Goal: Task Accomplishment & Management: Use online tool/utility

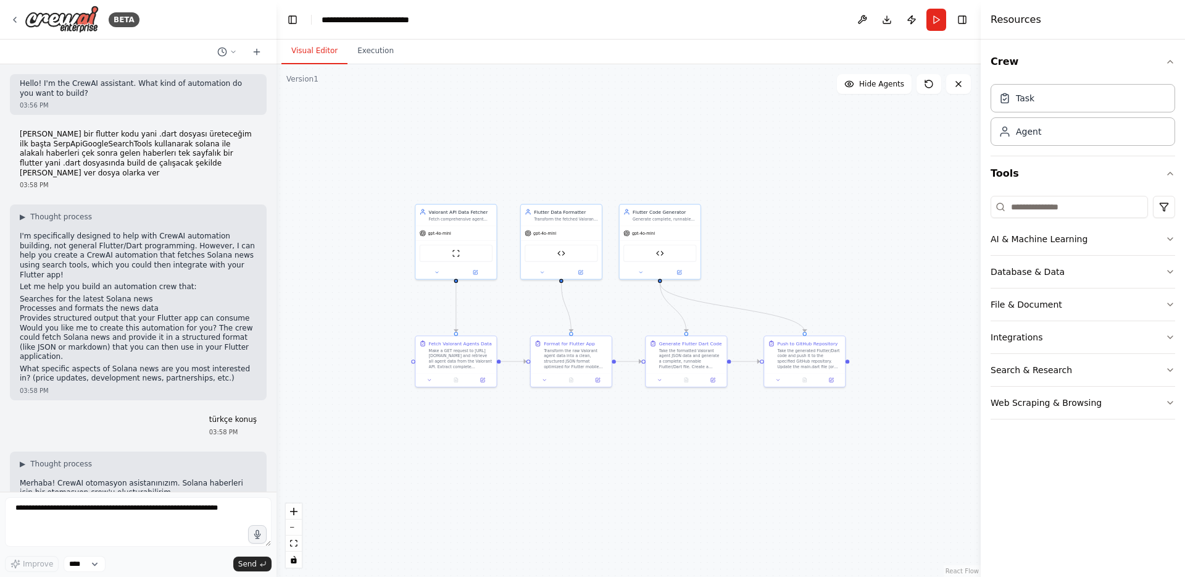
scroll to position [11745, 0]
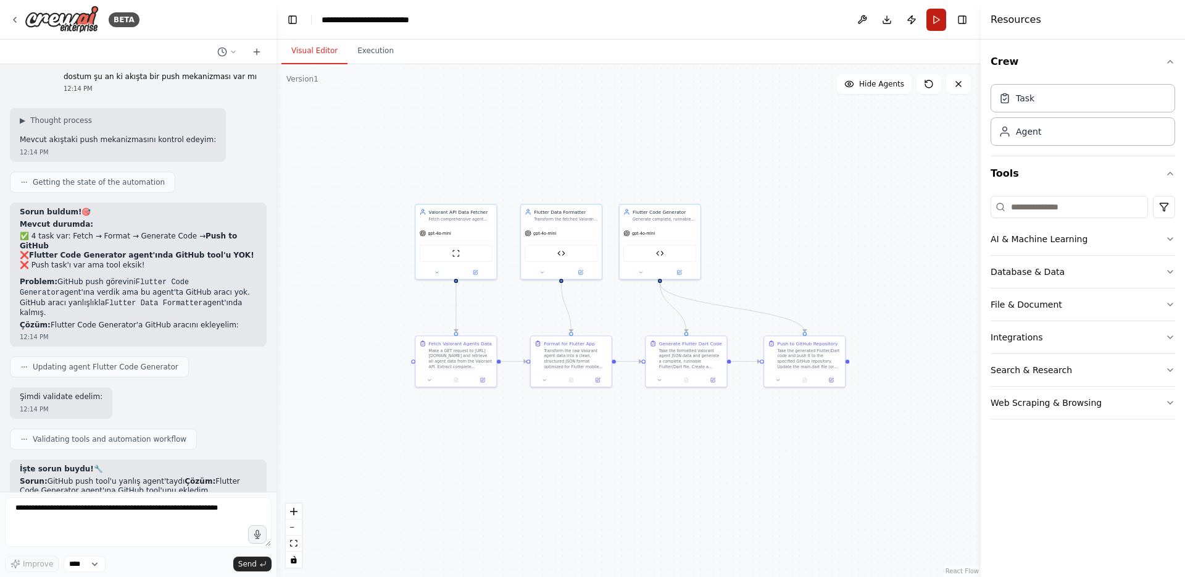
click at [940, 23] on button "Run" at bounding box center [937, 20] width 20 height 22
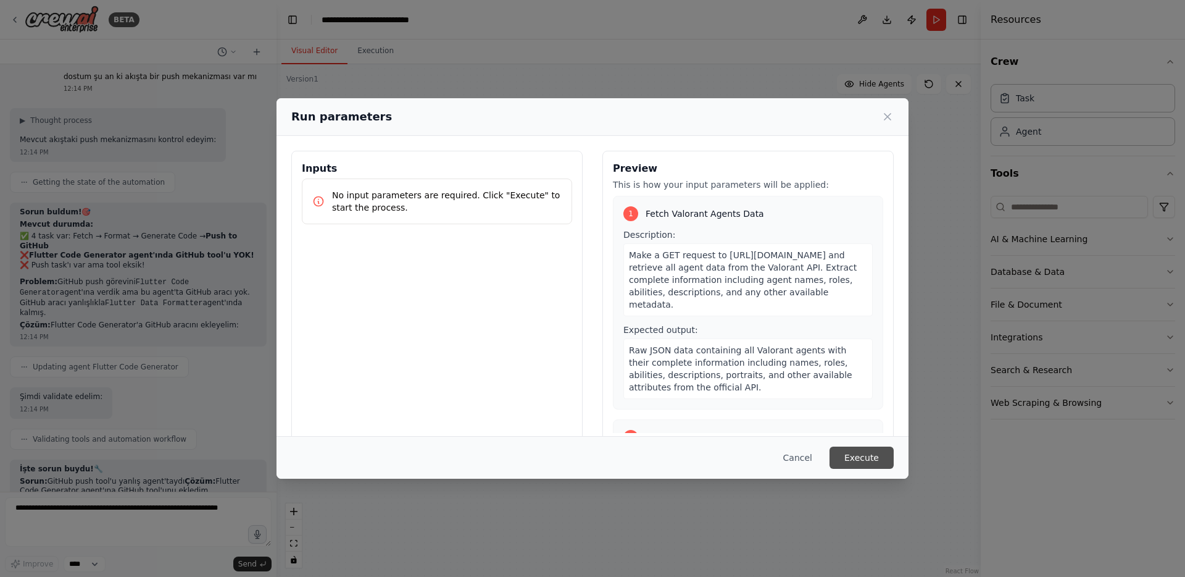
click at [880, 455] on button "Execute" at bounding box center [862, 457] width 64 height 22
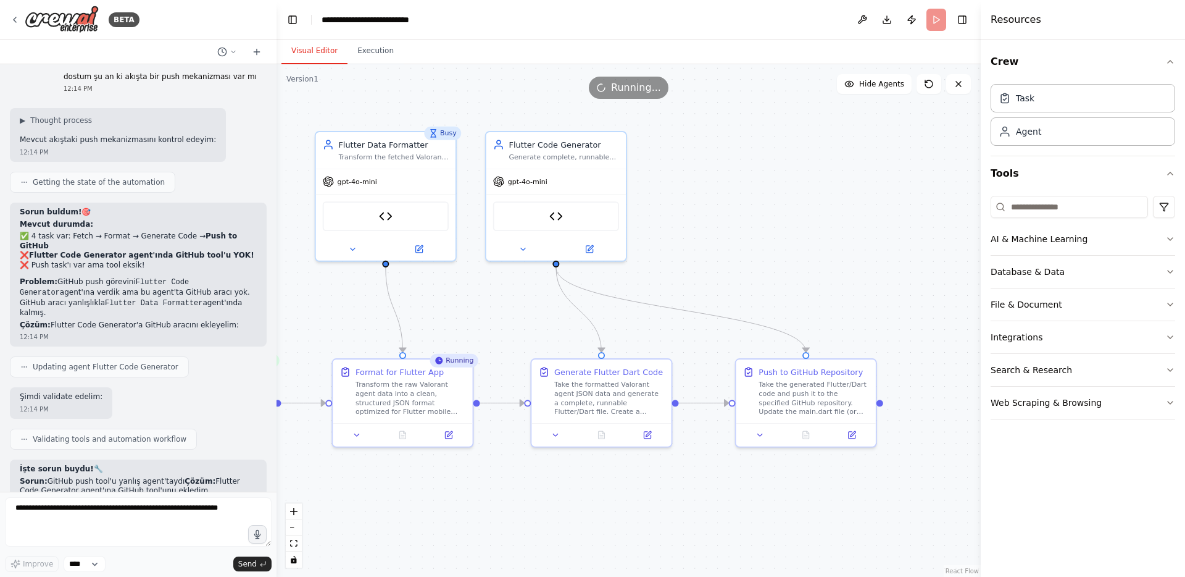
drag, startPoint x: 557, startPoint y: 281, endPoint x: 323, endPoint y: 329, distance: 238.9
click at [323, 329] on div ".deletable-edge-delete-btn { width: 20px; height: 20px; border: 0px solid #ffff…" at bounding box center [629, 320] width 704 height 512
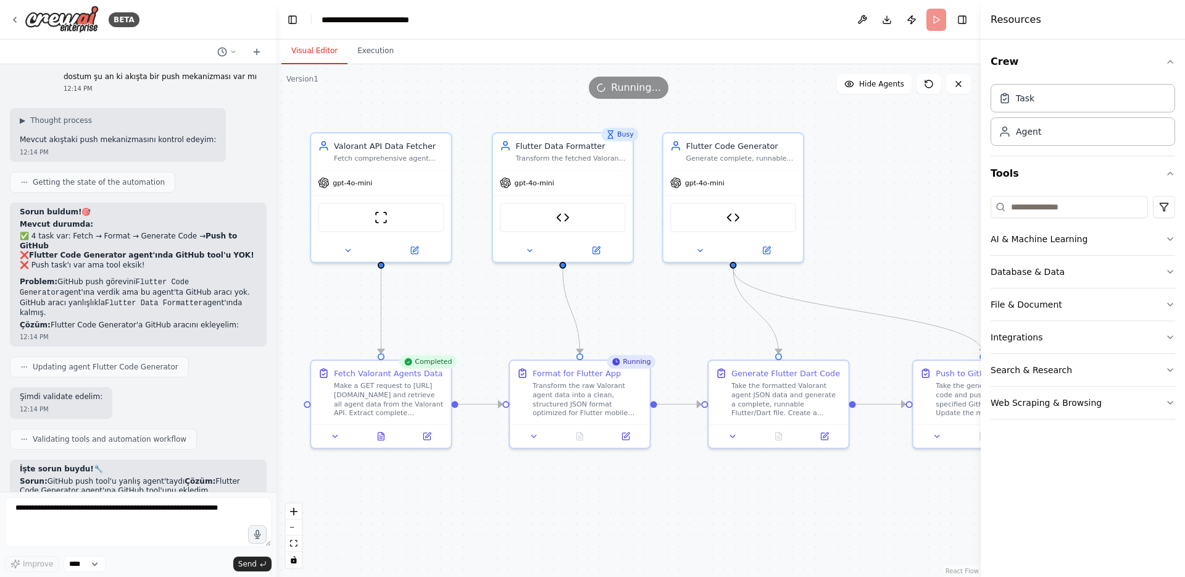
drag, startPoint x: 323, startPoint y: 329, endPoint x: 499, endPoint y: 330, distance: 176.5
click at [499, 330] on div ".deletable-edge-delete-btn { width: 20px; height: 20px; border: 0px solid #ffff…" at bounding box center [629, 320] width 704 height 512
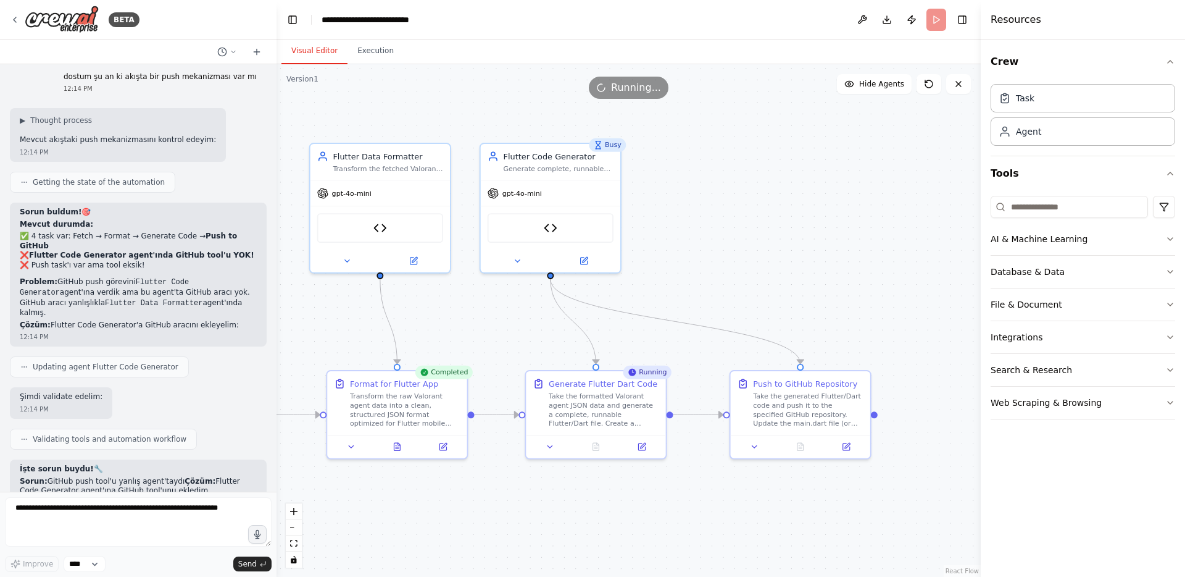
drag, startPoint x: 880, startPoint y: 144, endPoint x: 698, endPoint y: 155, distance: 183.0
click at [698, 155] on div ".deletable-edge-delete-btn { width: 20px; height: 20px; border: 0px solid #ffff…" at bounding box center [629, 320] width 704 height 512
click at [373, 56] on button "Execution" at bounding box center [376, 51] width 56 height 26
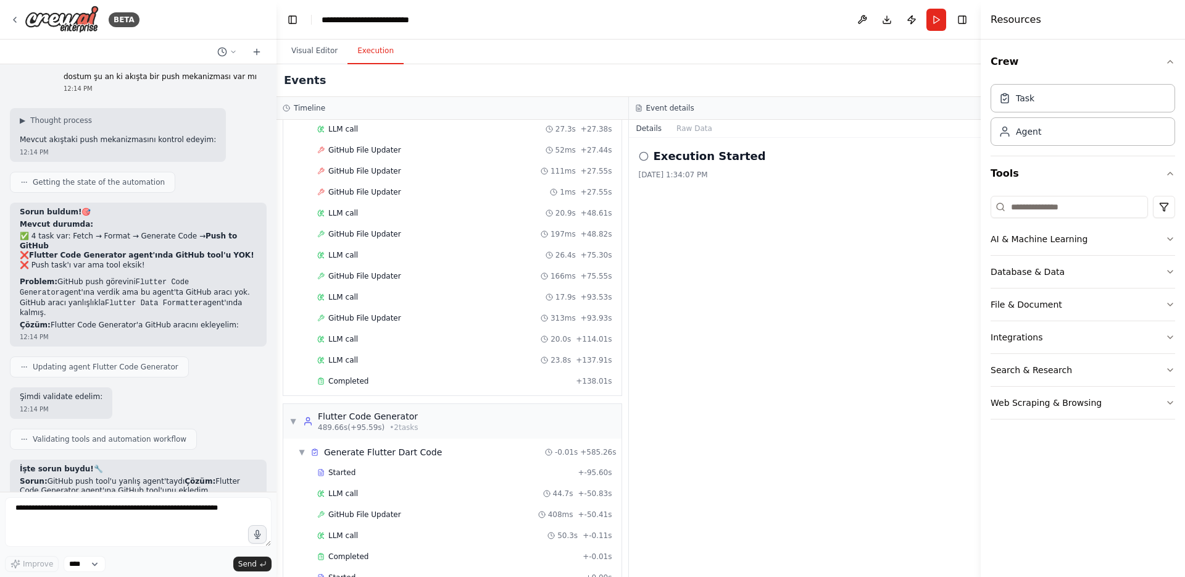
scroll to position [265, 0]
click at [359, 531] on div "LLM call 50.3s + -0.11s" at bounding box center [464, 533] width 295 height 10
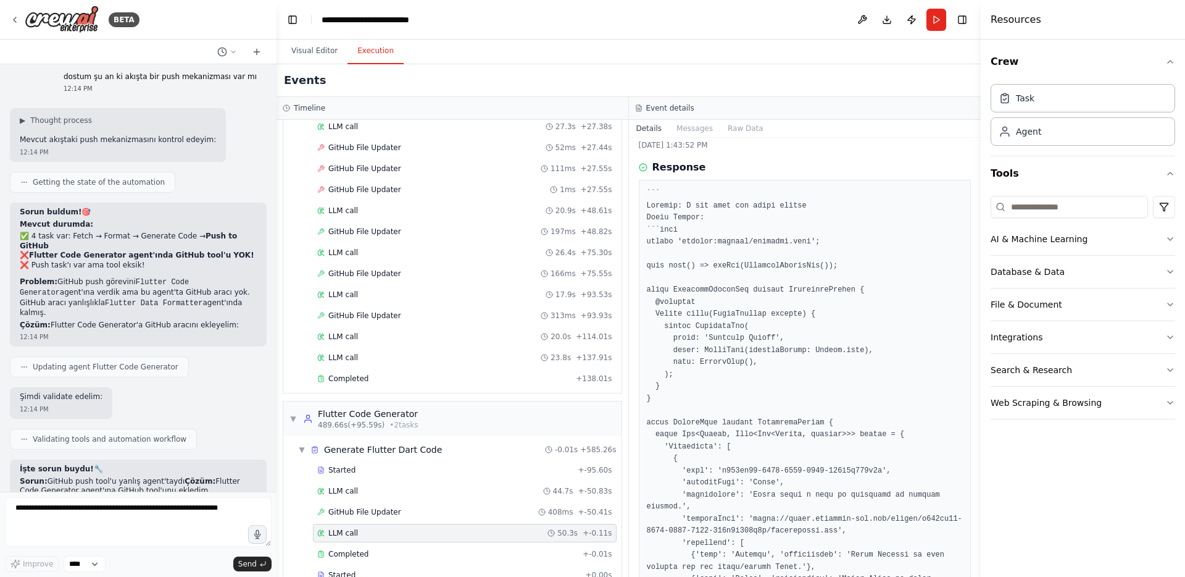
scroll to position [54, 0]
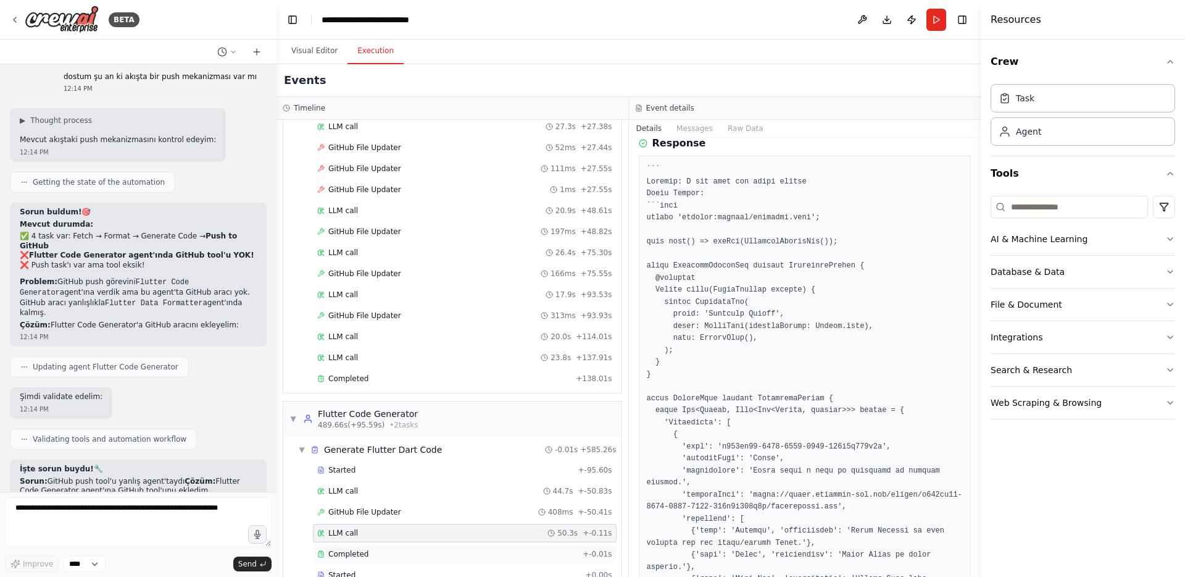
click at [401, 549] on div "Completed" at bounding box center [447, 554] width 260 height 10
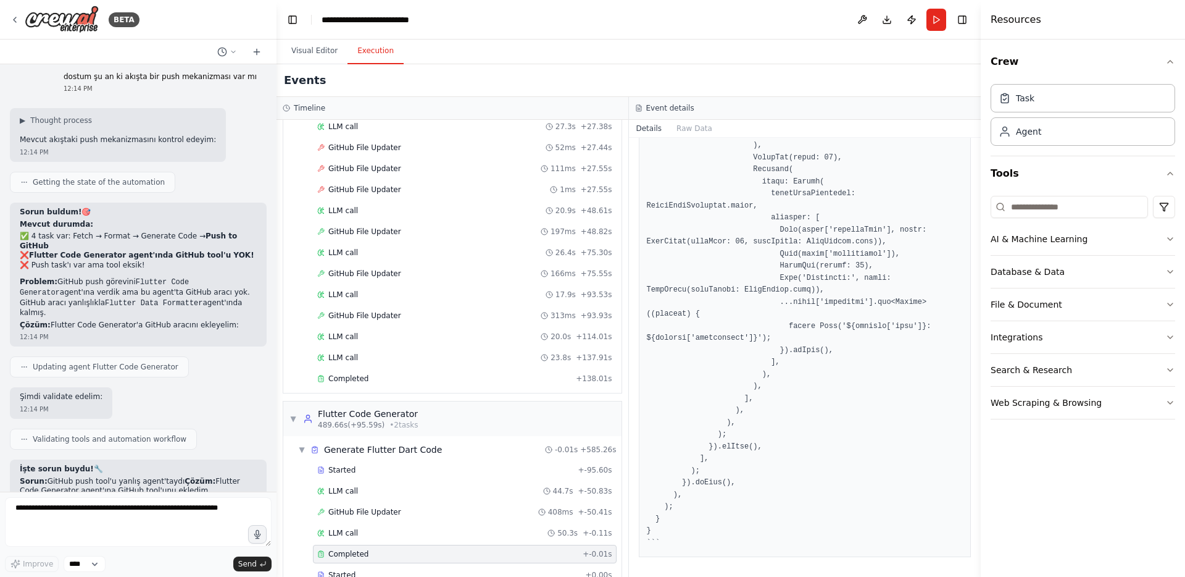
scroll to position [2444, 0]
click at [698, 120] on button "Raw Data" at bounding box center [694, 128] width 51 height 17
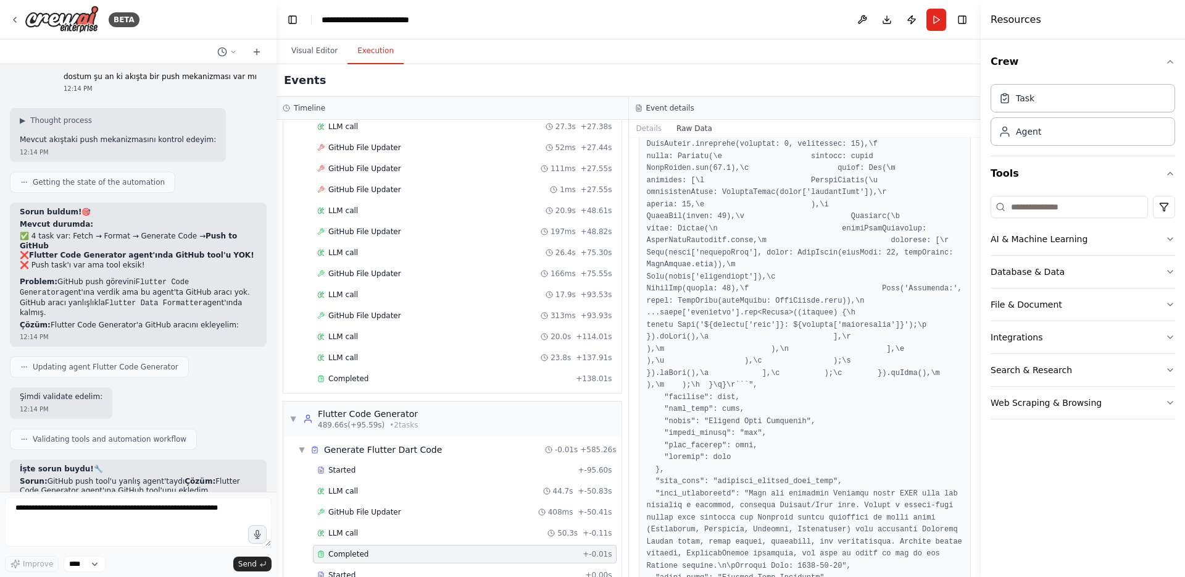
scroll to position [1425, 0]
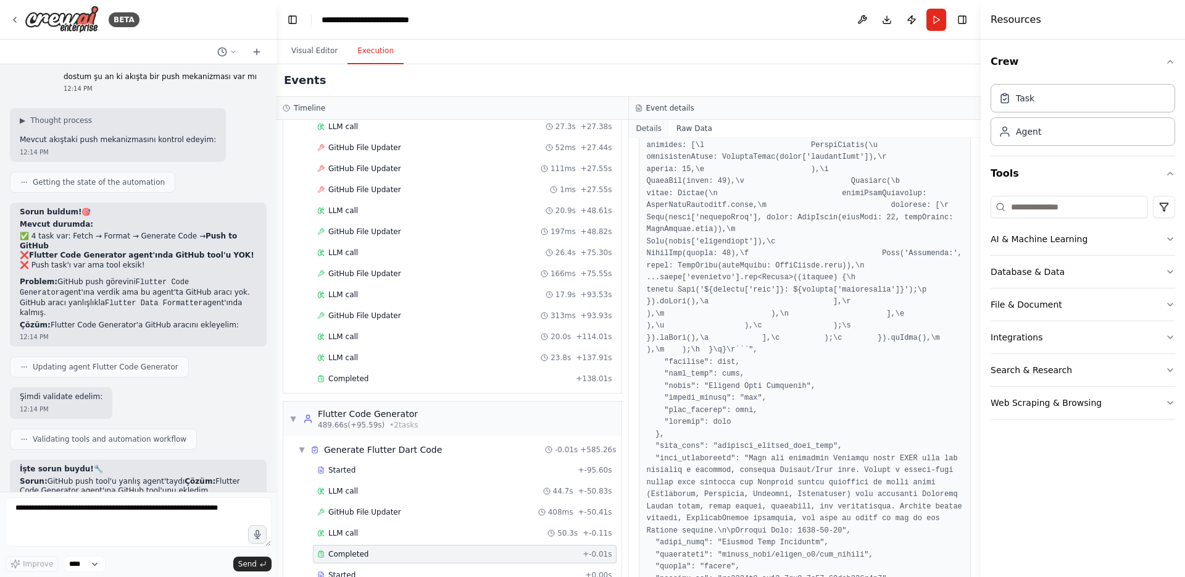
click at [659, 131] on button "Details" at bounding box center [649, 128] width 41 height 17
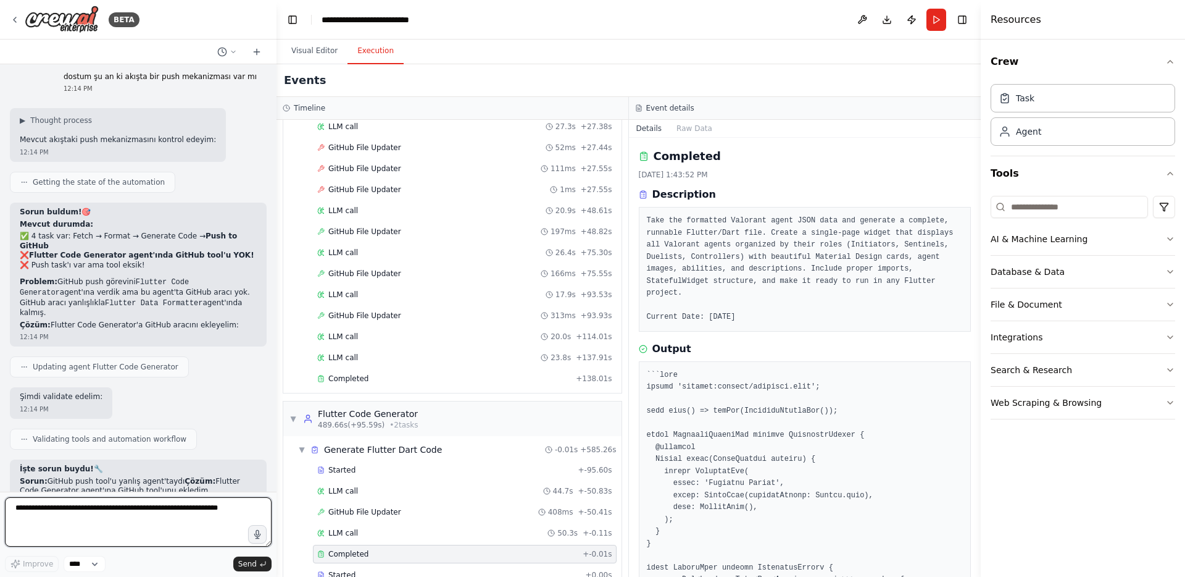
click at [166, 519] on textarea at bounding box center [138, 521] width 267 height 49
type textarea "**********"
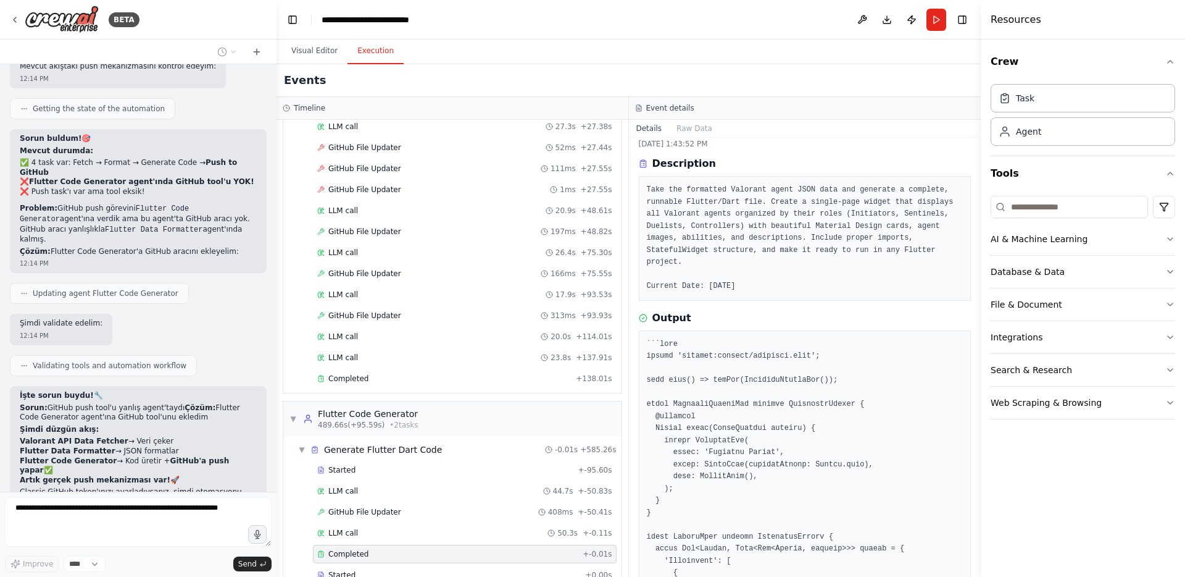
scroll to position [80, 0]
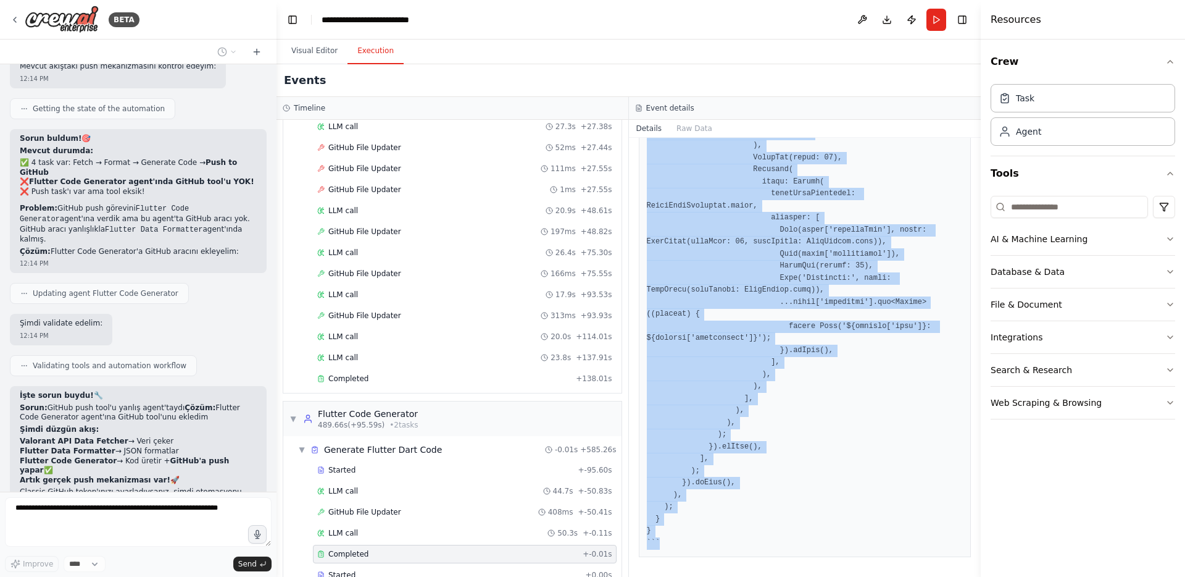
scroll to position [2444, 0]
drag, startPoint x: 643, startPoint y: 308, endPoint x: 757, endPoint y: 527, distance: 247.1
copy pre "import 'package:flutter/material.dart'; void main() => runApp(ValorantAgentsApp…"
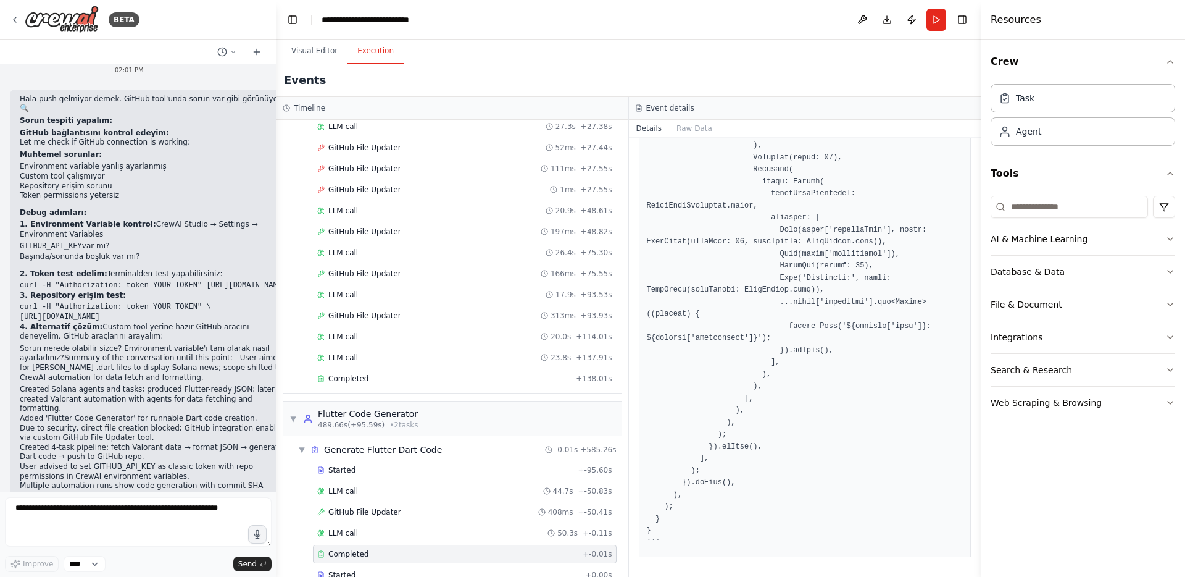
scroll to position [12325, 0]
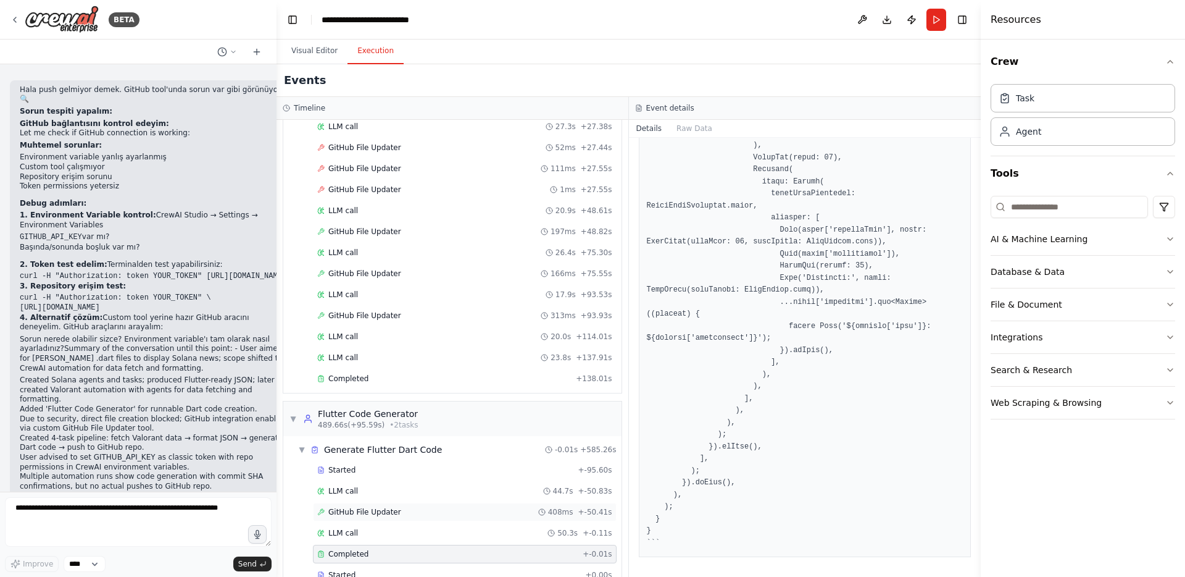
click at [357, 510] on span "GitHub File Updater" at bounding box center [364, 512] width 73 height 10
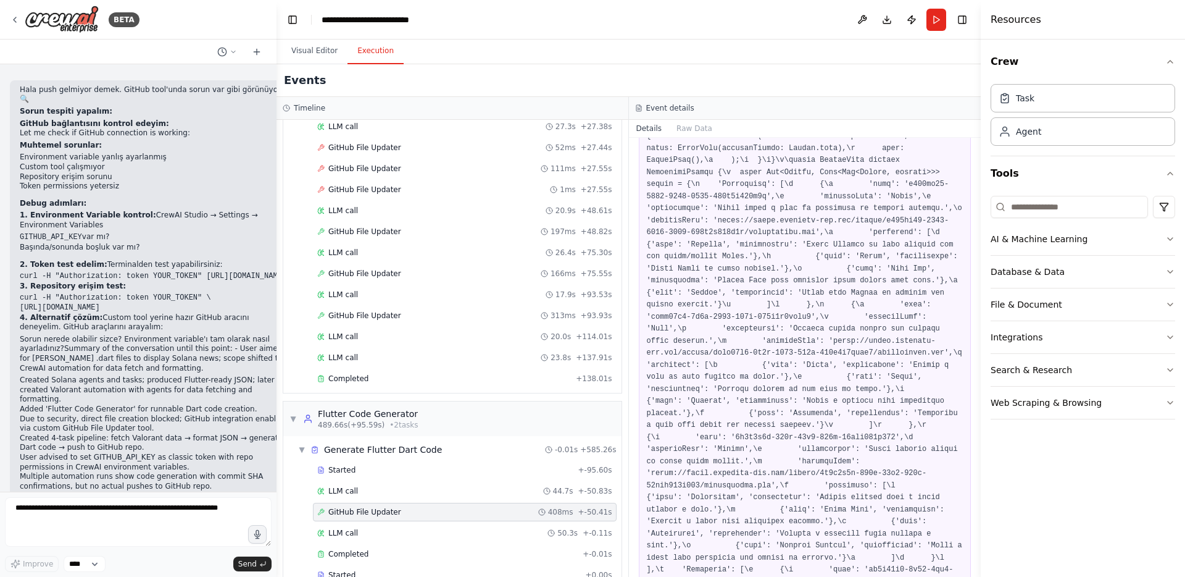
scroll to position [0, 0]
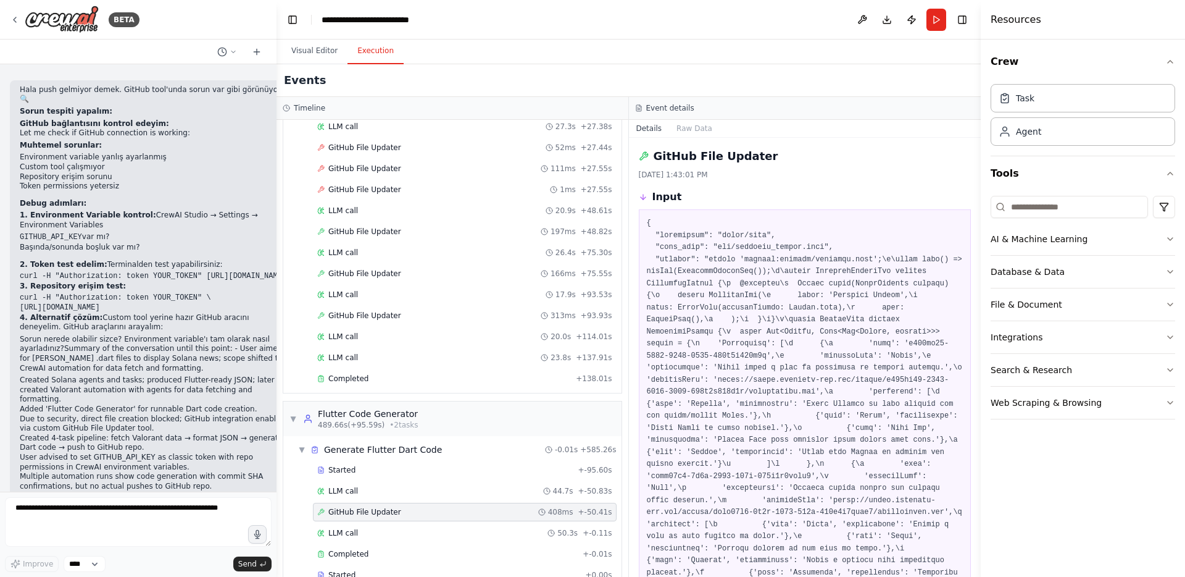
drag, startPoint x: 651, startPoint y: 234, endPoint x: 853, endPoint y: 245, distance: 202.8
copy pre ""repository": "owner/repo", "file_path": "lib/valorant_agents.dart","
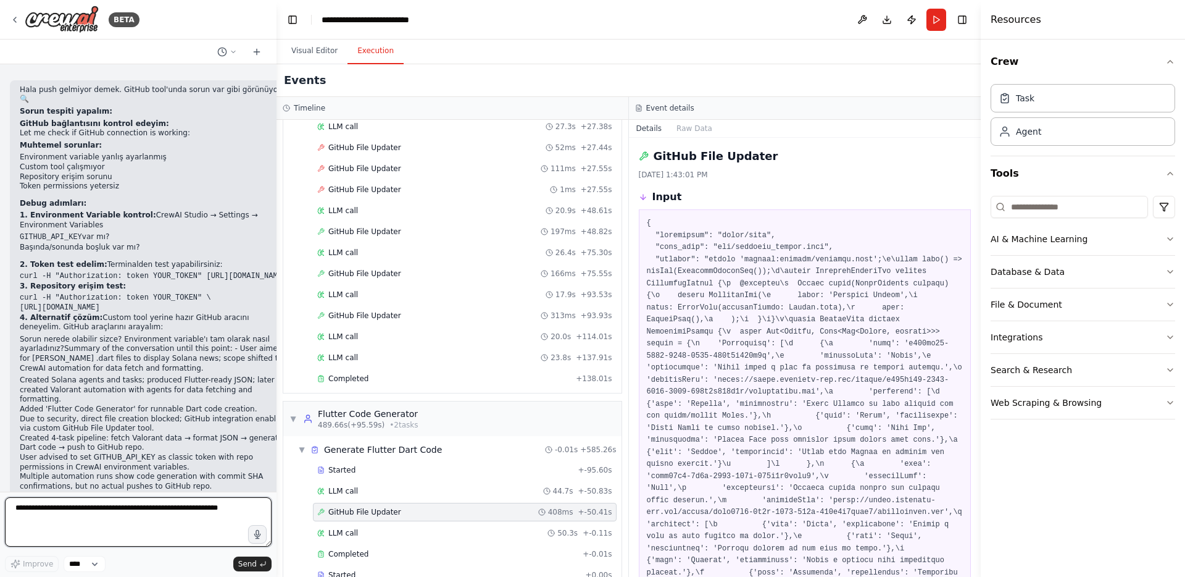
click at [101, 520] on textarea at bounding box center [138, 521] width 267 height 49
paste textarea "**********"
type textarea "**********"
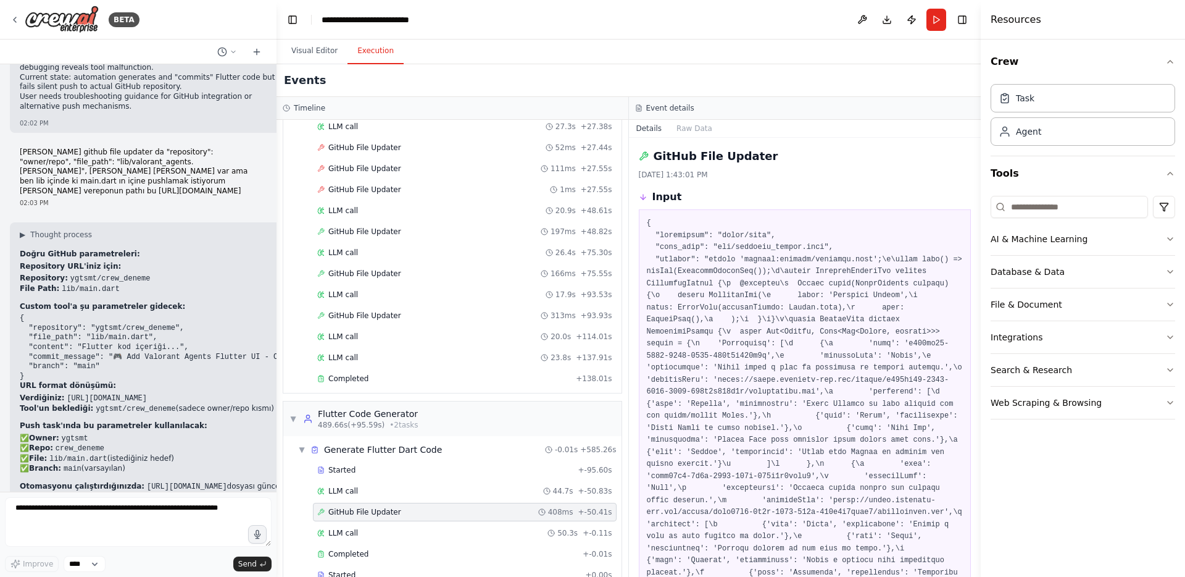
scroll to position [12949, 0]
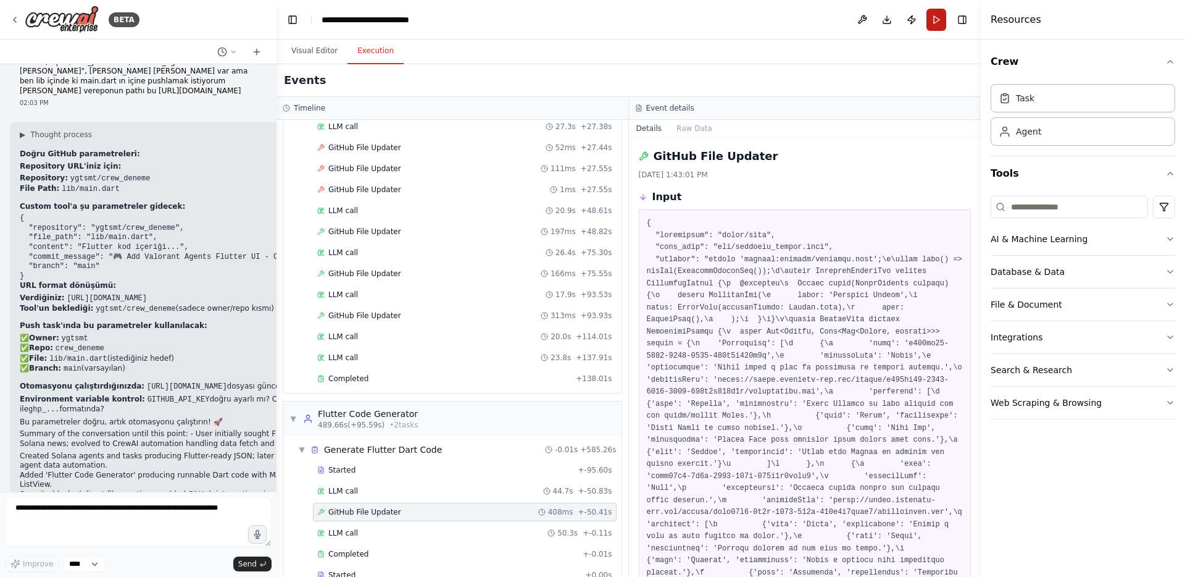
click at [940, 22] on button "Run" at bounding box center [937, 20] width 20 height 22
click at [331, 51] on button "Visual Editor" at bounding box center [314, 51] width 66 height 26
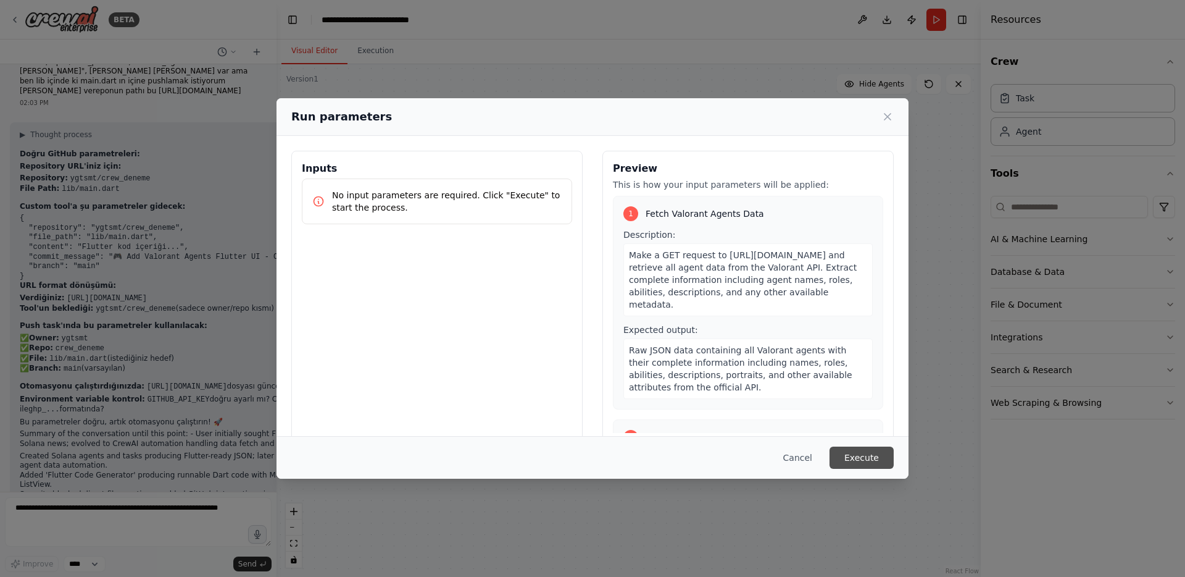
click at [859, 455] on button "Execute" at bounding box center [862, 457] width 64 height 22
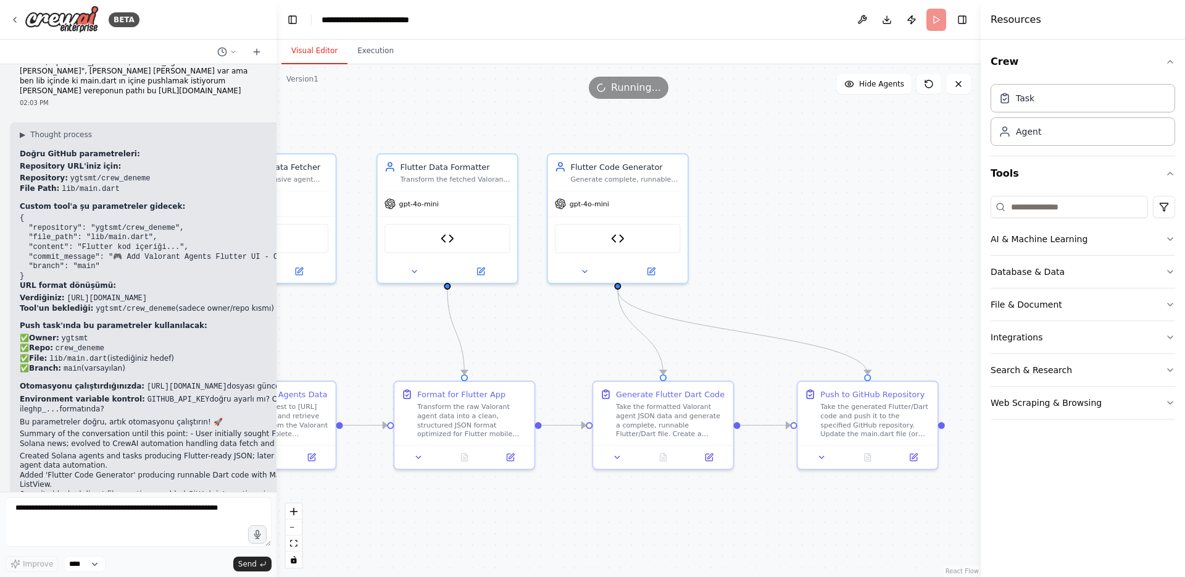
drag, startPoint x: 772, startPoint y: 241, endPoint x: 845, endPoint y: 253, distance: 74.5
click at [845, 253] on div ".deletable-edge-delete-btn { width: 20px; height: 20px; border: 0px solid #ffff…" at bounding box center [629, 320] width 704 height 512
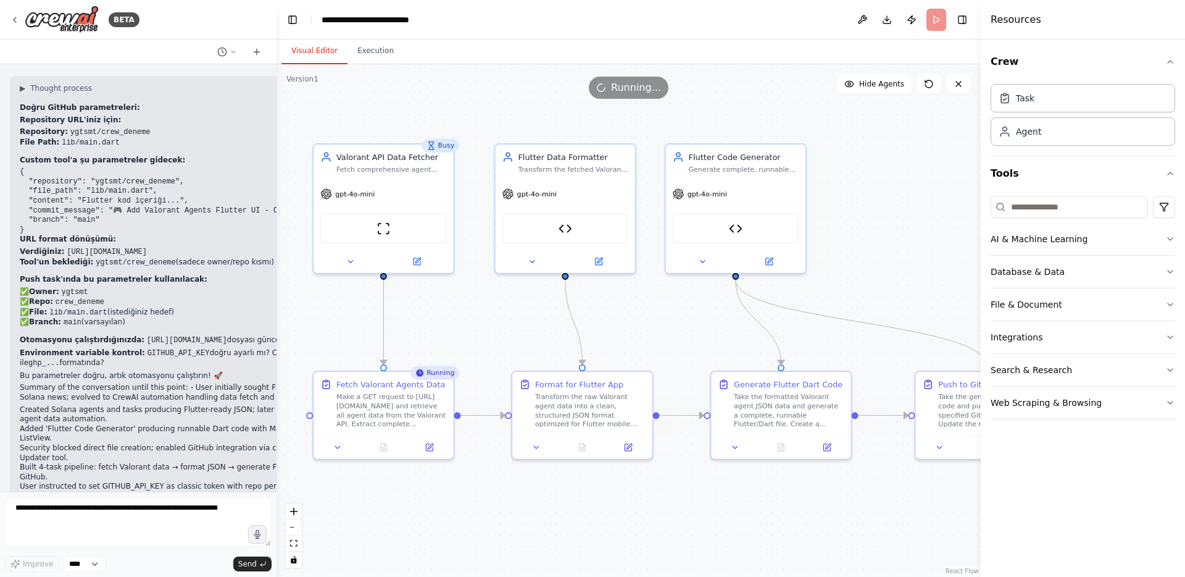
drag, startPoint x: 381, startPoint y: 325, endPoint x: 493, endPoint y: 313, distance: 112.3
click at [493, 313] on div ".deletable-edge-delete-btn { width: 20px; height: 20px; border: 0px solid #ffff…" at bounding box center [629, 320] width 704 height 512
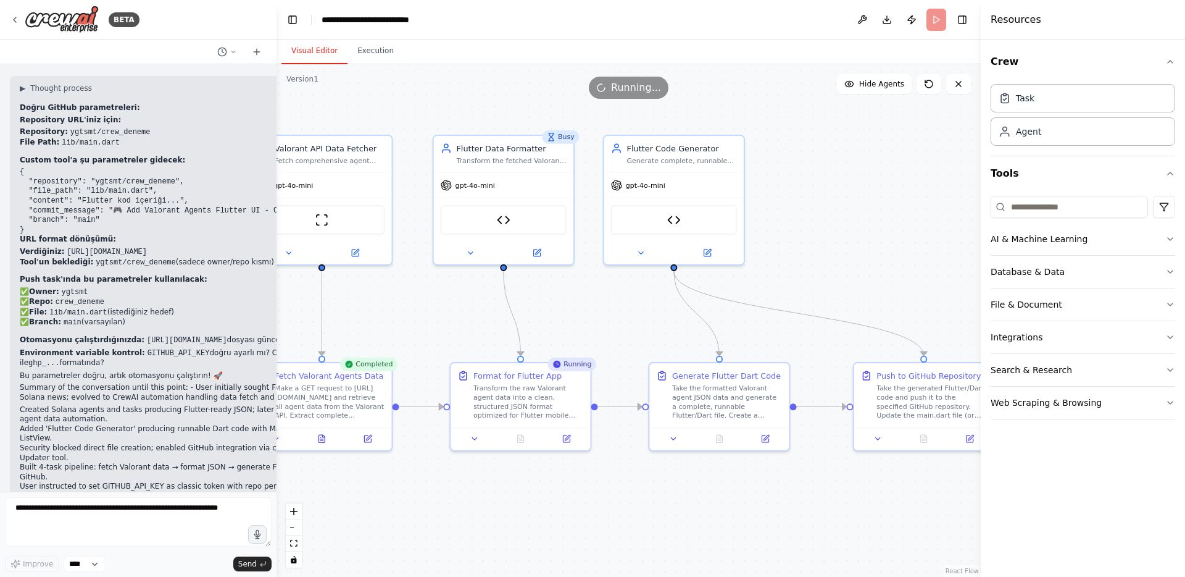
drag, startPoint x: 859, startPoint y: 267, endPoint x: 790, endPoint y: 254, distance: 69.6
click at [793, 256] on div ".deletable-edge-delete-btn { width: 20px; height: 20px; border: 0px solid #ffff…" at bounding box center [629, 320] width 704 height 512
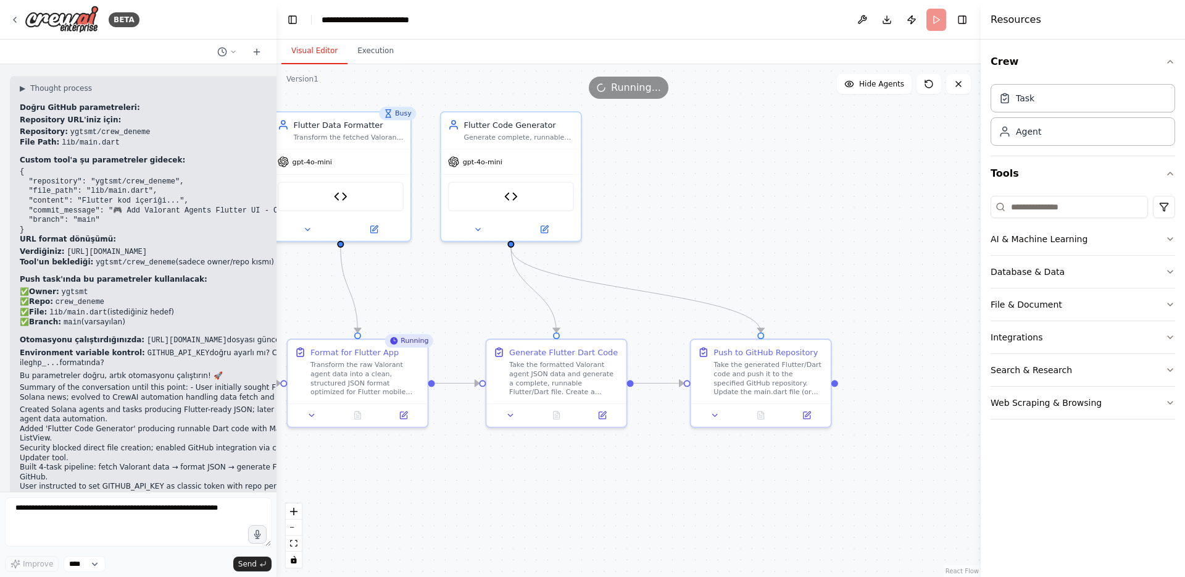
drag, startPoint x: 840, startPoint y: 285, endPoint x: 681, endPoint y: 263, distance: 160.7
click at [681, 263] on div ".deletable-edge-delete-btn { width: 20px; height: 20px; border: 0px solid #ffff…" at bounding box center [629, 320] width 704 height 512
click at [660, 228] on div ".deletable-edge-delete-btn { width: 20px; height: 20px; border: 0px solid #ffff…" at bounding box center [629, 320] width 704 height 512
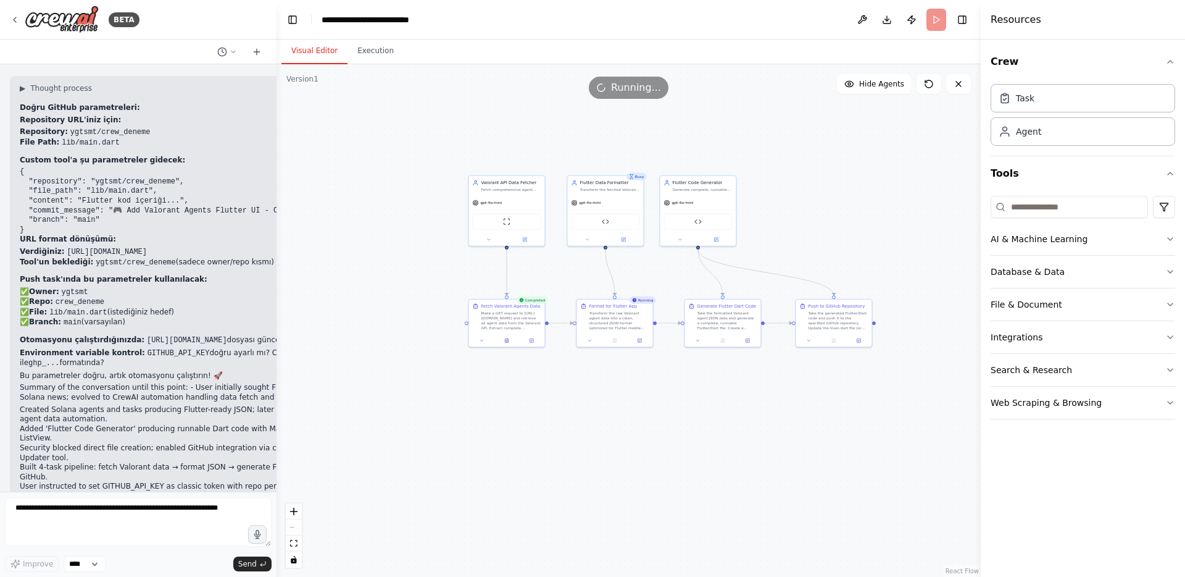
drag, startPoint x: 660, startPoint y: 228, endPoint x: 781, endPoint y: 241, distance: 121.6
click at [781, 241] on div ".deletable-edge-delete-btn { width: 20px; height: 20px; border: 0px solid #ffff…" at bounding box center [629, 320] width 704 height 512
drag, startPoint x: 780, startPoint y: 241, endPoint x: 759, endPoint y: 251, distance: 23.5
click at [760, 251] on div ".deletable-edge-delete-btn { width: 20px; height: 20px; border: 0px solid #ffff…" at bounding box center [629, 320] width 704 height 512
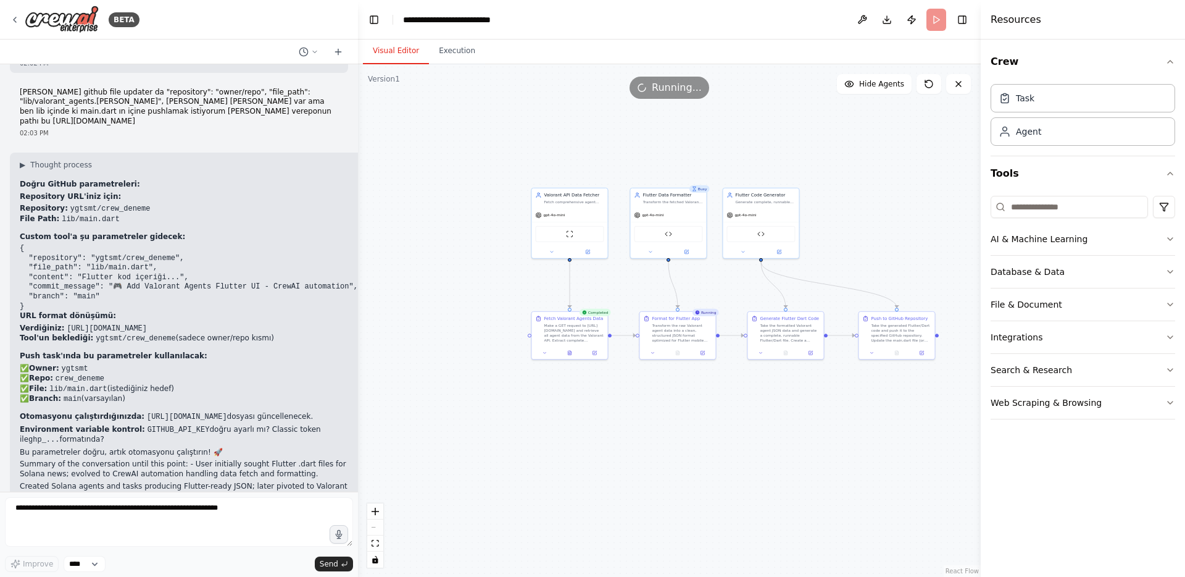
scroll to position [12194, 0]
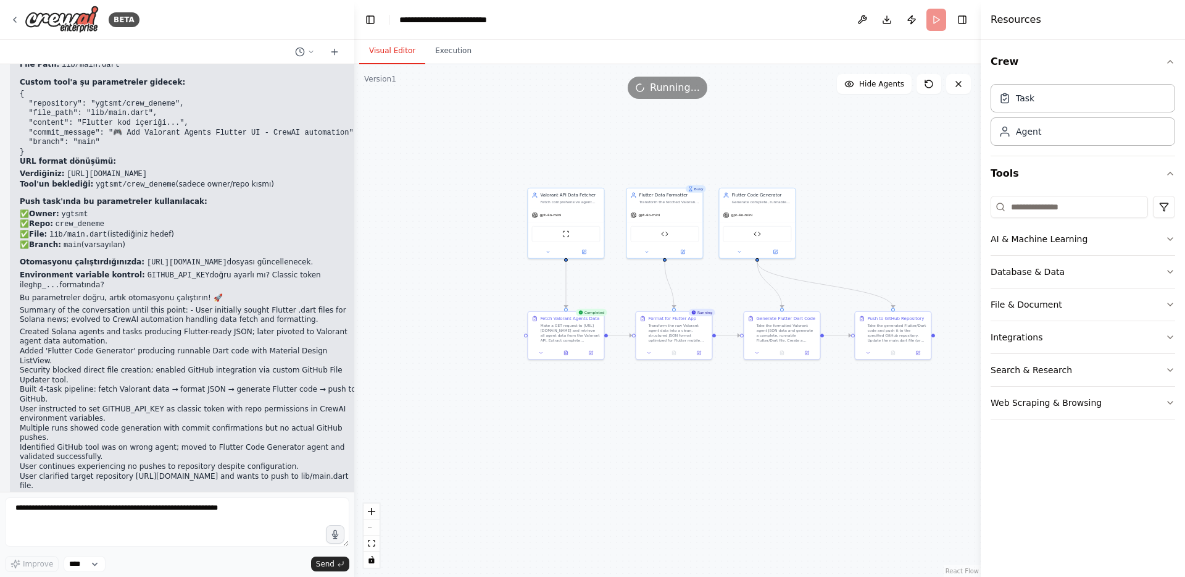
drag, startPoint x: 276, startPoint y: 230, endPoint x: 354, endPoint y: 242, distance: 79.3
click at [354, 242] on div "BETA Hello! I'm the CrewAI assistant. What kind of automation do you want to bu…" at bounding box center [592, 288] width 1185 height 577
click at [486, 313] on div ".deletable-edge-delete-btn { width: 20px; height: 20px; border: 0px solid #ffff…" at bounding box center [667, 320] width 627 height 512
drag, startPoint x: 440, startPoint y: 269, endPoint x: 385, endPoint y: 269, distance: 54.3
click at [385, 269] on div ".deletable-edge-delete-btn { width: 20px; height: 20px; border: 0px solid #ffff…" at bounding box center [667, 320] width 627 height 512
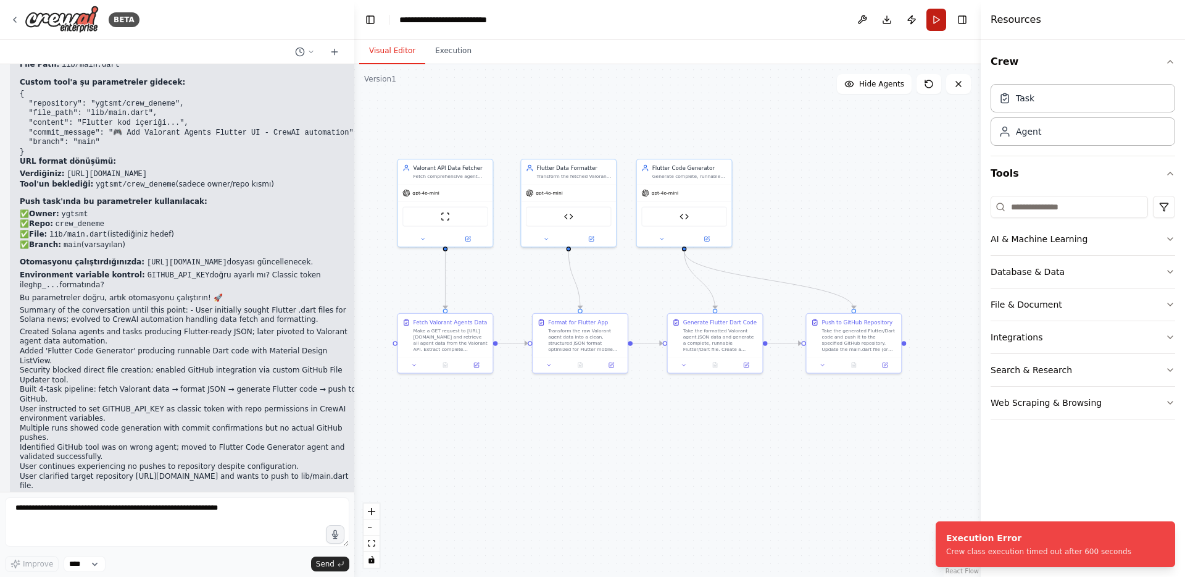
click at [932, 23] on button "Run" at bounding box center [937, 20] width 20 height 22
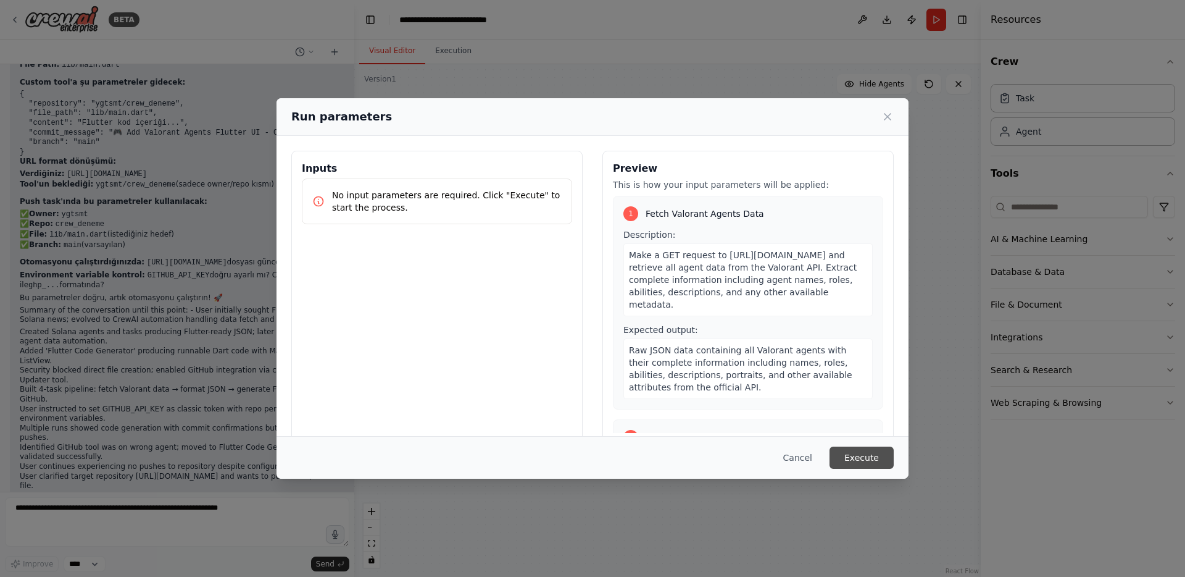
click at [874, 455] on button "Execute" at bounding box center [862, 457] width 64 height 22
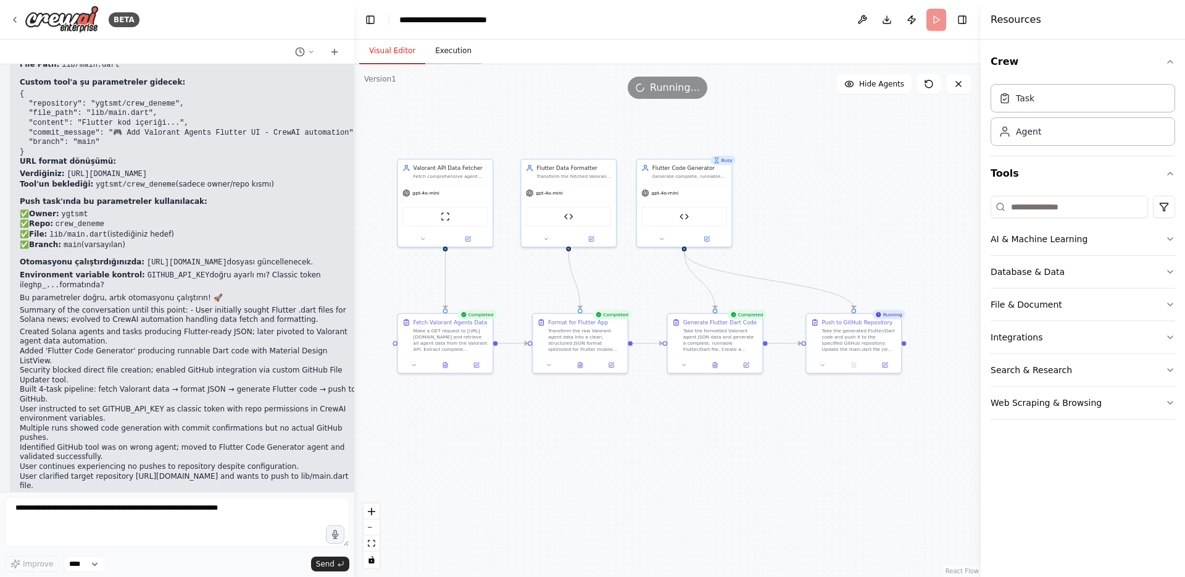
click at [444, 54] on button "Execution" at bounding box center [453, 51] width 56 height 26
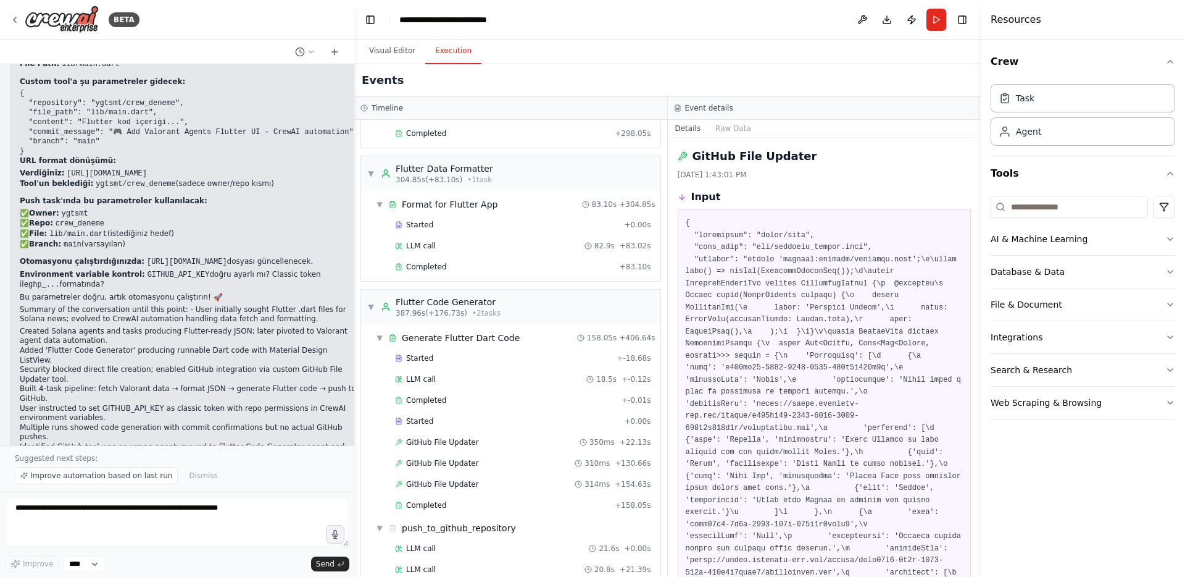
scroll to position [293, 0]
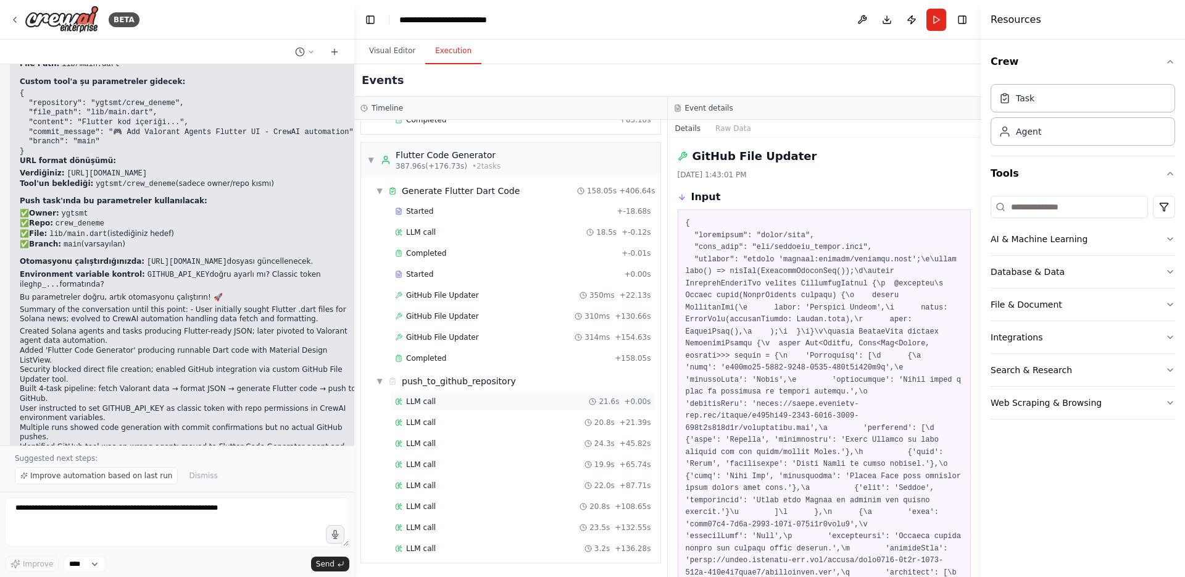
click at [421, 398] on span "LLM call" at bounding box center [421, 401] width 30 height 10
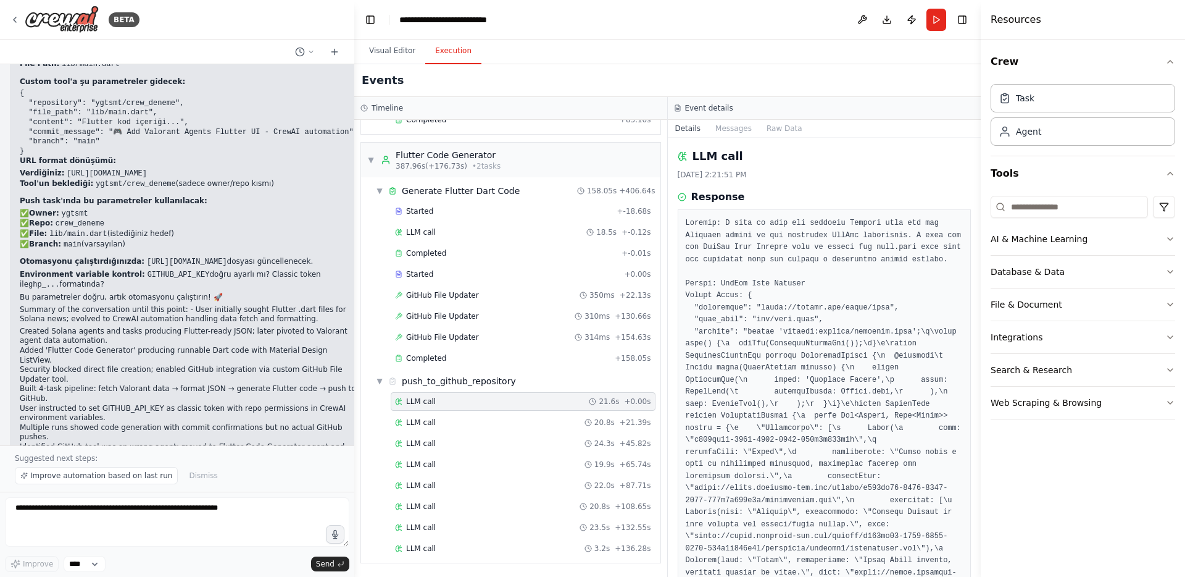
click at [441, 537] on div "LLM call 21.6s + 0.00s LLM call 20.8s + 21.39s LLM call 24.3s + 45.82s LLM call…" at bounding box center [516, 476] width 290 height 168
click at [438, 548] on div "LLM call 3.2s + 136.28s" at bounding box center [523, 548] width 256 height 10
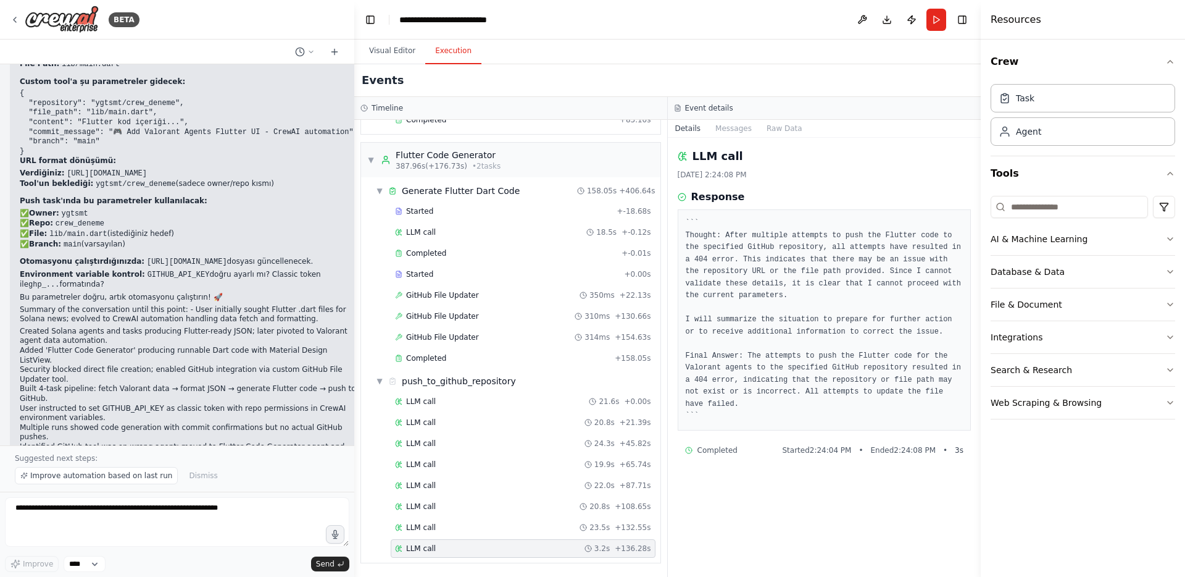
click at [740, 404] on pre "``` Thought: After multiple attempts to push the Flutter code to the specified …" at bounding box center [825, 319] width 278 height 205
click at [527, 528] on div "LLM call 23.5s + 132.55s" at bounding box center [523, 527] width 256 height 10
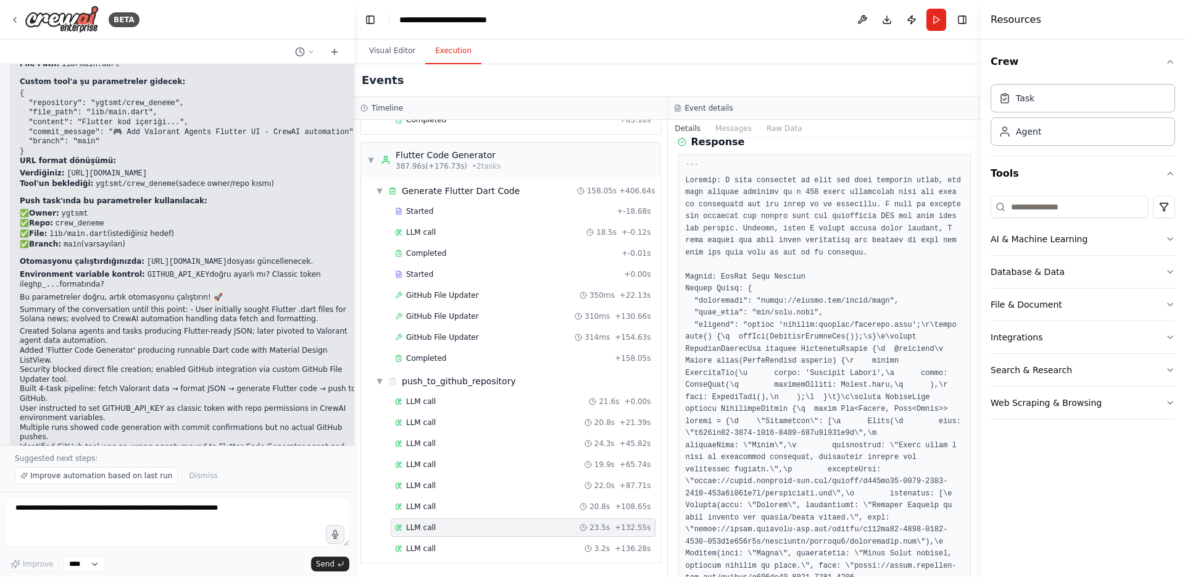
scroll to position [57, 0]
click at [458, 406] on div "LLM call 21.6s + 0.00s" at bounding box center [523, 401] width 256 height 10
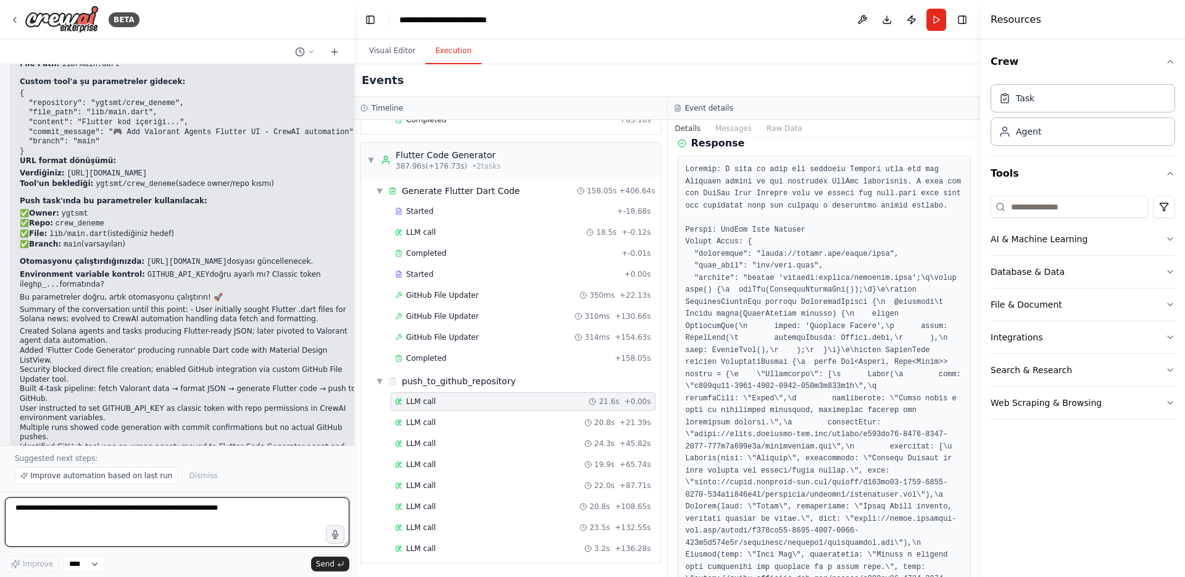
click at [161, 506] on textarea at bounding box center [177, 521] width 344 height 49
type textarea "**********"
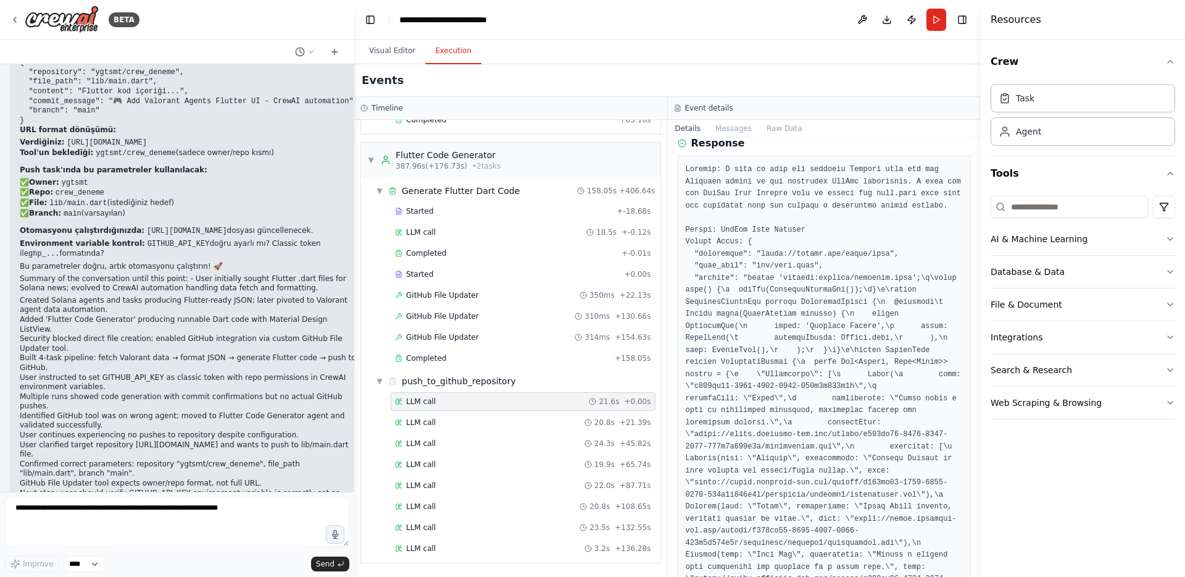
scroll to position [12267, 0]
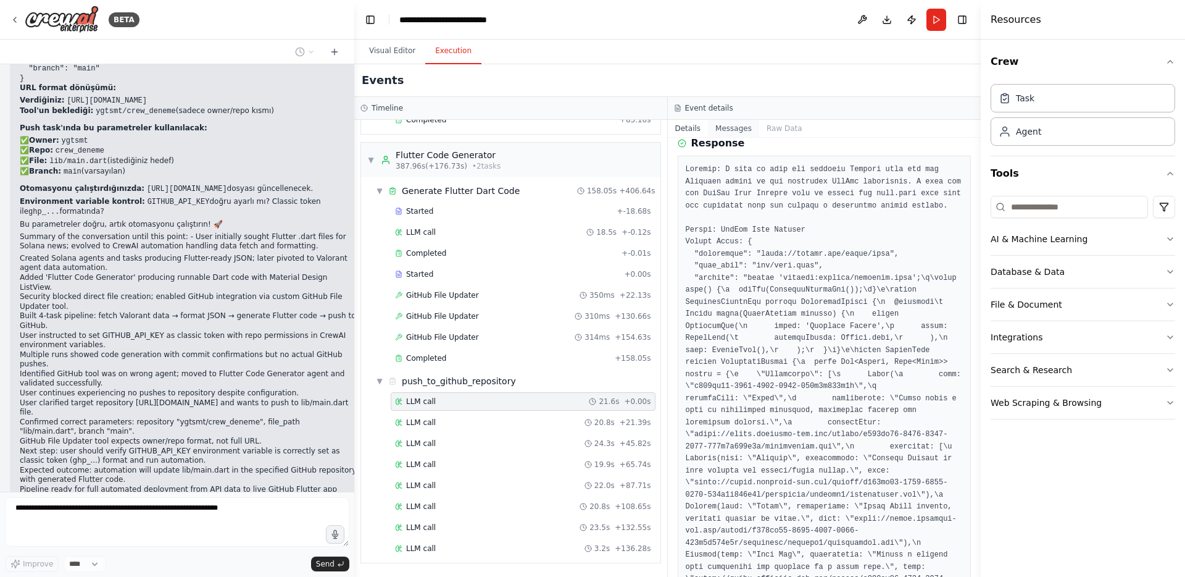
click at [725, 133] on button "Messages" at bounding box center [733, 128] width 51 height 17
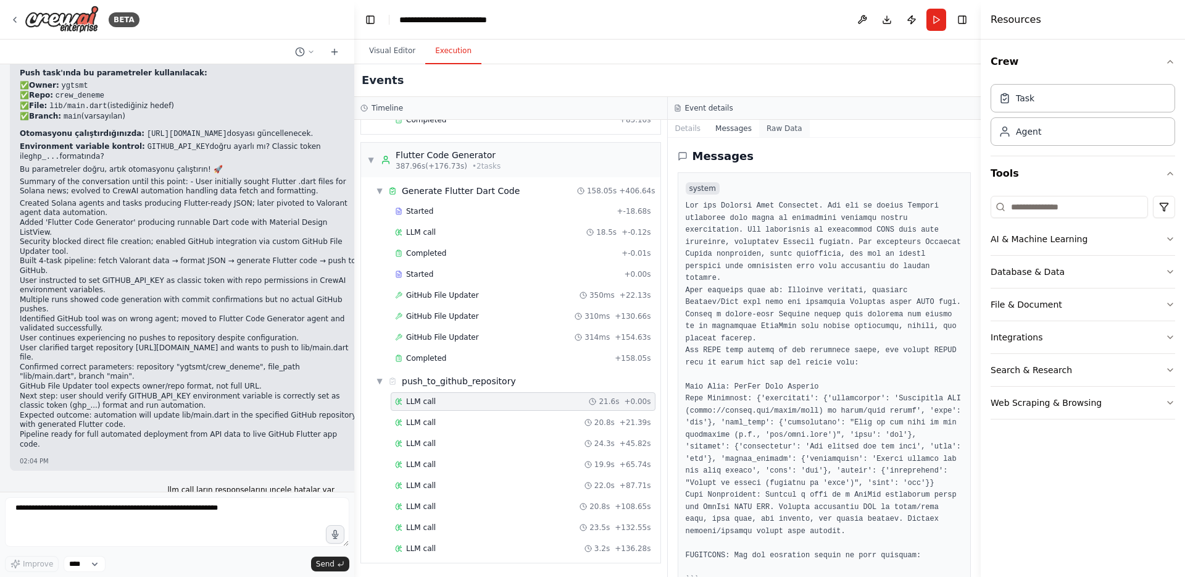
click at [768, 125] on button "Raw Data" at bounding box center [784, 128] width 51 height 17
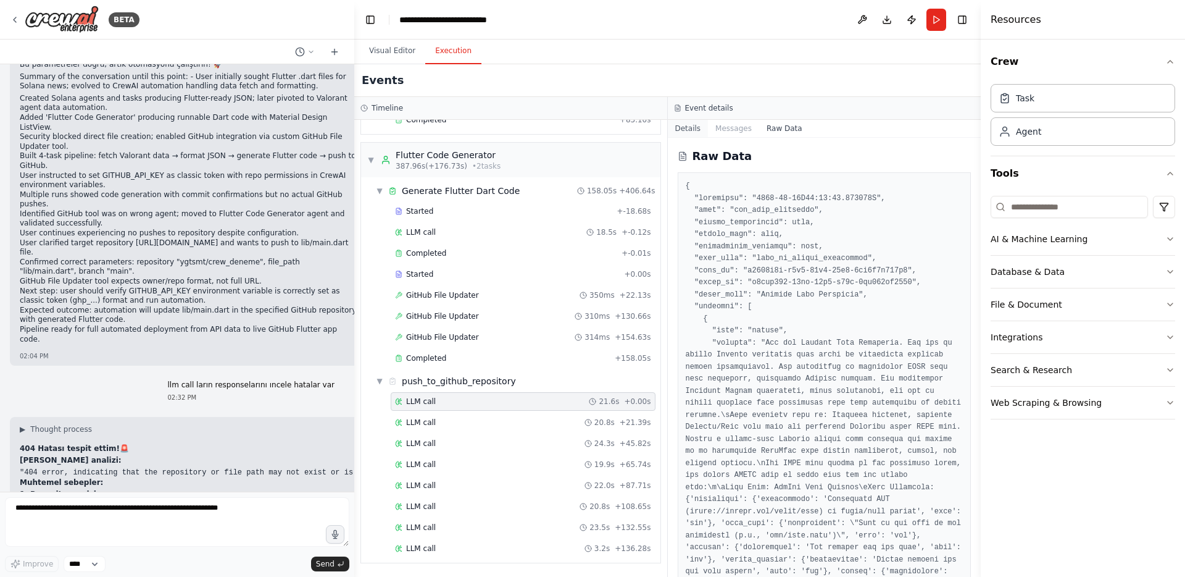
click at [683, 128] on button "Details" at bounding box center [688, 128] width 41 height 17
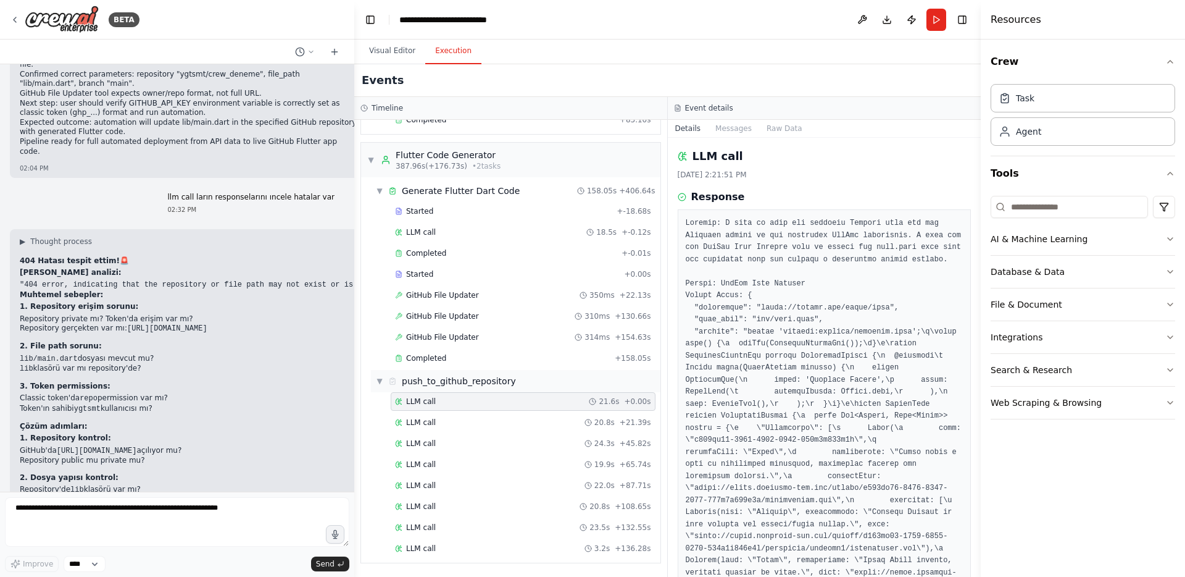
scroll to position [12627, 0]
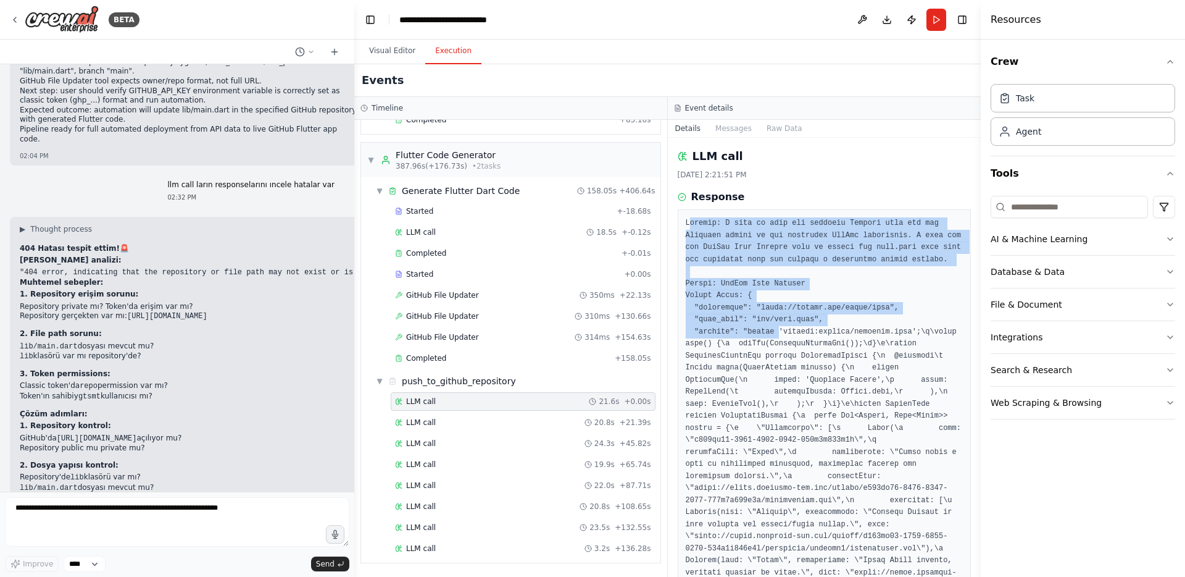
drag, startPoint x: 689, startPoint y: 224, endPoint x: 822, endPoint y: 348, distance: 182.1
copy pre "hought: I need to push the provided Flutter code for the Valorant agents to the…"
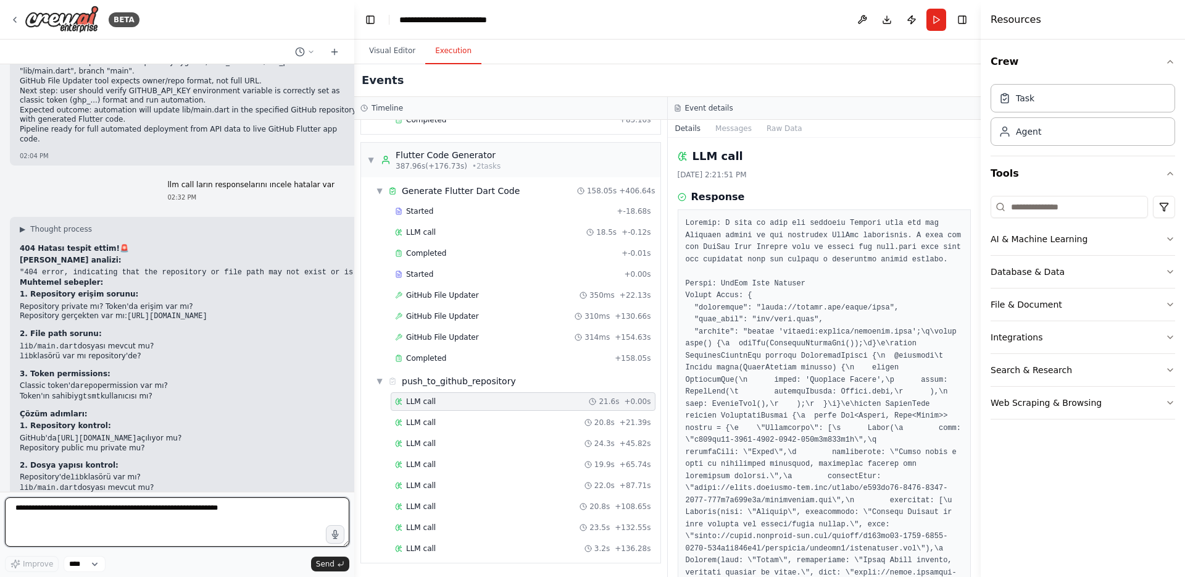
click at [193, 506] on textarea at bounding box center [177, 521] width 344 height 49
paste textarea "**********"
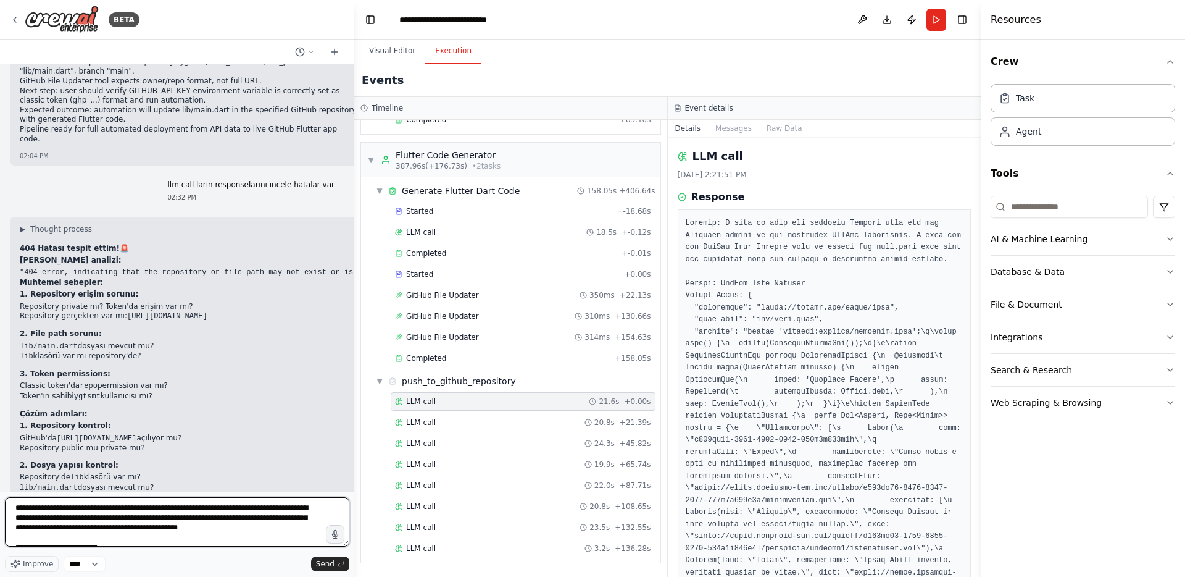
scroll to position [45, 0]
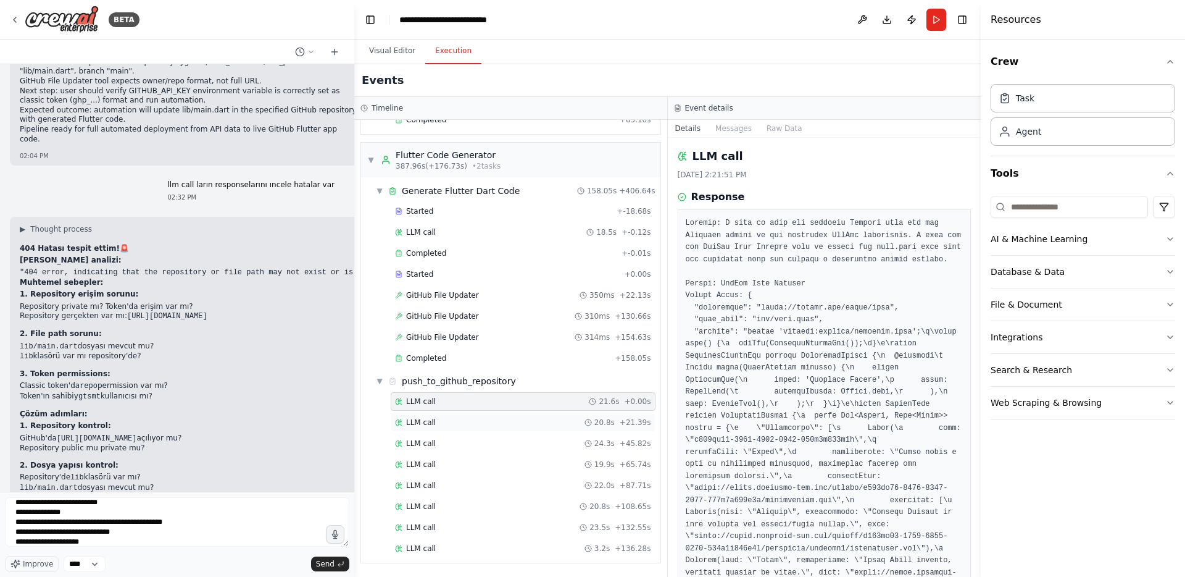
click at [496, 423] on div "LLM call 20.8s + 21.39s" at bounding box center [523, 422] width 256 height 10
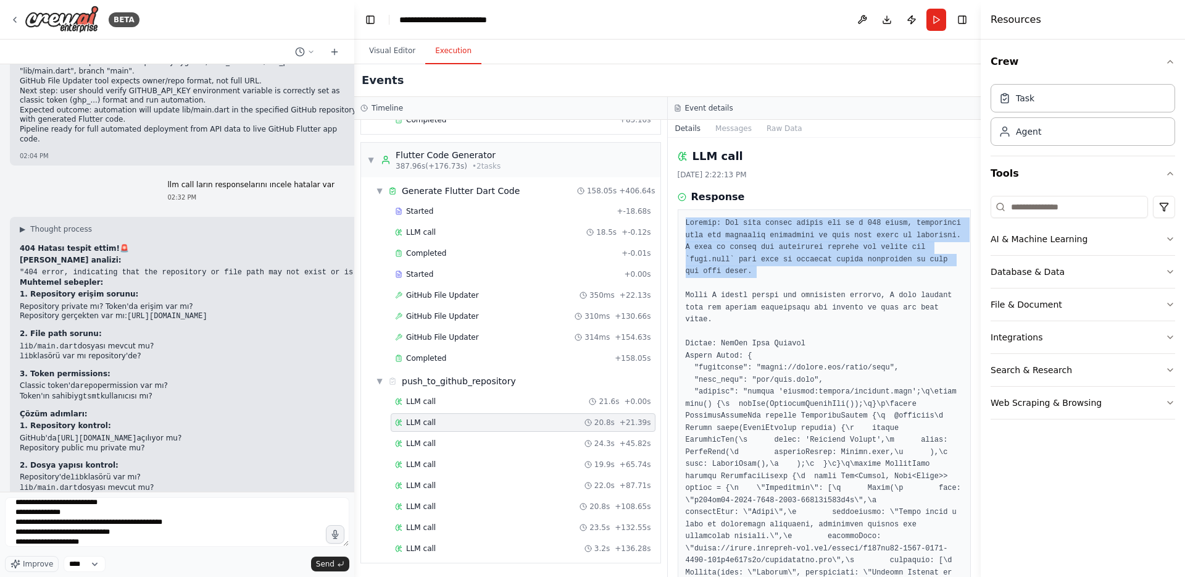
copy pre "Thought: The file update failed due to a 404 error, indicating that the specifi…"
drag, startPoint x: 721, startPoint y: 288, endPoint x: 677, endPoint y: 218, distance: 82.4
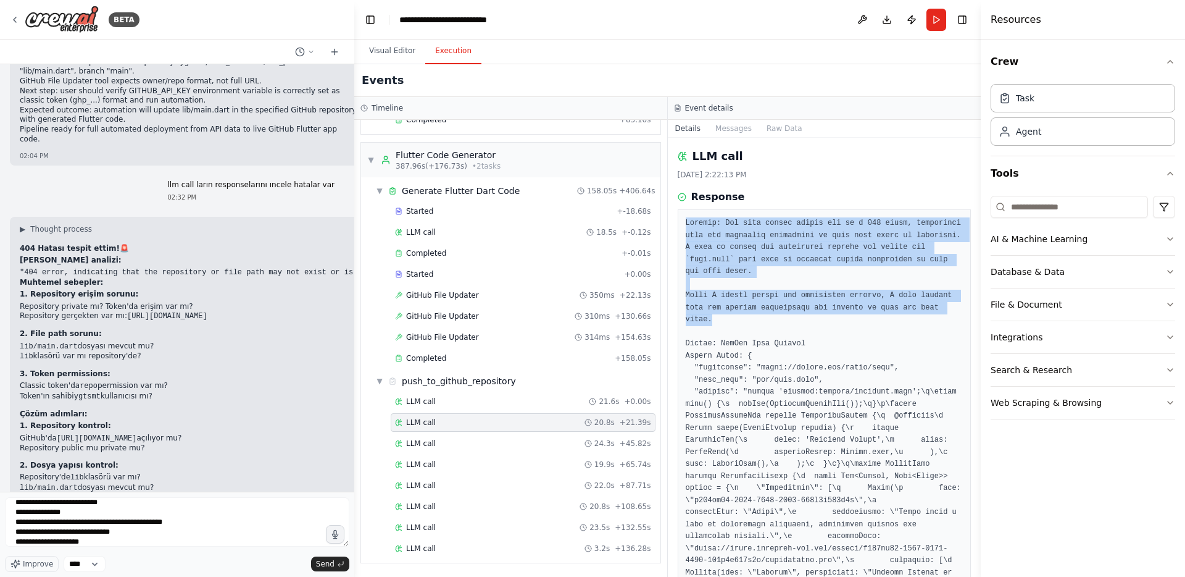
drag, startPoint x: 714, startPoint y: 322, endPoint x: 678, endPoint y: 207, distance: 119.9
copy pre "Thought: The file update failed due to a 404 error, indicating that the specifi…"
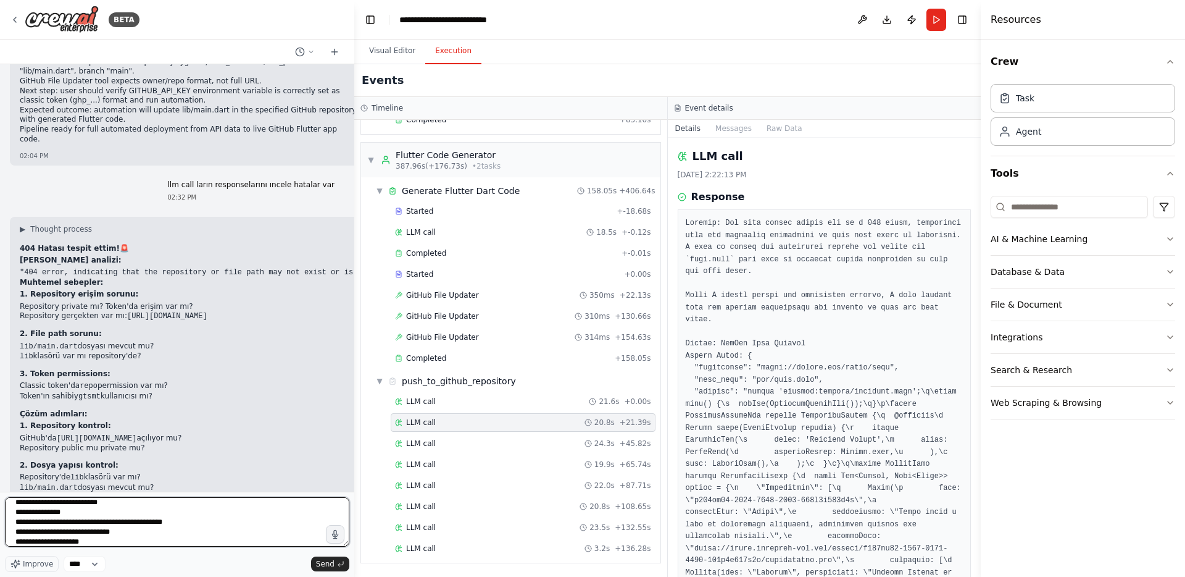
click at [202, 545] on textarea "**********" at bounding box center [177, 521] width 344 height 49
paste textarea "**********"
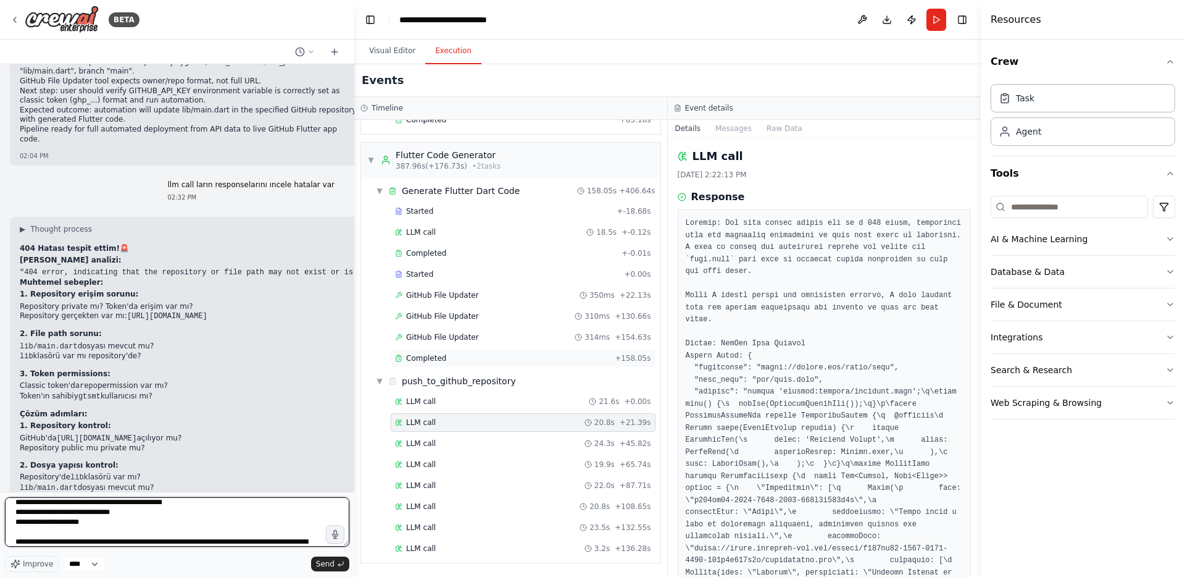
scroll to position [124, 0]
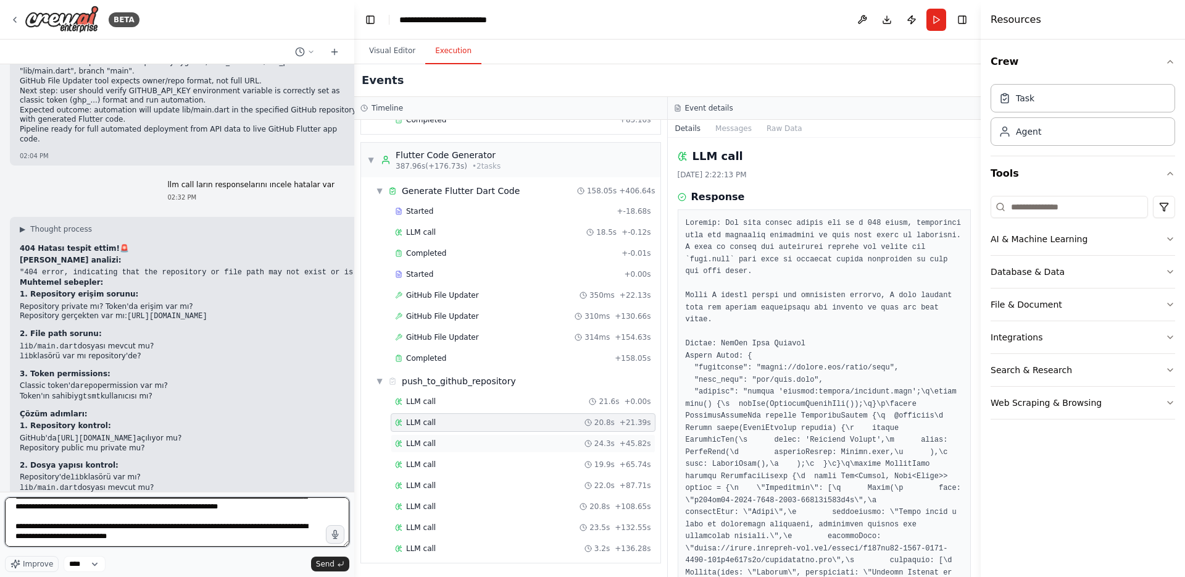
type textarea "**********"
click at [457, 438] on div "LLM call 24.3s + 45.82s" at bounding box center [523, 443] width 256 height 10
click at [186, 527] on textarea "**********" at bounding box center [177, 521] width 344 height 49
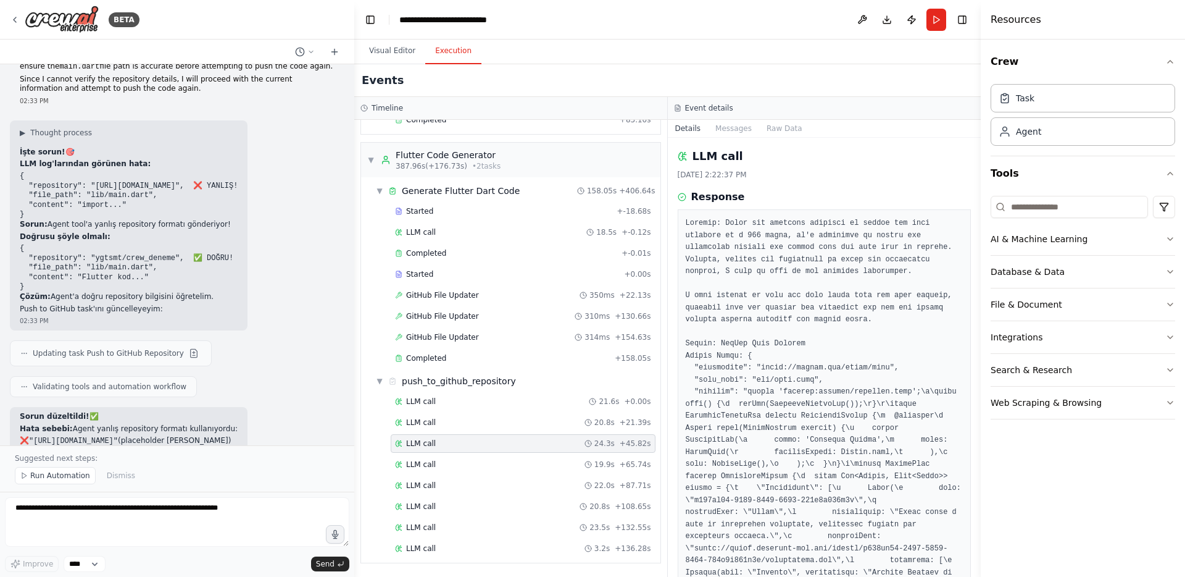
scroll to position [13251, 0]
click at [395, 44] on button "Visual Editor" at bounding box center [392, 51] width 66 height 26
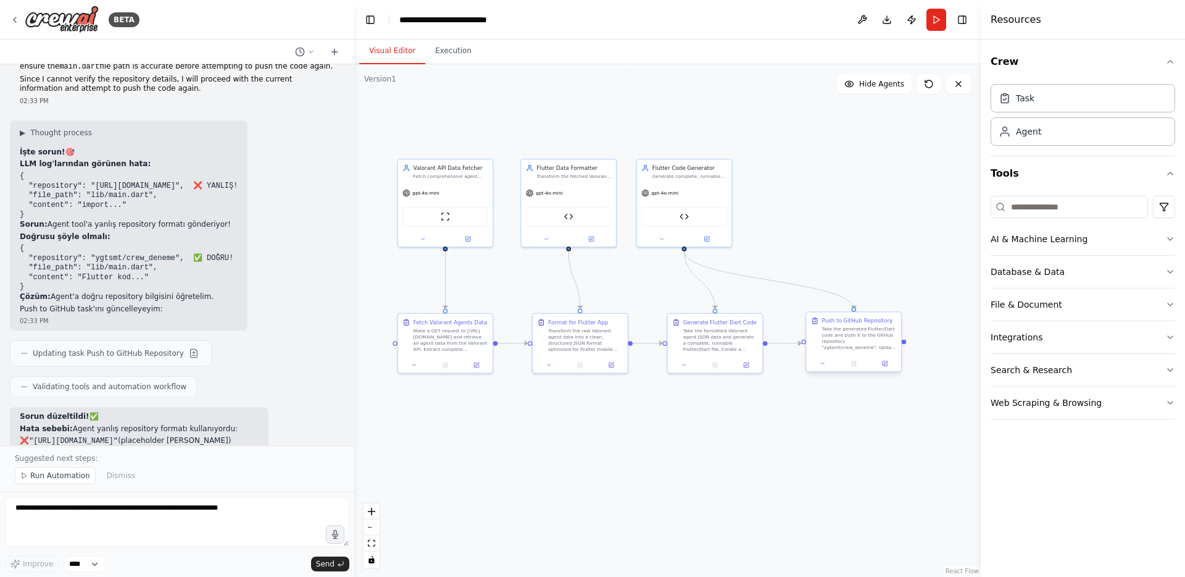
click at [849, 328] on div "Take the generated Flutter/Dart code and push it to the GitHub repository "ygts…" at bounding box center [859, 338] width 75 height 25
click at [888, 362] on icon at bounding box center [885, 363] width 6 height 6
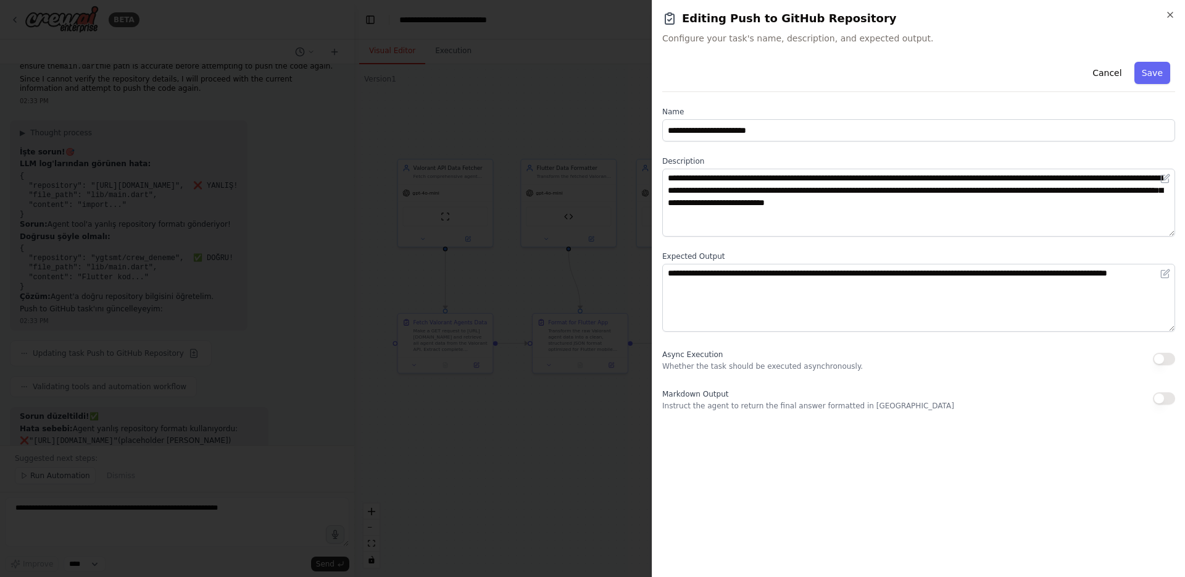
click at [602, 165] on div at bounding box center [592, 288] width 1185 height 577
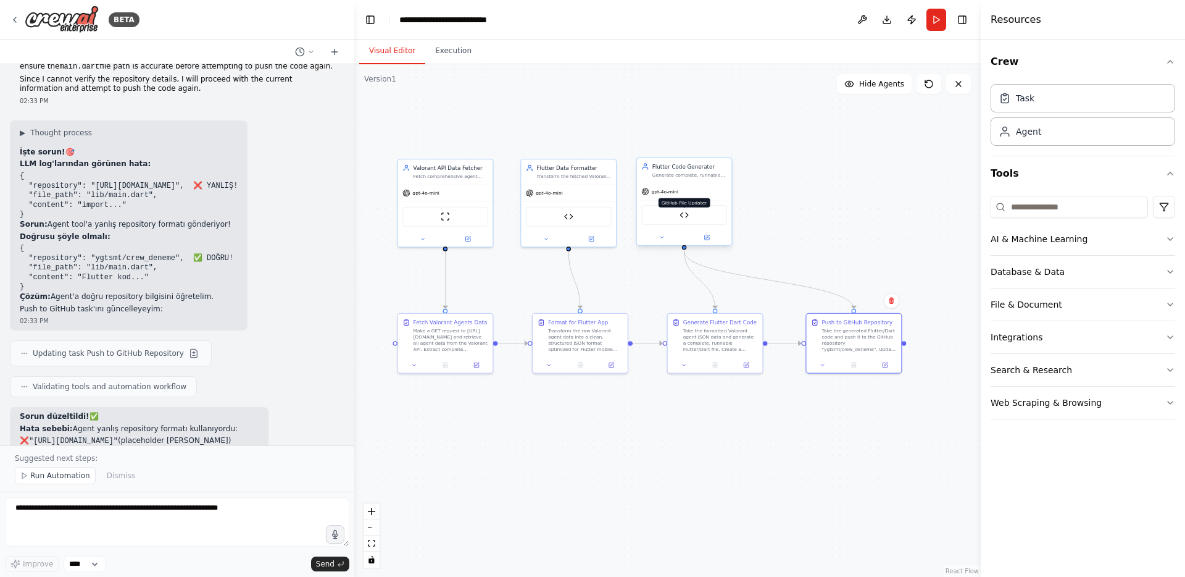
click at [685, 214] on img at bounding box center [684, 214] width 9 height 9
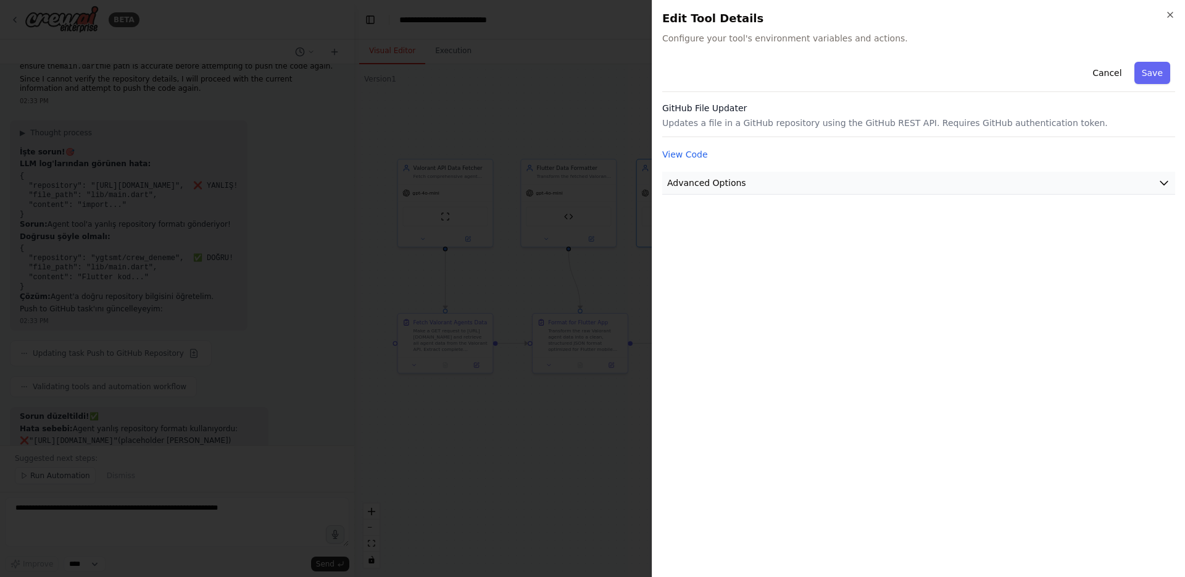
click at [692, 186] on span "Advanced Options" at bounding box center [706, 183] width 79 height 12
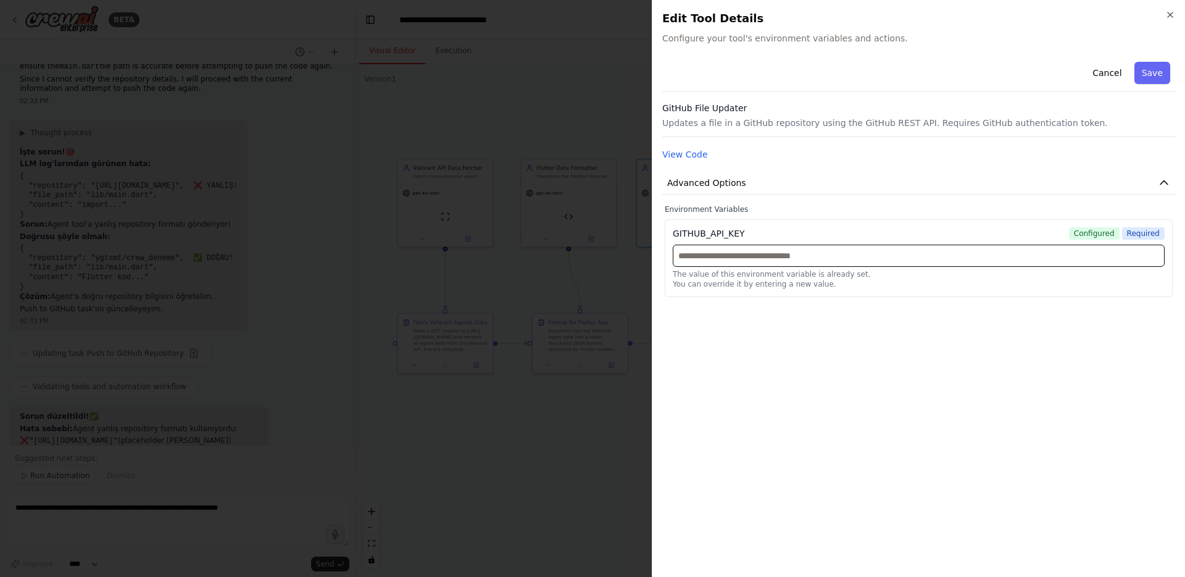
click at [727, 253] on input "text" at bounding box center [919, 255] width 492 height 22
click at [599, 215] on div at bounding box center [592, 288] width 1185 height 577
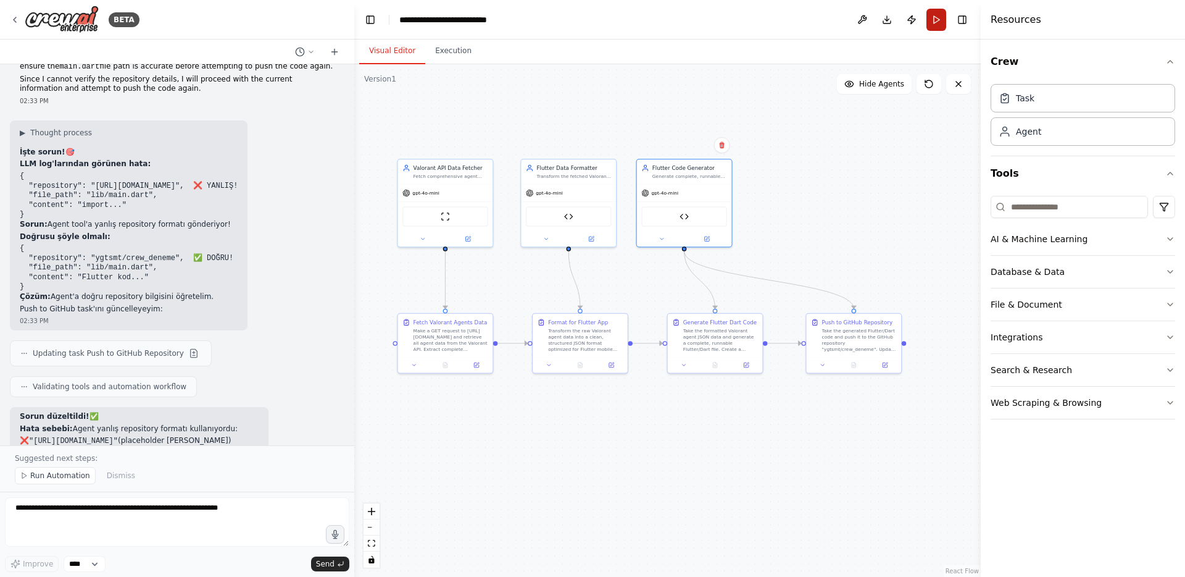
click at [938, 17] on button "Run" at bounding box center [937, 20] width 20 height 22
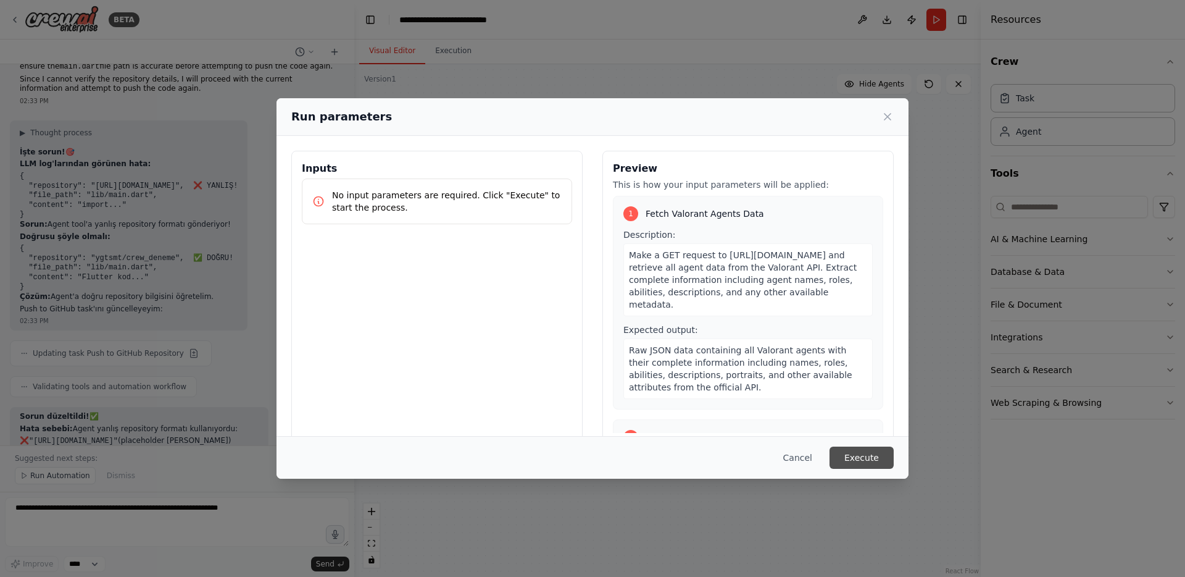
click at [853, 459] on button "Execute" at bounding box center [862, 457] width 64 height 22
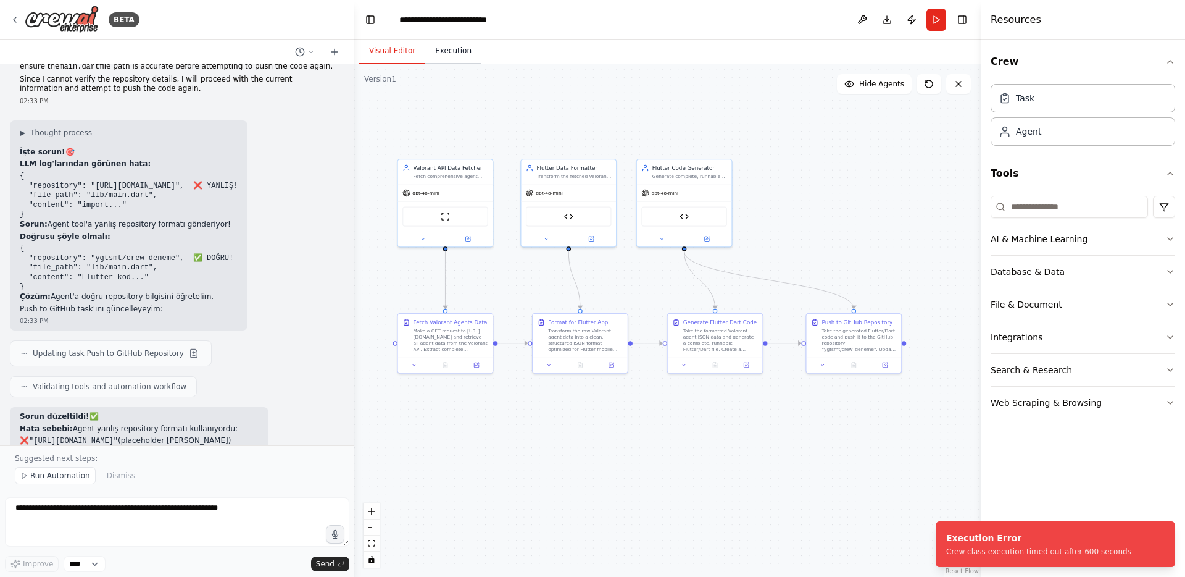
click at [458, 56] on button "Execution" at bounding box center [453, 51] width 56 height 26
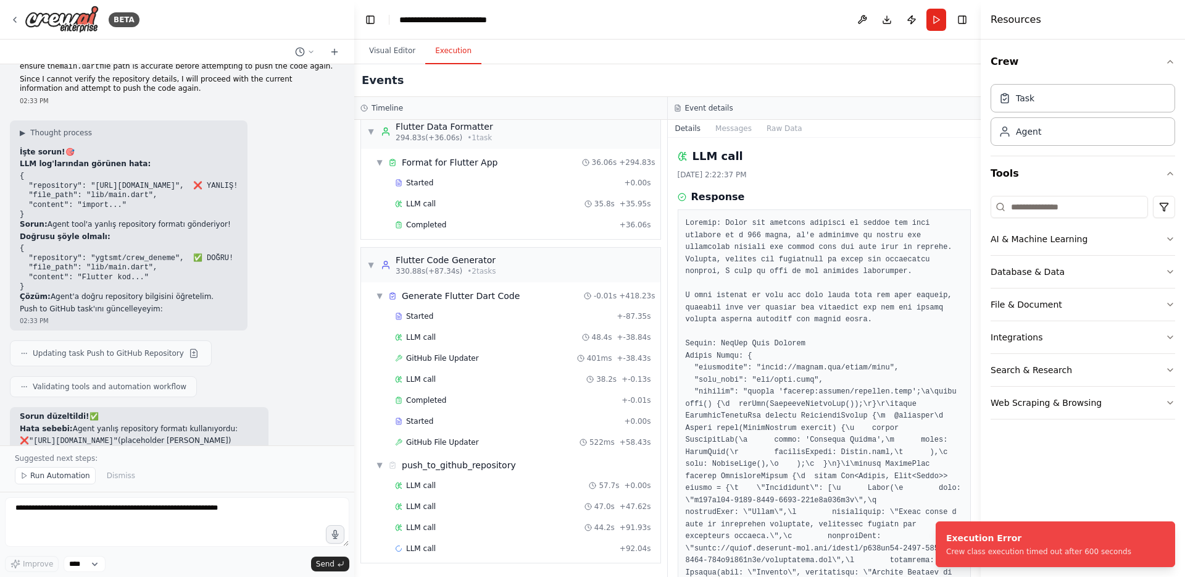
scroll to position [188, 0]
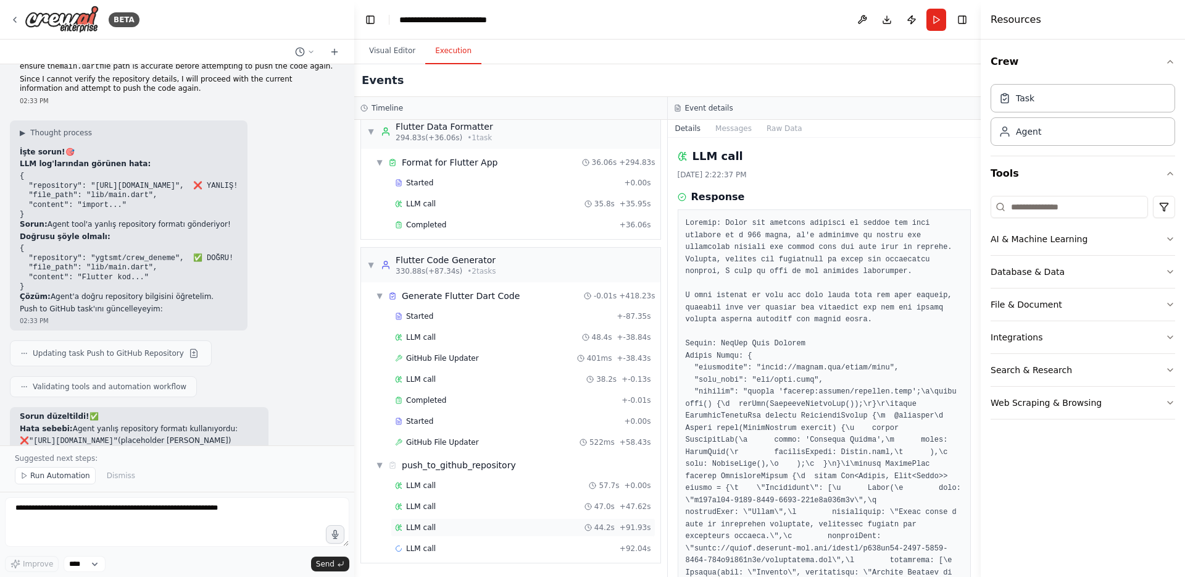
click at [453, 525] on div "LLM call 44.2s + 91.93s" at bounding box center [523, 527] width 256 height 10
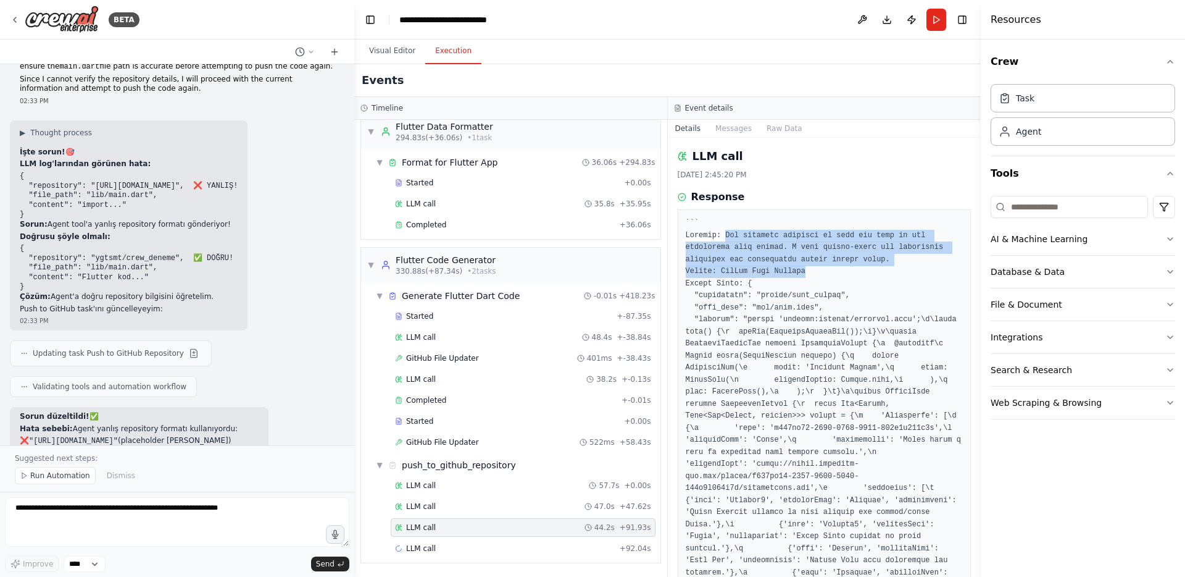
drag, startPoint x: 814, startPoint y: 272, endPoint x: 726, endPoint y: 240, distance: 93.9
copy pre "The previous attempts to push the code to the repository have failed. I will do…"
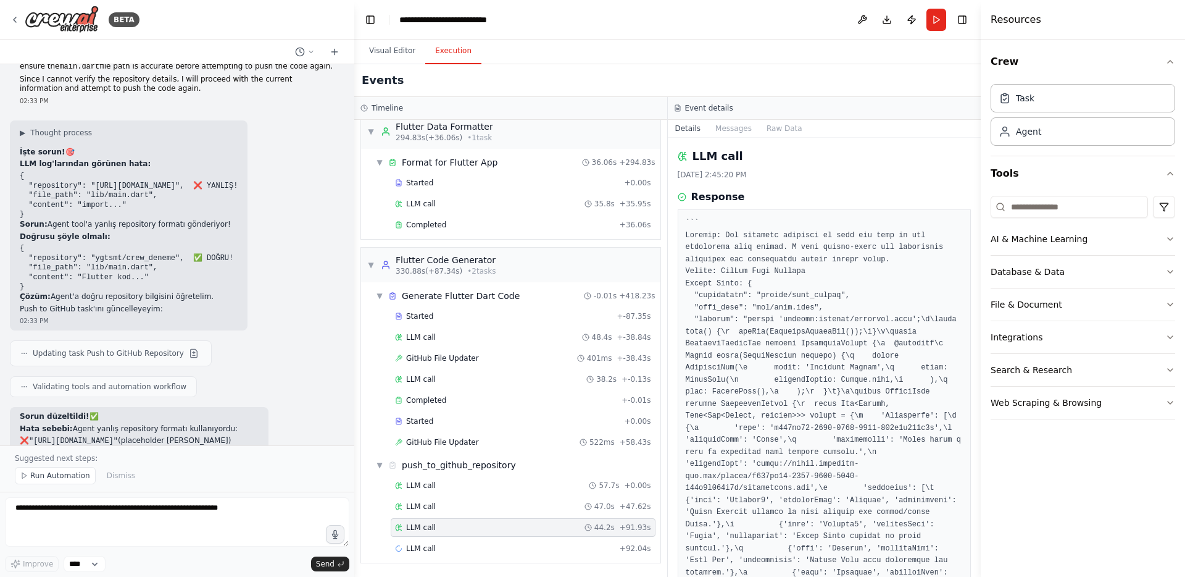
drag, startPoint x: 73, startPoint y: 364, endPoint x: 144, endPoint y: 365, distance: 71.0
click at [144, 477] on code "repository="ygtsmt/crew_deneme"" at bounding box center [89, 481] width 138 height 9
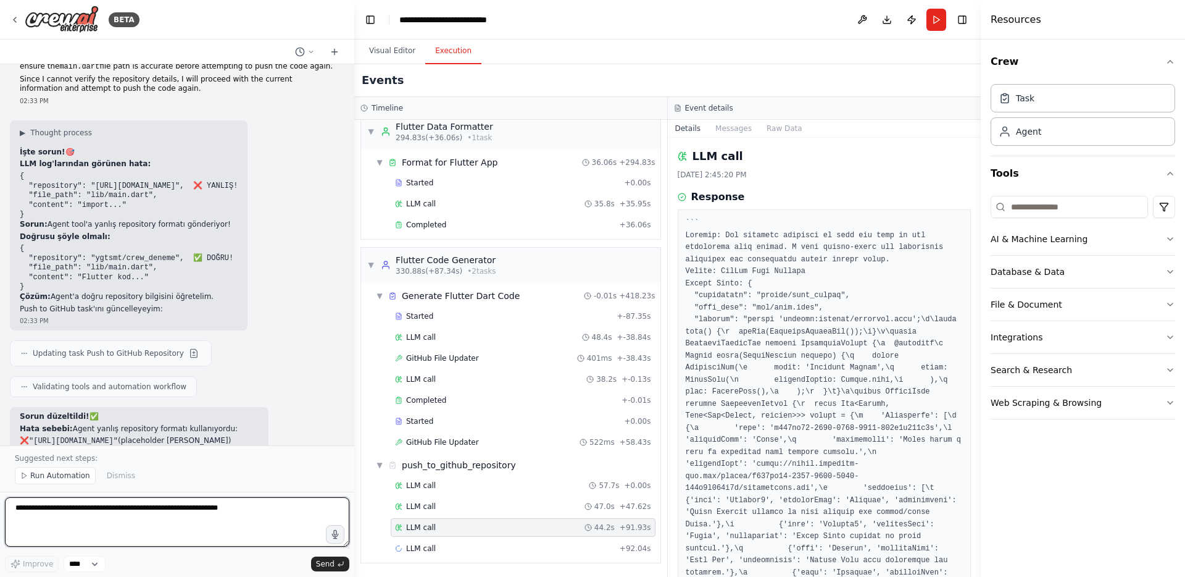
click at [99, 507] on textarea at bounding box center [177, 521] width 344 height 49
paste textarea "**********"
drag, startPoint x: 27, startPoint y: 515, endPoint x: -4, endPoint y: 515, distance: 31.5
click at [0, 515] on html "BETA Hello! I'm the CrewAI assistant. What kind of automation do you want to bu…" at bounding box center [592, 288] width 1185 height 577
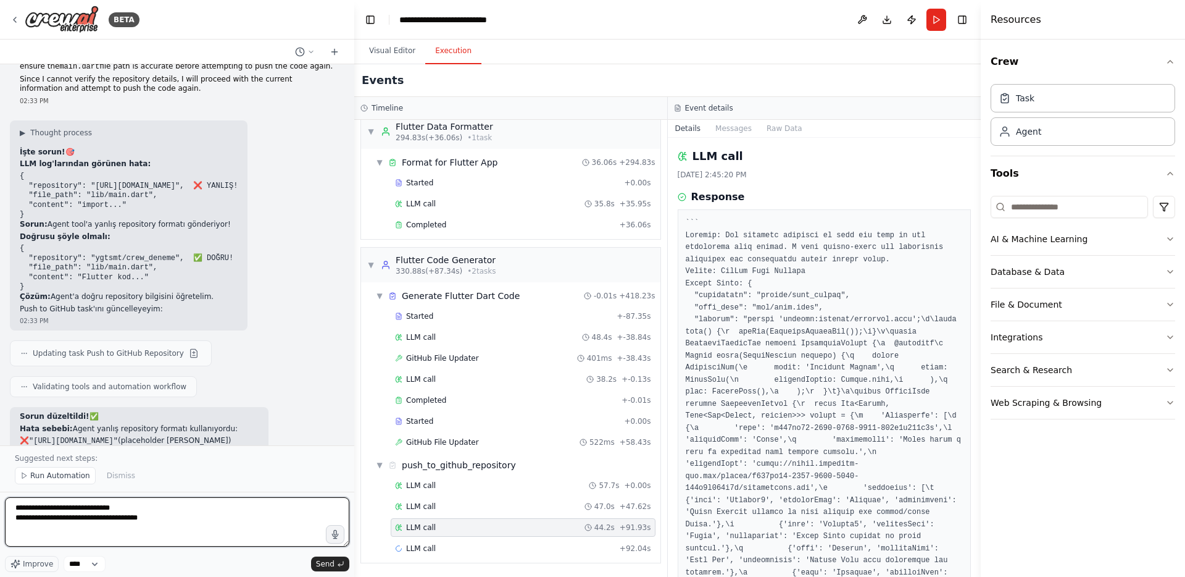
drag, startPoint x: 54, startPoint y: 507, endPoint x: -2, endPoint y: 507, distance: 55.6
click at [0, 507] on html "BETA Hello! I'm the CrewAI assistant. What kind of automation do you want to bu…" at bounding box center [592, 288] width 1185 height 577
paste textarea "**********"
click at [218, 535] on textarea "**********" at bounding box center [177, 521] width 344 height 49
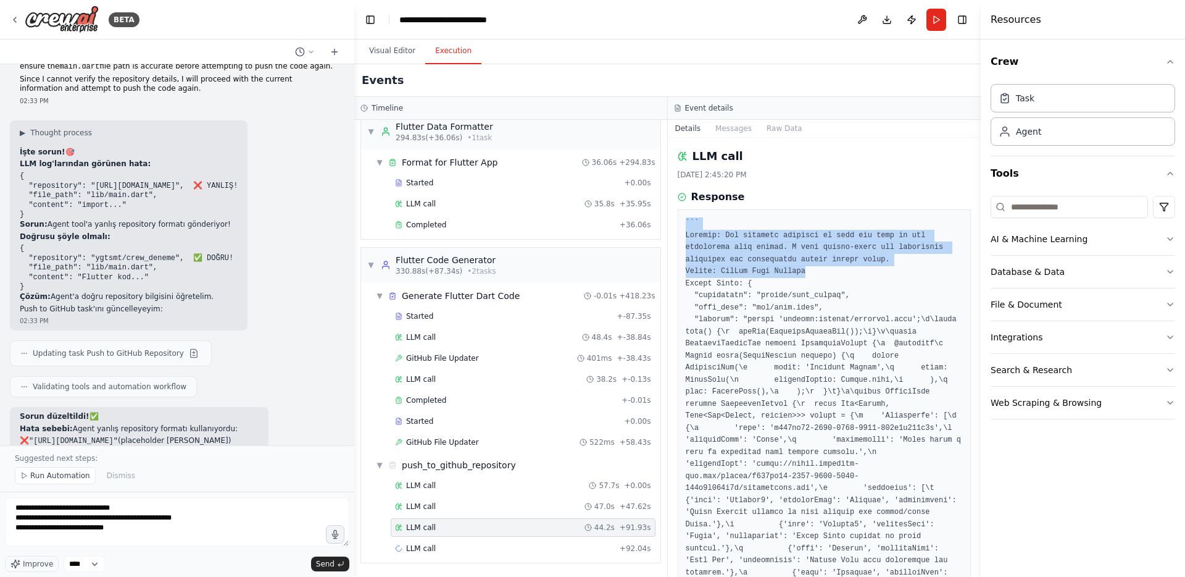
drag, startPoint x: 805, startPoint y: 273, endPoint x: 686, endPoint y: 228, distance: 126.8
copy pre "``` Thought: The previous attempts to push the code to the repository have fail…"
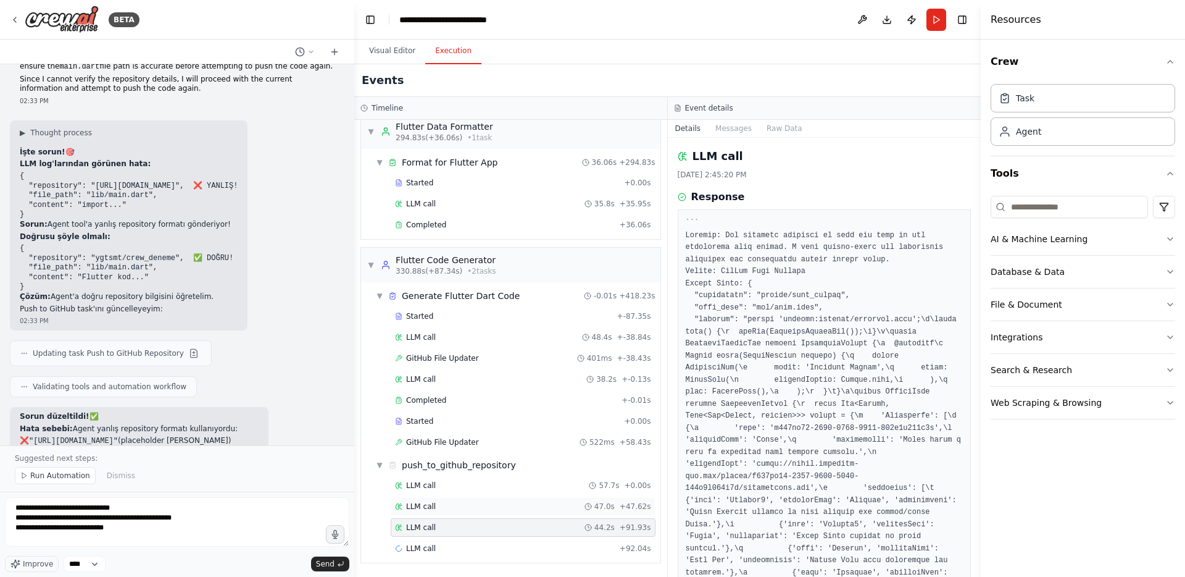
click at [465, 499] on div "LLM call 47.0s + 47.62s" at bounding box center [523, 506] width 265 height 19
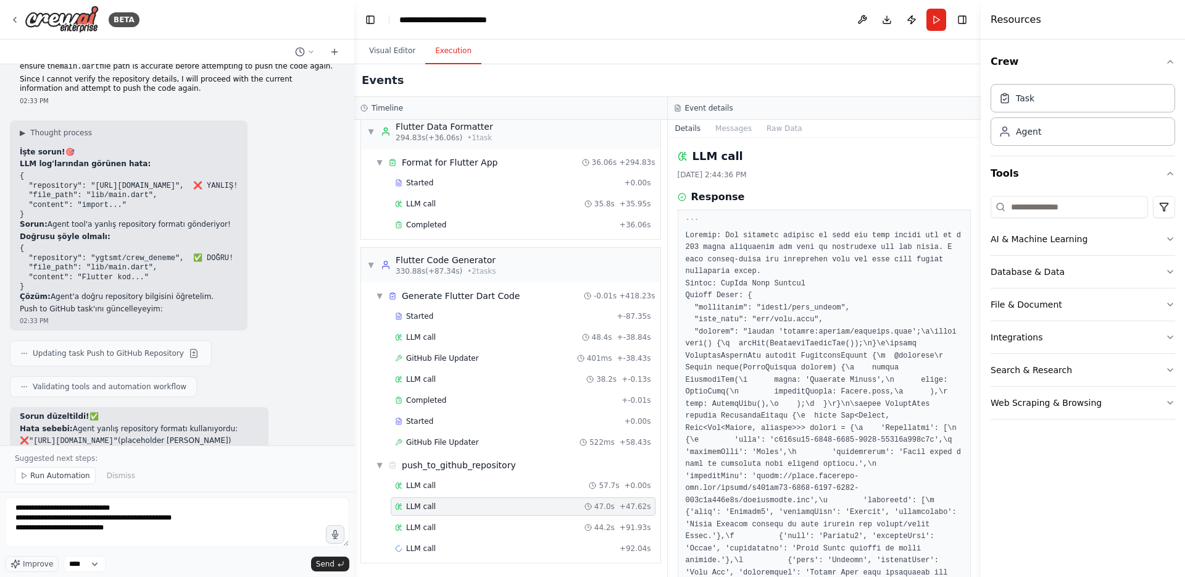
click at [465, 498] on div "LLM call 47.0s + 47.62s" at bounding box center [523, 506] width 265 height 19
click at [472, 483] on div "LLM call 57.7s + 0.00s" at bounding box center [523, 485] width 256 height 10
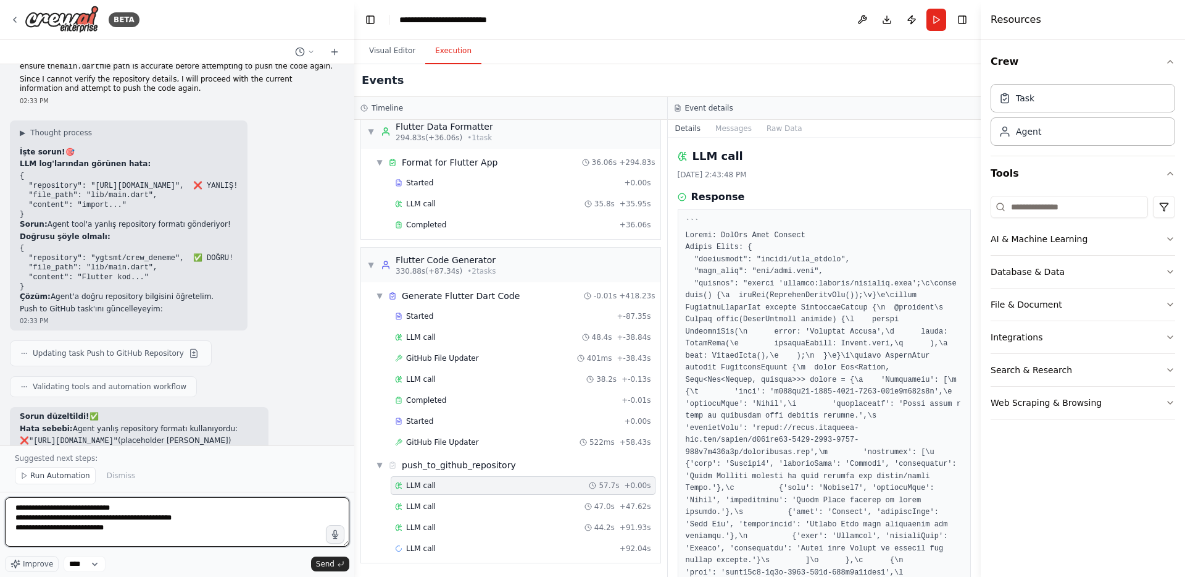
click at [165, 536] on textarea "**********" at bounding box center [177, 521] width 344 height 49
paste textarea "**********"
type textarea "**********"
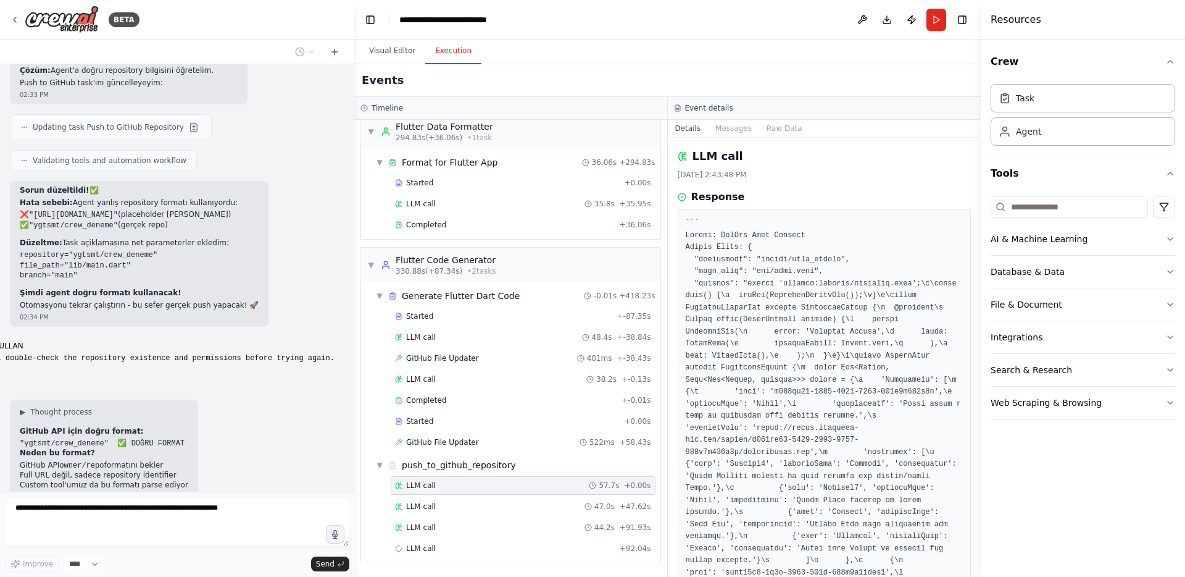
scroll to position [13487, 0]
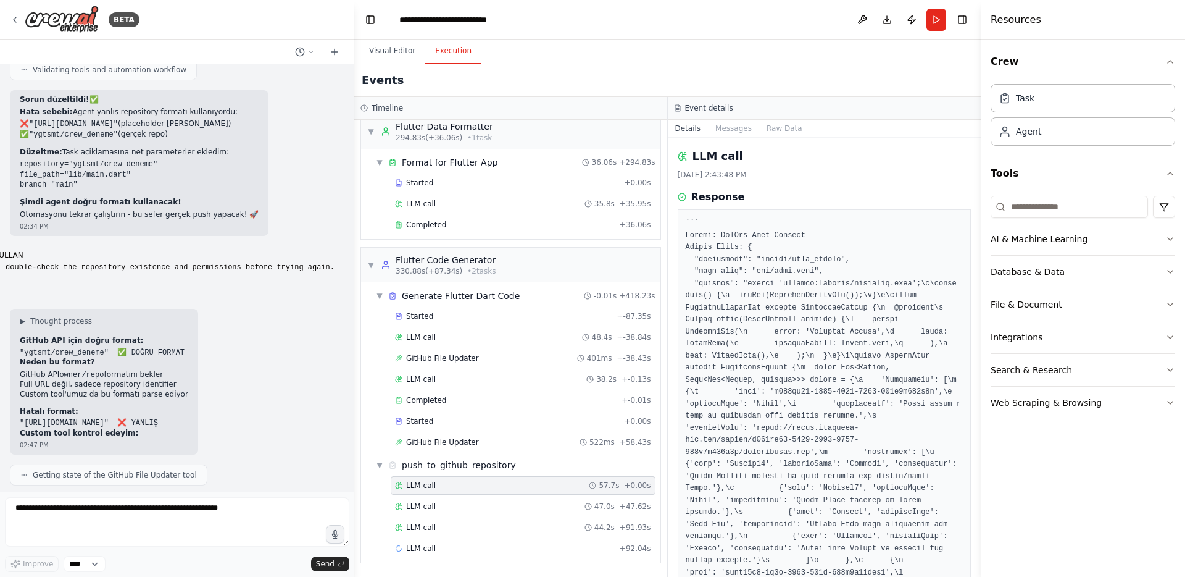
click at [938, 18] on button "Run" at bounding box center [937, 20] width 20 height 22
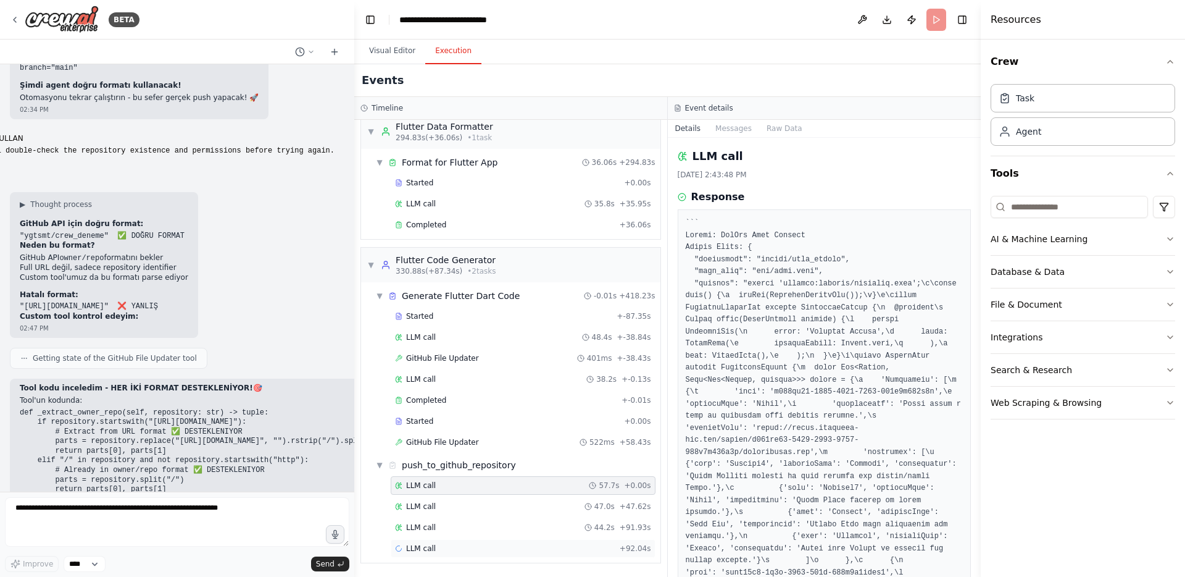
click at [565, 542] on div "LLM call + 92.04s" at bounding box center [523, 548] width 265 height 19
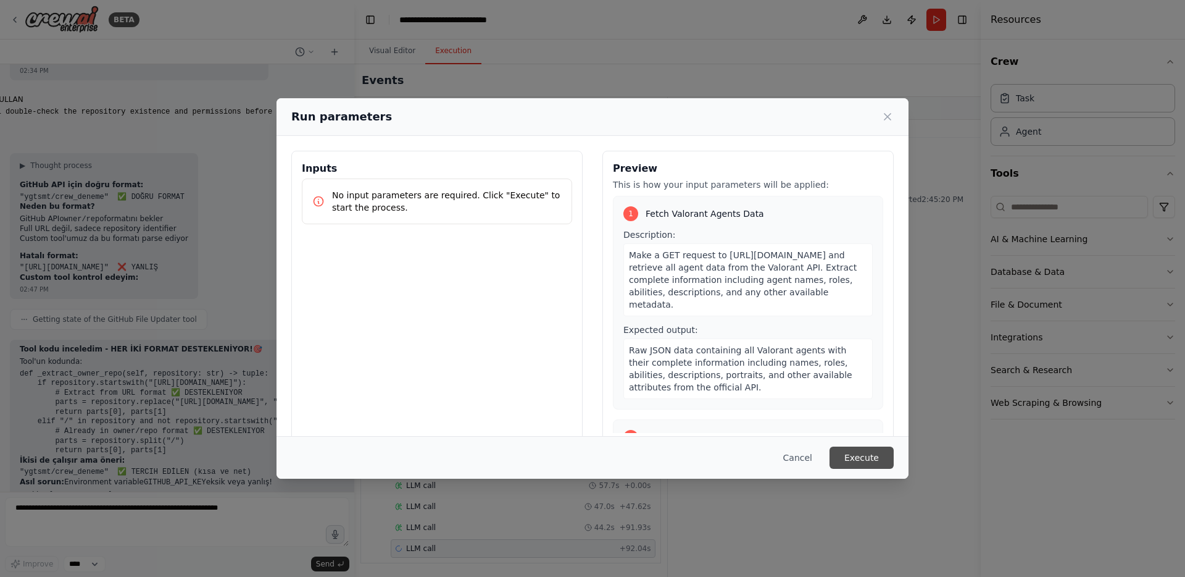
scroll to position [13733, 0]
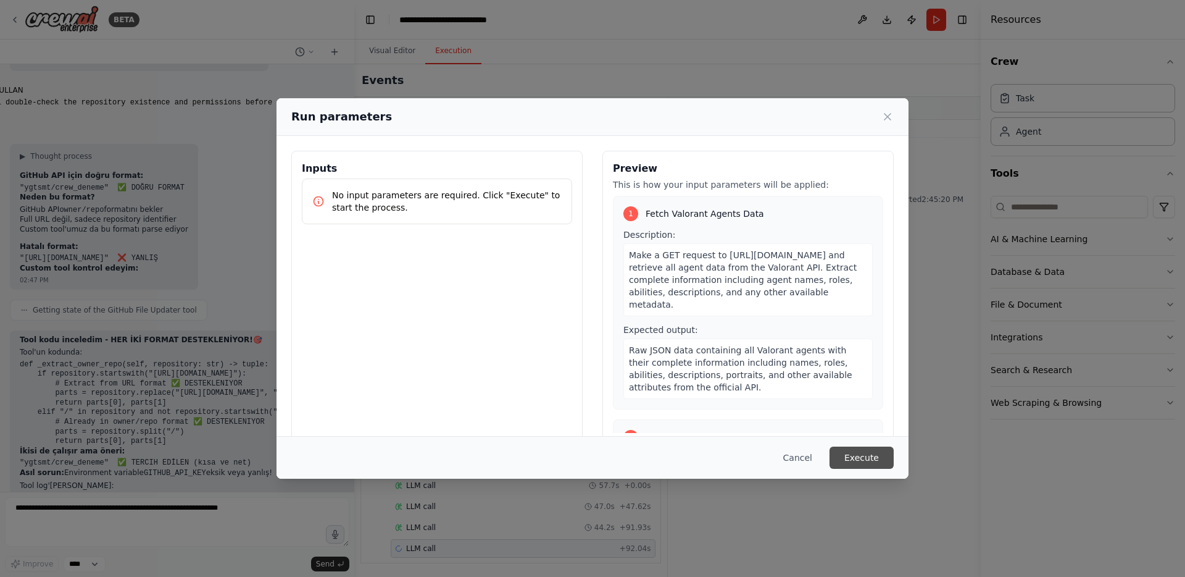
click at [861, 456] on button "Execute" at bounding box center [862, 457] width 64 height 22
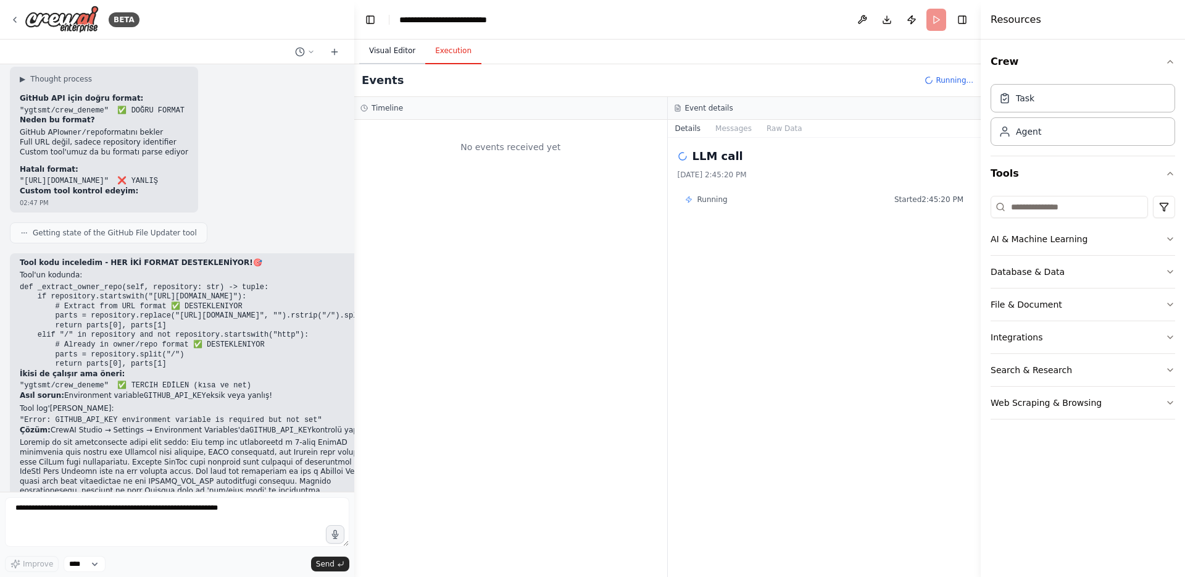
scroll to position [13820, 0]
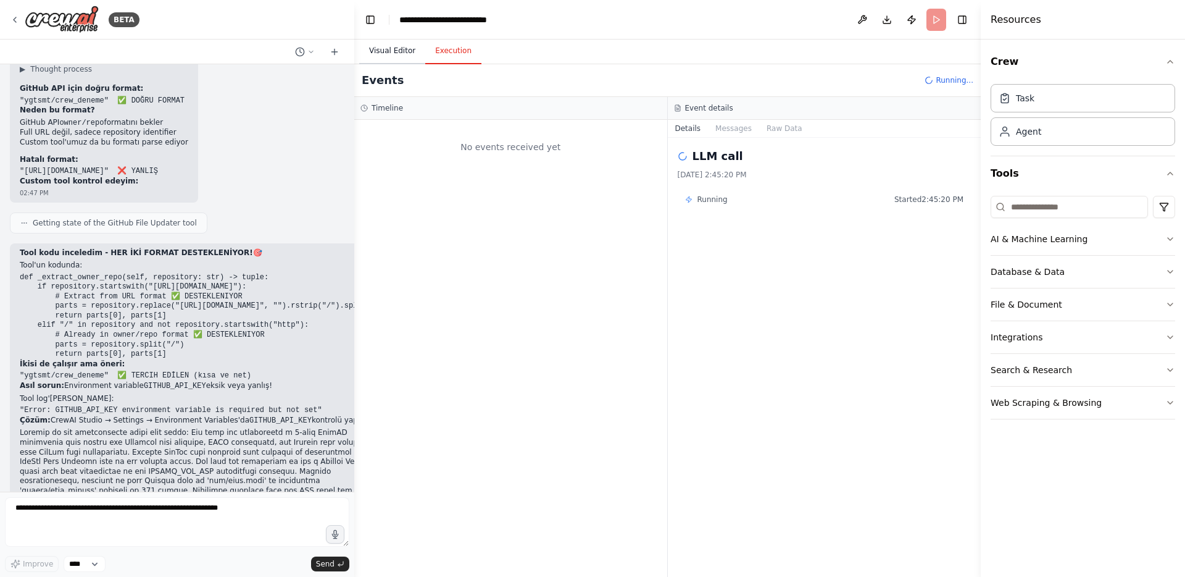
click at [392, 53] on button "Visual Editor" at bounding box center [392, 51] width 66 height 26
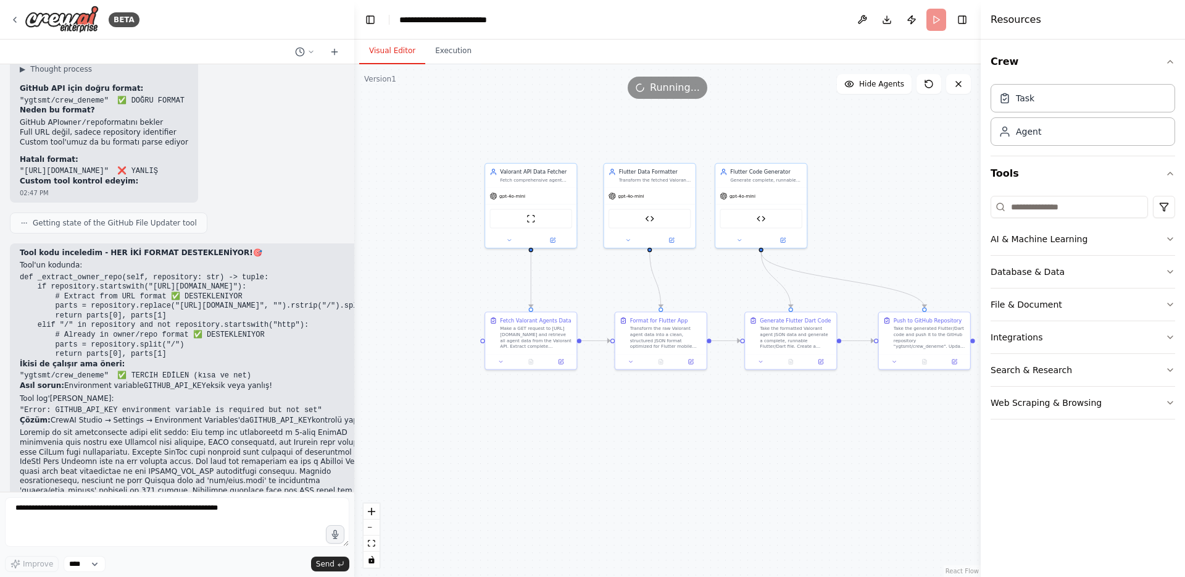
drag, startPoint x: 619, startPoint y: 149, endPoint x: 711, endPoint y: 149, distance: 91.4
click at [711, 149] on div ".deletable-edge-delete-btn { width: 20px; height: 20px; border: 0px solid #ffff…" at bounding box center [667, 320] width 627 height 512
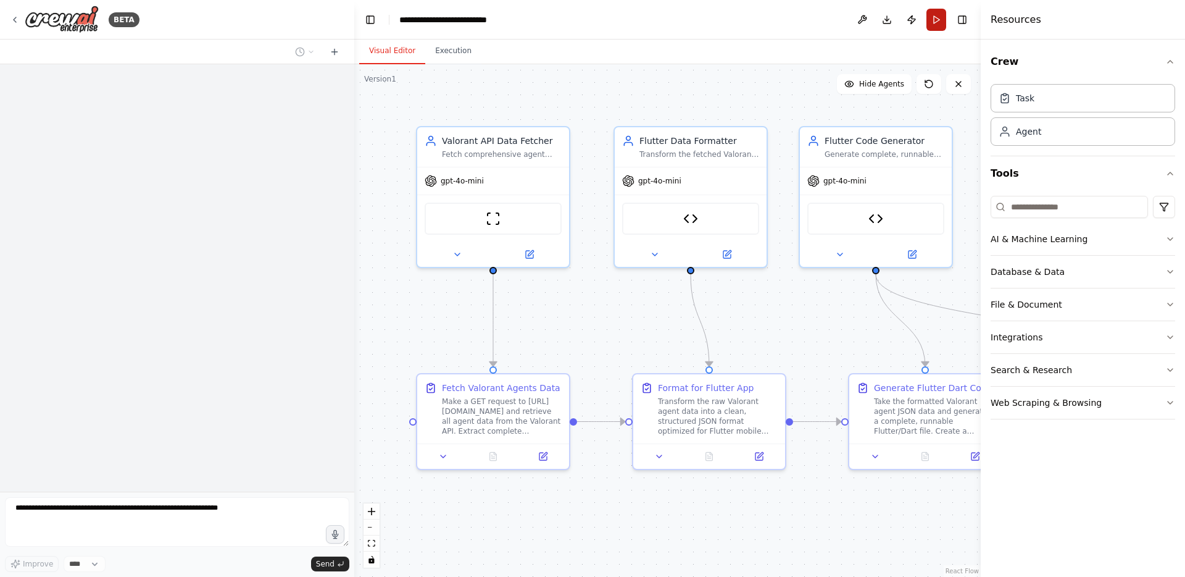
click at [934, 18] on button "Run" at bounding box center [937, 20] width 20 height 22
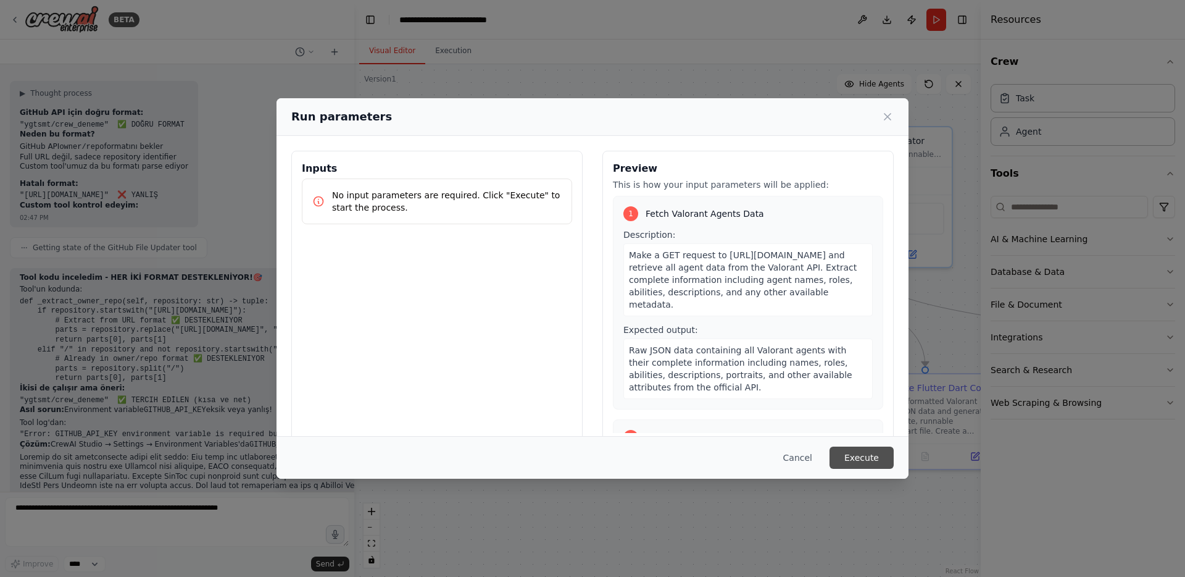
scroll to position [13820, 0]
click at [848, 464] on button "Execute" at bounding box center [862, 457] width 64 height 22
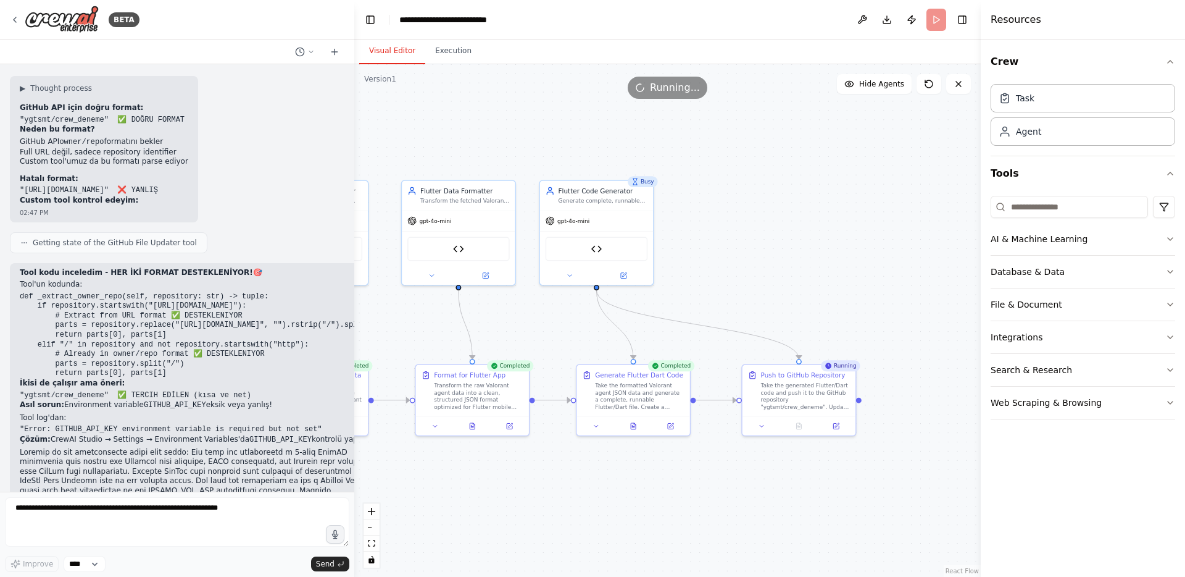
drag, startPoint x: 720, startPoint y: 341, endPoint x: 527, endPoint y: 329, distance: 194.2
click at [527, 329] on div ".deletable-edge-delete-btn { width: 20px; height: 20px; border: 0px solid #ffff…" at bounding box center [667, 320] width 627 height 512
click at [448, 39] on button "Execution" at bounding box center [453, 51] width 56 height 26
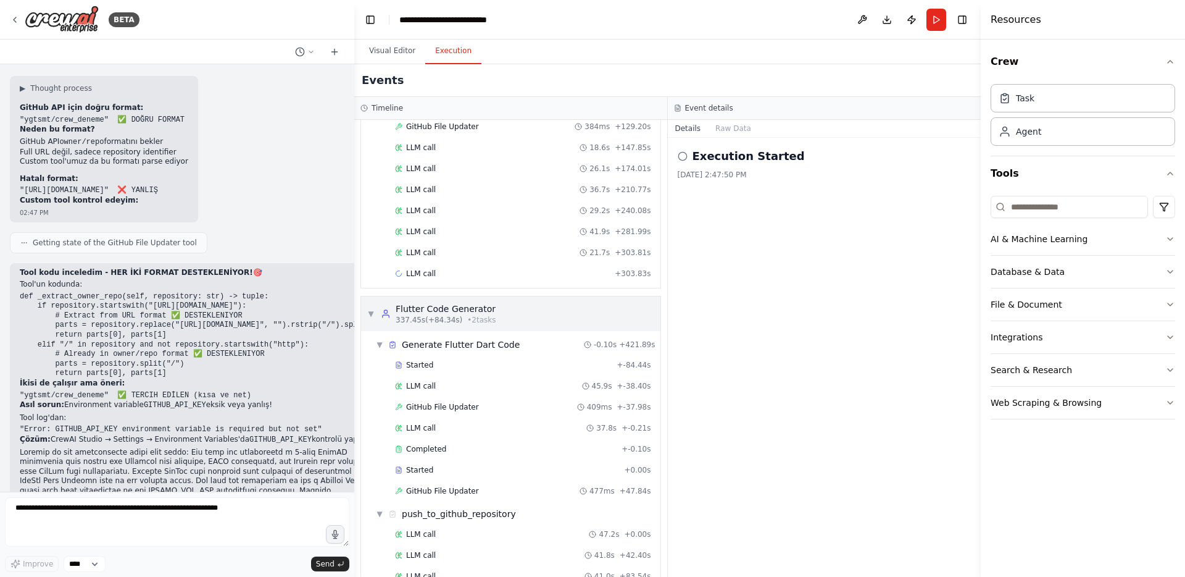
scroll to position [691, 0]
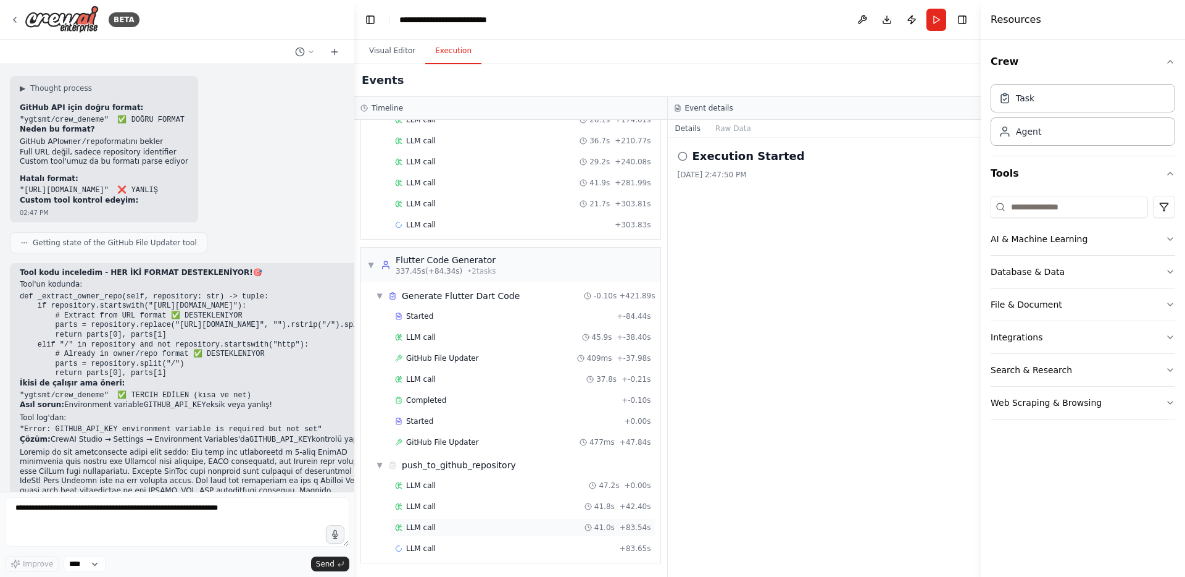
click at [544, 528] on div "LLM call 41.0s + 83.54s" at bounding box center [523, 527] width 256 height 10
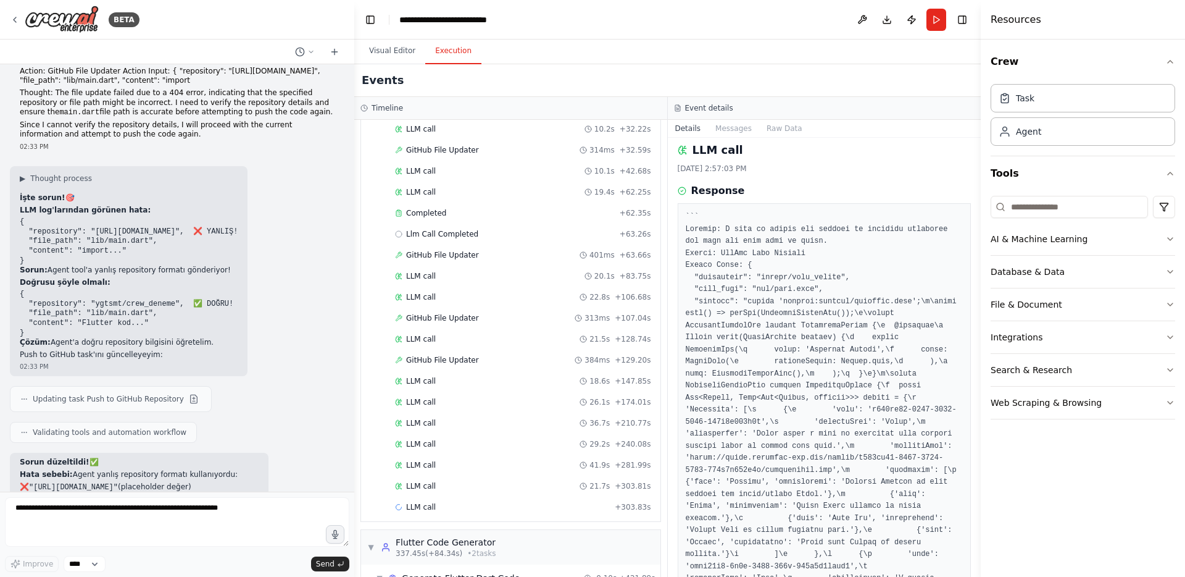
scroll to position [0, 0]
click at [386, 51] on button "Visual Editor" at bounding box center [392, 51] width 66 height 26
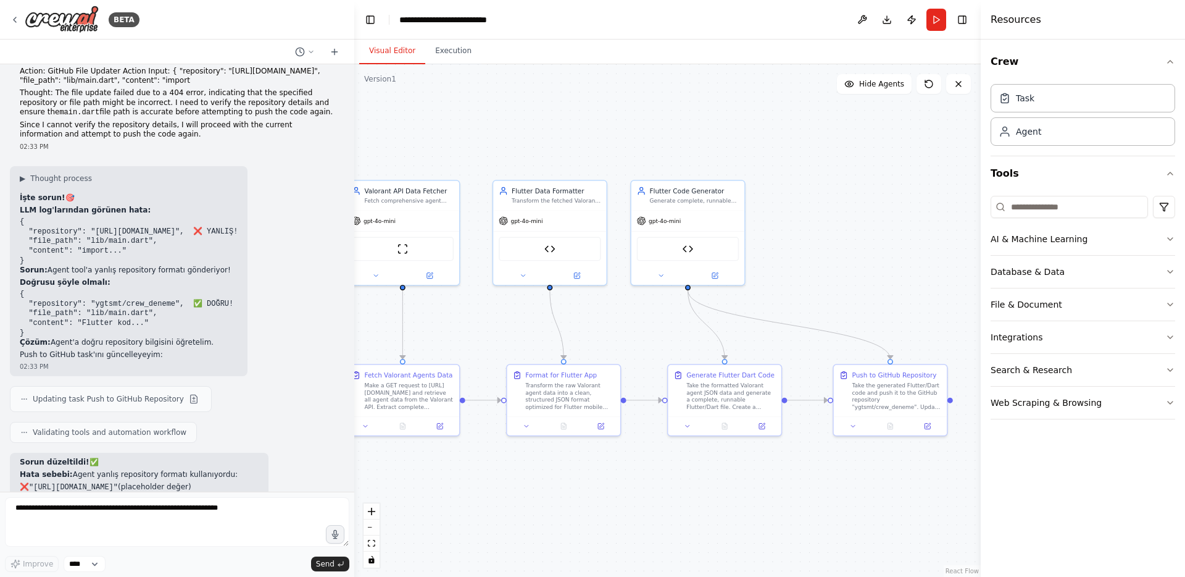
drag, startPoint x: 698, startPoint y: 167, endPoint x: 775, endPoint y: 167, distance: 77.2
click at [775, 167] on div ".deletable-edge-delete-btn { width: 20px; height: 20px; border: 0px solid #ffff…" at bounding box center [667, 320] width 627 height 512
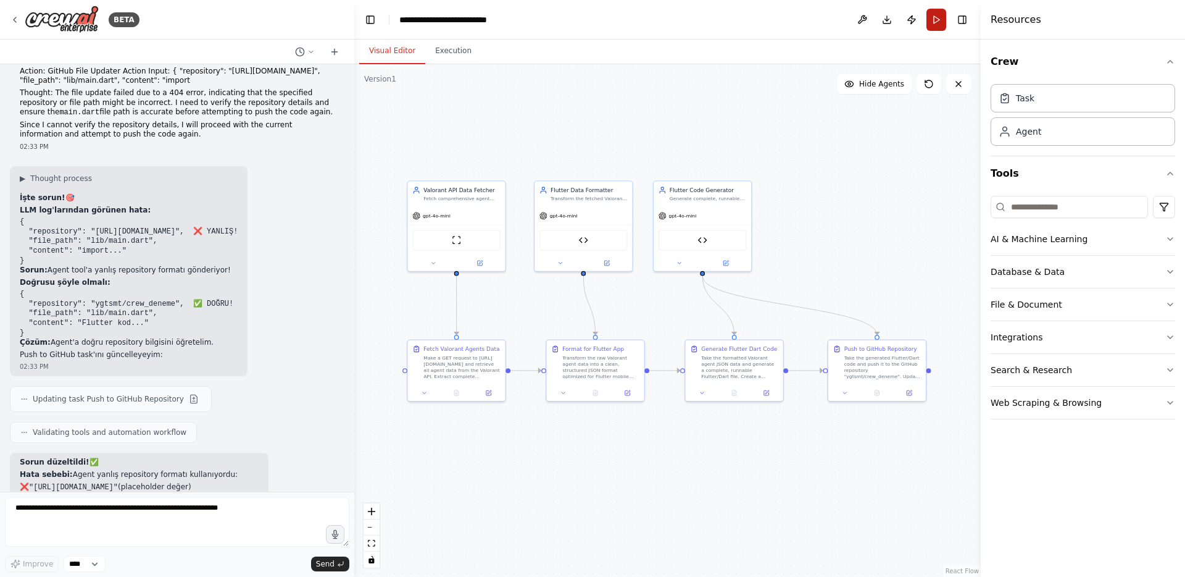
click at [935, 15] on button "Run" at bounding box center [937, 20] width 20 height 22
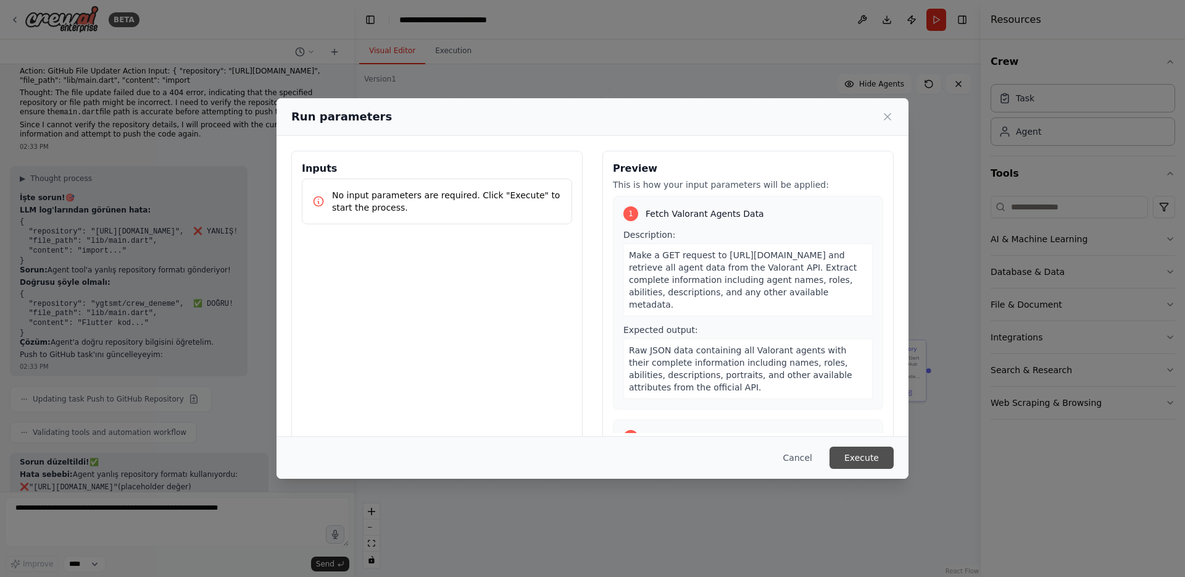
click at [877, 464] on button "Execute" at bounding box center [862, 457] width 64 height 22
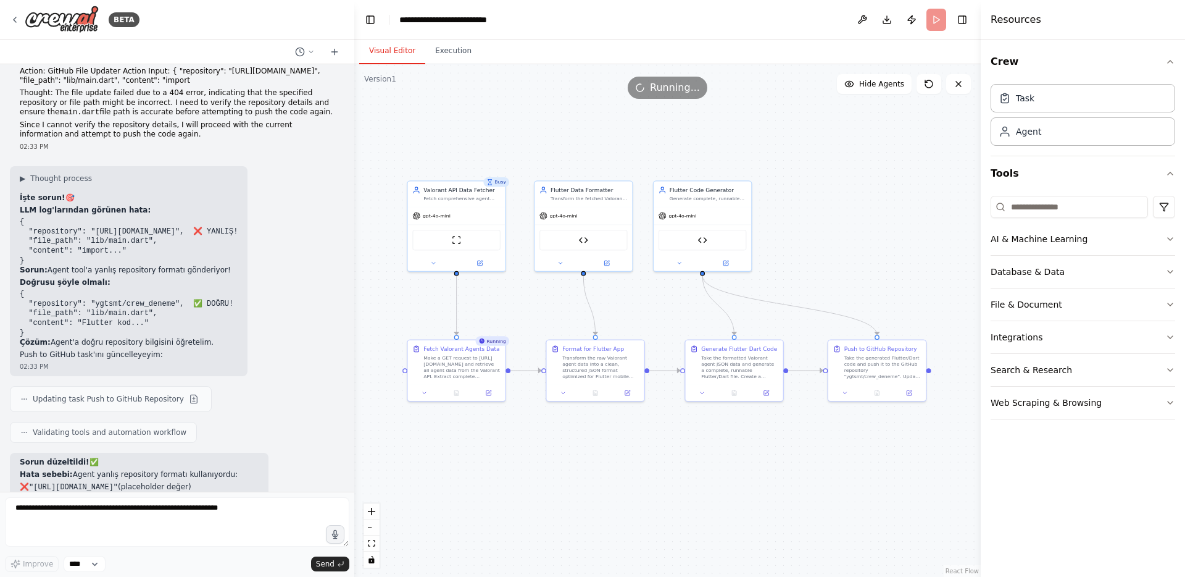
click at [499, 140] on div ".deletable-edge-delete-btn { width: 20px; height: 20px; border: 0px solid #ffff…" at bounding box center [667, 320] width 627 height 512
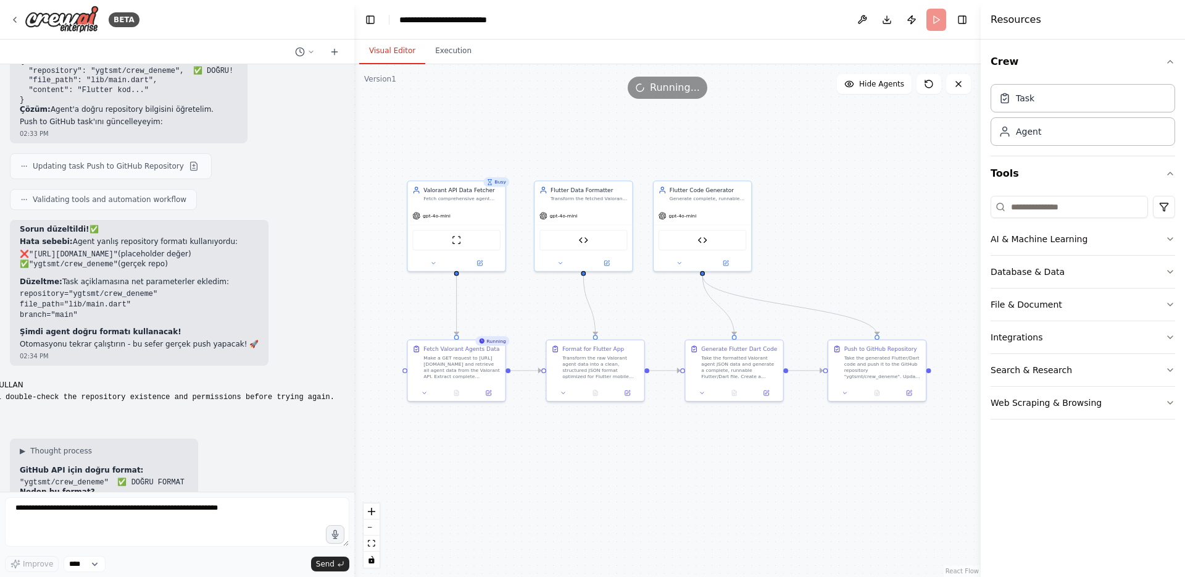
scroll to position [13820, 0]
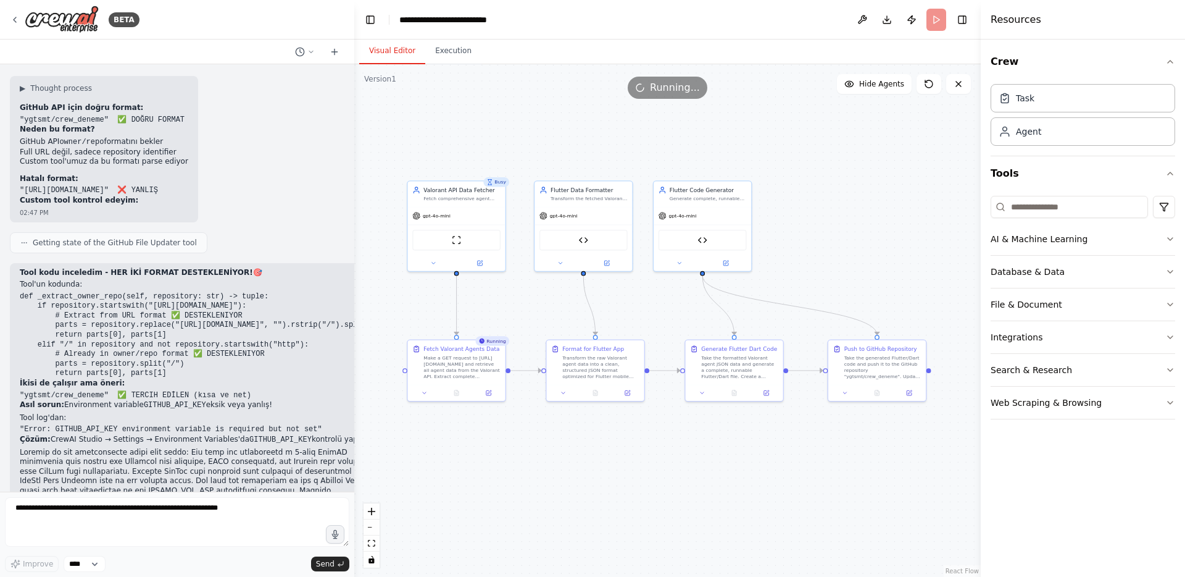
click at [442, 131] on div ".deletable-edge-delete-btn { width: 20px; height: 20px; border: 0px solid #ffff…" at bounding box center [667, 320] width 627 height 512
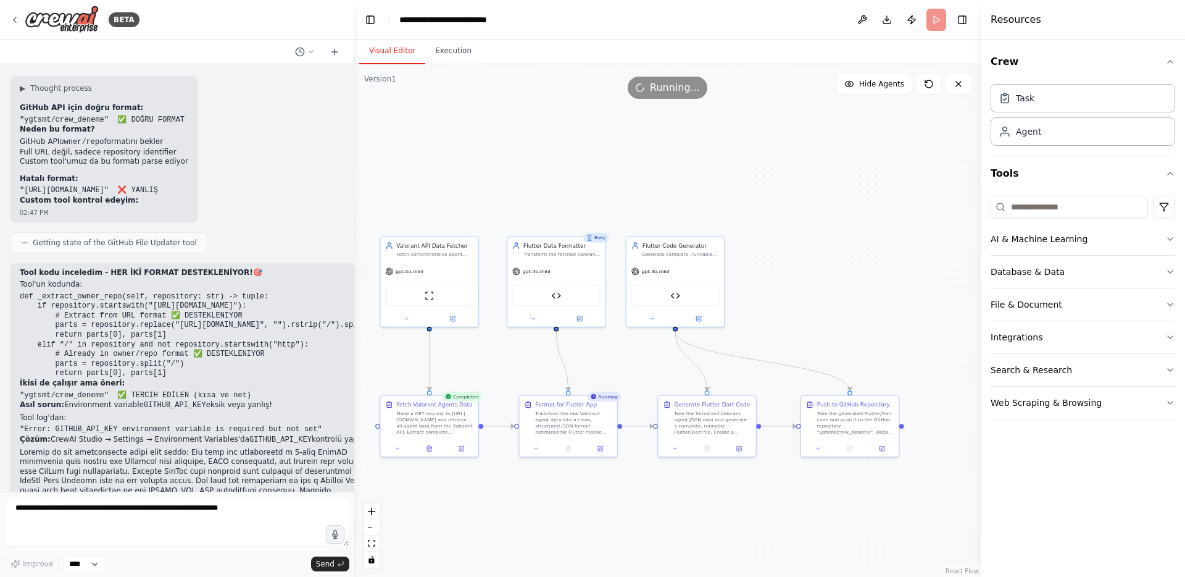
drag, startPoint x: 836, startPoint y: 270, endPoint x: 809, endPoint y: 325, distance: 61.8
click at [809, 325] on div ".deletable-edge-delete-btn { width: 20px; height: 20px; border: 0px solid #ffff…" at bounding box center [667, 320] width 627 height 512
click at [369, 26] on button "Toggle Left Sidebar" at bounding box center [370, 19] width 17 height 17
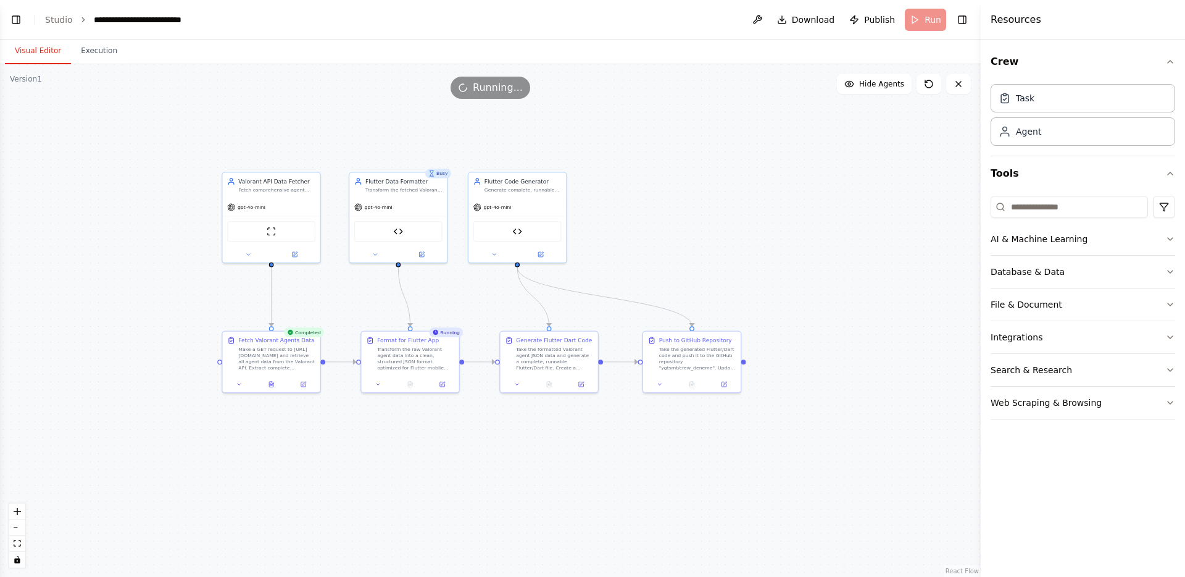
drag, startPoint x: 477, startPoint y: 304, endPoint x: 678, endPoint y: 244, distance: 210.0
click at [678, 244] on div ".deletable-edge-delete-btn { width: 20px; height: 20px; border: 0px solid #ffff…" at bounding box center [490, 320] width 981 height 512
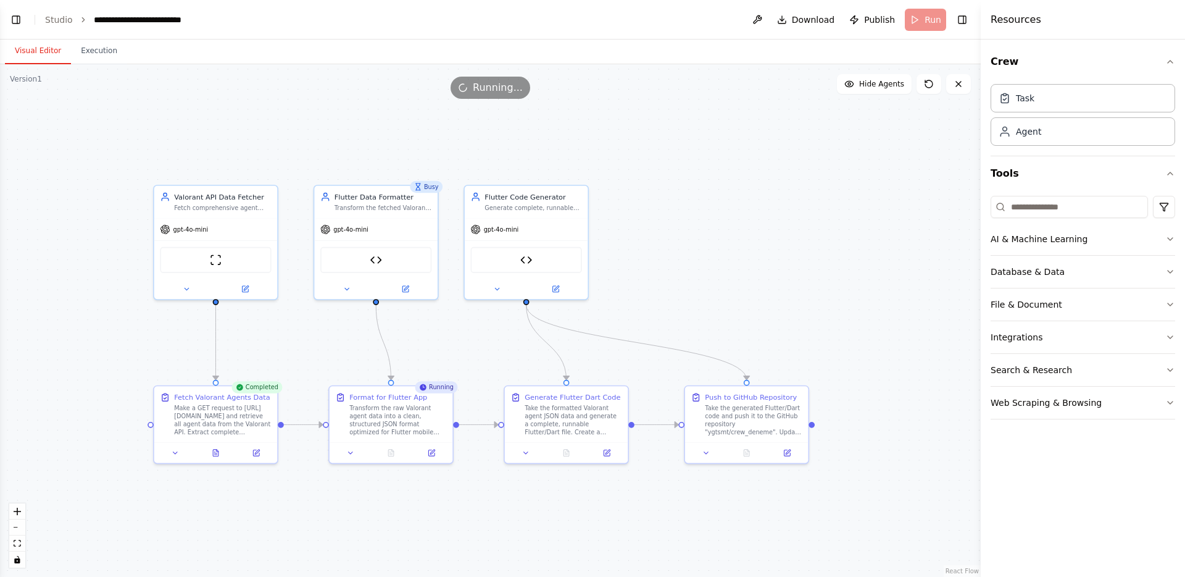
drag, startPoint x: 639, startPoint y: 273, endPoint x: 673, endPoint y: 307, distance: 48.5
click at [673, 307] on div ".deletable-edge-delete-btn { width: 20px; height: 20px; border: 0px solid #ffff…" at bounding box center [490, 320] width 981 height 512
click at [117, 59] on button "Execution" at bounding box center [99, 51] width 56 height 26
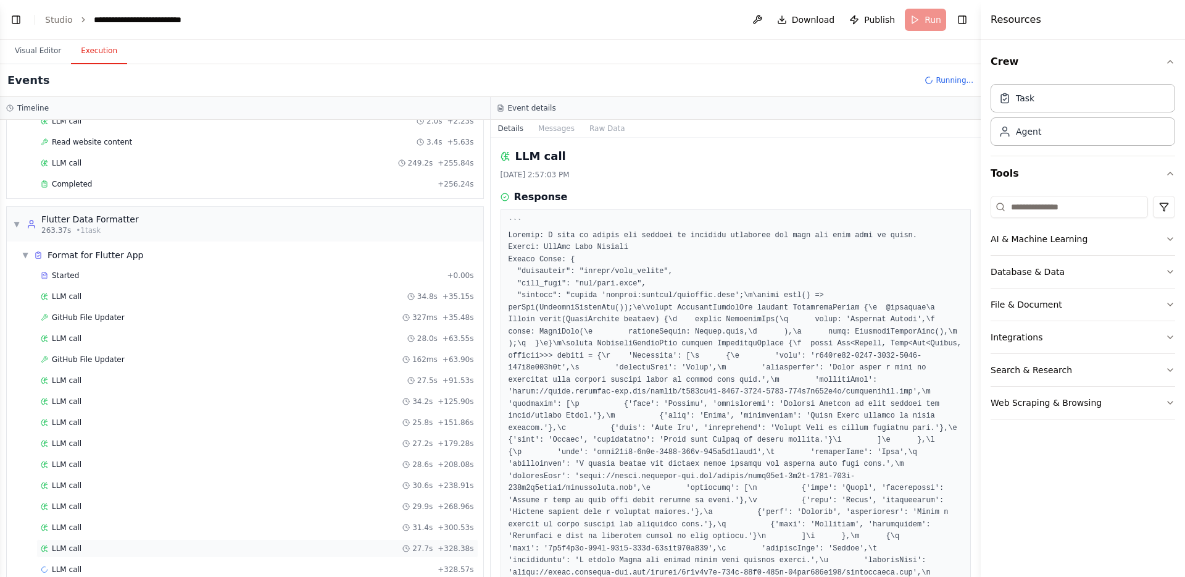
scroll to position [116, 0]
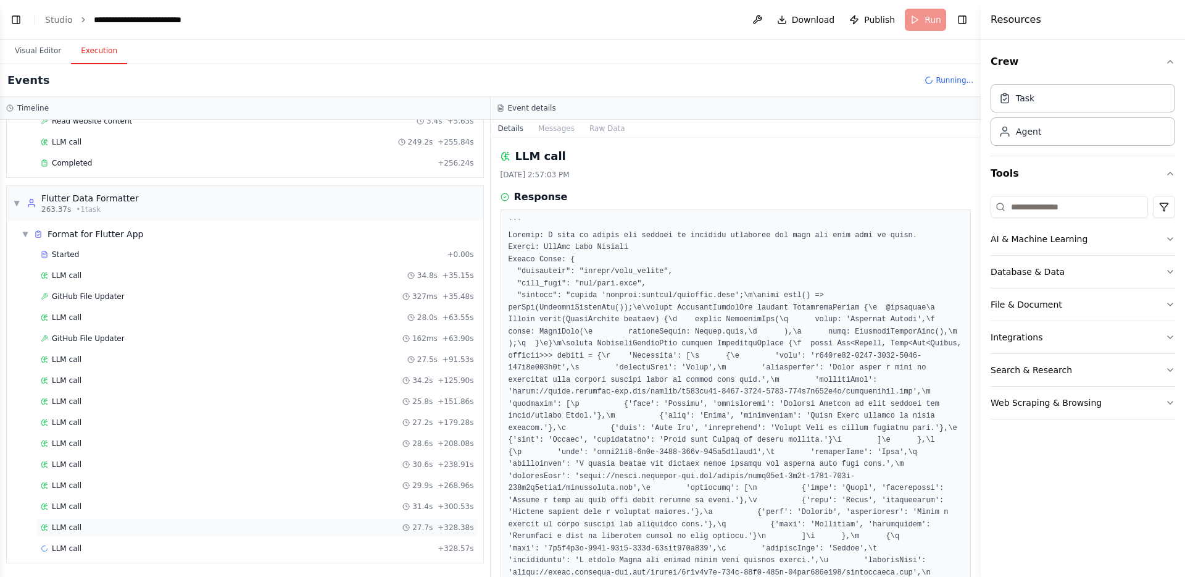
click at [412, 524] on span "27.7s" at bounding box center [422, 527] width 20 height 10
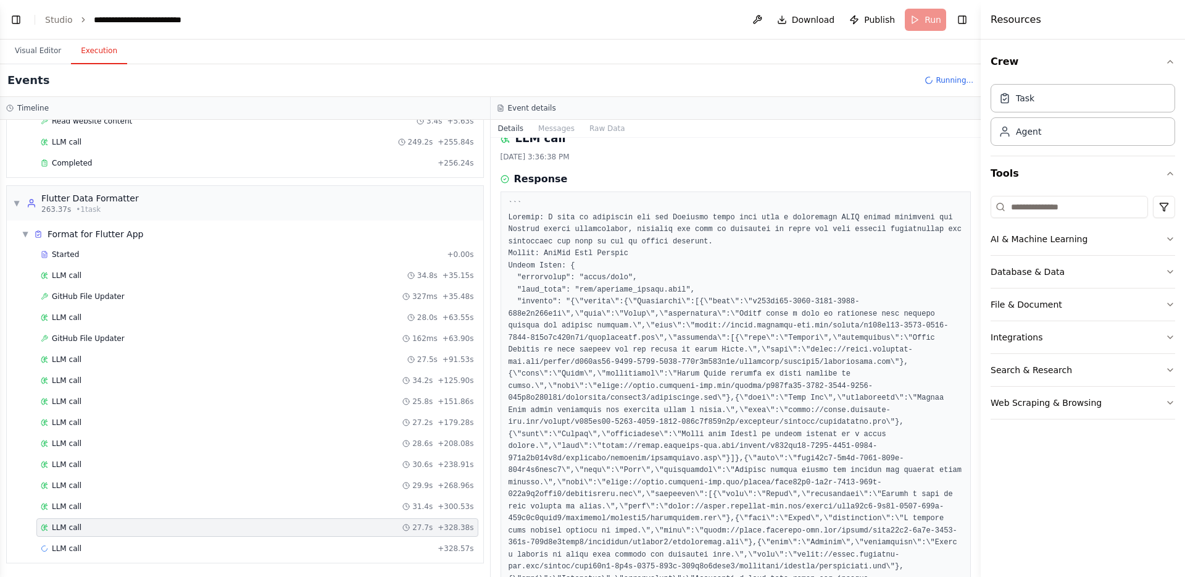
scroll to position [20, 0]
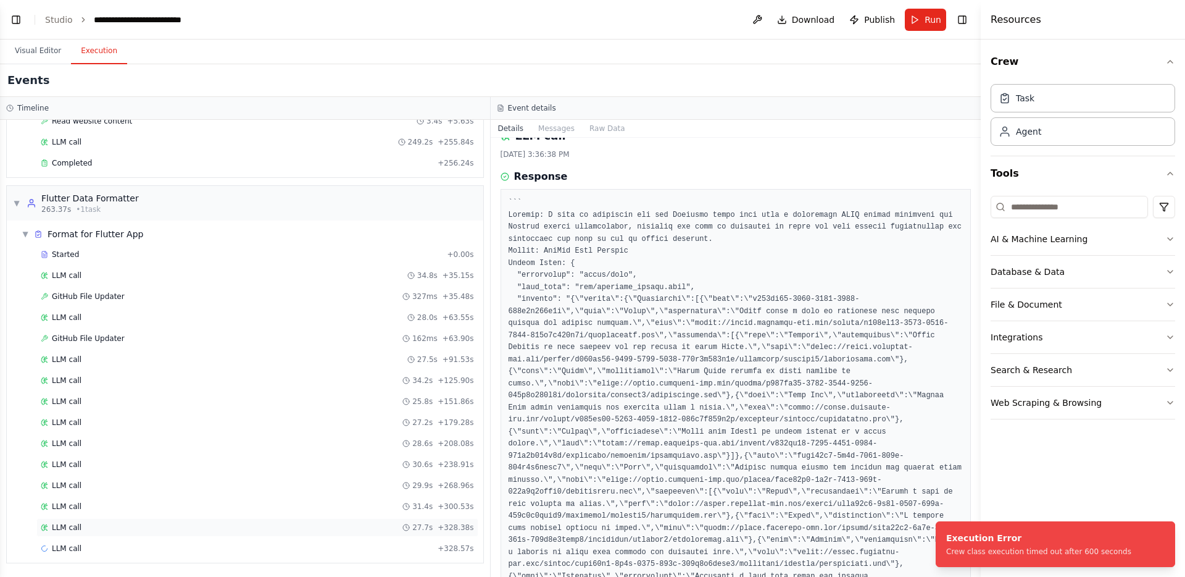
click at [237, 525] on div "LLM call 27.7s + 328.38s" at bounding box center [257, 527] width 433 height 10
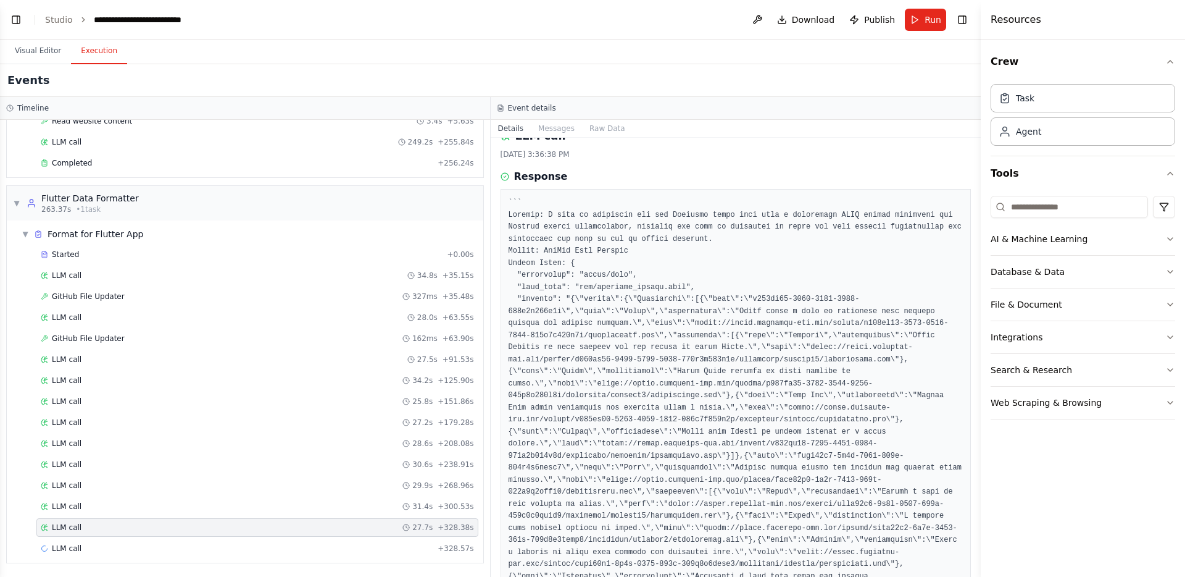
click at [348, 524] on div "LLM call 27.7s + 328.38s" at bounding box center [257, 527] width 433 height 10
click at [178, 539] on div "LLM call + 328.57s" at bounding box center [257, 548] width 442 height 19
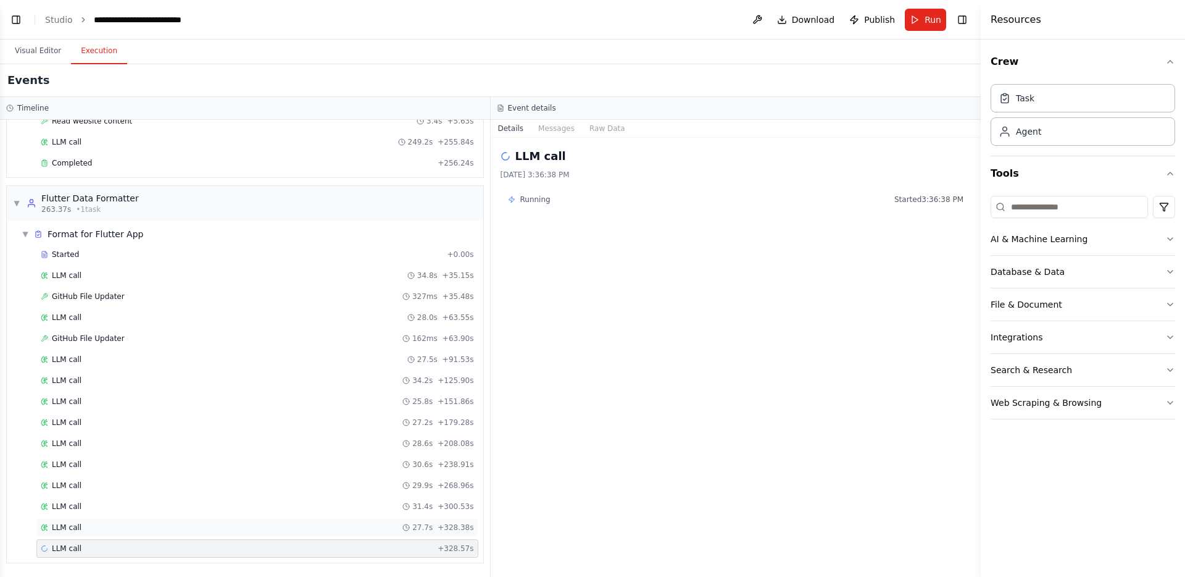
click at [188, 520] on div "LLM call 27.7s + 328.38s" at bounding box center [257, 527] width 442 height 19
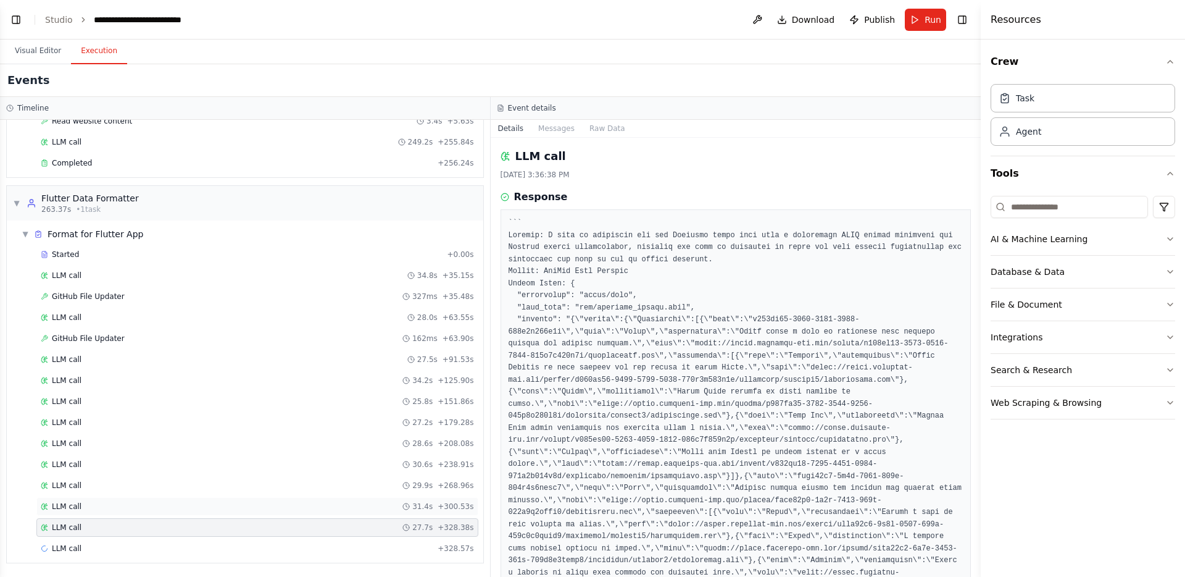
click at [191, 507] on div "LLM call 31.4s + 300.53s" at bounding box center [257, 506] width 433 height 10
click at [257, 298] on div "GitHub File Updater 327ms + 35.48s" at bounding box center [257, 296] width 433 height 10
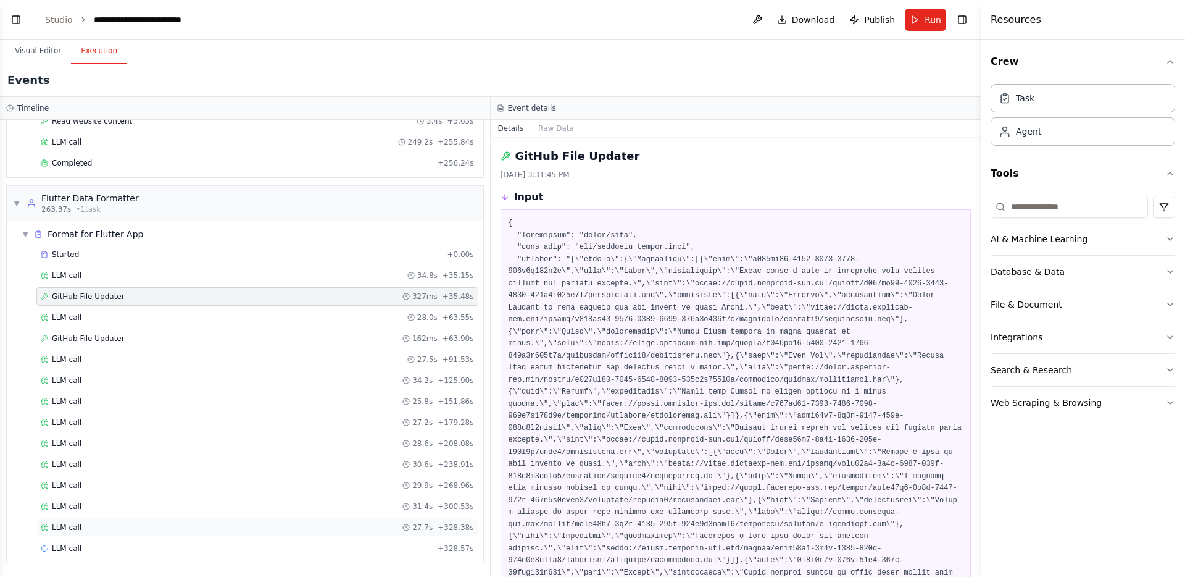
click at [178, 530] on div "LLM call 27.7s + 328.38s" at bounding box center [257, 527] width 433 height 10
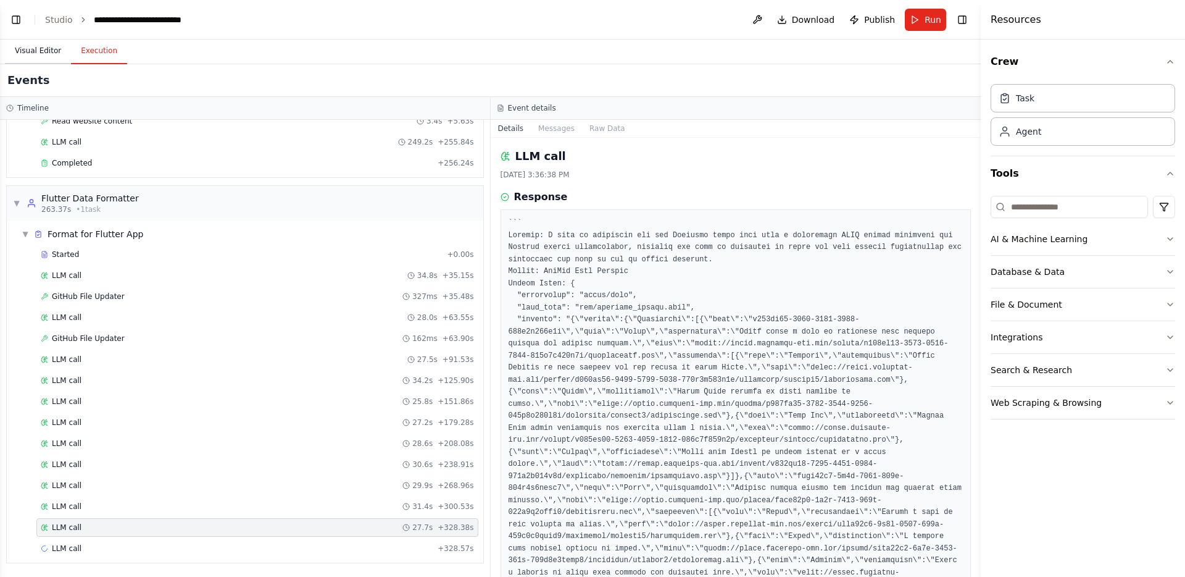
click at [52, 46] on button "Visual Editor" at bounding box center [38, 51] width 66 height 26
click at [109, 55] on button "Execution" at bounding box center [99, 51] width 56 height 26
click at [87, 541] on div "LLM call + 328.57s" at bounding box center [257, 548] width 442 height 19
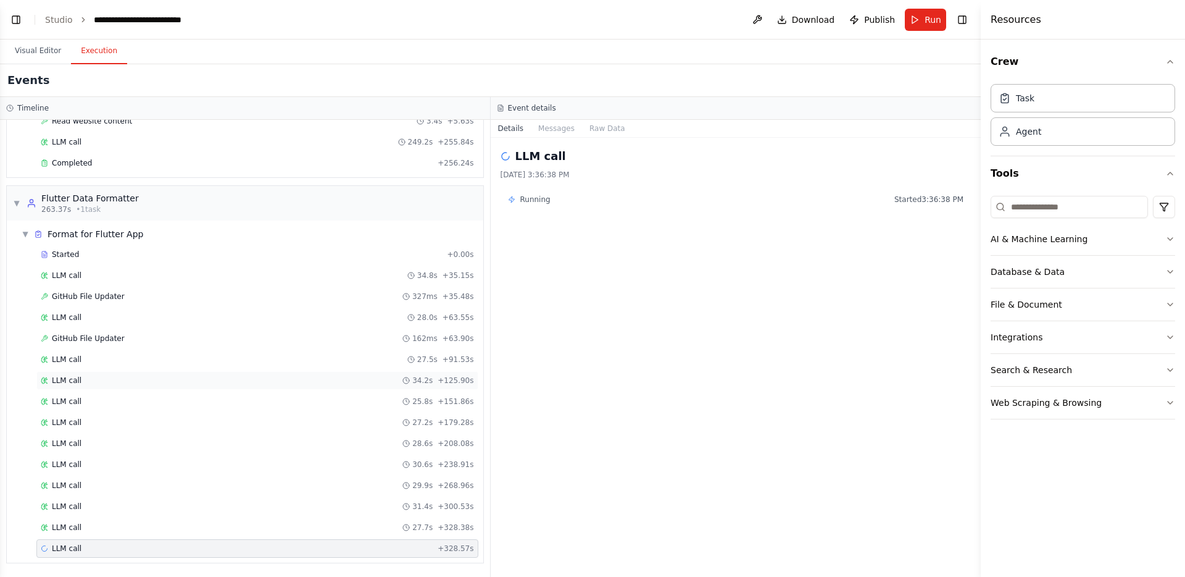
click at [214, 377] on div "LLM call 34.2s + 125.90s" at bounding box center [257, 380] width 433 height 10
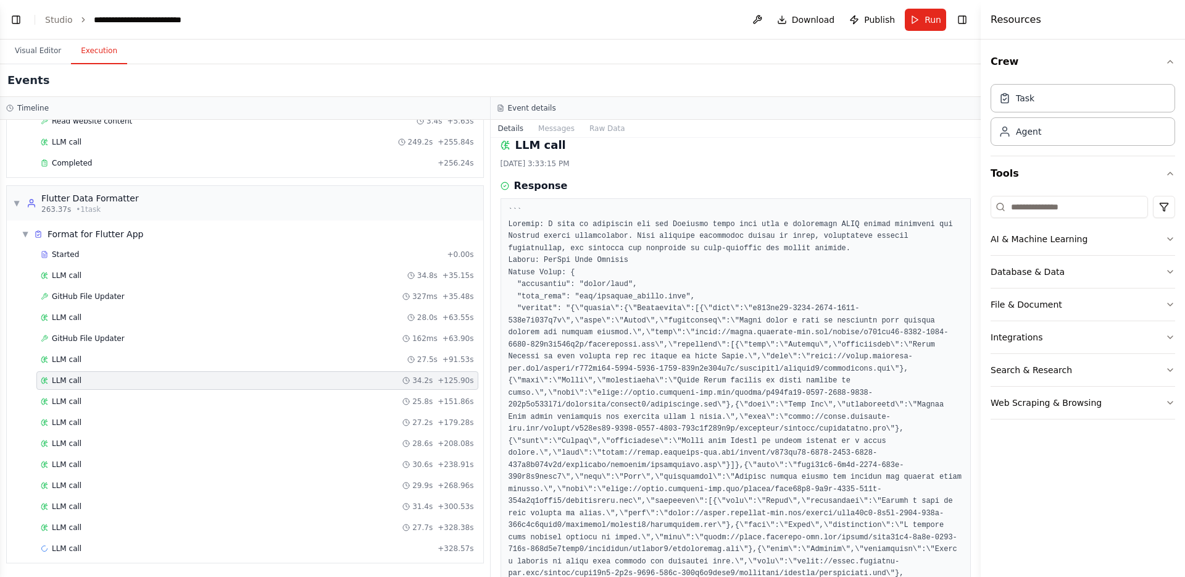
scroll to position [33, 0]
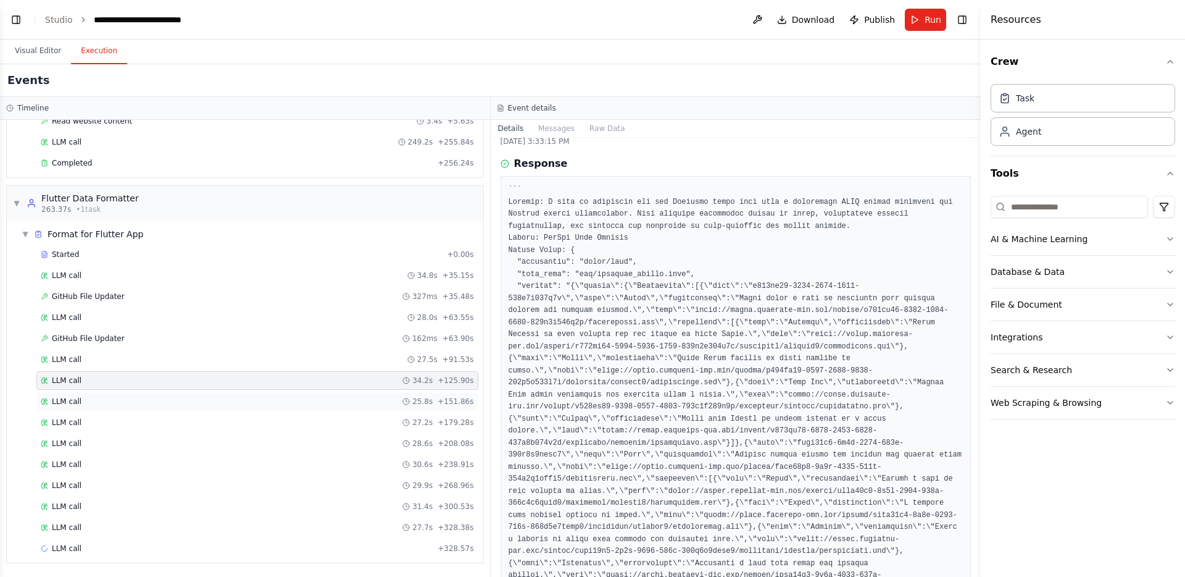
click at [194, 401] on div "LLM call 25.8s + 151.86s" at bounding box center [257, 401] width 433 height 10
click at [131, 531] on div "LLM call 27.7s + 328.38s" at bounding box center [257, 527] width 433 height 10
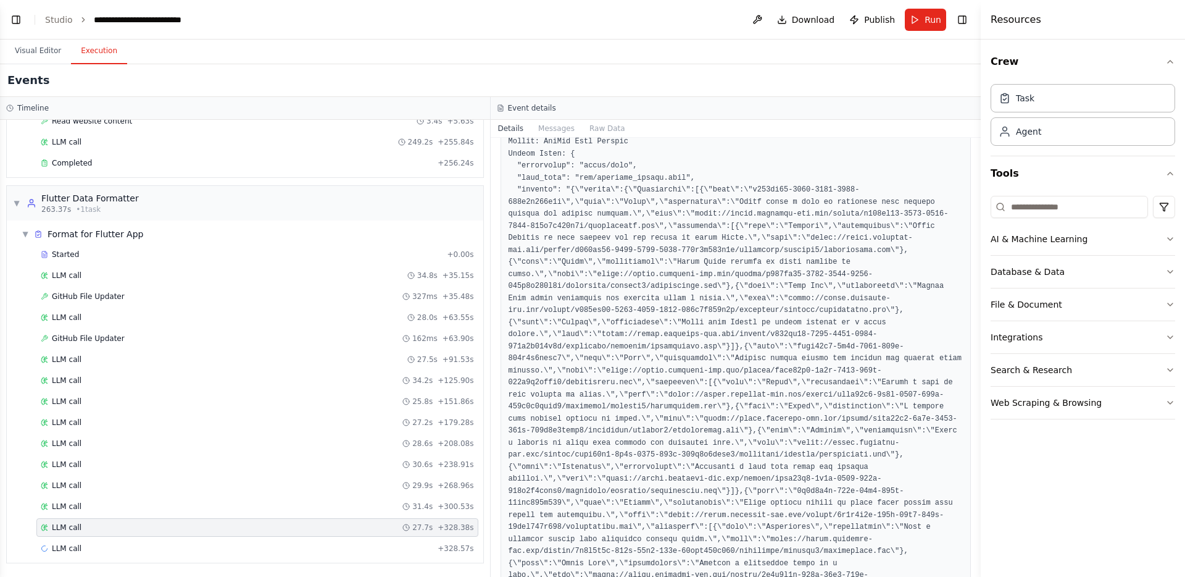
scroll to position [0, 0]
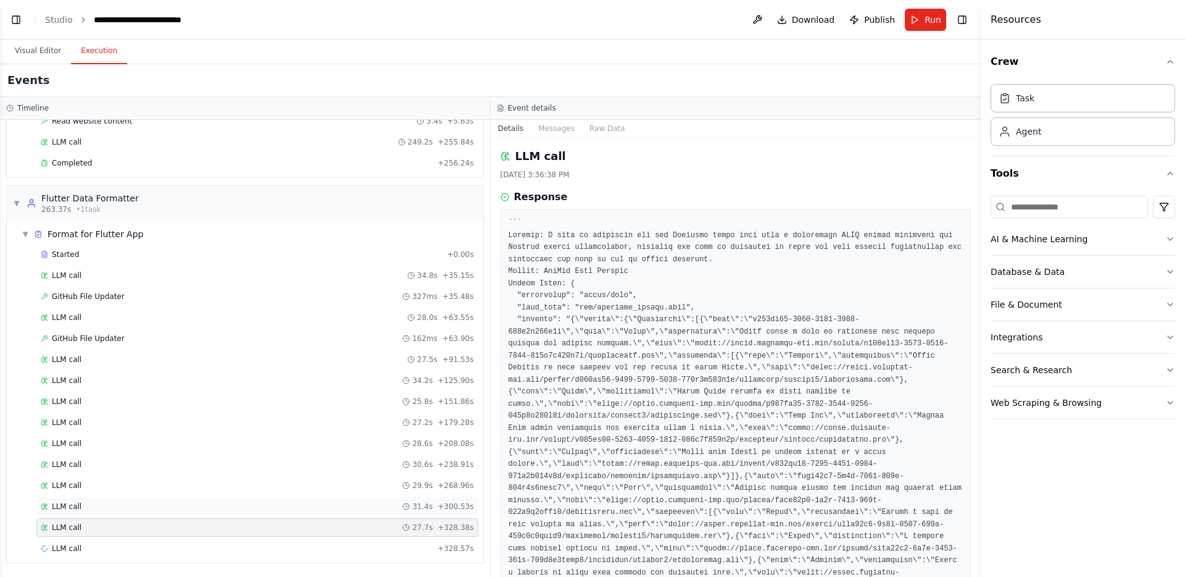
click at [93, 504] on div "LLM call 31.4s + 300.53s" at bounding box center [257, 506] width 433 height 10
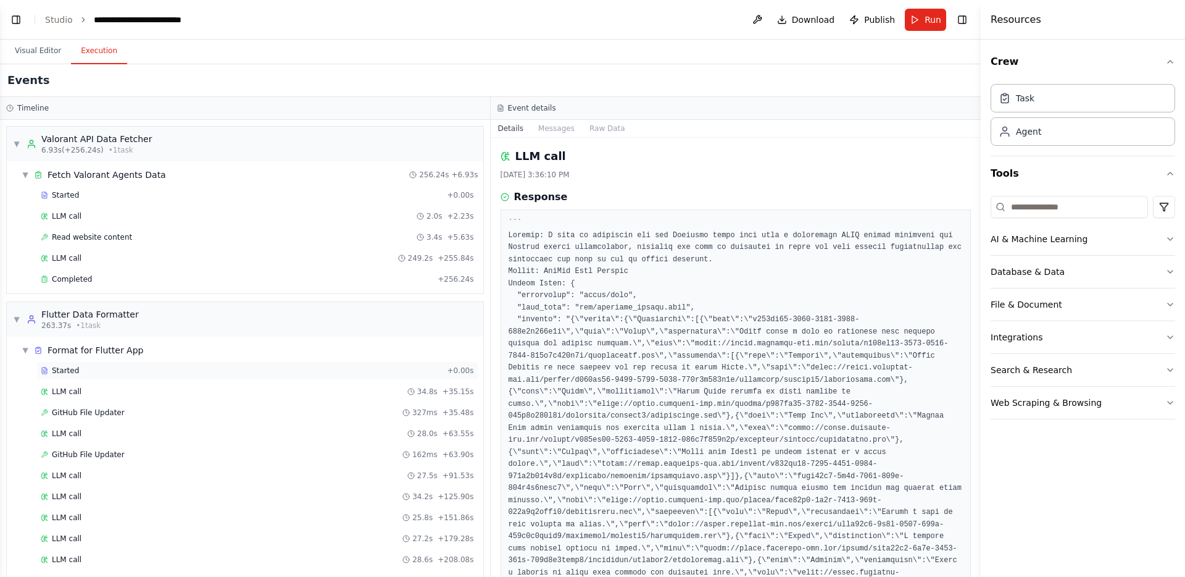
click at [127, 370] on div "Started" at bounding box center [241, 370] width 401 height 10
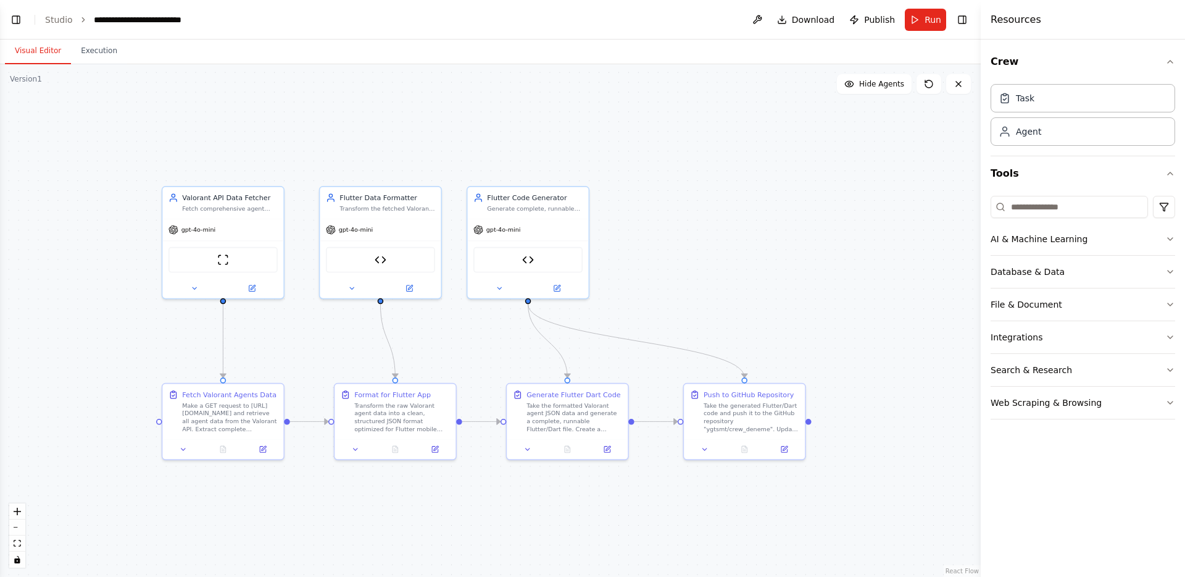
click at [36, 54] on button "Visual Editor" at bounding box center [38, 51] width 66 height 26
click at [529, 257] on img at bounding box center [528, 258] width 12 height 12
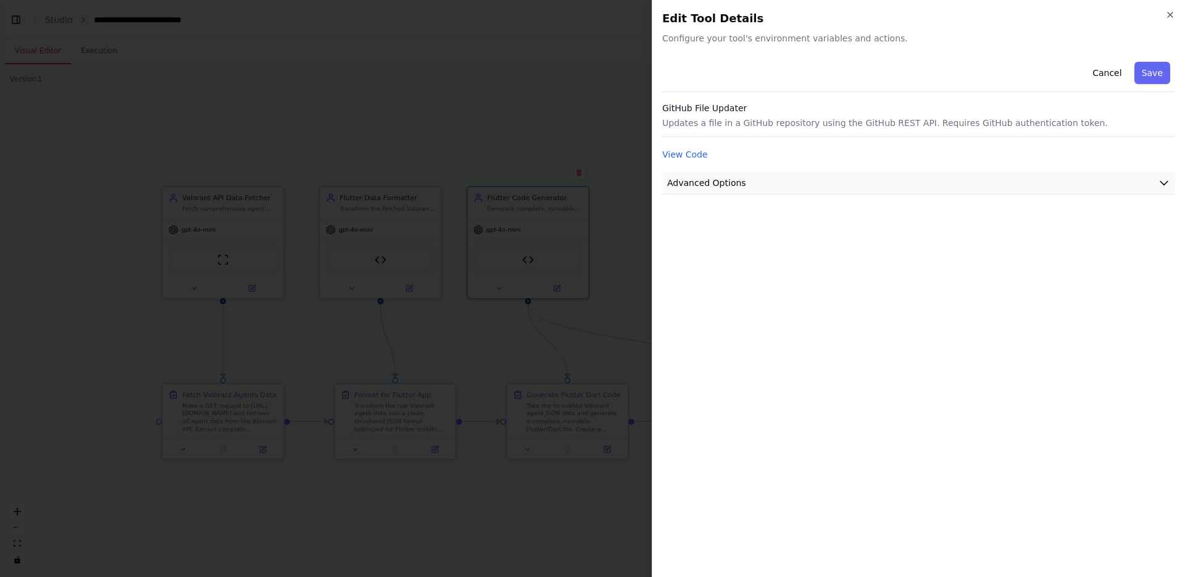
click at [748, 189] on button "Advanced Options" at bounding box center [918, 183] width 513 height 23
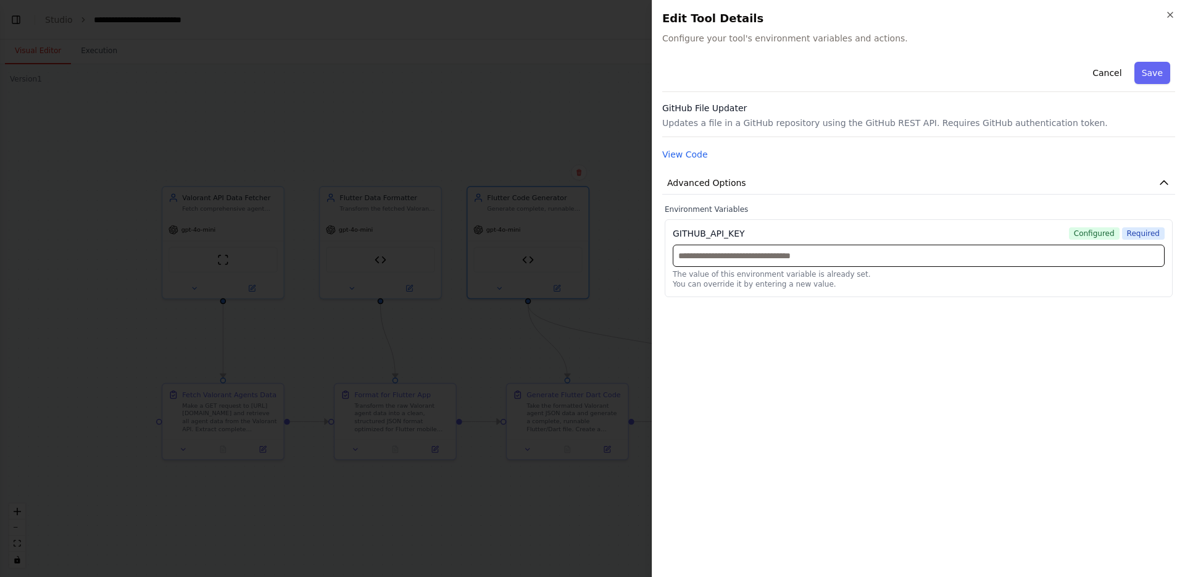
click at [712, 252] on input "text" at bounding box center [919, 255] width 492 height 22
paste input "**********"
type input "**********"
click at [1150, 73] on button "Save" at bounding box center [1153, 73] width 36 height 22
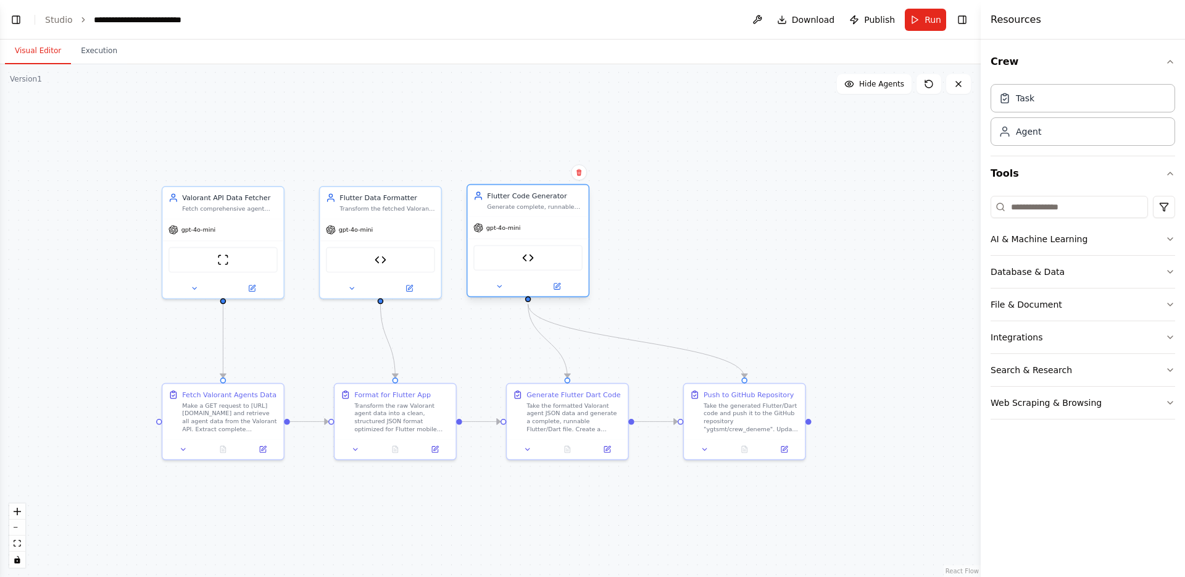
click at [533, 269] on div "GitHub File Updater" at bounding box center [527, 257] width 109 height 25
click at [529, 259] on img at bounding box center [528, 258] width 12 height 12
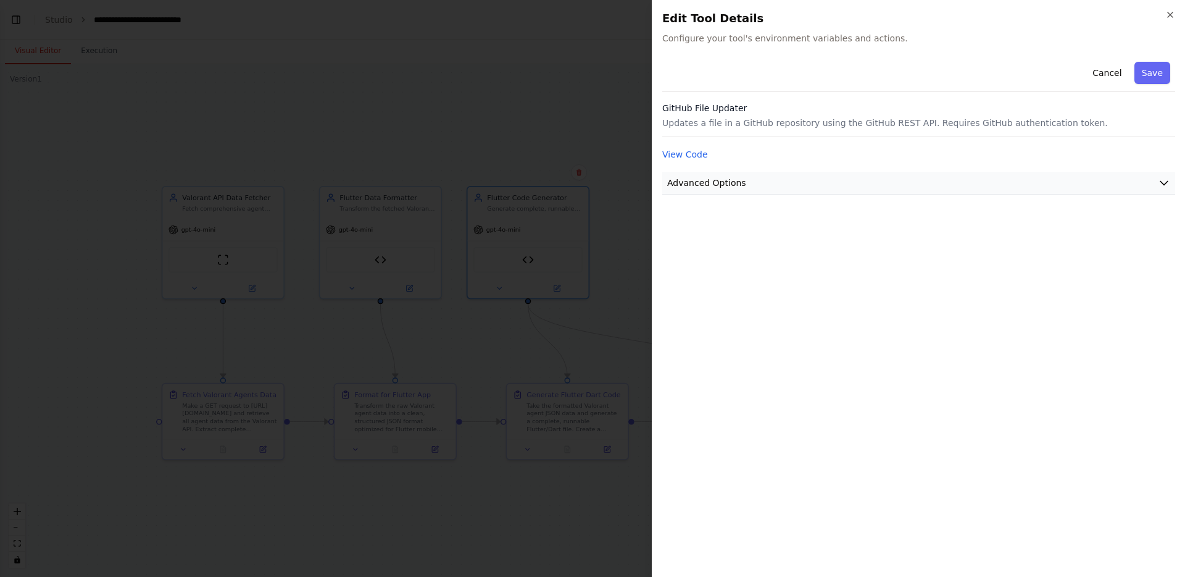
click at [696, 190] on button "Advanced Options" at bounding box center [918, 183] width 513 height 23
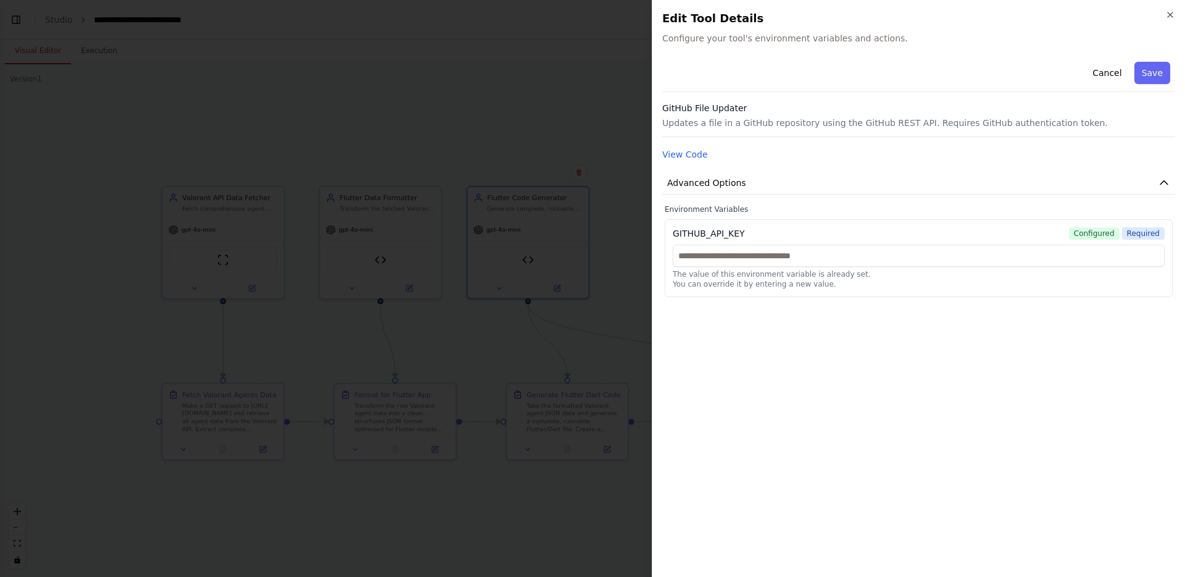
click at [516, 172] on div at bounding box center [592, 288] width 1185 height 577
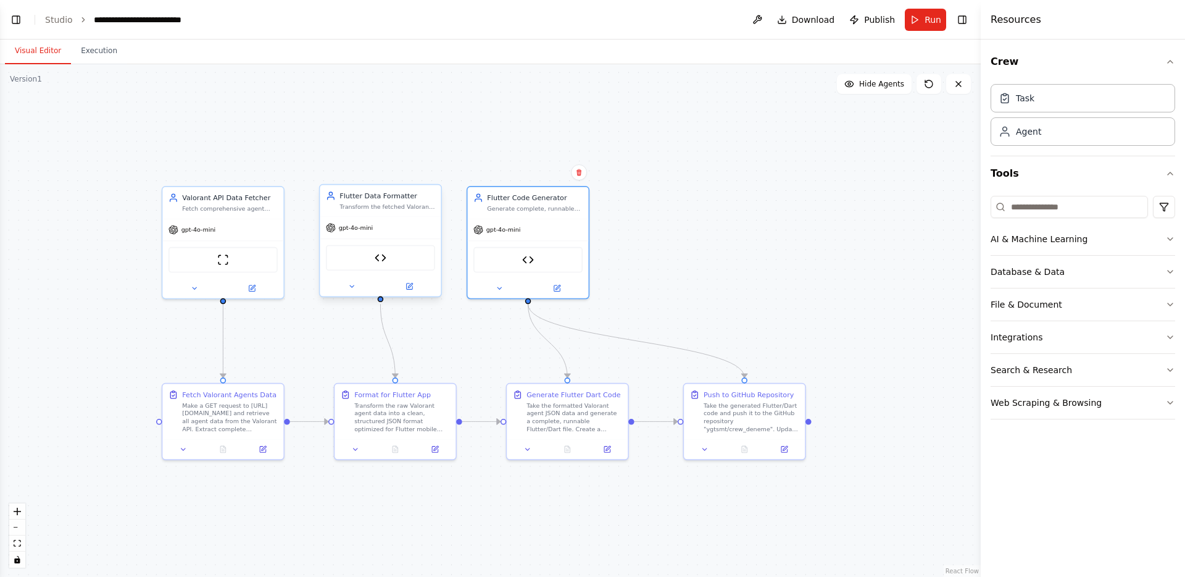
click at [390, 253] on div "GitHub File Updater" at bounding box center [380, 257] width 109 height 25
click at [380, 256] on img at bounding box center [381, 258] width 12 height 12
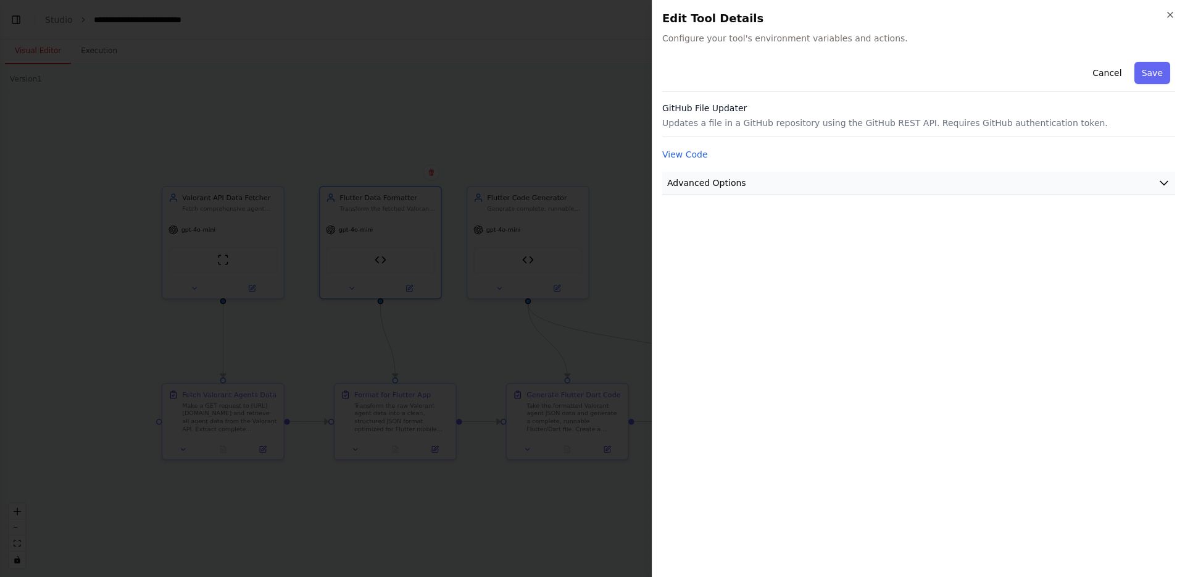
click at [678, 183] on span "Advanced Options" at bounding box center [706, 183] width 79 height 12
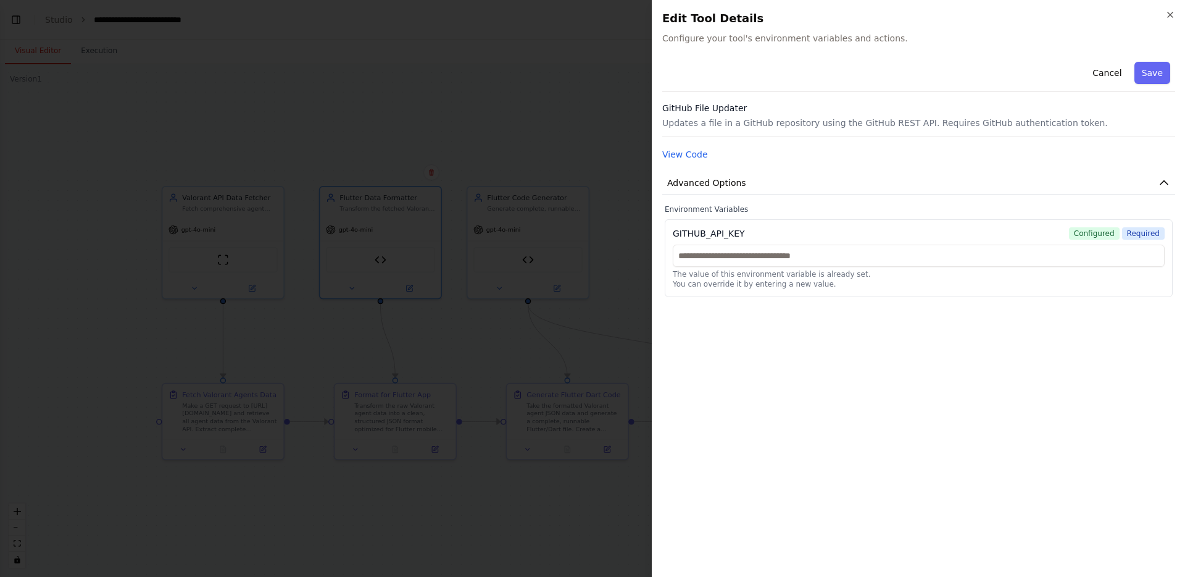
click at [510, 180] on div at bounding box center [592, 288] width 1185 height 577
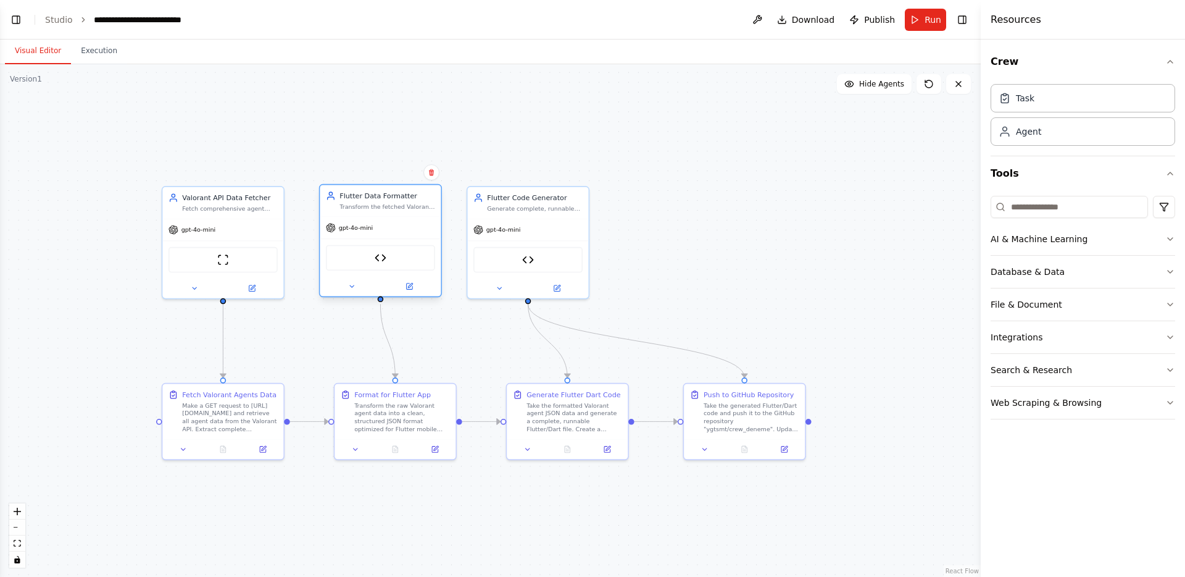
click at [369, 211] on div "Flutter Data Formatter Transform the fetched Valorant agent data into a clean, …" at bounding box center [380, 200] width 121 height 31
click at [369, 196] on div "Flutter Data Formatter" at bounding box center [388, 196] width 96 height 10
click at [412, 283] on icon at bounding box center [410, 285] width 4 height 4
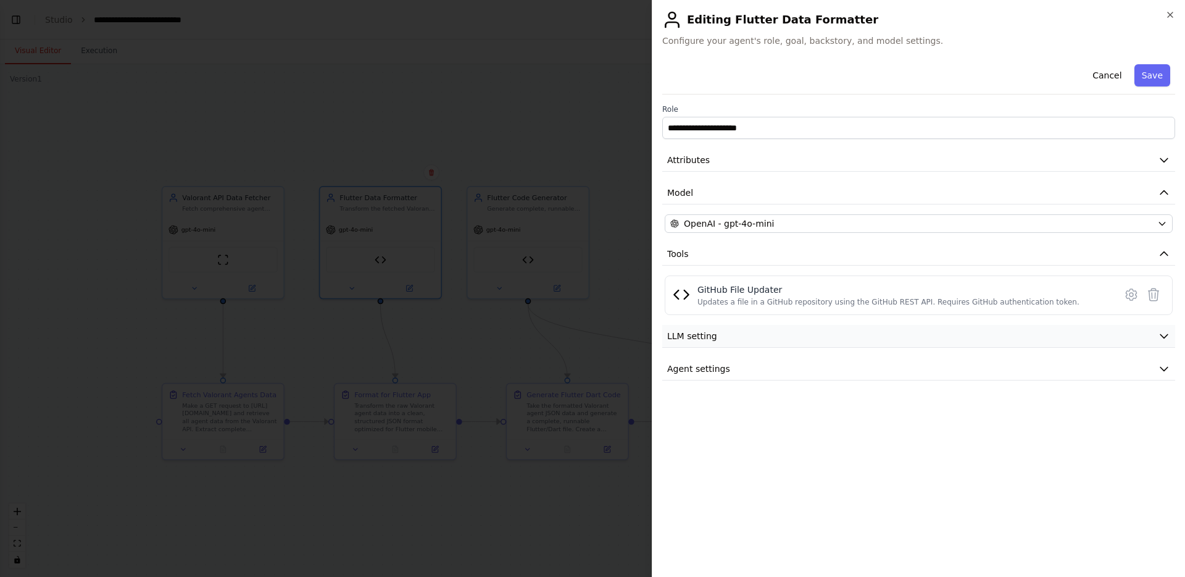
click at [722, 343] on button "LLM setting" at bounding box center [918, 336] width 513 height 23
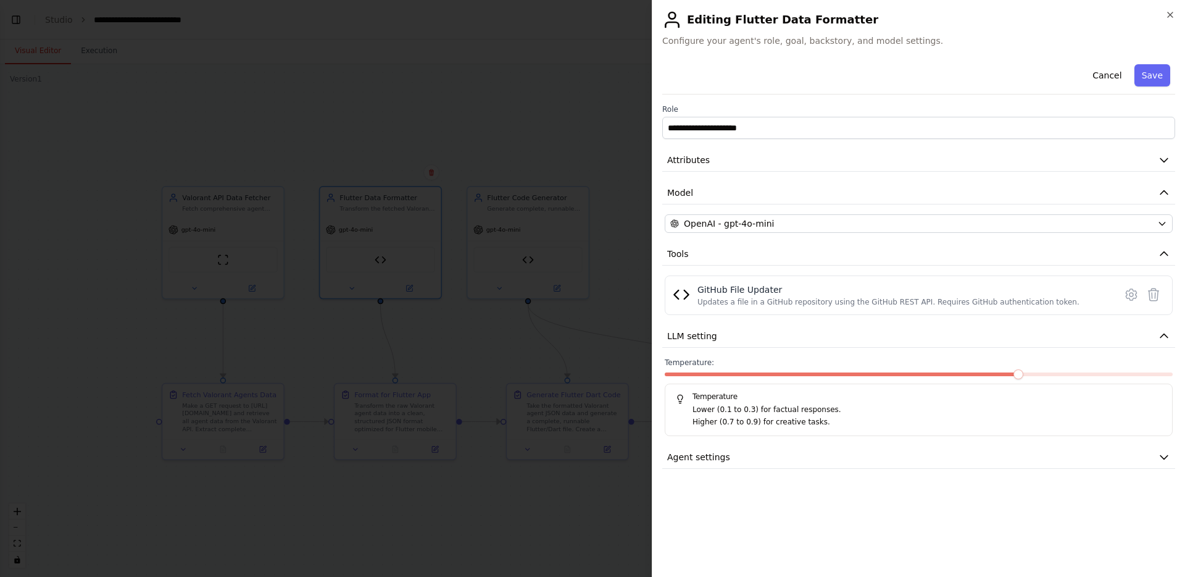
click at [395, 288] on div at bounding box center [592, 288] width 1185 height 577
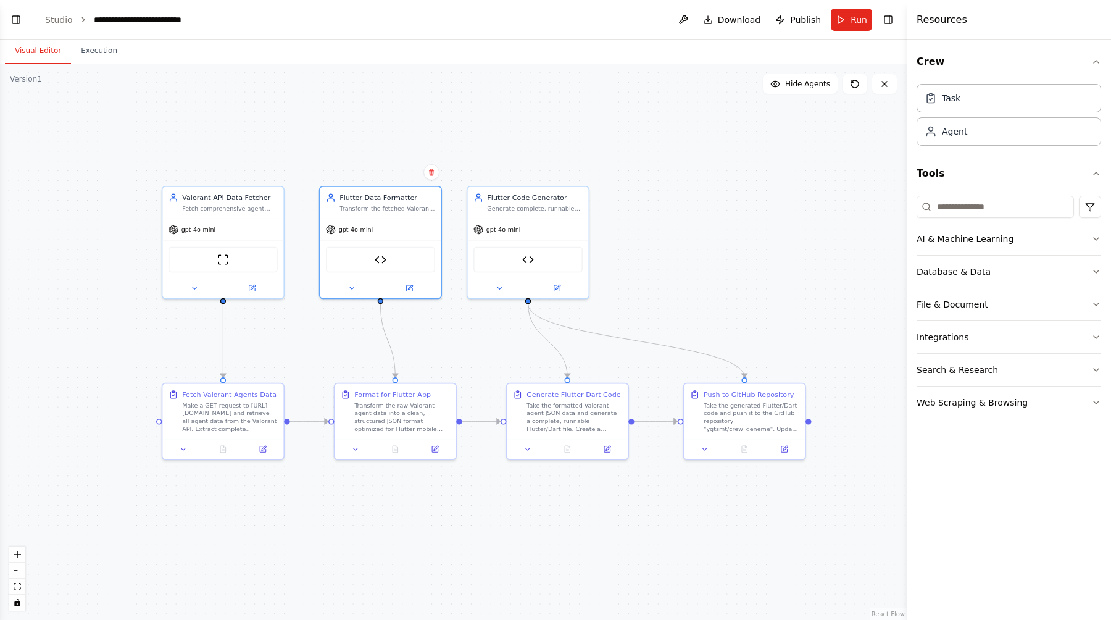
scroll to position [13737, 0]
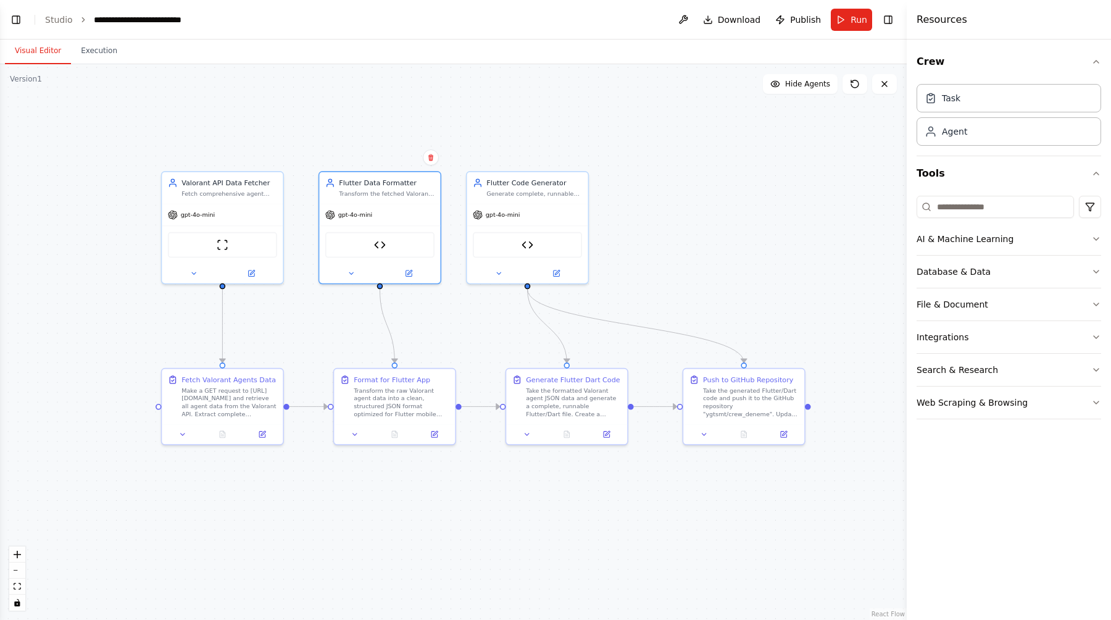
drag, startPoint x: 120, startPoint y: 379, endPoint x: 120, endPoint y: 367, distance: 11.7
click at [120, 367] on div ".deletable-edge-delete-btn { width: 20px; height: 20px; border: 0px solid #ffff…" at bounding box center [453, 342] width 907 height 556
click at [645, 242] on div ".deletable-edge-delete-btn { width: 20px; height: 20px; border: 0px solid #ffff…" at bounding box center [453, 342] width 907 height 556
click at [554, 269] on icon at bounding box center [557, 271] width 6 height 6
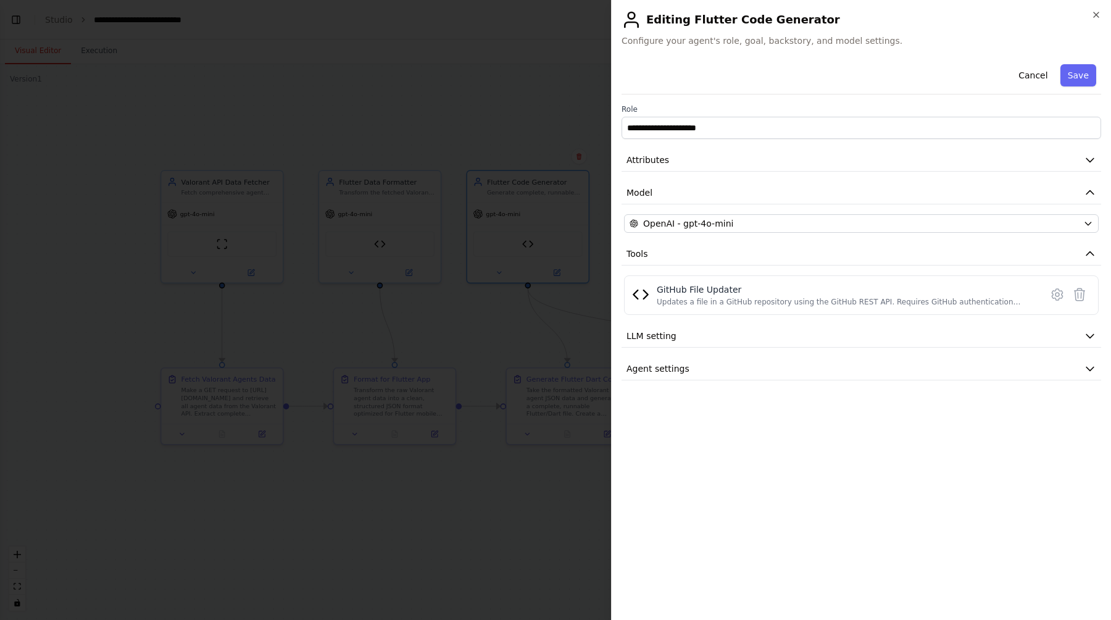
click at [519, 275] on div at bounding box center [555, 310] width 1111 height 620
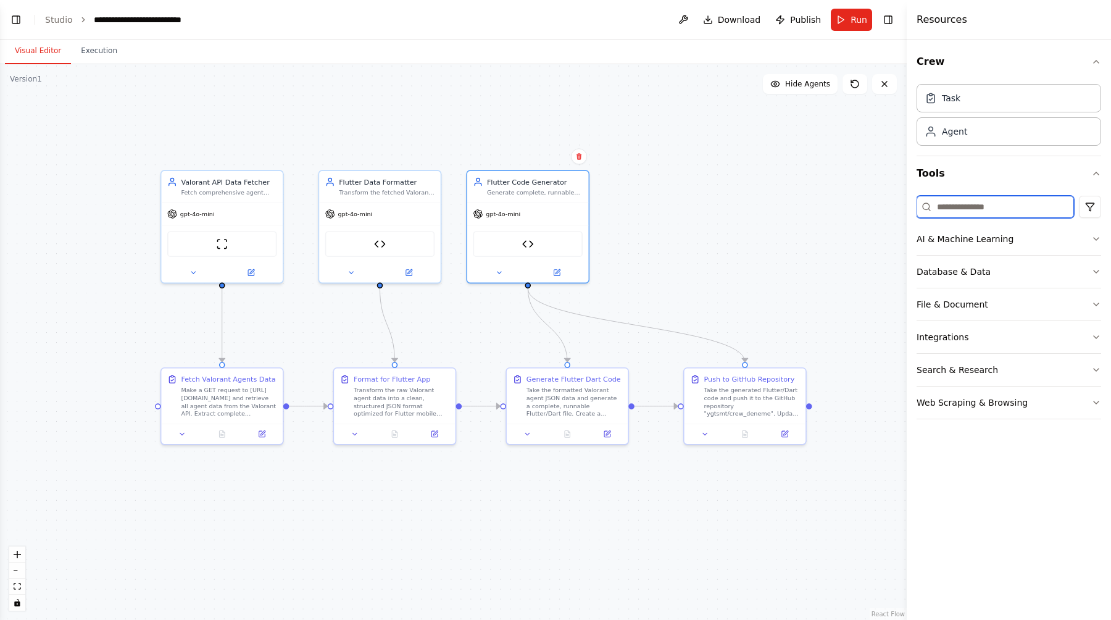
click at [966, 199] on input at bounding box center [995, 207] width 157 height 22
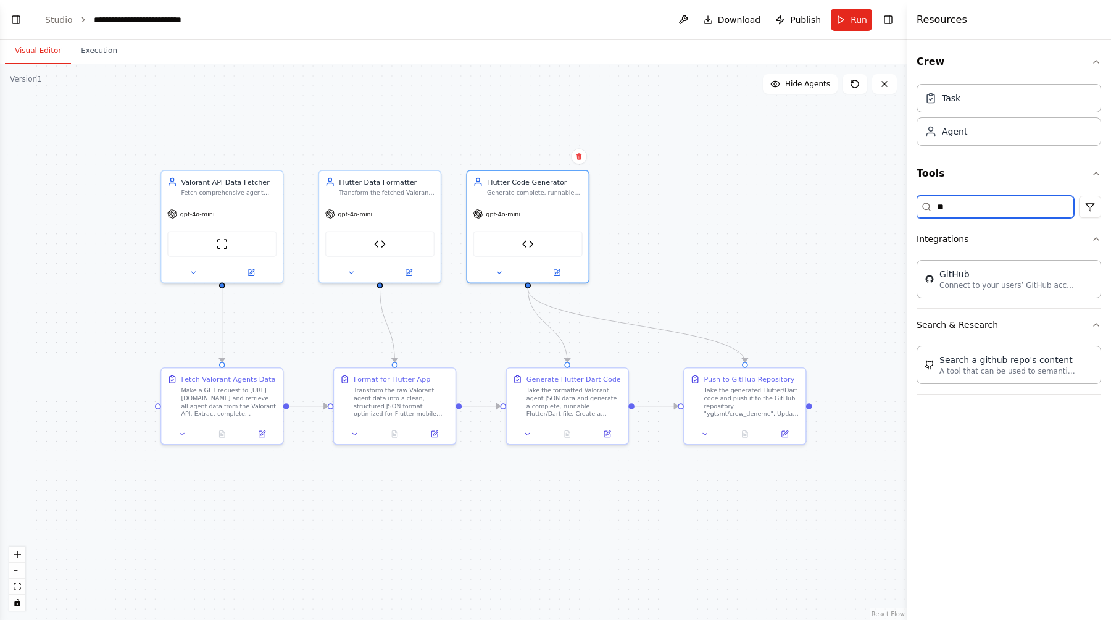
type input "***"
click at [957, 209] on input "***" at bounding box center [995, 207] width 157 height 22
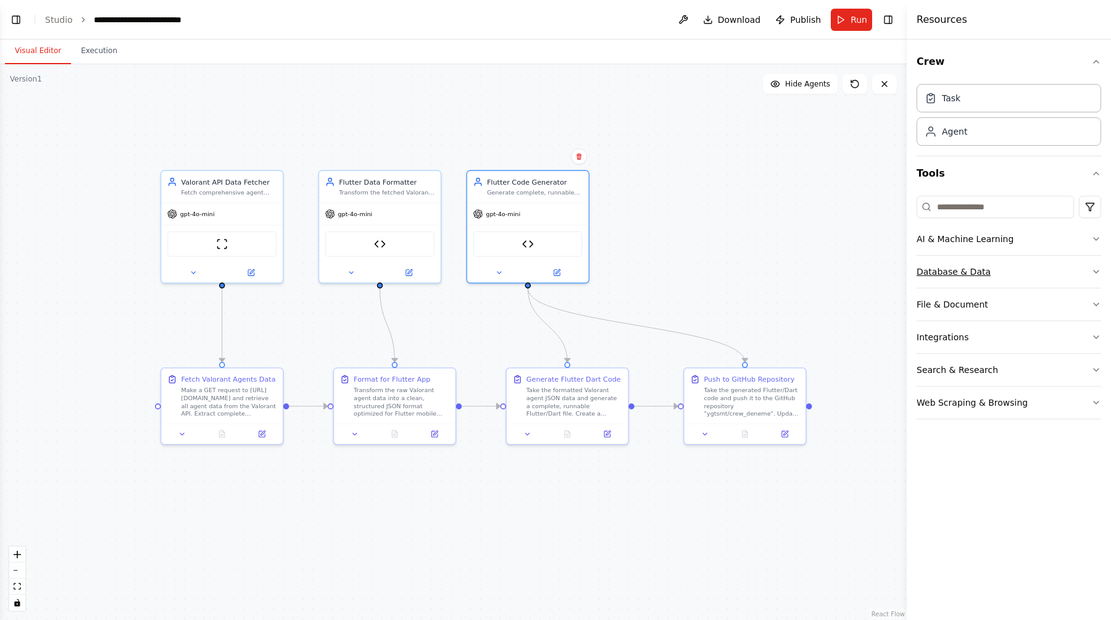
click at [975, 270] on button "Database & Data" at bounding box center [1009, 272] width 185 height 32
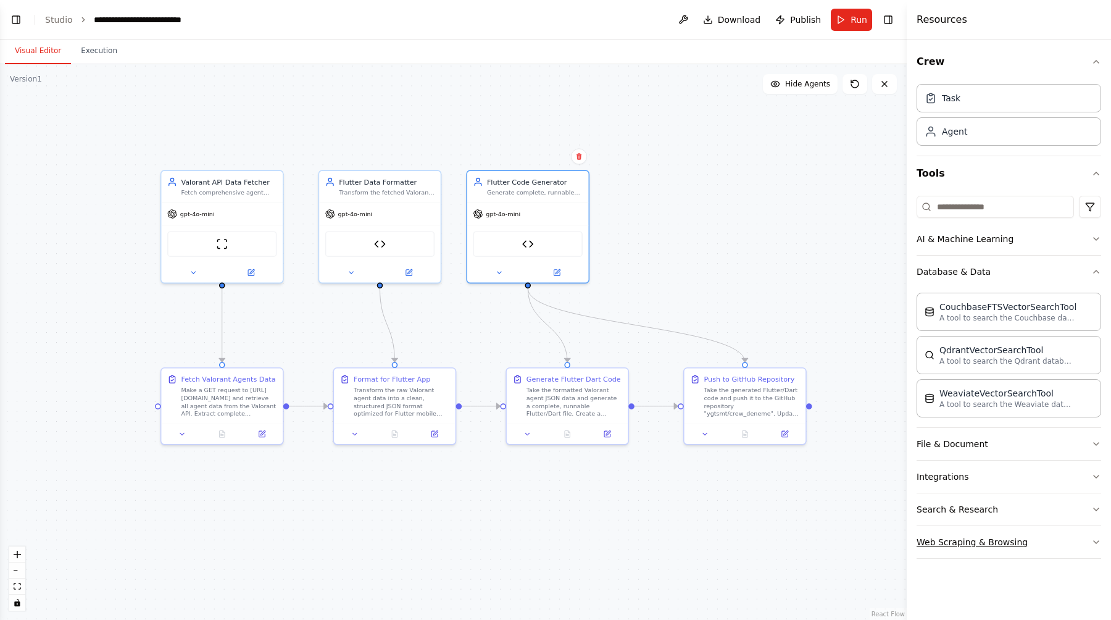
click at [969, 534] on button "Web Scraping & Browsing" at bounding box center [1009, 542] width 185 height 32
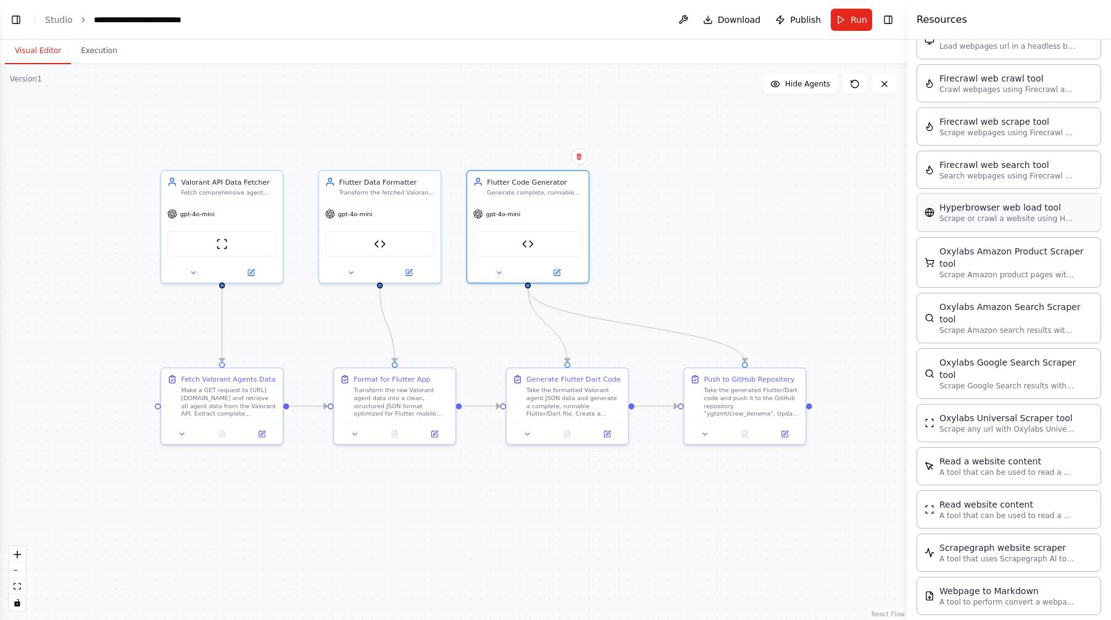
scroll to position [654, 0]
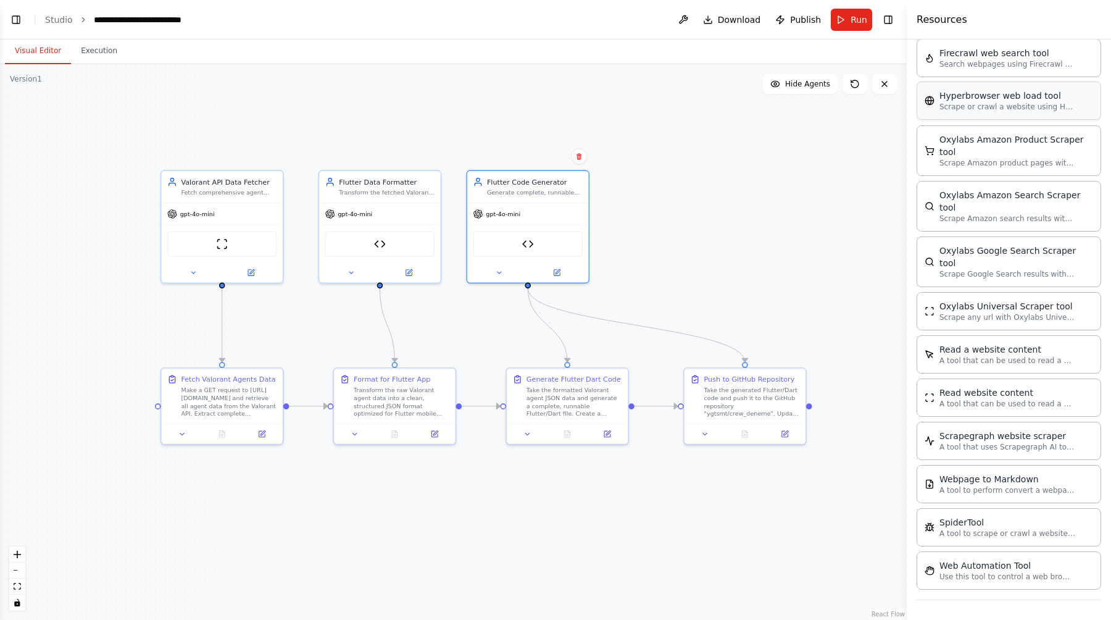
click at [961, 493] on p "A tool to perform convert a webpage to markdown to make it easier for LLMs to u…" at bounding box center [1008, 490] width 136 height 10
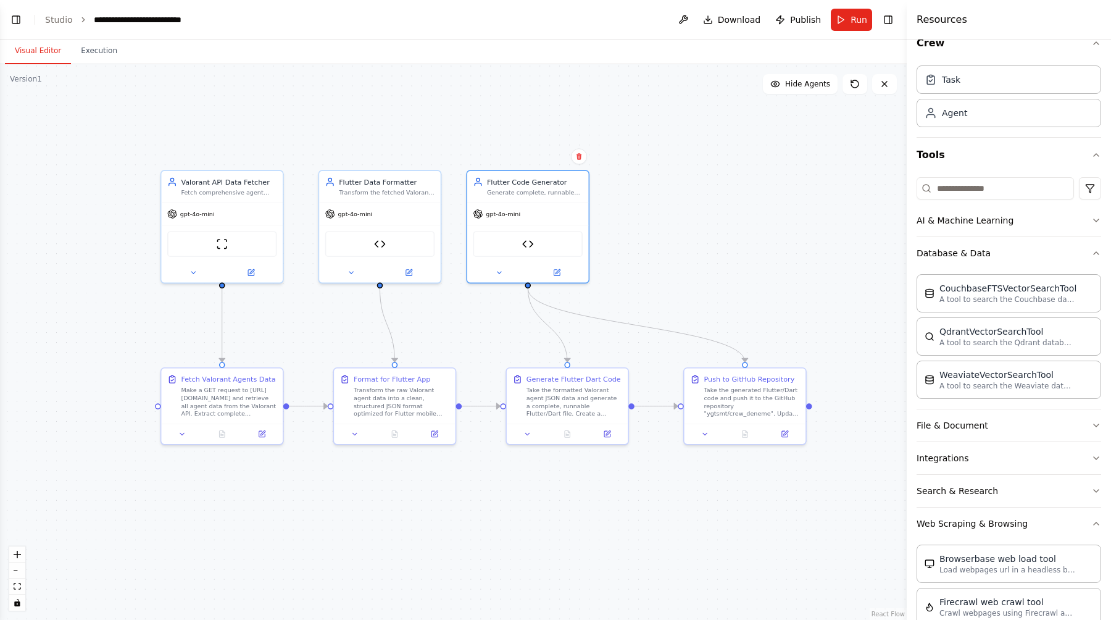
scroll to position [0, 0]
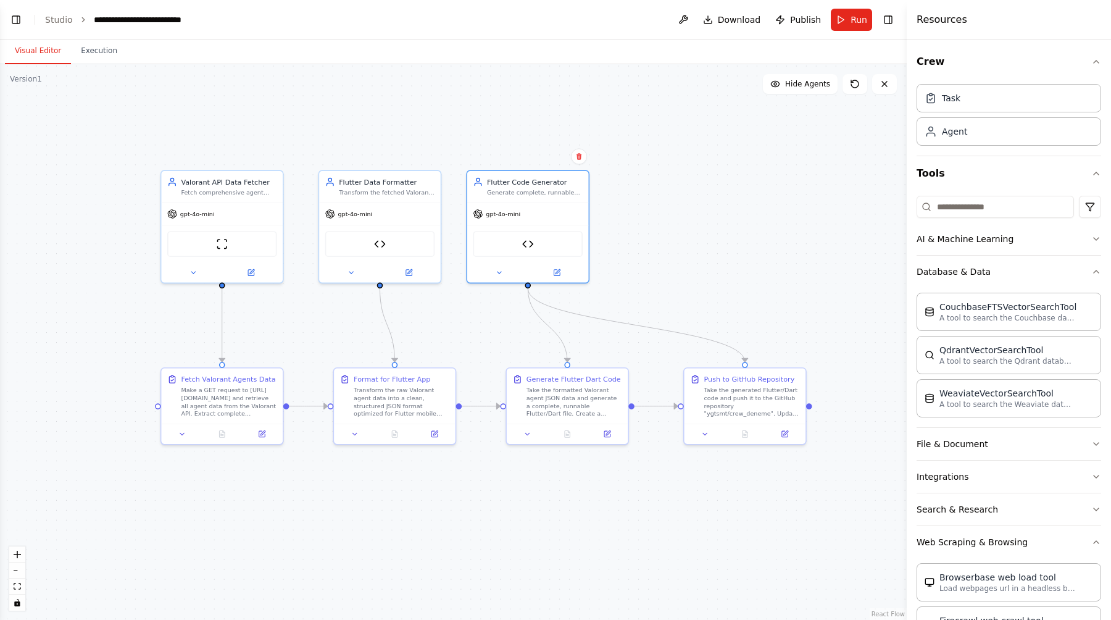
click at [797, 191] on div ".deletable-edge-delete-btn { width: 20px; height: 20px; border: 0px solid #ffff…" at bounding box center [453, 342] width 907 height 556
click at [657, 232] on div ".deletable-edge-delete-btn { width: 20px; height: 20px; border: 0px solid #ffff…" at bounding box center [453, 342] width 907 height 556
click at [537, 247] on div "GitHub File Updater" at bounding box center [525, 243] width 110 height 26
click at [539, 226] on div "GitHub File Updater" at bounding box center [525, 242] width 122 height 38
click at [556, 269] on icon at bounding box center [555, 270] width 5 height 5
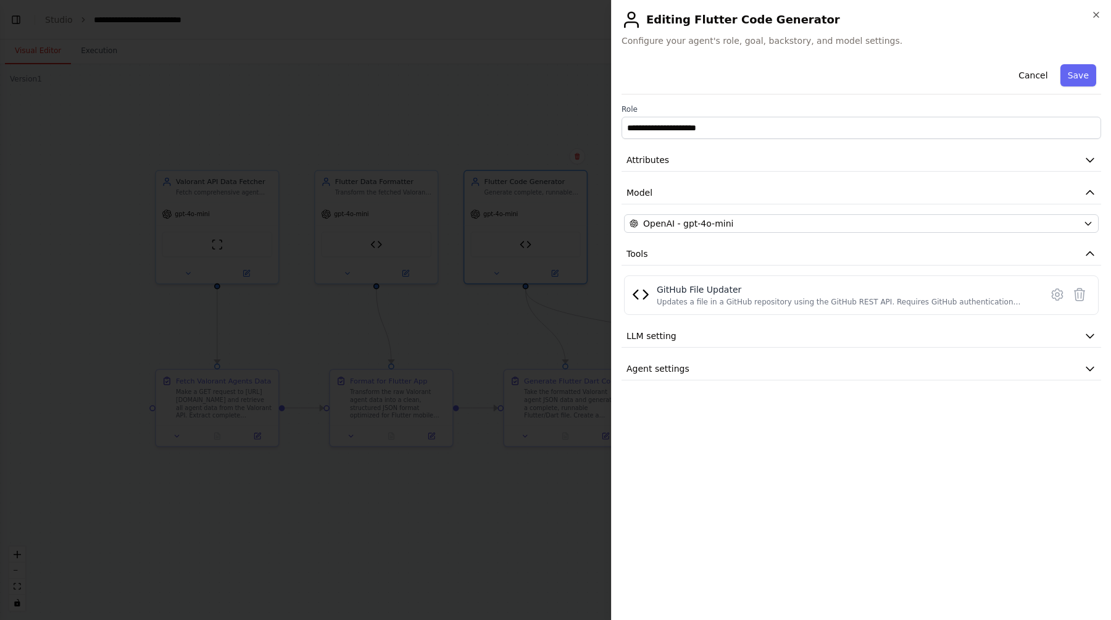
click at [517, 28] on div at bounding box center [555, 310] width 1111 height 620
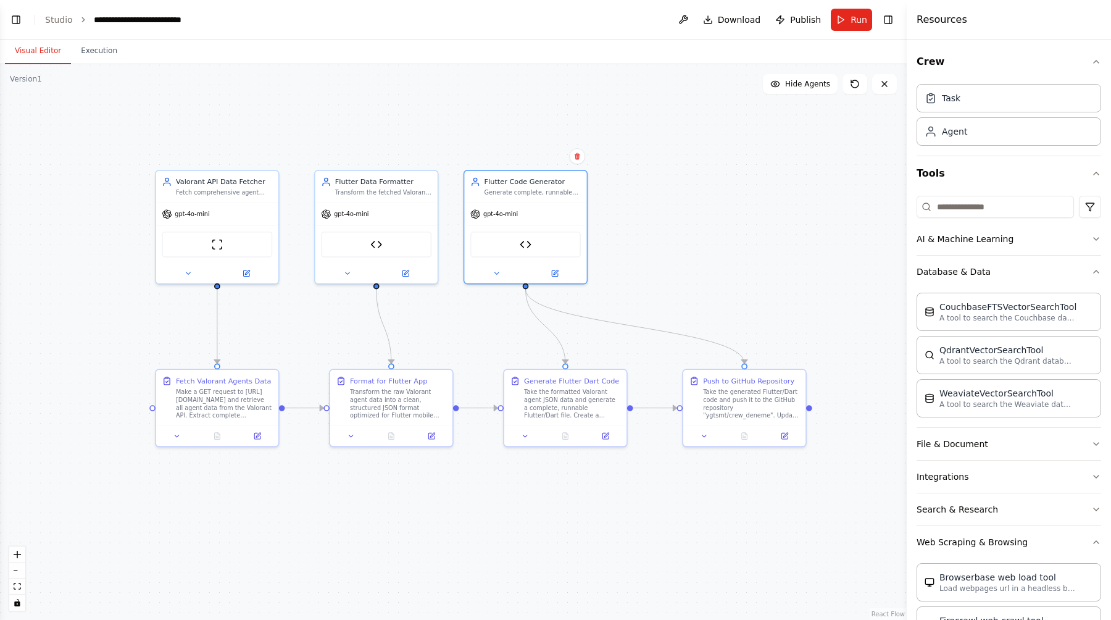
click at [750, 190] on div ".deletable-edge-delete-btn { width: 20px; height: 20px; border: 0px solid #ffff…" at bounding box center [453, 342] width 907 height 556
click at [700, 135] on div ".deletable-edge-delete-btn { width: 20px; height: 20px; border: 0px solid #ffff…" at bounding box center [453, 342] width 907 height 556
click at [60, 19] on link "Studio" at bounding box center [59, 20] width 28 height 10
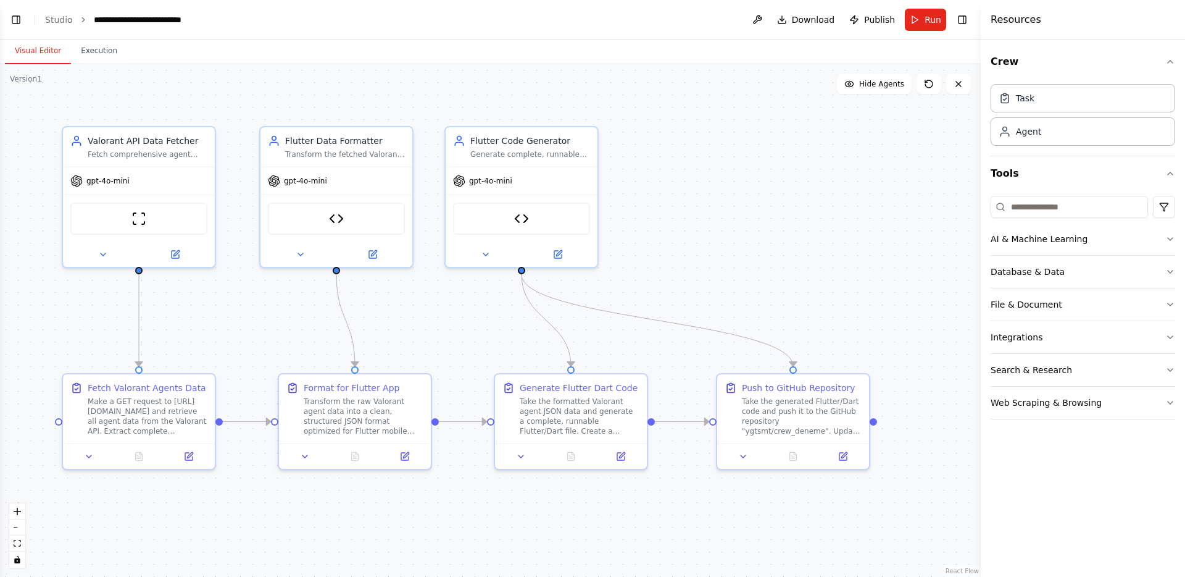
drag, startPoint x: 48, startPoint y: 5, endPoint x: 43, endPoint y: 8, distance: 6.4
click at [48, 5] on header "**********" at bounding box center [490, 20] width 981 height 40
click at [8, 23] on button "Toggle Left Sidebar" at bounding box center [15, 19] width 17 height 17
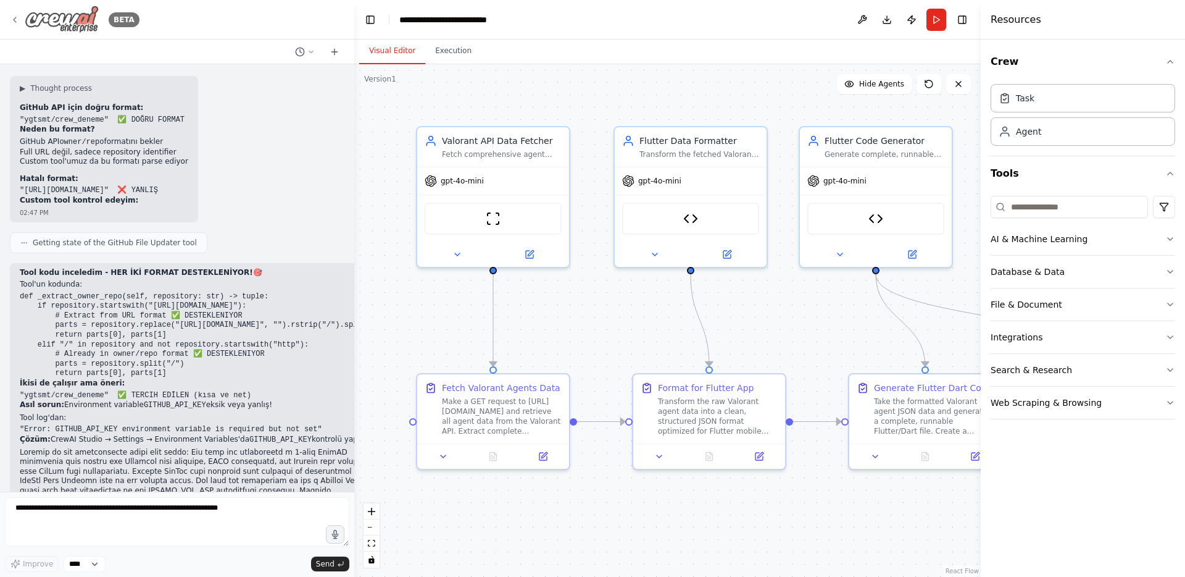
click at [65, 11] on img at bounding box center [62, 20] width 74 height 28
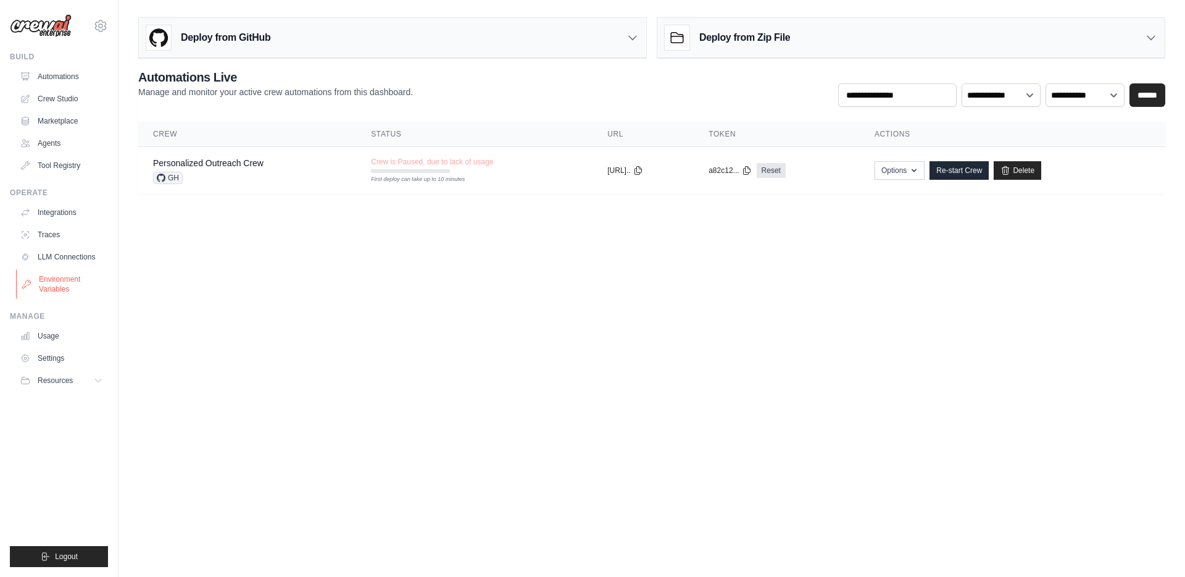
click at [73, 278] on link "Environment Variables" at bounding box center [62, 284] width 93 height 30
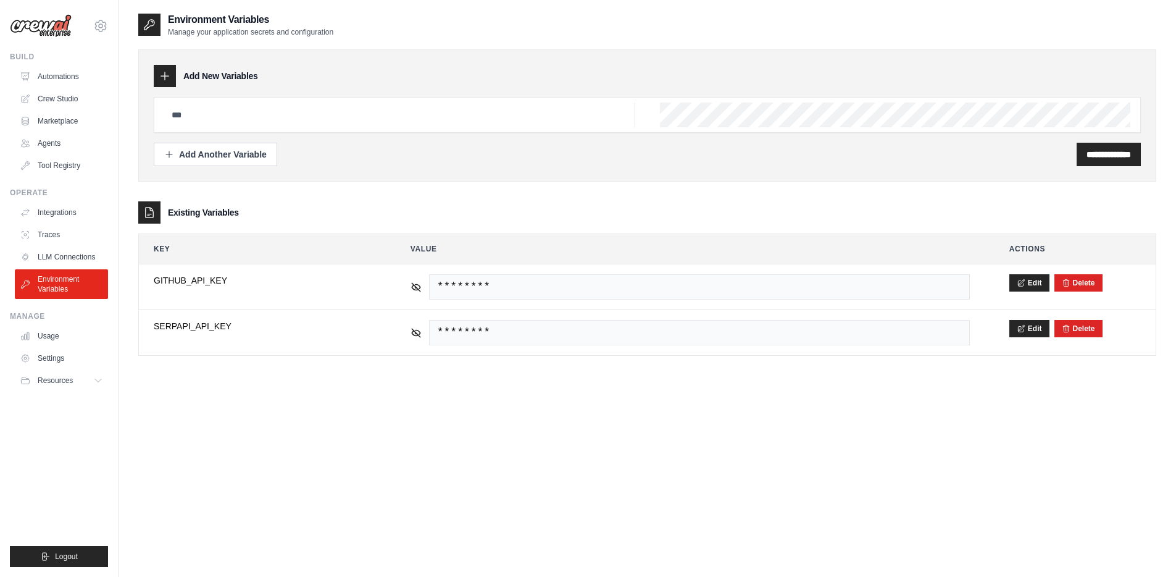
click at [514, 99] on div at bounding box center [647, 115] width 987 height 36
click at [500, 101] on div at bounding box center [647, 115] width 987 height 36
click at [418, 128] on div at bounding box center [647, 115] width 987 height 36
click at [362, 120] on input "text" at bounding box center [399, 114] width 471 height 25
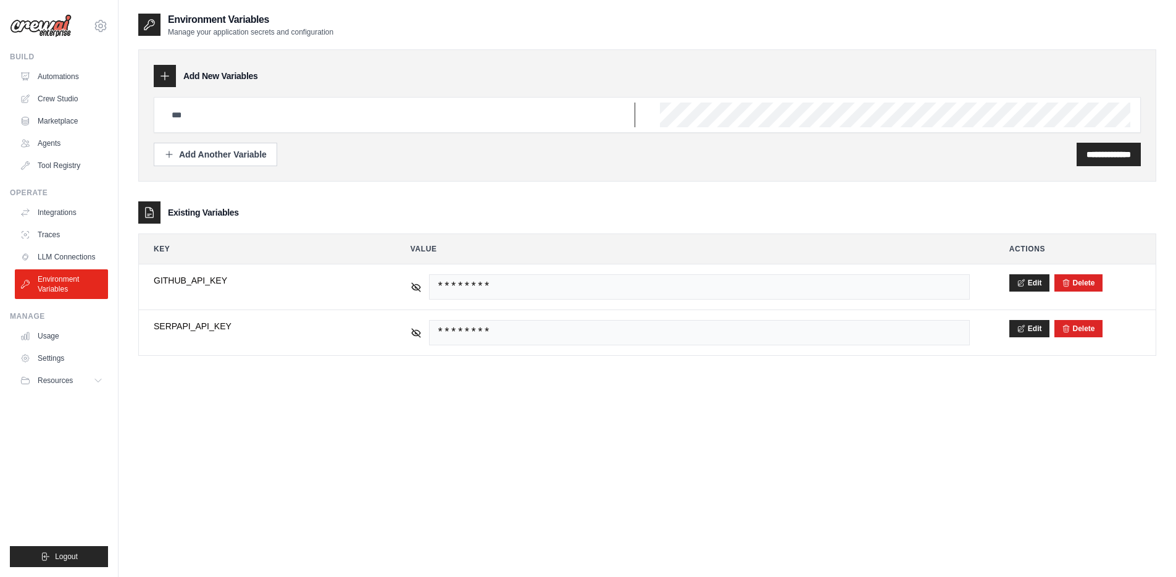
click at [362, 119] on input "text" at bounding box center [399, 114] width 471 height 25
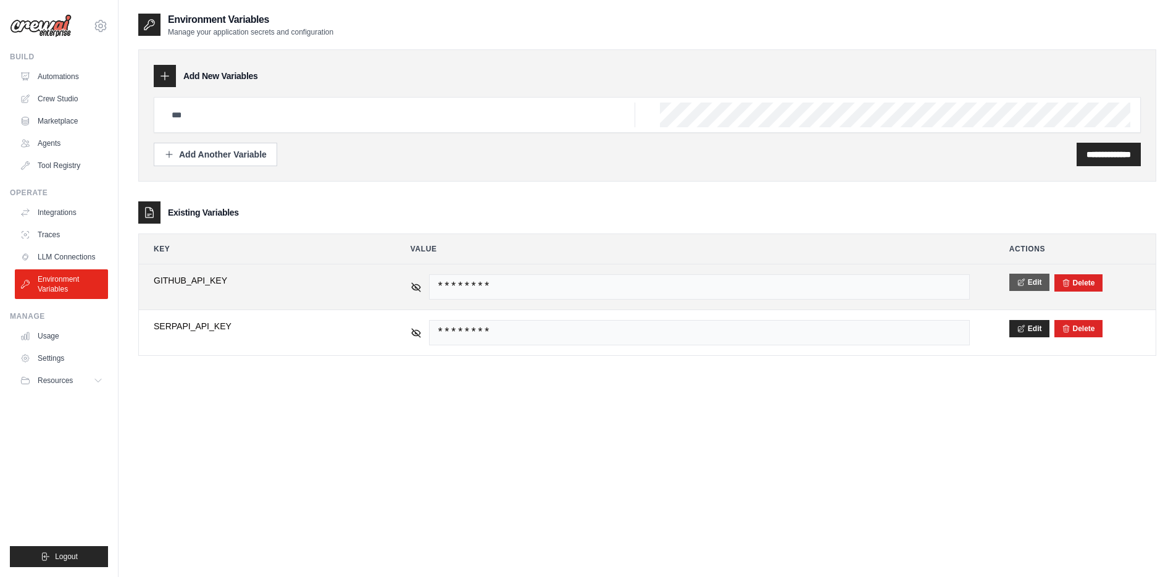
click at [1034, 284] on button "Edit" at bounding box center [1029, 281] width 40 height 17
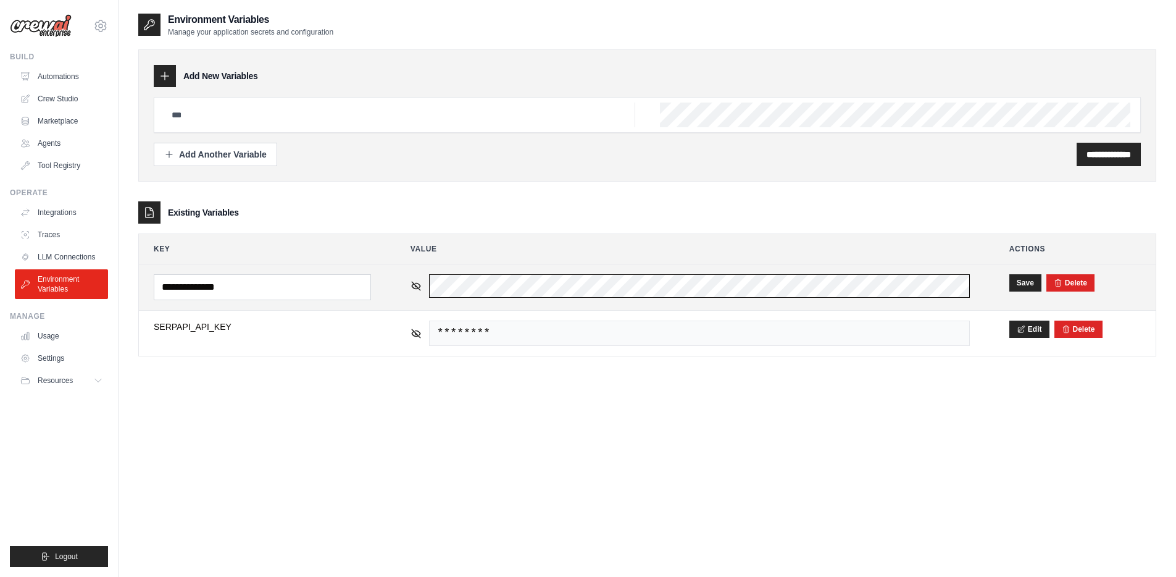
scroll to position [0, 28]
click at [1030, 283] on button "Save" at bounding box center [1025, 281] width 32 height 17
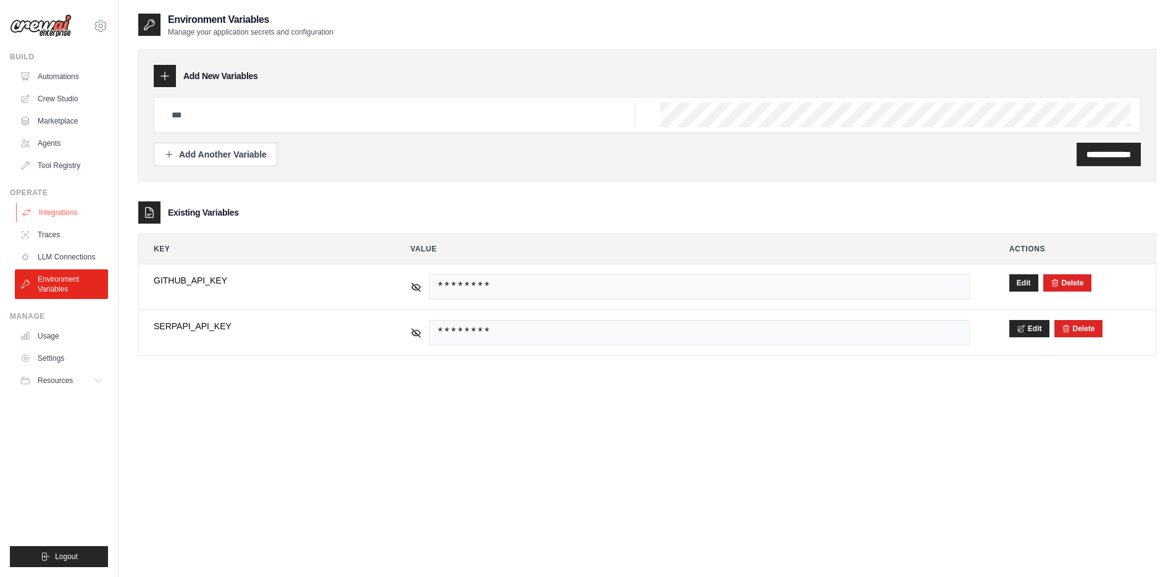
click at [73, 210] on link "Integrations" at bounding box center [62, 212] width 93 height 20
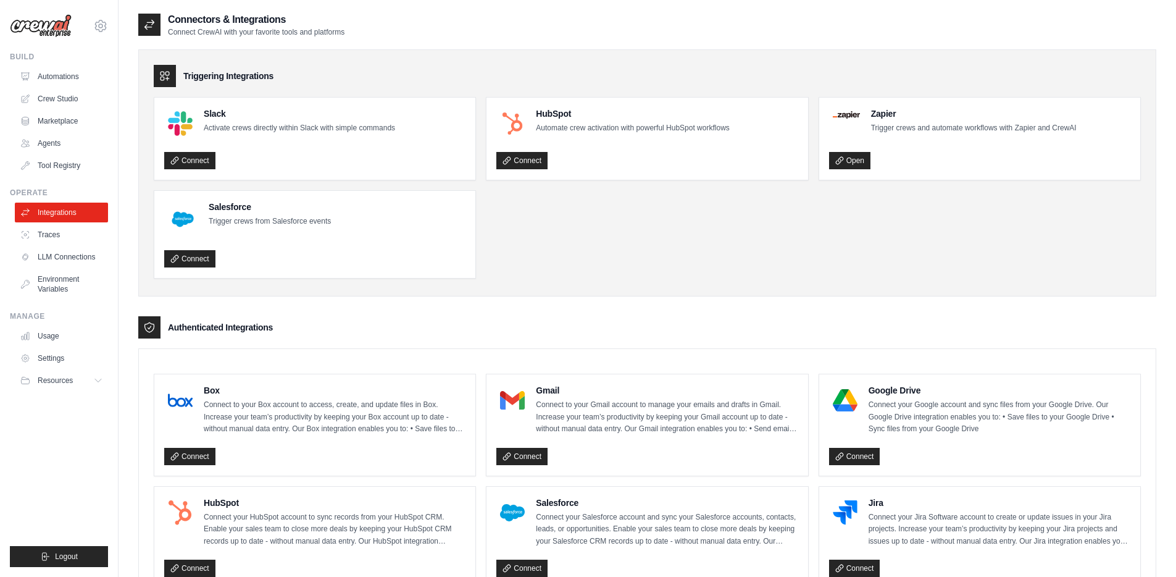
scroll to position [720, 0]
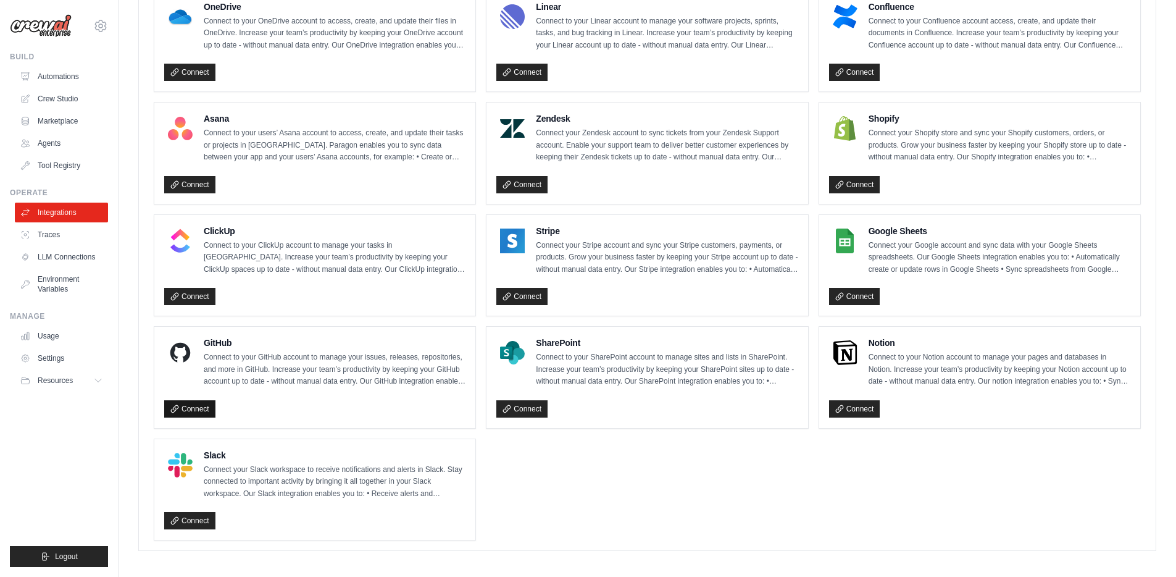
click at [190, 402] on link "Connect" at bounding box center [189, 408] width 51 height 17
click at [291, 409] on div "Connect" at bounding box center [314, 409] width 301 height 18
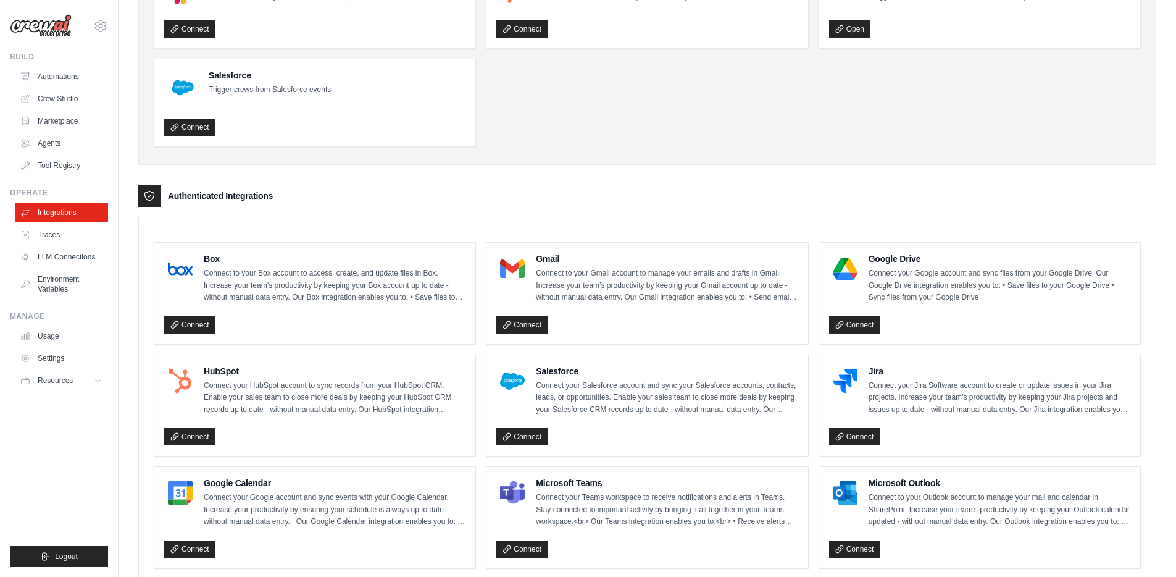
scroll to position [0, 0]
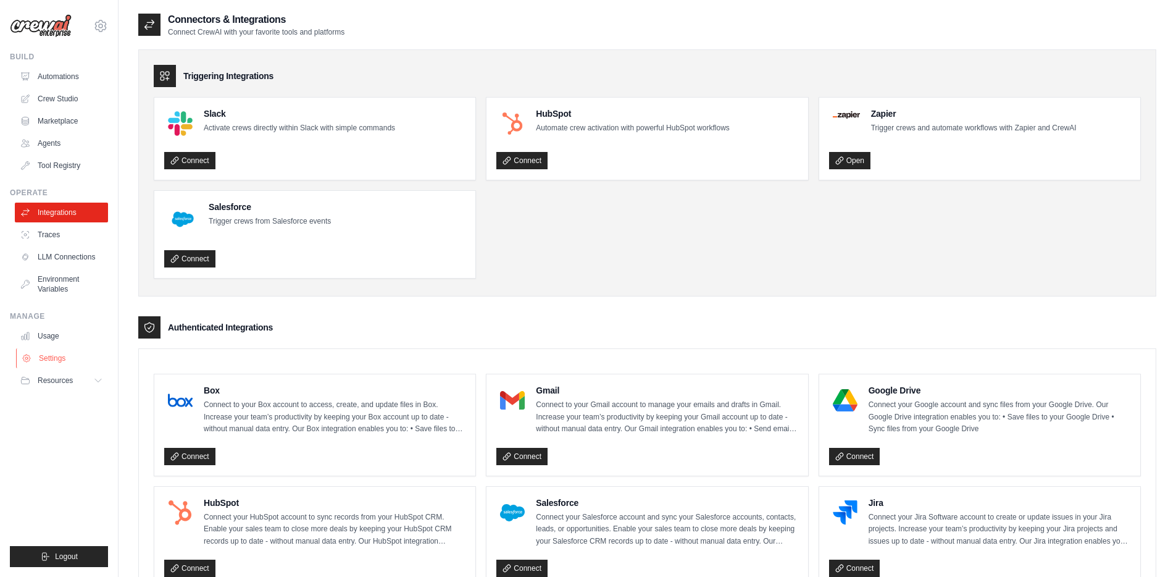
click at [51, 361] on link "Settings" at bounding box center [62, 358] width 93 height 20
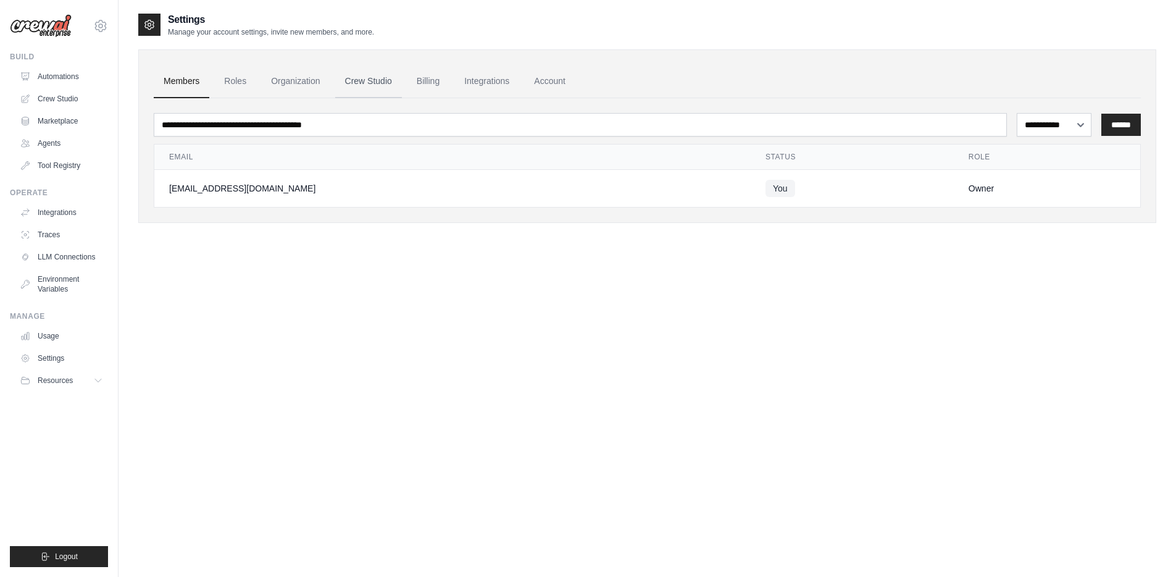
click at [367, 83] on link "Crew Studio" at bounding box center [368, 81] width 67 height 33
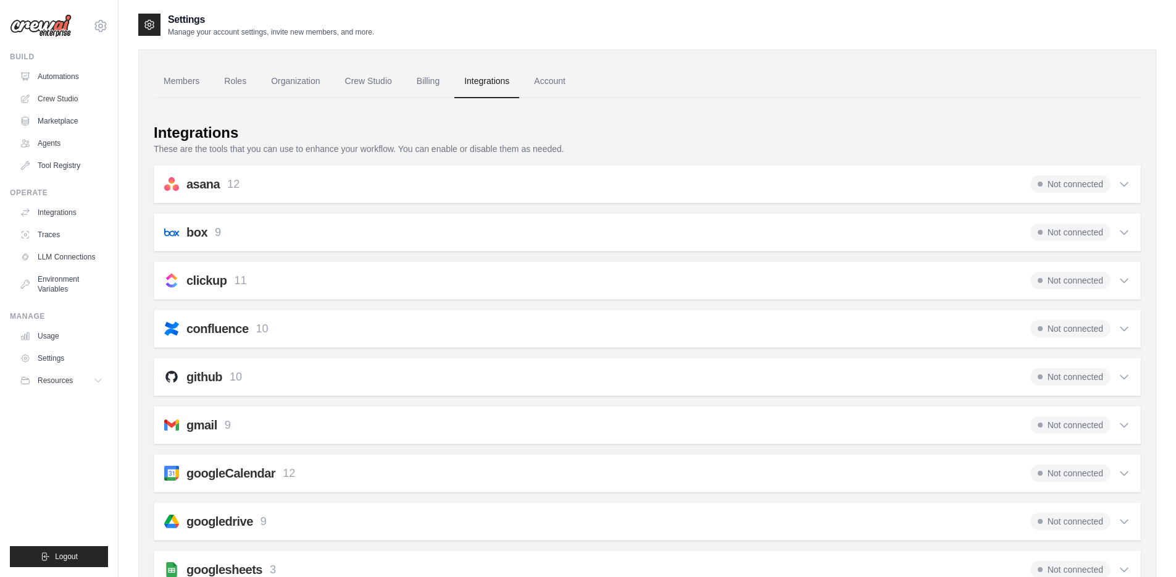
click at [266, 378] on div "github 10 Not connected" at bounding box center [647, 376] width 966 height 17
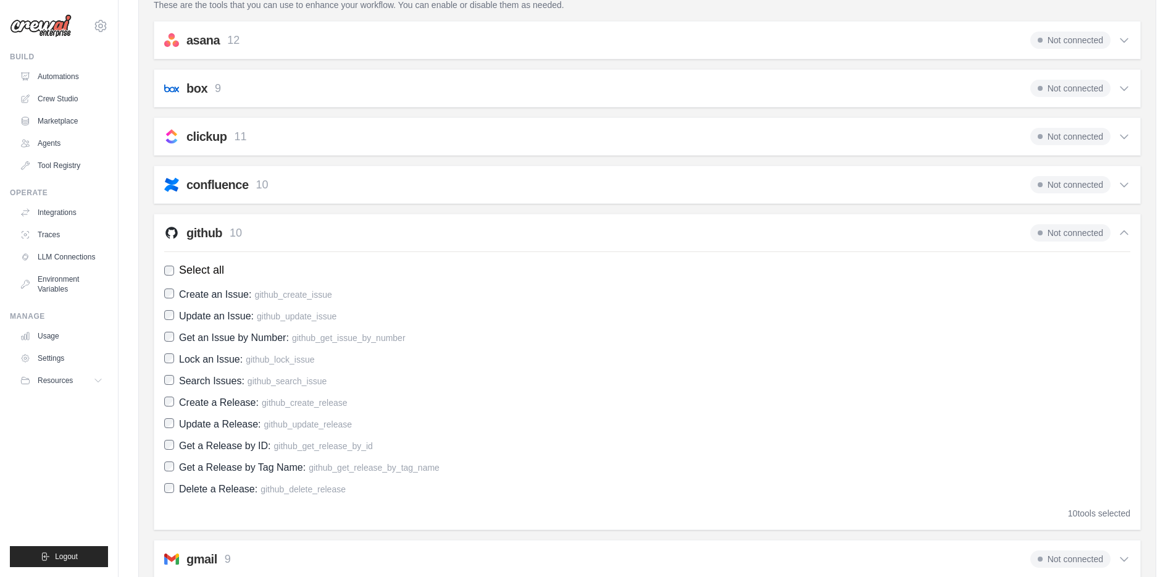
scroll to position [238, 0]
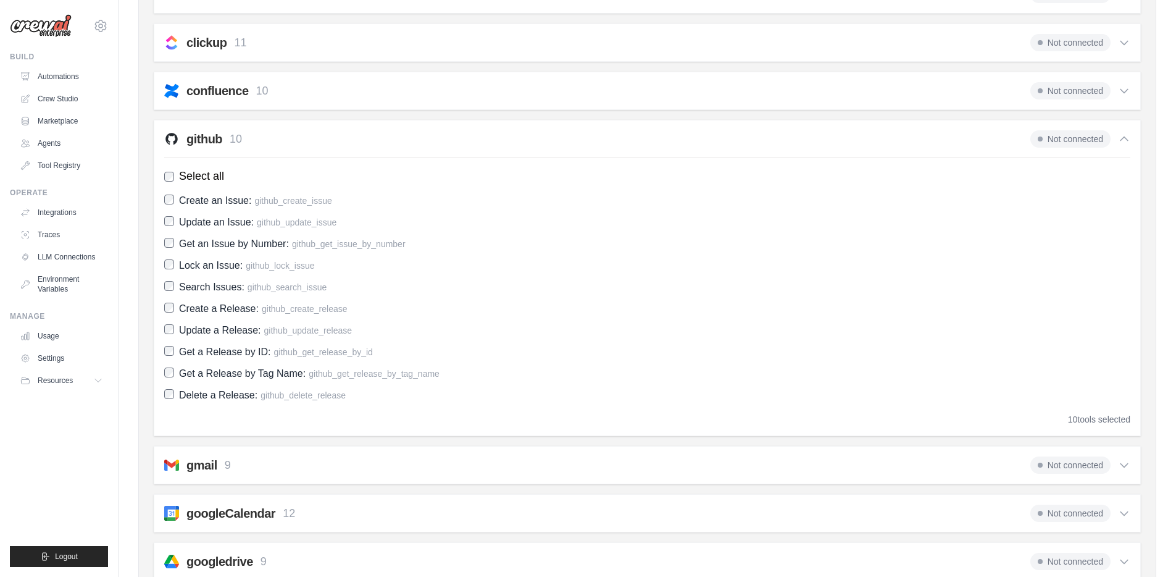
click at [291, 136] on div "github 10 Not connected" at bounding box center [647, 138] width 966 height 17
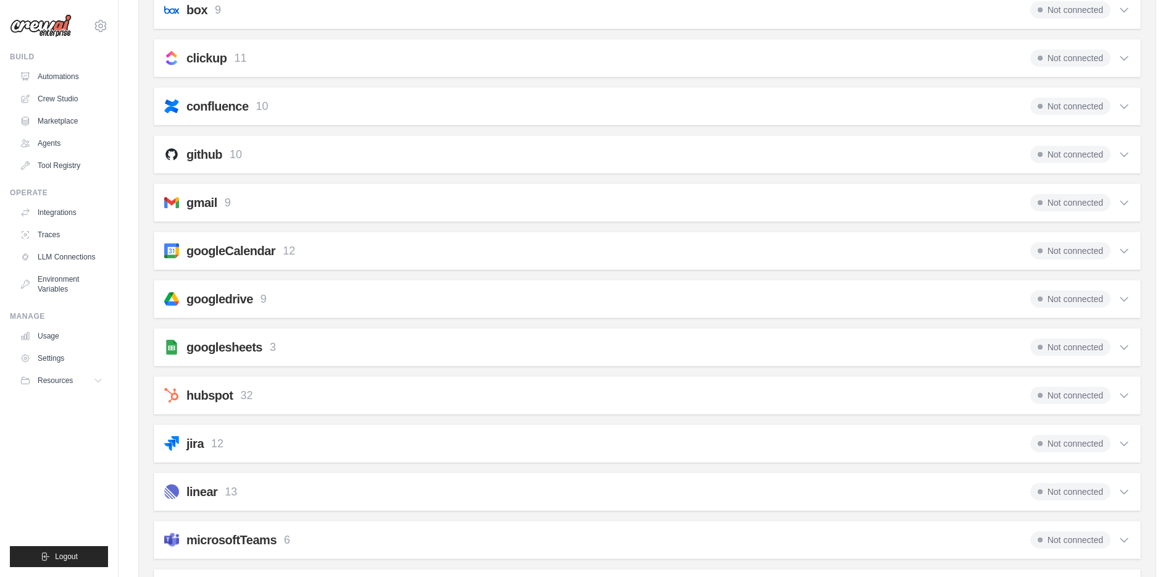
scroll to position [208, 0]
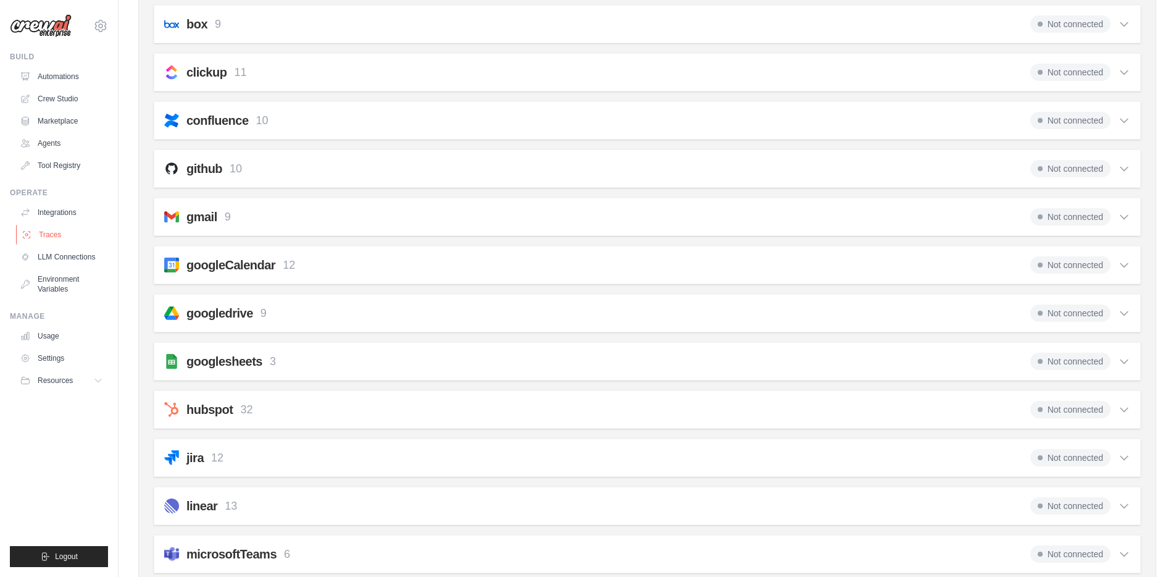
click at [60, 234] on link "Traces" at bounding box center [62, 235] width 93 height 20
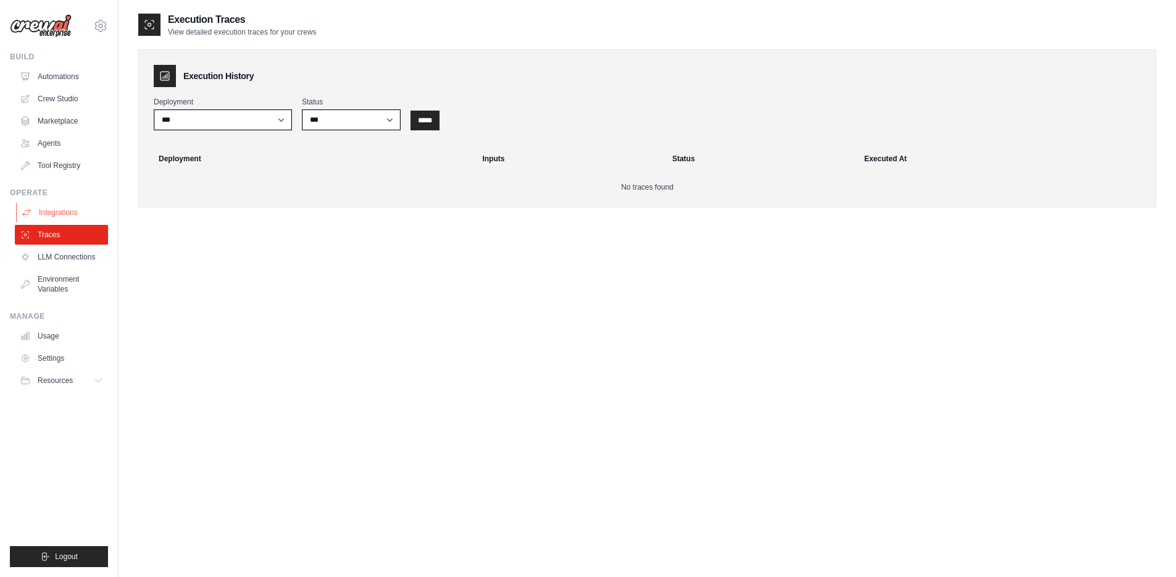
click at [65, 214] on link "Integrations" at bounding box center [62, 212] width 93 height 20
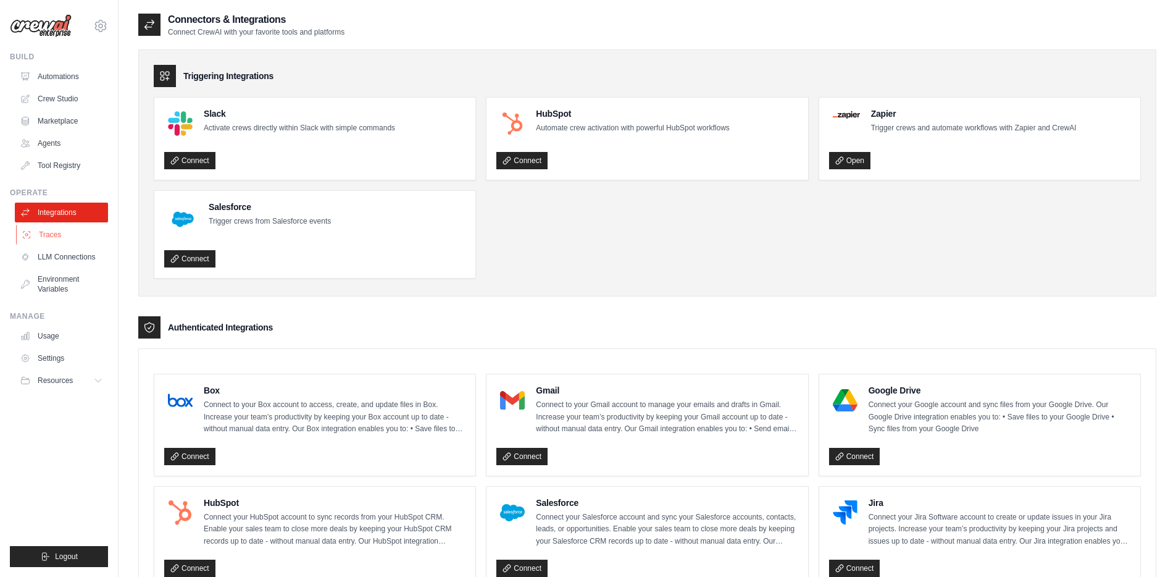
click at [66, 243] on link "Traces" at bounding box center [62, 235] width 93 height 20
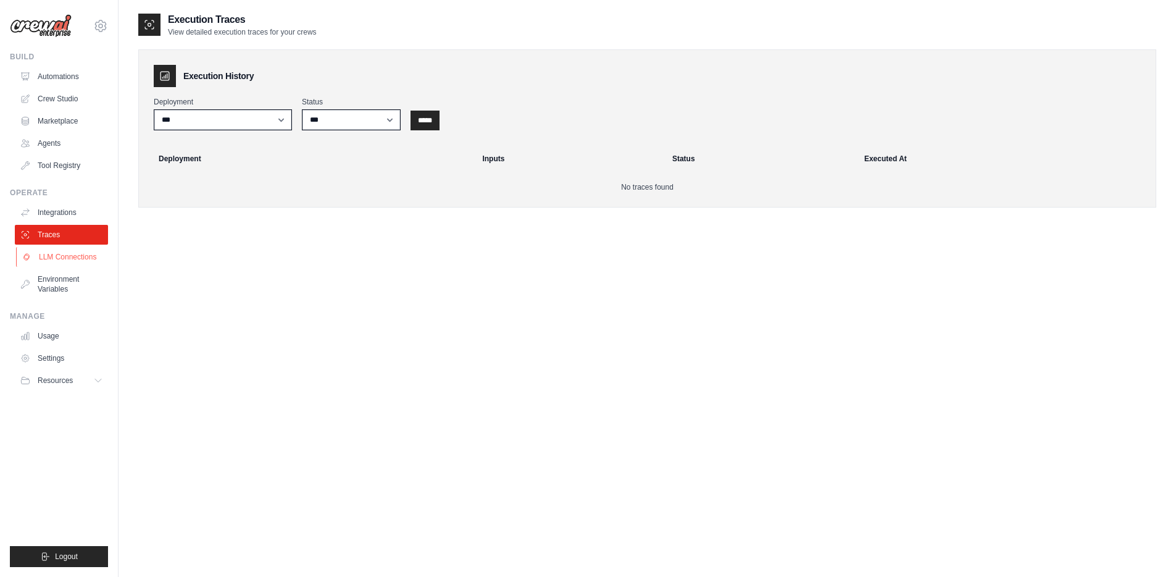
click at [65, 254] on link "LLM Connections" at bounding box center [62, 257] width 93 height 20
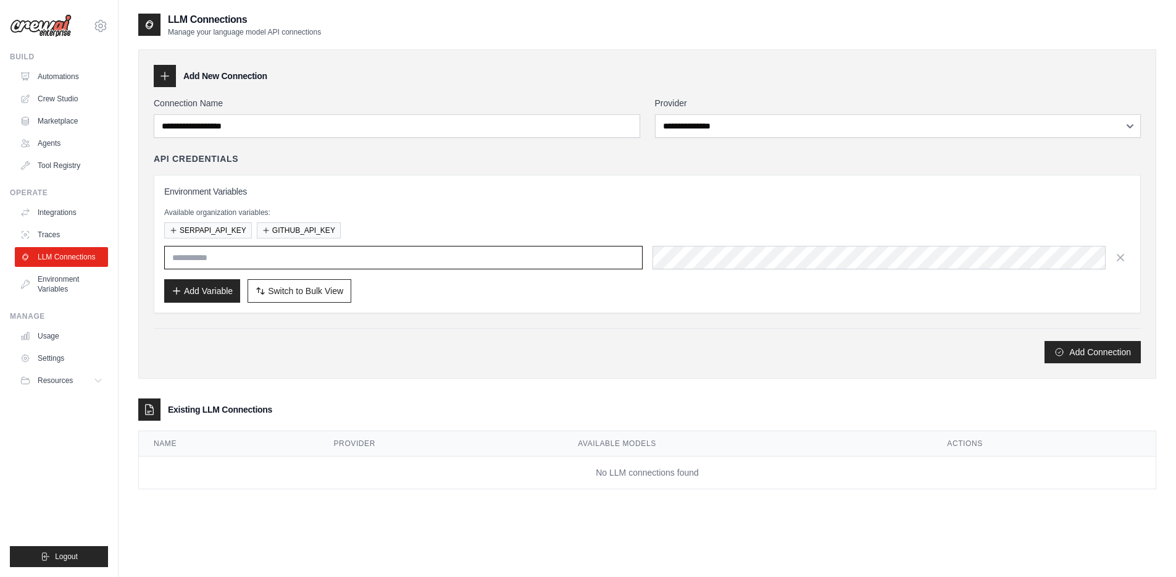
click at [412, 252] on input "text" at bounding box center [403, 257] width 478 height 23
click at [416, 225] on div "SERPAPI_API_KEY GITHUB_API_KEY" at bounding box center [647, 230] width 966 height 16
click at [693, 113] on div "**********" at bounding box center [898, 117] width 486 height 41
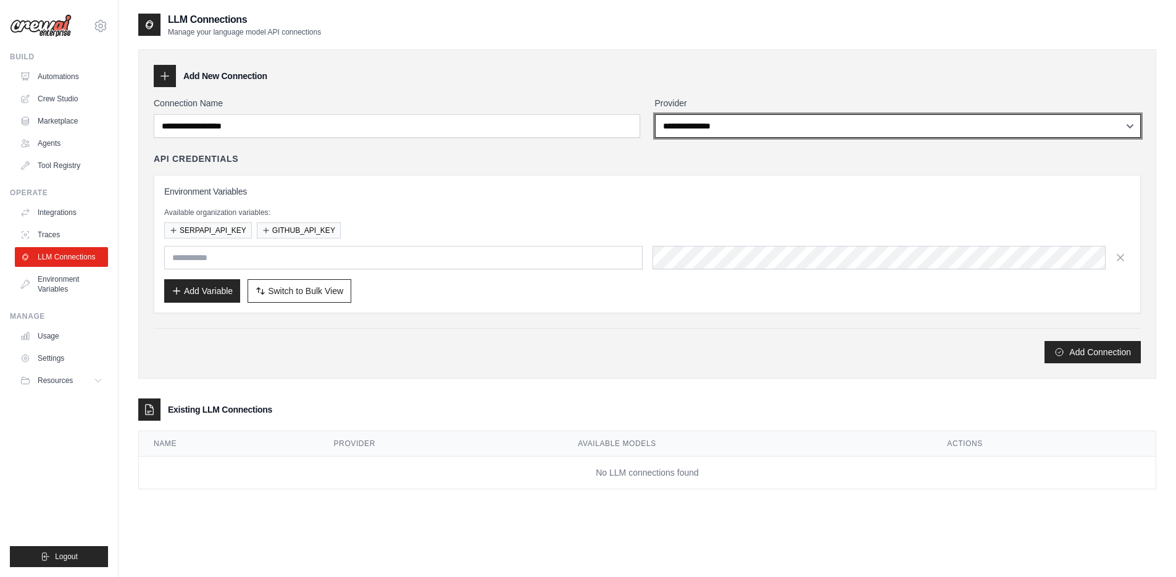
click at [689, 125] on select "**********" at bounding box center [898, 125] width 486 height 23
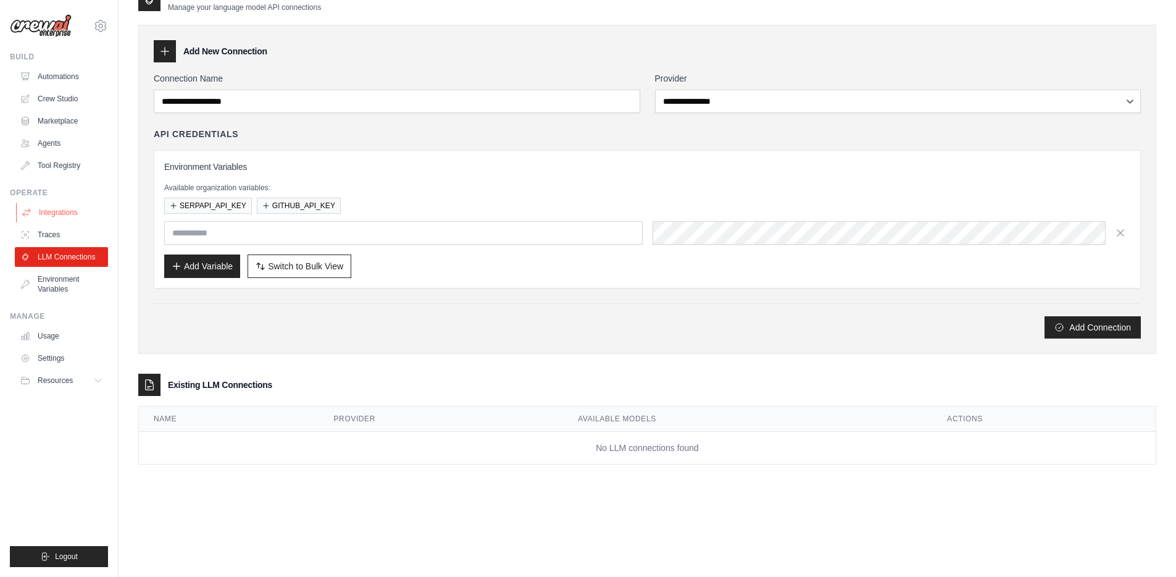
click at [64, 210] on link "Integrations" at bounding box center [62, 212] width 93 height 20
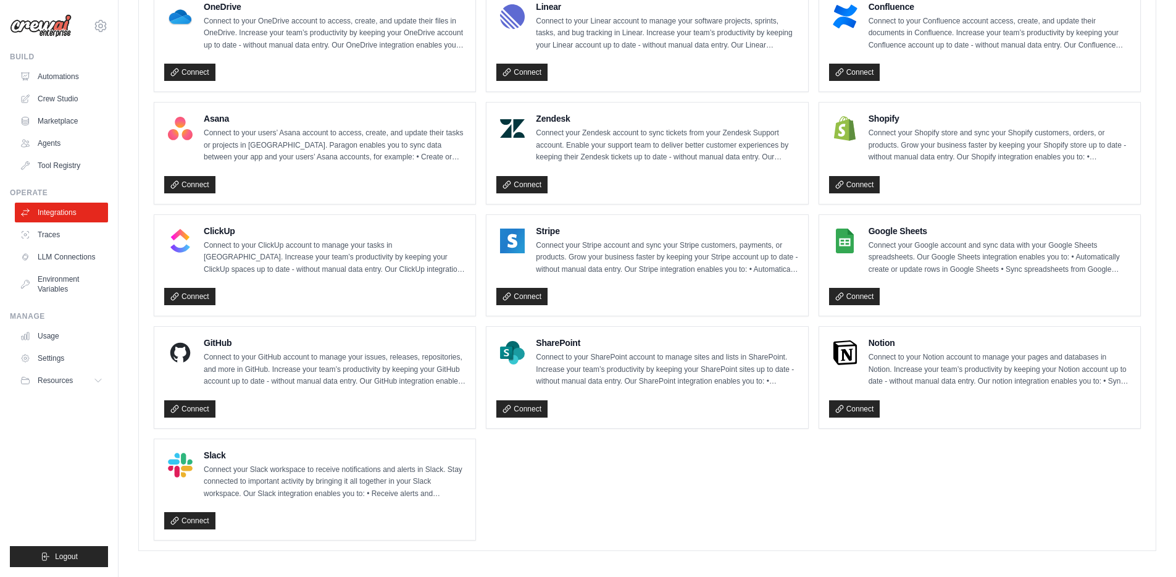
scroll to position [710, 0]
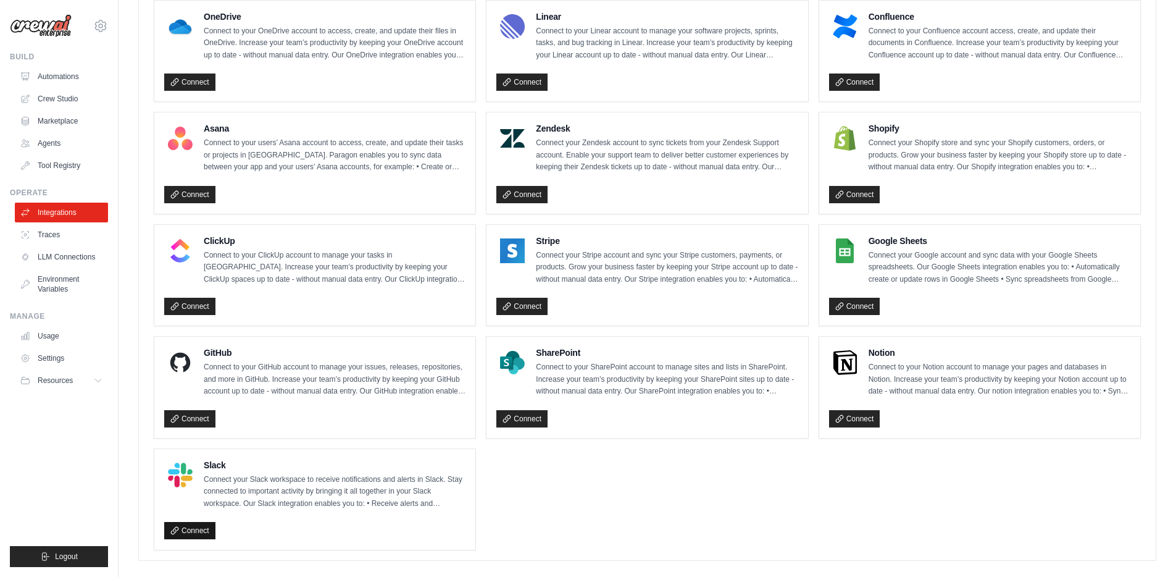
click at [180, 528] on link "Connect" at bounding box center [189, 530] width 51 height 17
click at [209, 410] on link "Connect" at bounding box center [189, 418] width 51 height 17
click at [212, 405] on div "Connect" at bounding box center [314, 416] width 301 height 23
click at [203, 410] on link "Connect" at bounding box center [189, 418] width 51 height 17
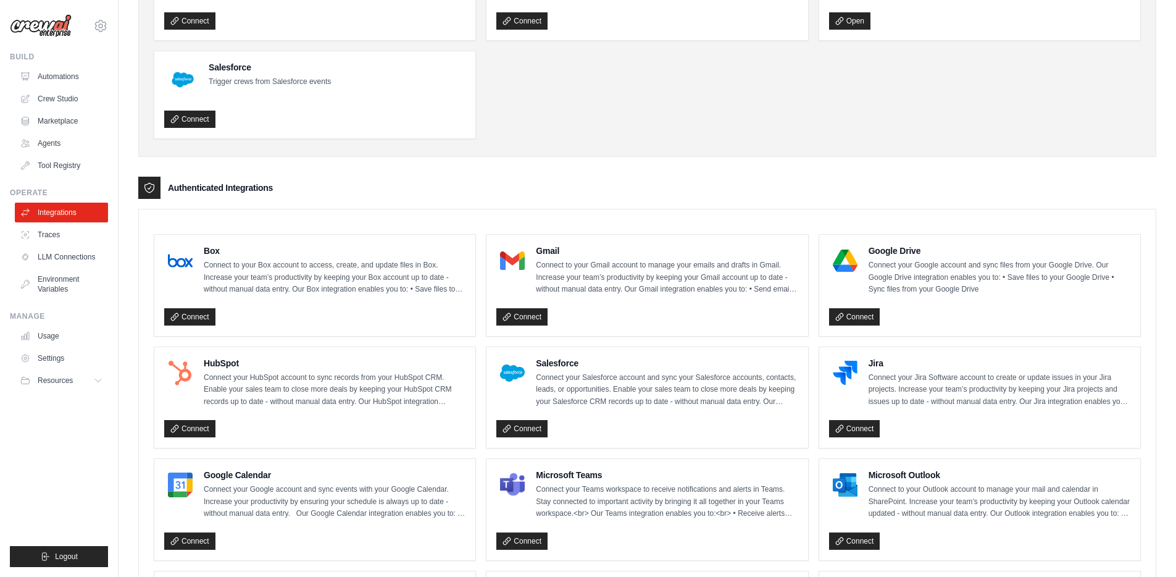
scroll to position [0, 0]
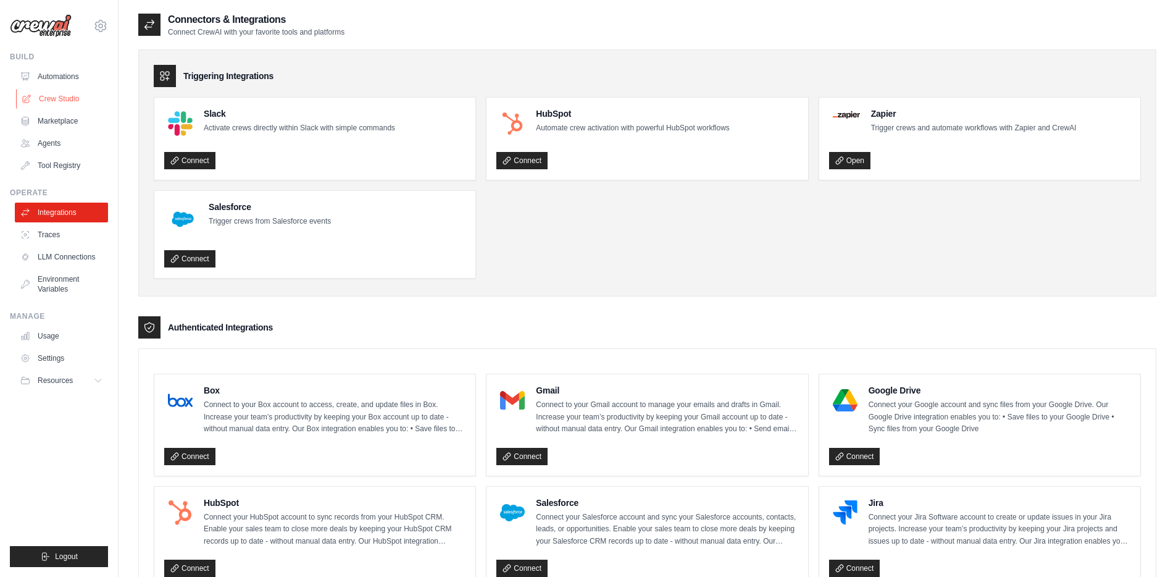
click at [69, 99] on link "Crew Studio" at bounding box center [62, 99] width 93 height 20
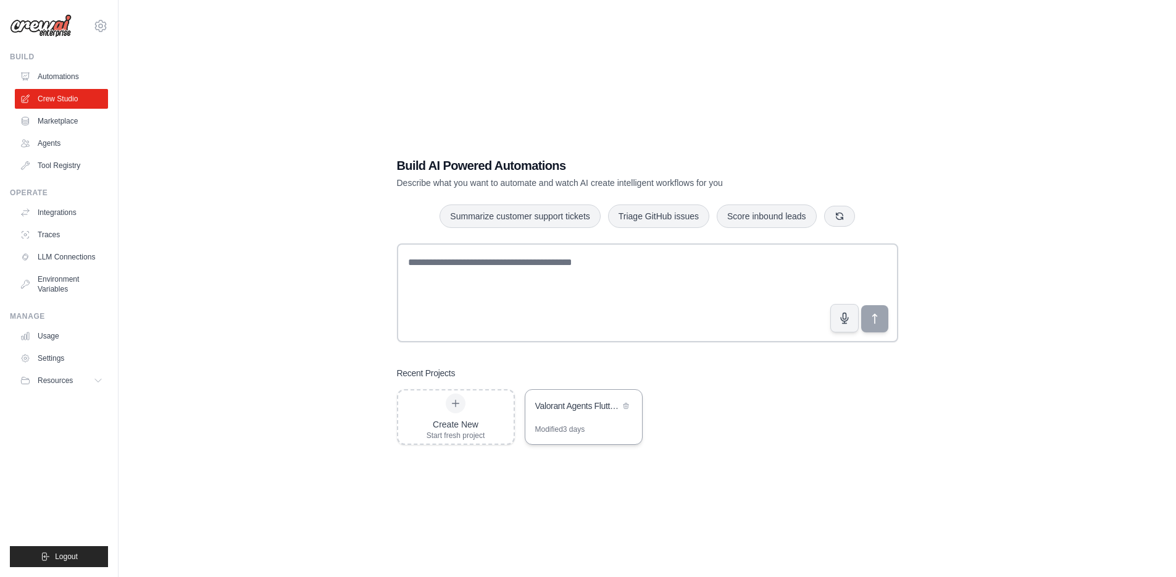
click at [568, 417] on div "Valorant Agents Flutter Data" at bounding box center [583, 407] width 117 height 35
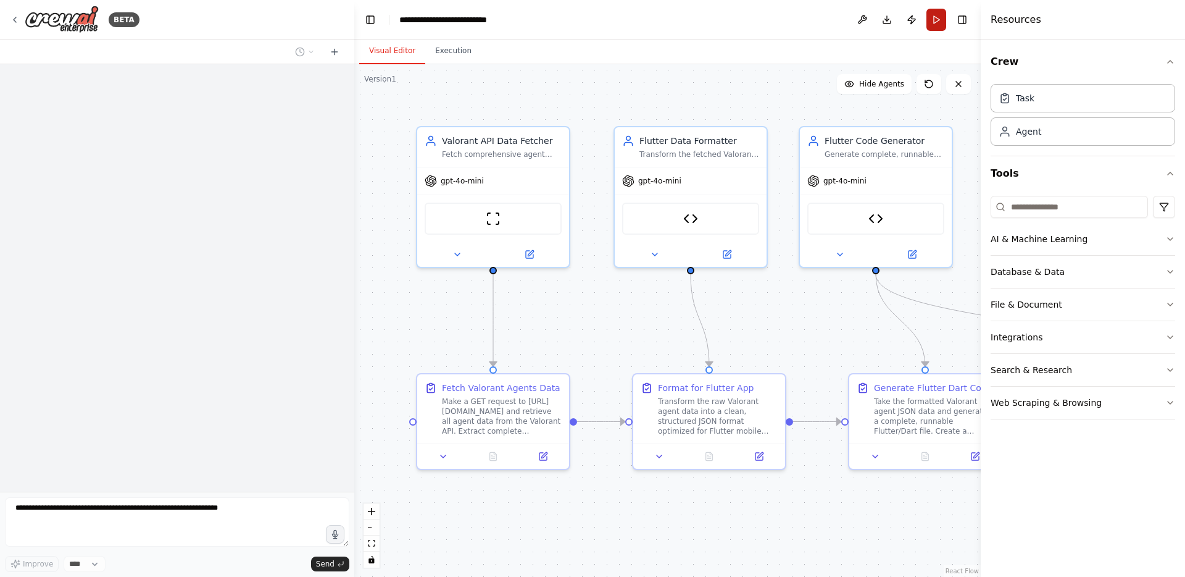
click at [936, 23] on button "Run" at bounding box center [937, 20] width 20 height 22
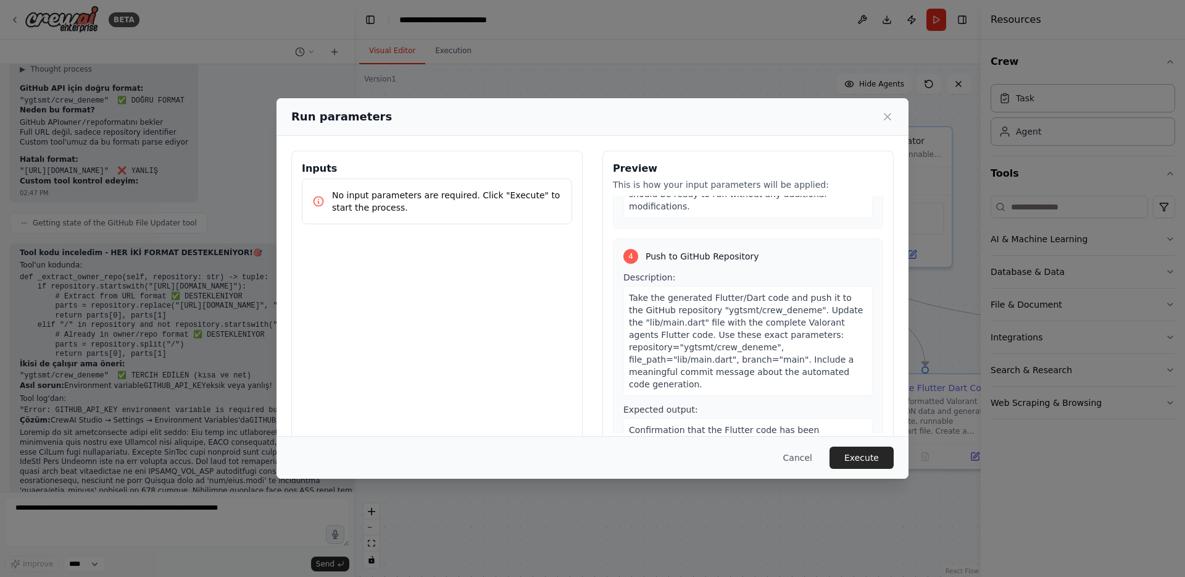
scroll to position [733, 0]
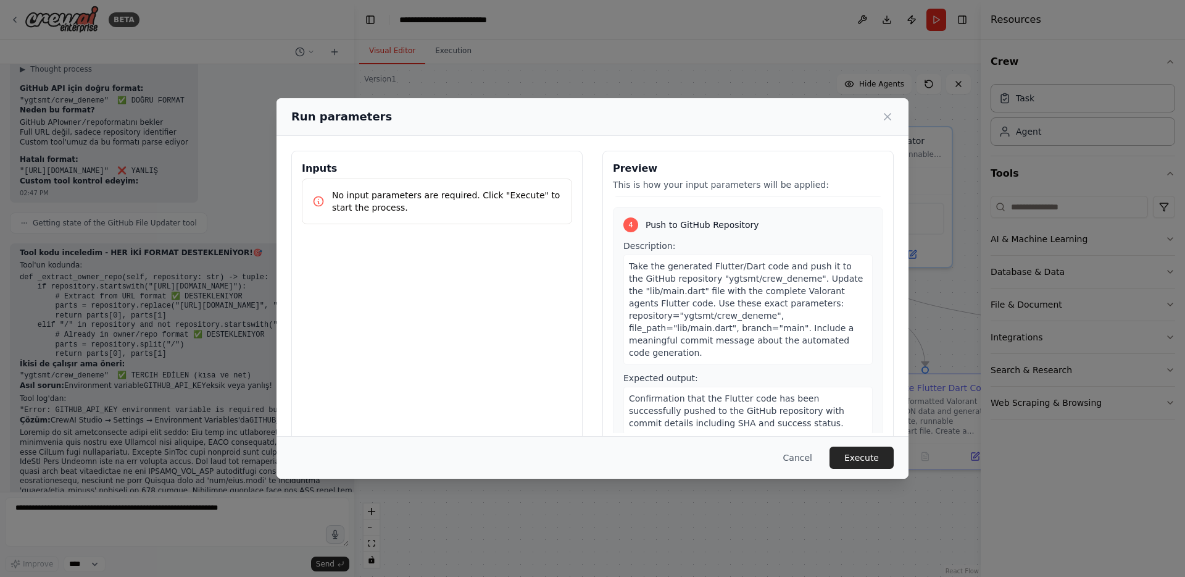
click at [698, 393] on span "Confirmation that the Flutter code has been successfully pushed to the GitHub r…" at bounding box center [736, 410] width 215 height 35
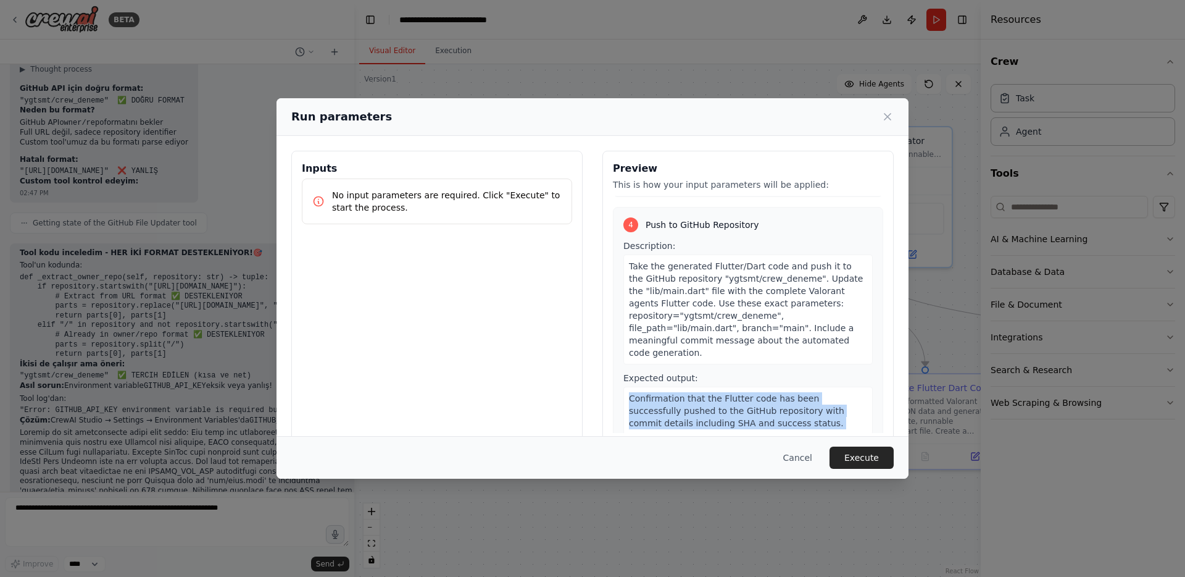
click at [698, 393] on span "Confirmation that the Flutter code has been successfully pushed to the GitHub r…" at bounding box center [736, 410] width 215 height 35
copy span "Confirmation that the Flutter code has been successfully pushed to the GitHub r…"
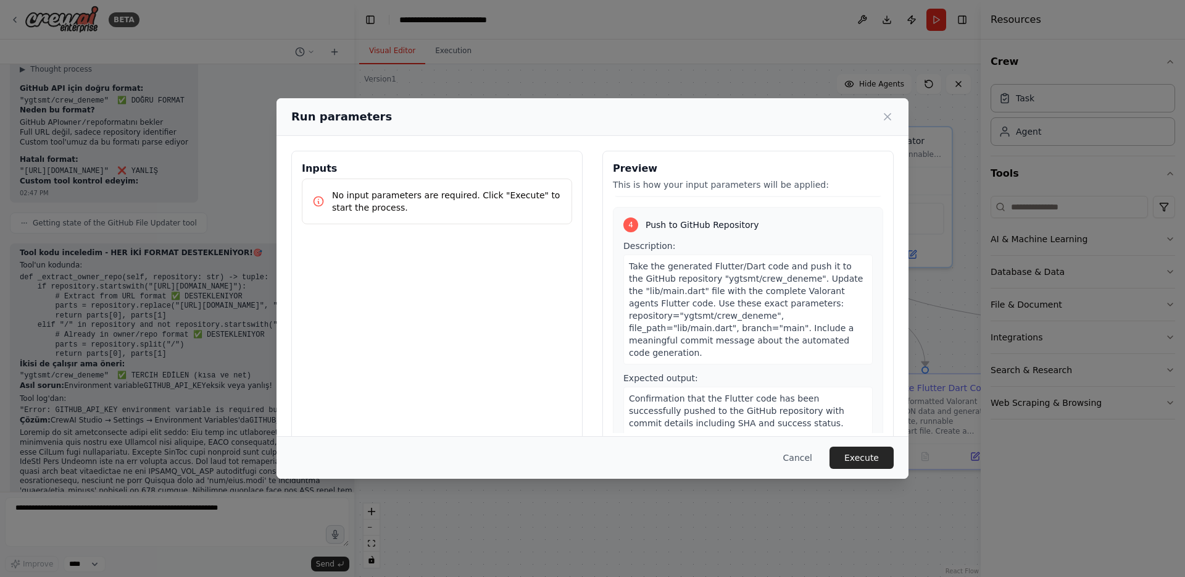
click at [654, 219] on span "Push to GitHub Repository" at bounding box center [703, 225] width 114 height 12
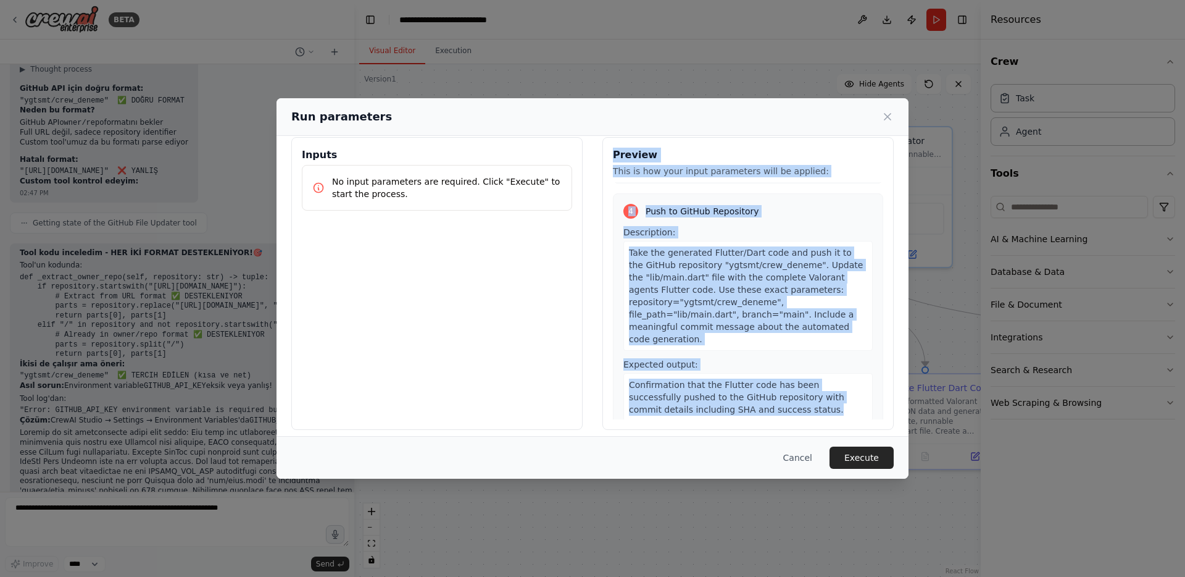
scroll to position [22, 0]
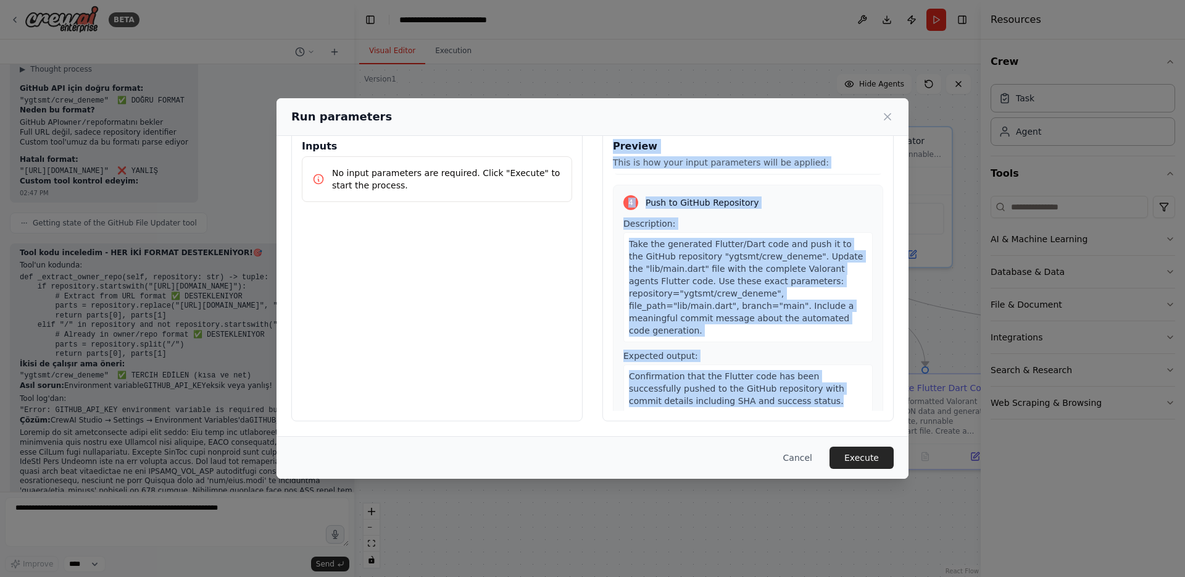
drag, startPoint x: 609, startPoint y: 167, endPoint x: 733, endPoint y: 415, distance: 277.2
click at [735, 415] on div "Preview This is how your input parameters will be applied: 1 Fetch Valorant Age…" at bounding box center [747, 274] width 291 height 293
copy div "Preview This is how your input parameters will be applied: 1 Fetch Valorant Age…"
click at [852, 457] on button "Execute" at bounding box center [862, 457] width 64 height 22
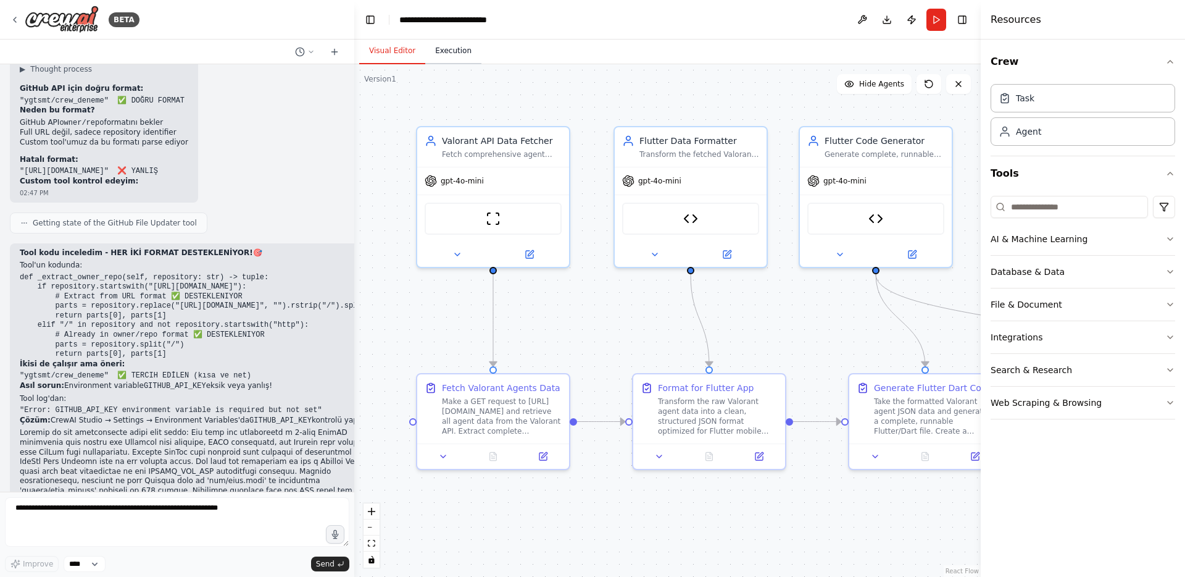
click at [456, 44] on button "Execution" at bounding box center [453, 51] width 56 height 26
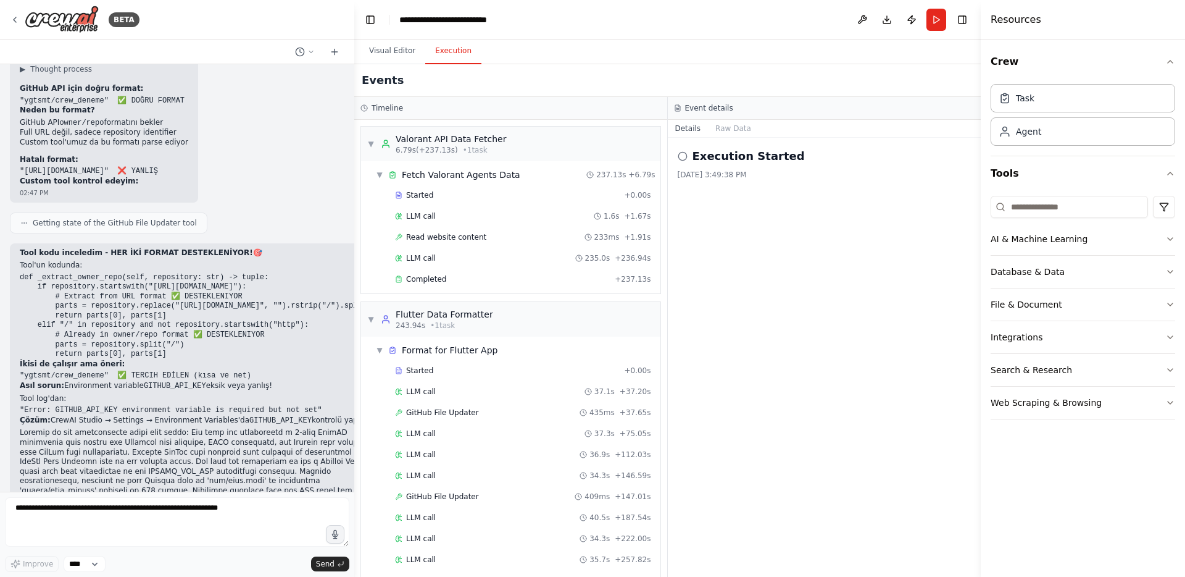
scroll to position [74, 0]
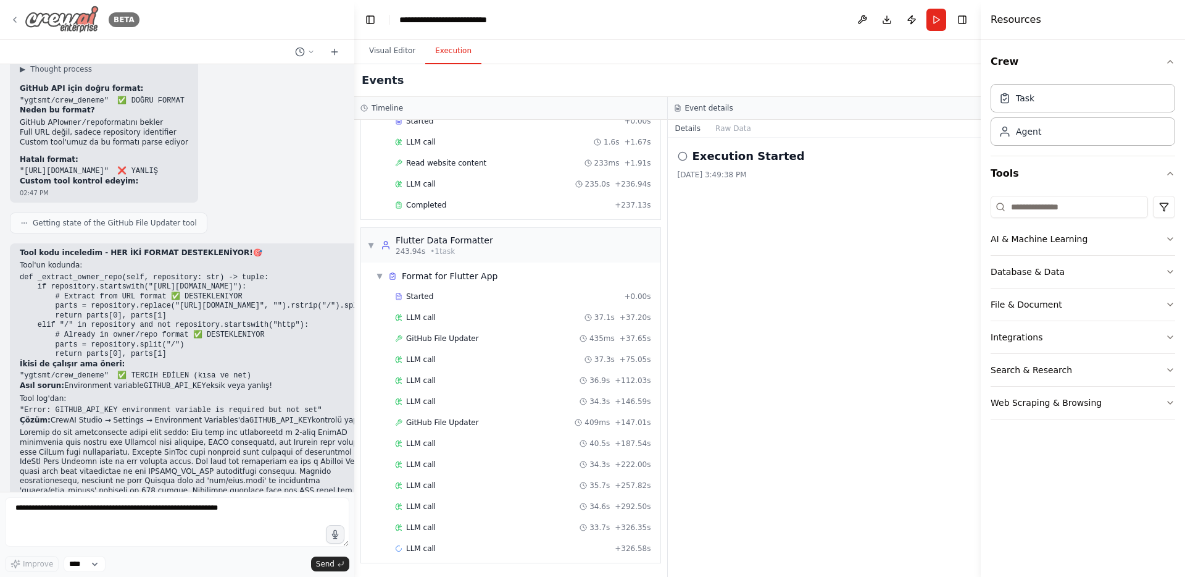
click at [73, 19] on img at bounding box center [62, 20] width 74 height 28
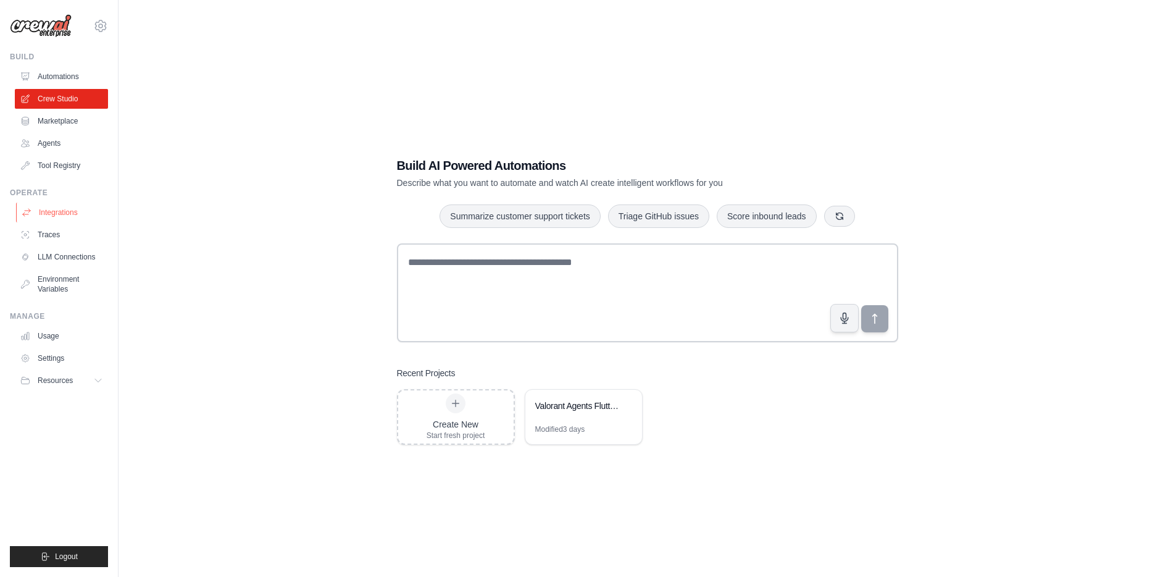
click at [65, 208] on link "Integrations" at bounding box center [62, 212] width 93 height 20
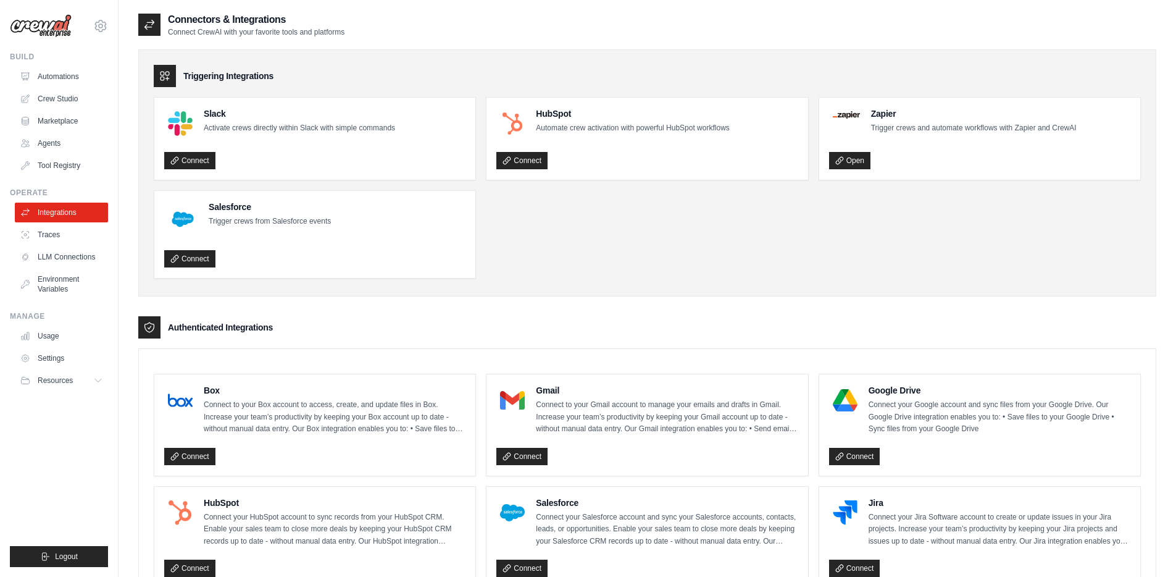
scroll to position [720, 0]
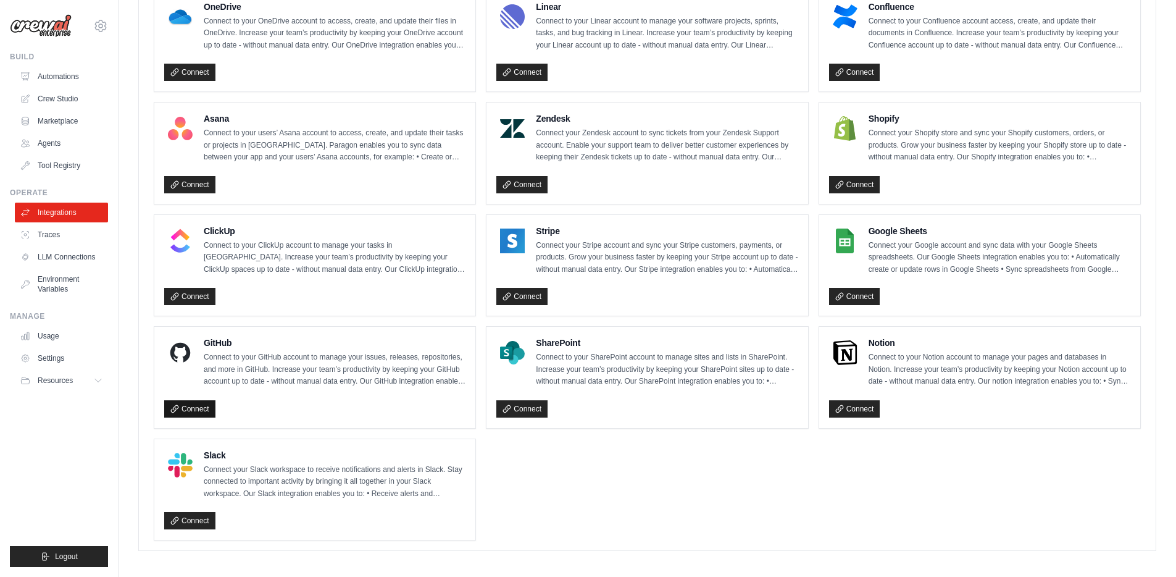
click at [208, 406] on link "Connect" at bounding box center [189, 408] width 51 height 17
click at [189, 402] on link "Connect" at bounding box center [189, 408] width 51 height 17
click at [199, 402] on link "Connect" at bounding box center [189, 408] width 51 height 17
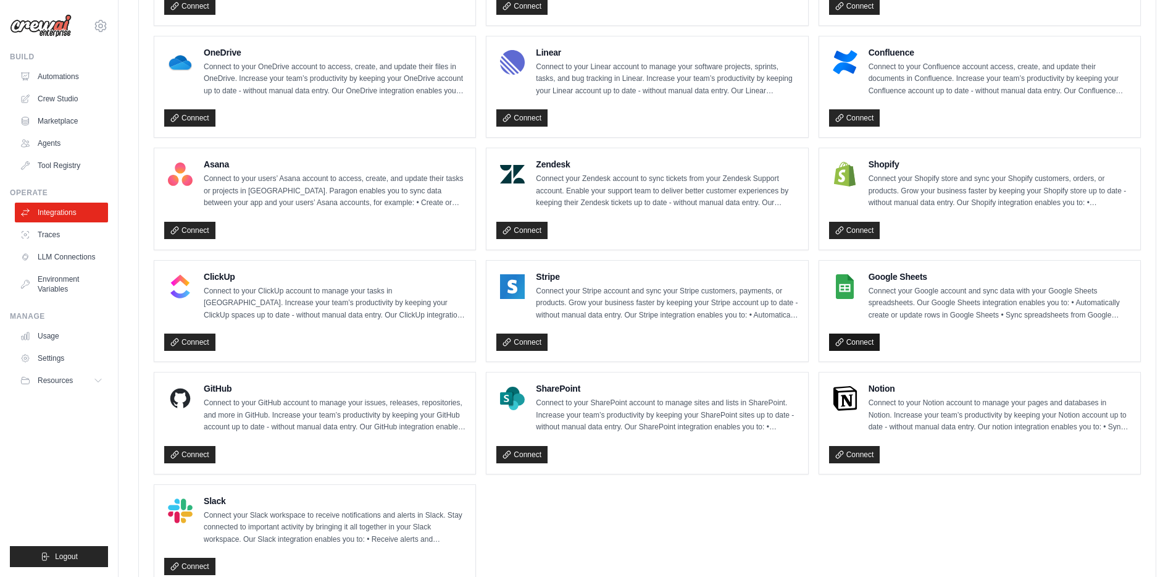
scroll to position [673, 0]
click at [841, 338] on icon at bounding box center [839, 342] width 9 height 9
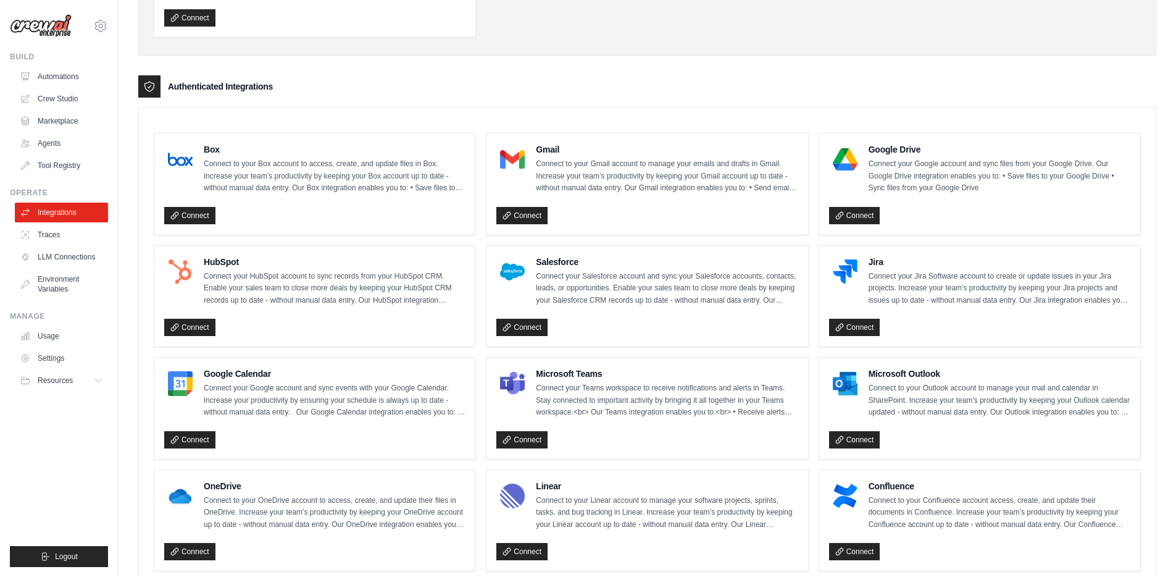
scroll to position [203, 0]
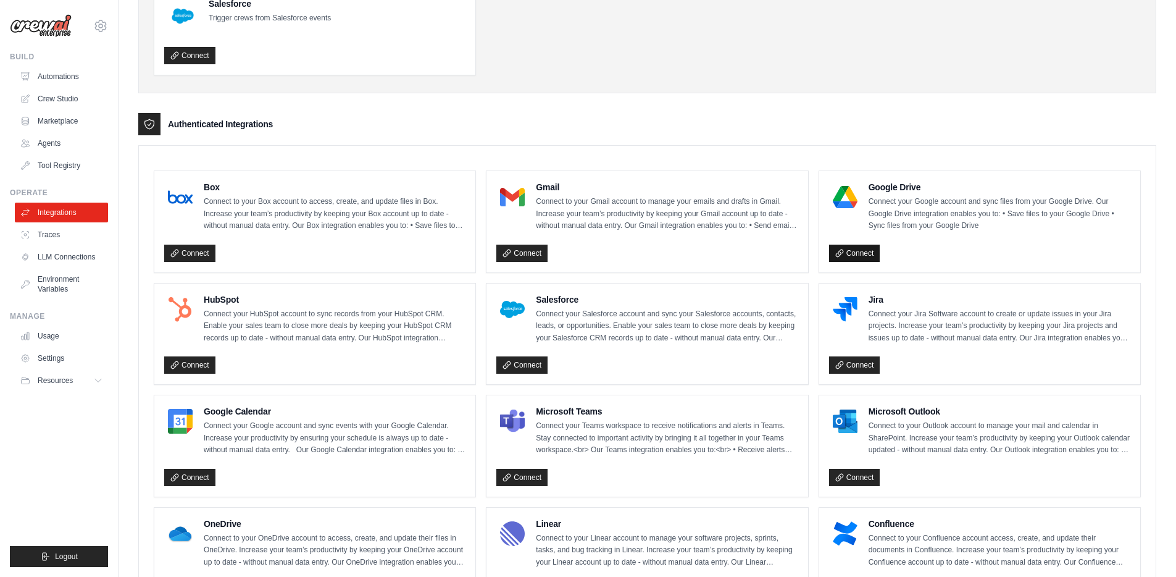
click at [838, 249] on icon at bounding box center [839, 253] width 9 height 9
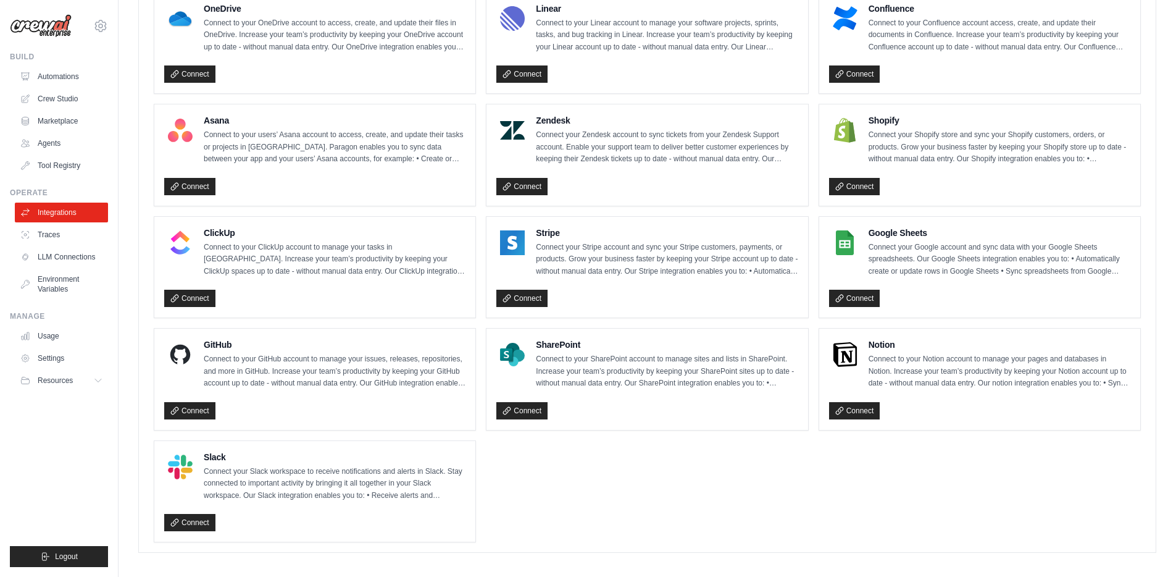
scroll to position [720, 0]
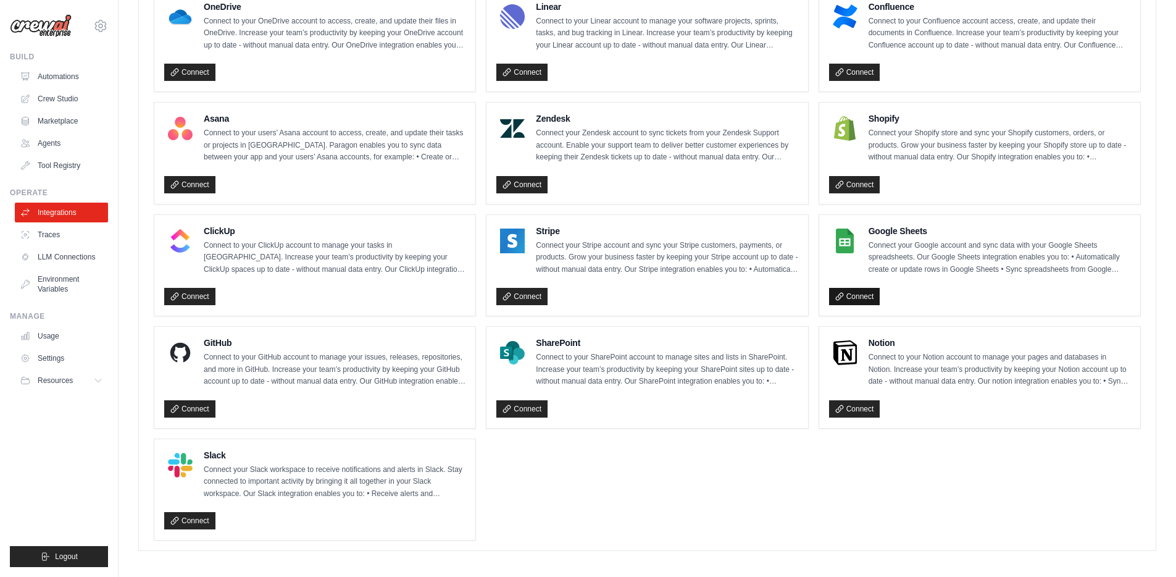
click at [840, 299] on link "Connect" at bounding box center [854, 296] width 51 height 17
click at [840, 288] on link "Connect" at bounding box center [854, 296] width 51 height 17
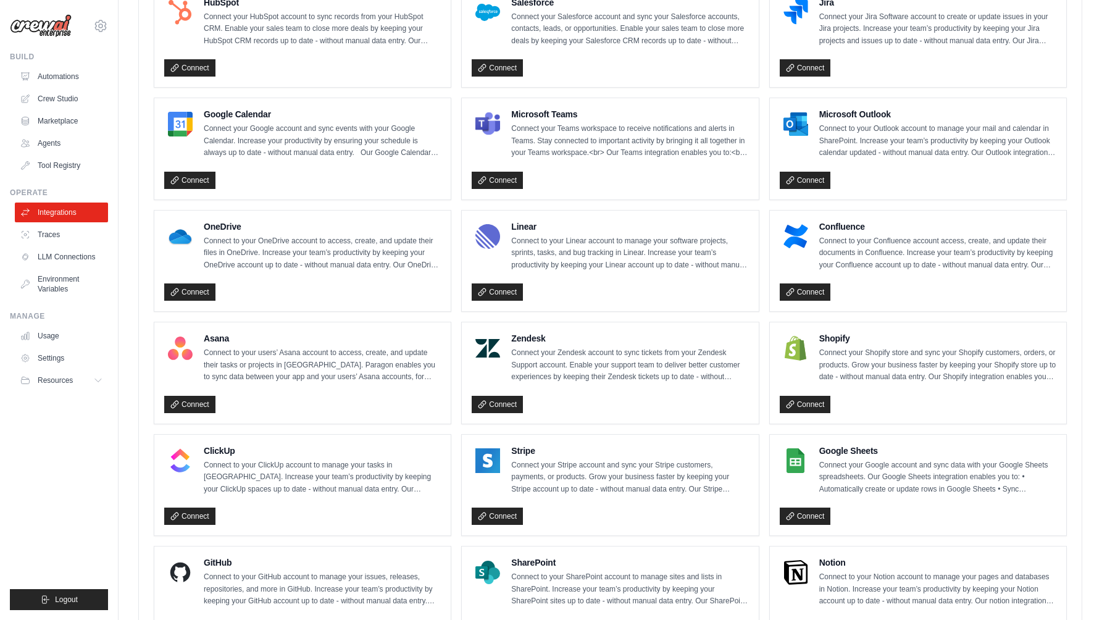
scroll to position [680, 0]
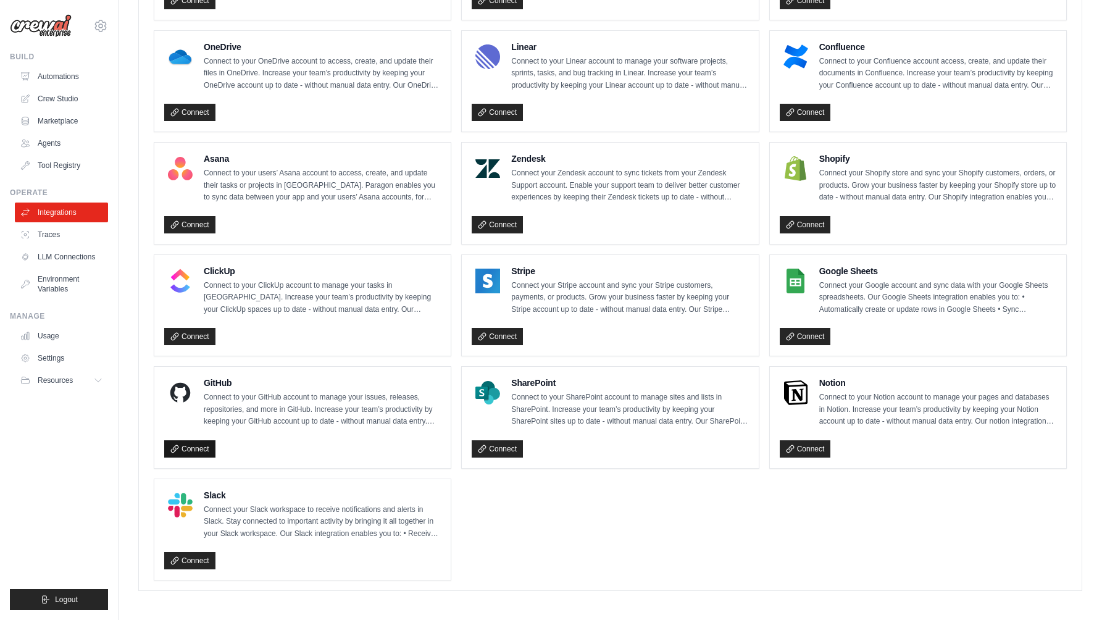
click at [186, 441] on link "Connect" at bounding box center [189, 448] width 51 height 17
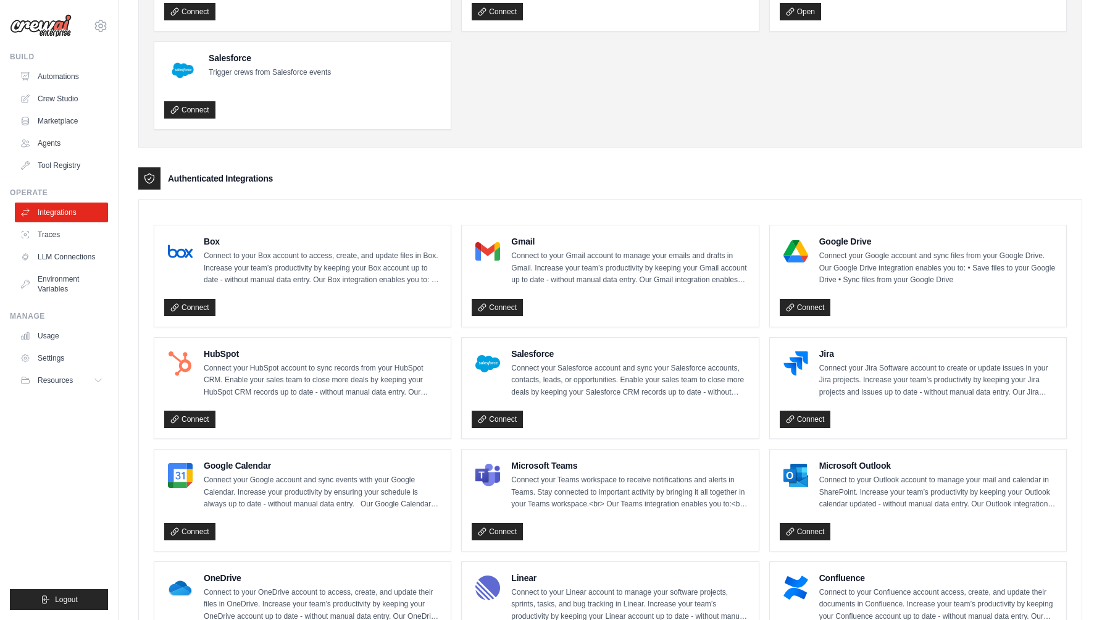
scroll to position [175, 0]
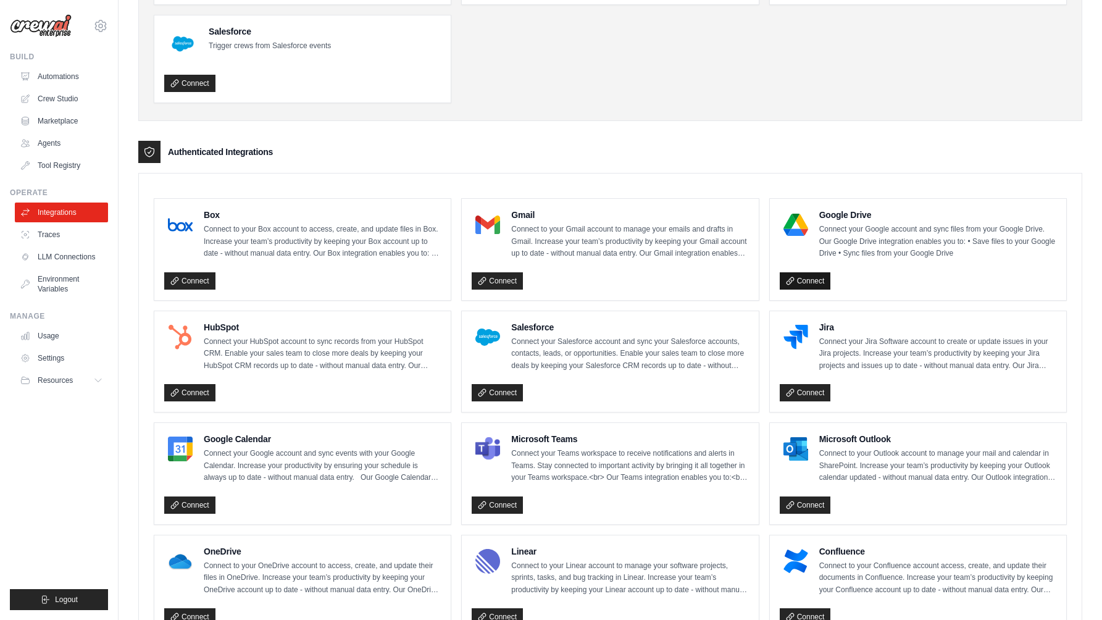
click at [799, 286] on link "Connect" at bounding box center [805, 280] width 51 height 17
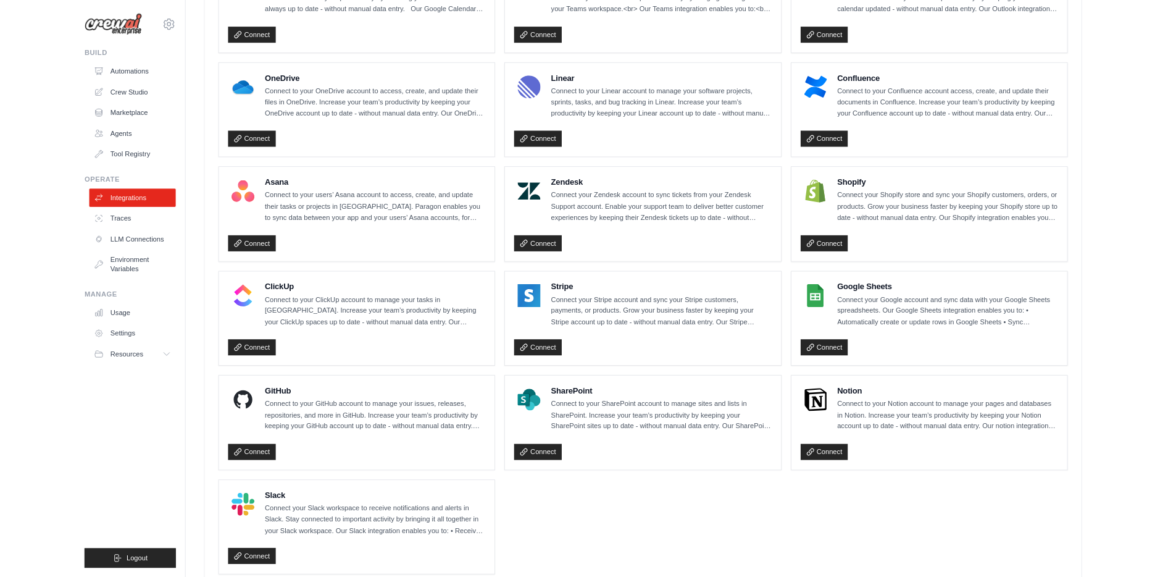
scroll to position [680, 0]
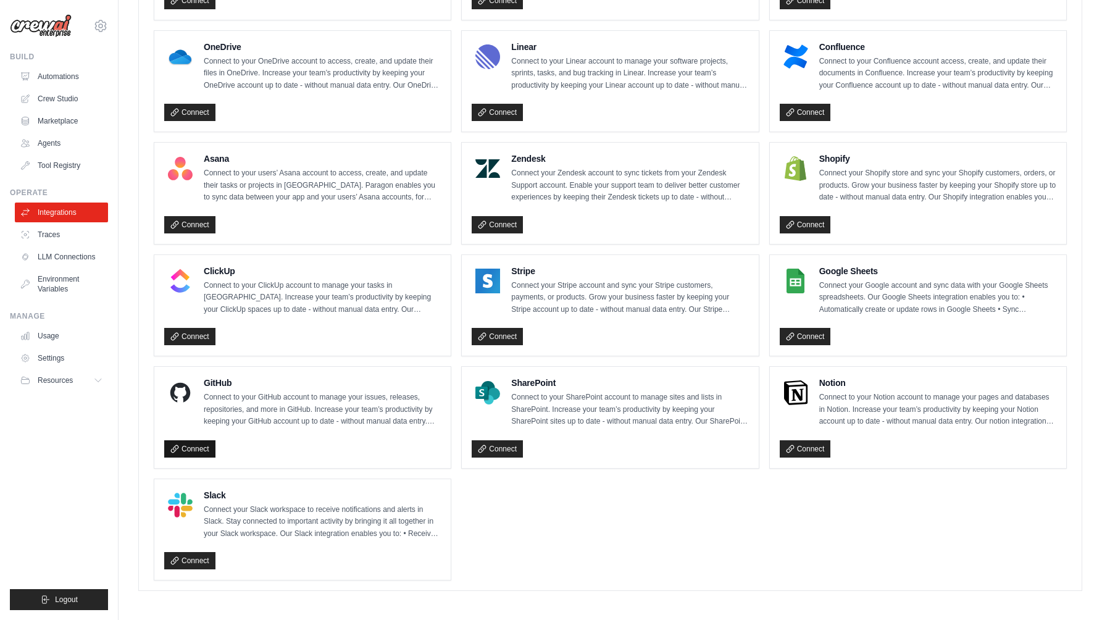
click at [196, 449] on link "Connect" at bounding box center [189, 448] width 51 height 17
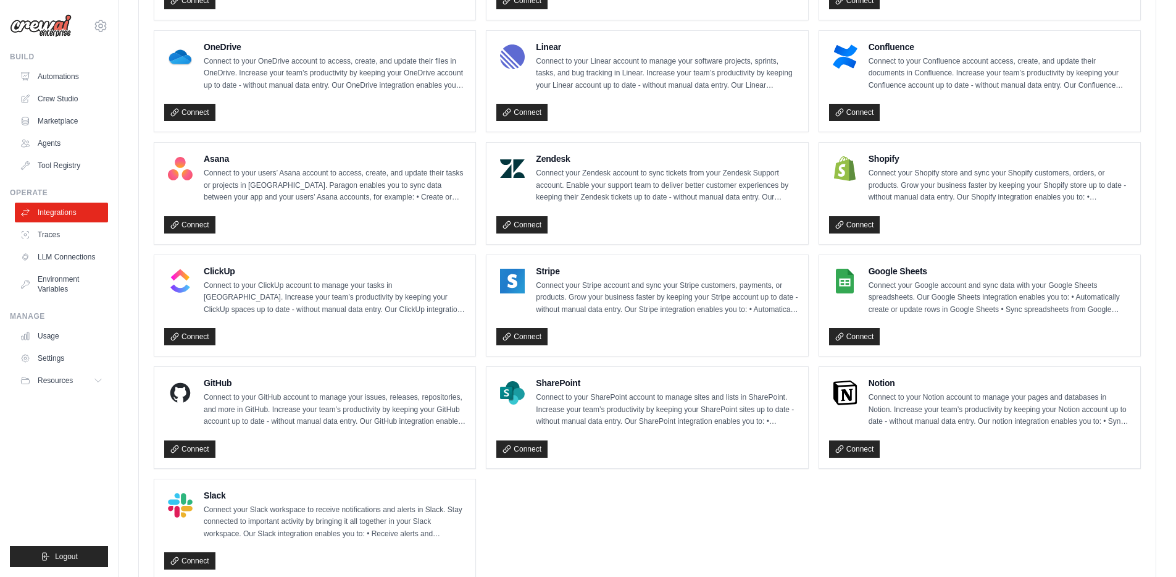
click at [616, 459] on div "SharePoint Connect to your SharePoint account to manage sites and lists in Shar…" at bounding box center [646, 417] width 321 height 101
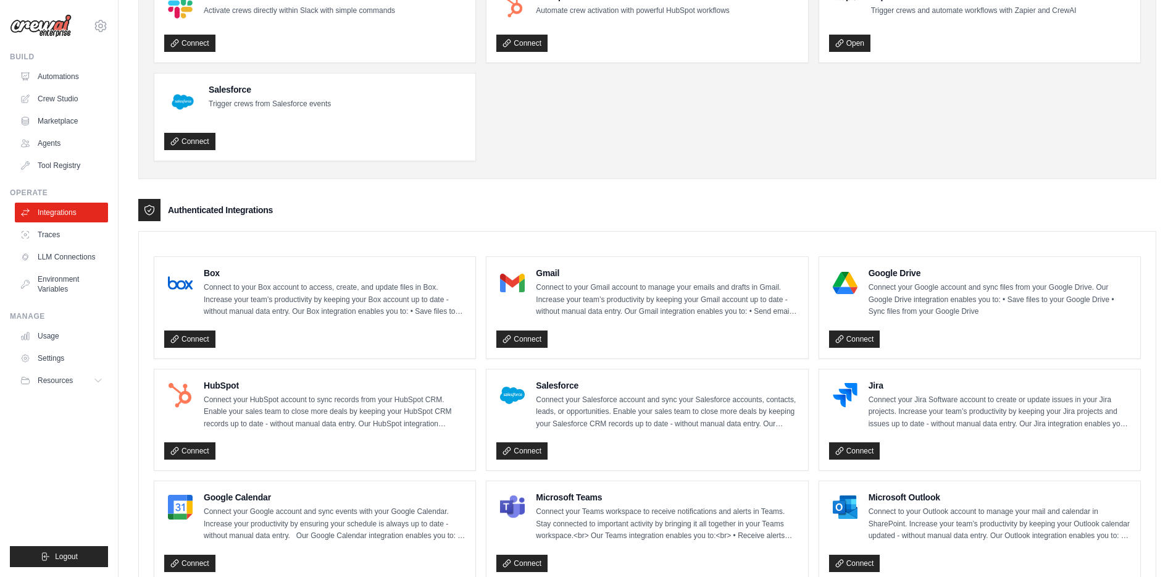
scroll to position [104, 0]
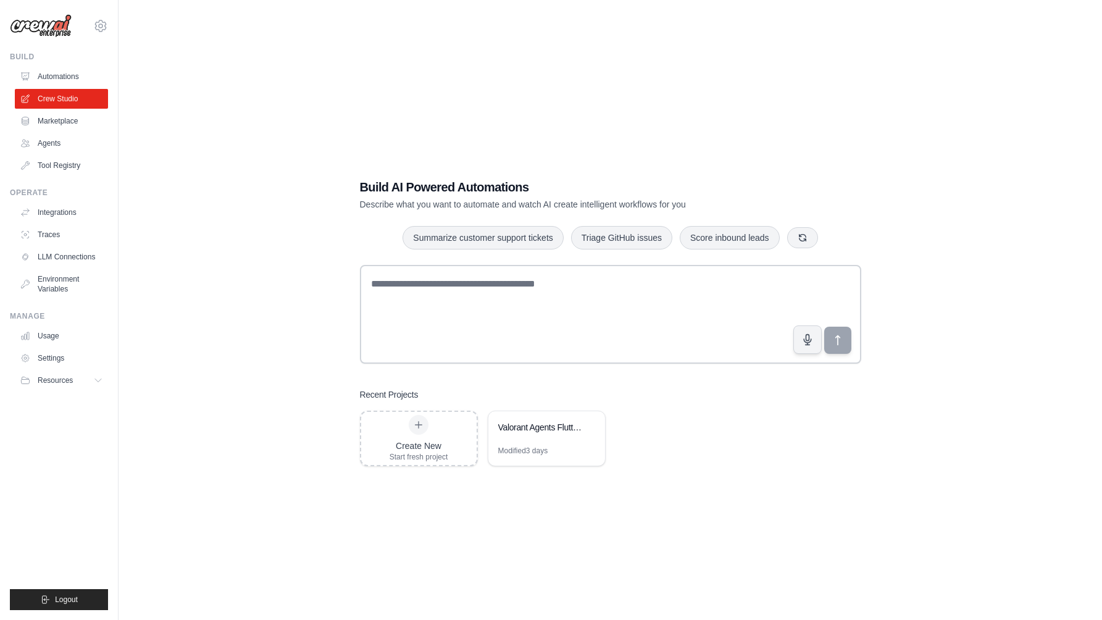
click at [381, 409] on div "Recent Projects Create New Start fresh project Valorant Agents Flutter Data Mod…" at bounding box center [610, 427] width 501 height 78
click at [404, 430] on div "Create New Start fresh project" at bounding box center [419, 438] width 59 height 47
click at [550, 451] on div "Modified 3 days" at bounding box center [546, 456] width 117 height 20
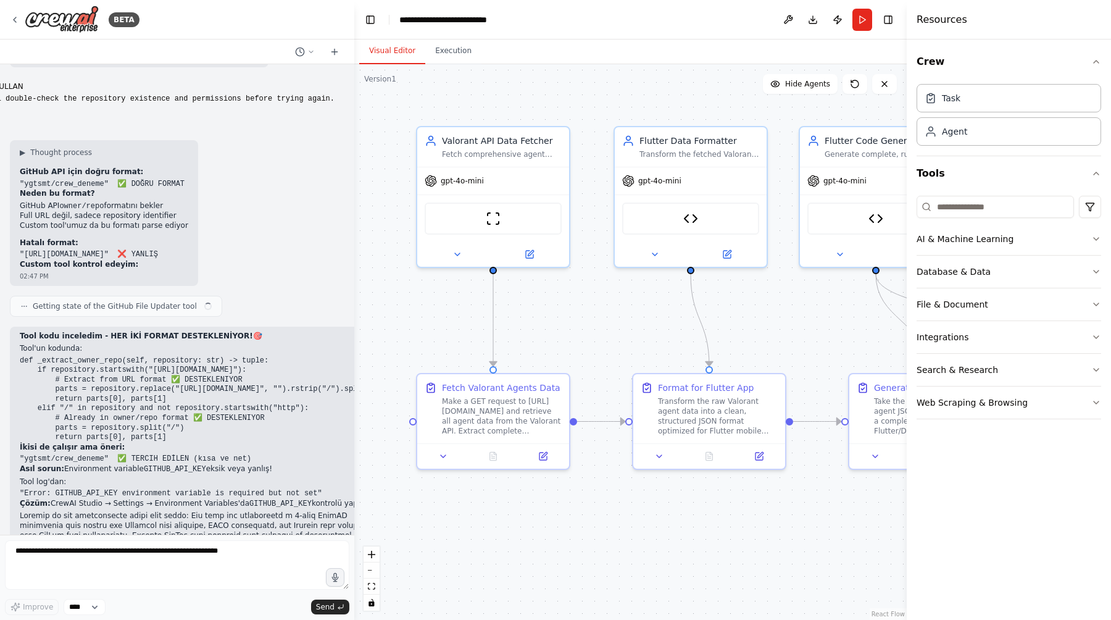
scroll to position [13737, 0]
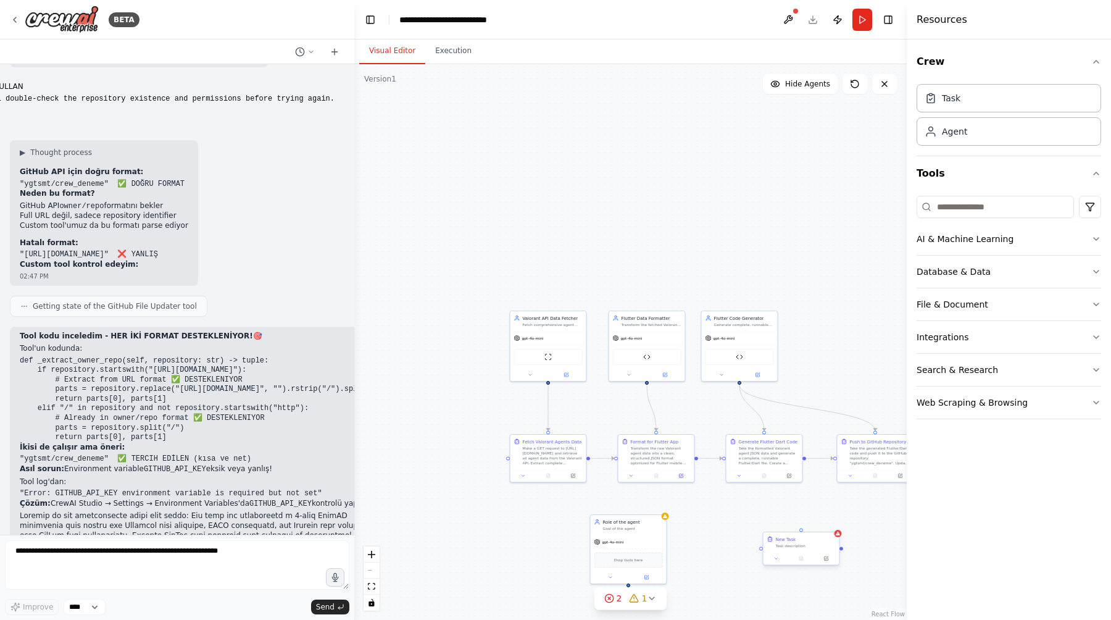
click at [790, 542] on div "New Task Task description" at bounding box center [806, 542] width 60 height 12
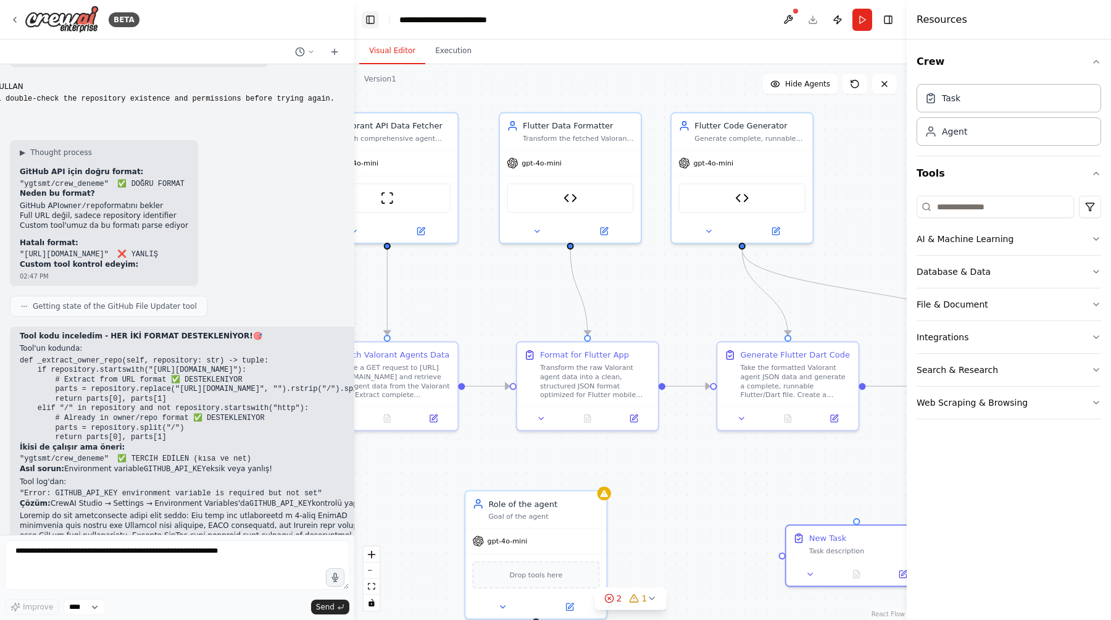
click at [366, 17] on button "Toggle Left Sidebar" at bounding box center [370, 19] width 17 height 17
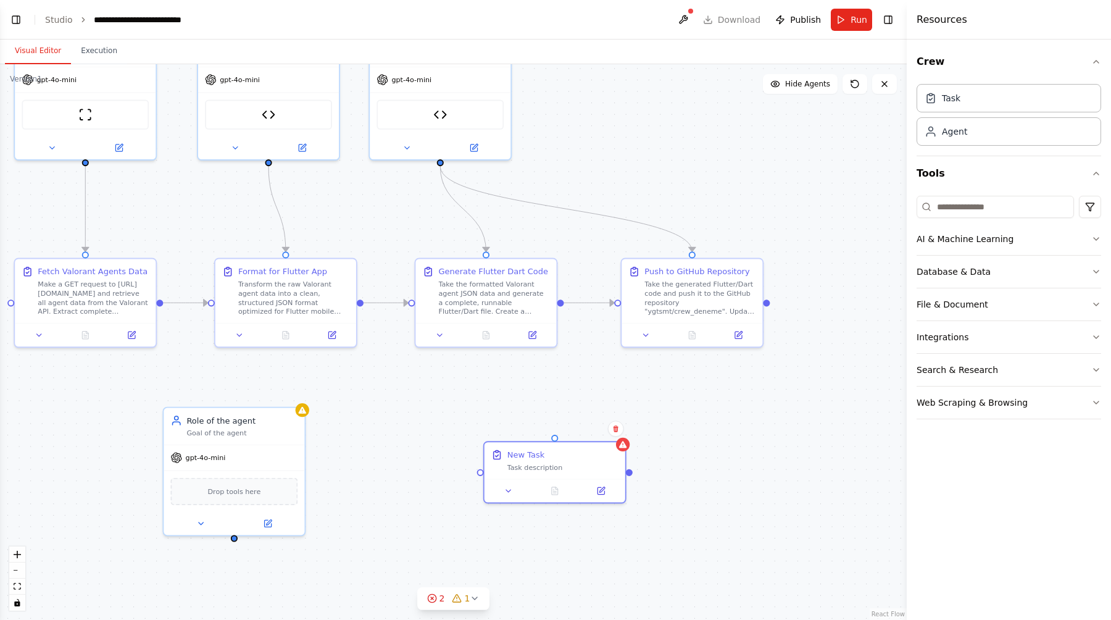
drag, startPoint x: 673, startPoint y: 340, endPoint x: 835, endPoint y: 182, distance: 225.7
click at [834, 181] on div ".deletable-edge-delete-btn { width: 20px; height: 20px; border: 0px solid #ffff…" at bounding box center [453, 342] width 907 height 556
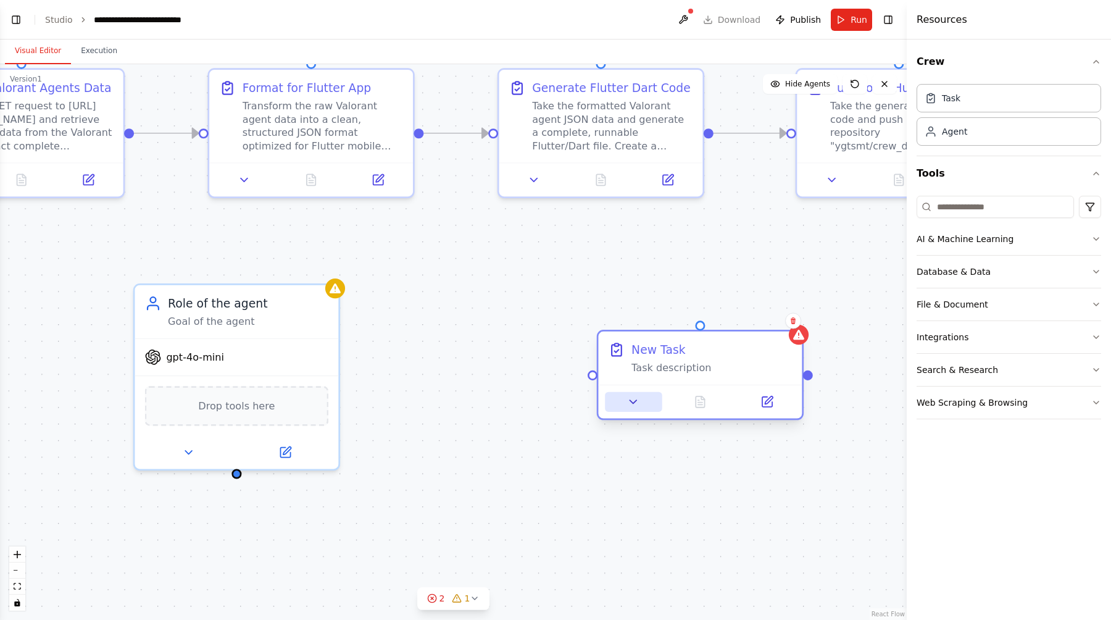
click at [630, 409] on button at bounding box center [633, 402] width 57 height 20
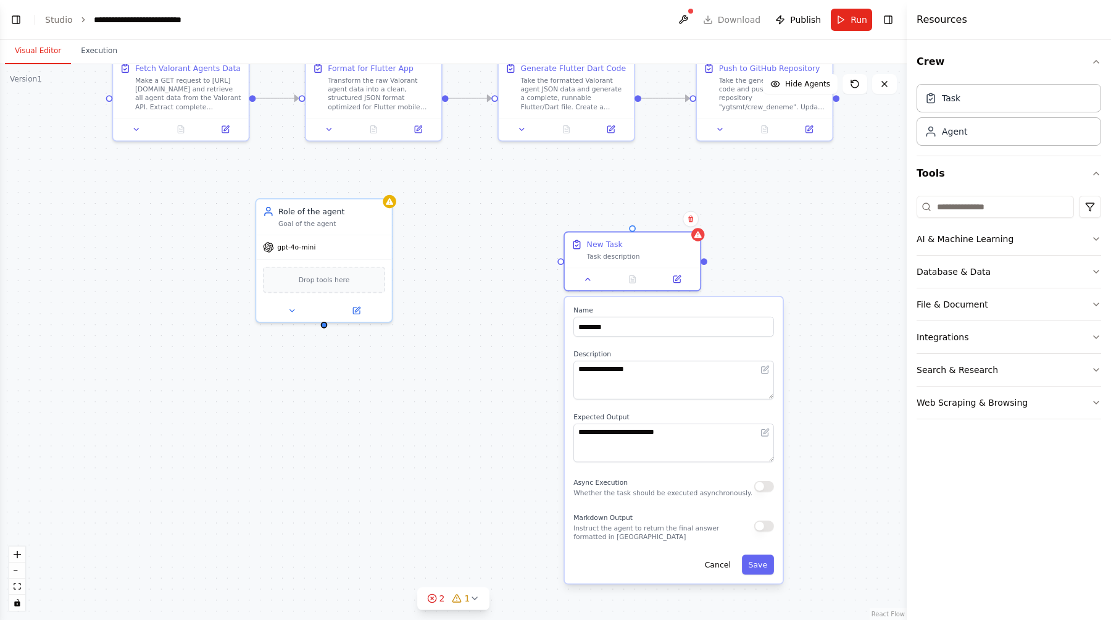
drag, startPoint x: 569, startPoint y: 500, endPoint x: 512, endPoint y: 380, distance: 133.4
click at [512, 377] on div ".deletable-edge-delete-btn { width: 20px; height: 20px; border: 0px solid #ffff…" at bounding box center [453, 342] width 907 height 556
click at [651, 373] on textarea "**********" at bounding box center [671, 381] width 201 height 38
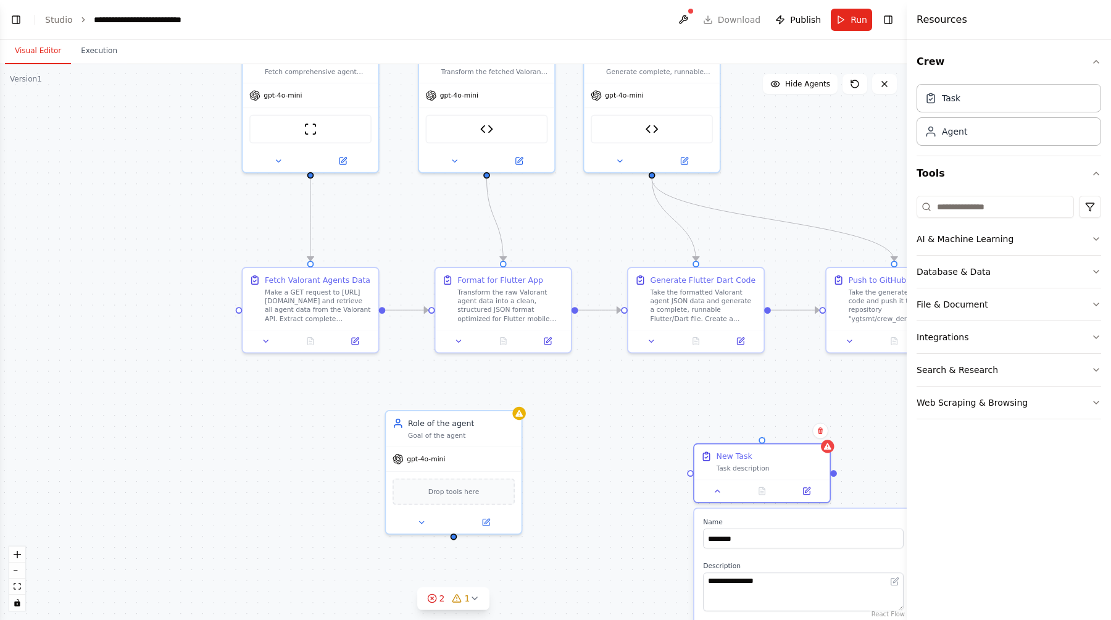
drag, startPoint x: 213, startPoint y: 157, endPoint x: 356, endPoint y: 397, distance: 279.6
click at [356, 396] on div ".deletable-edge-delete-btn { width: 20px; height: 20px; border: 0px solid #ffff…" at bounding box center [453, 342] width 907 height 556
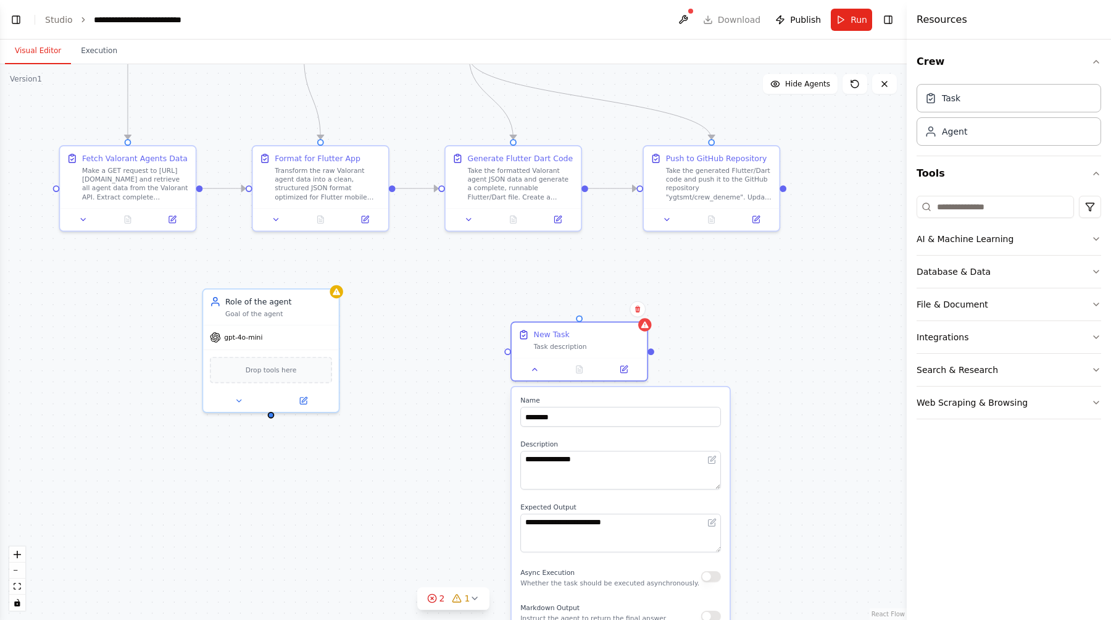
drag, startPoint x: 667, startPoint y: 445, endPoint x: 475, endPoint y: 286, distance: 249.0
click at [474, 288] on div ".deletable-edge-delete-btn { width: 20px; height: 20px; border: 0px solid #ffff…" at bounding box center [453, 342] width 907 height 556
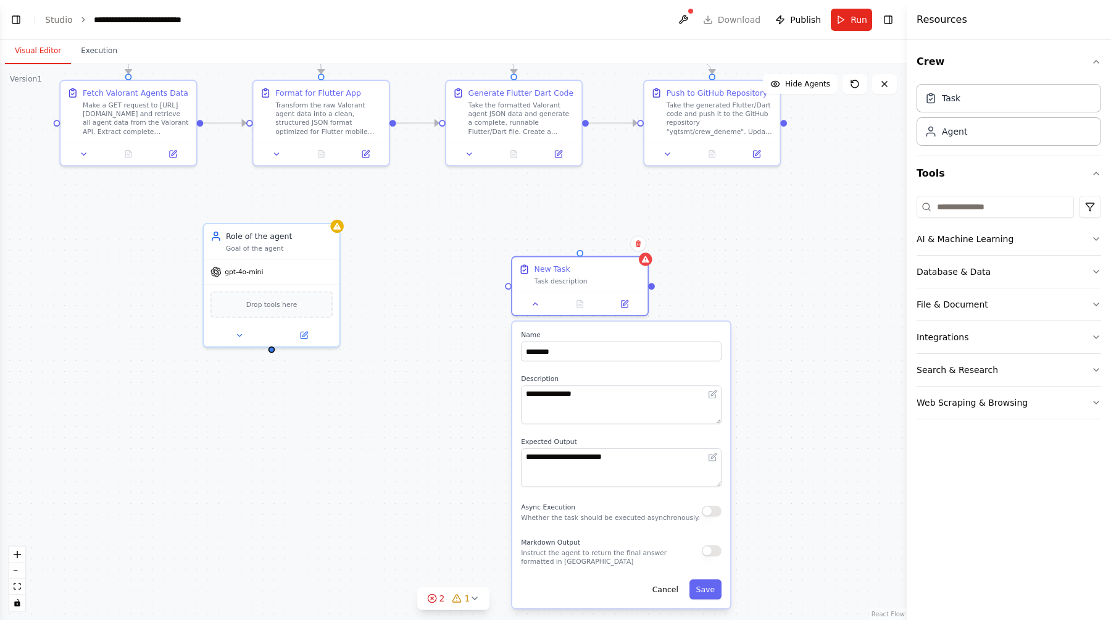
drag, startPoint x: 475, startPoint y: 286, endPoint x: 475, endPoint y: 178, distance: 108.6
click at [475, 178] on div ".deletable-edge-delete-btn { width: 20px; height: 20px; border: 0px solid #ffff…" at bounding box center [453, 342] width 907 height 556
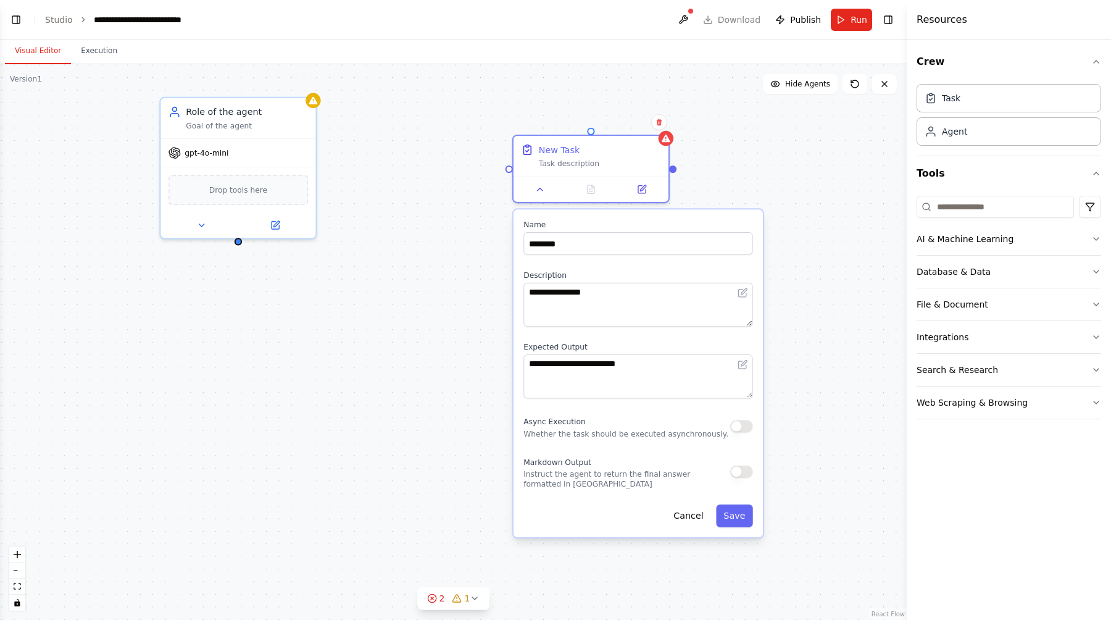
drag, startPoint x: 474, startPoint y: 247, endPoint x: 470, endPoint y: 182, distance: 65.0
click at [470, 181] on div ".deletable-edge-delete-btn { width: 20px; height: 20px; border: 0px solid #ffff…" at bounding box center [453, 342] width 907 height 556
click at [236, 170] on div "Drop tools here" at bounding box center [238, 187] width 155 height 46
click at [402, 223] on div ".deletable-edge-delete-btn { width: 20px; height: 20px; border: 0px solid #ffff…" at bounding box center [453, 342] width 907 height 556
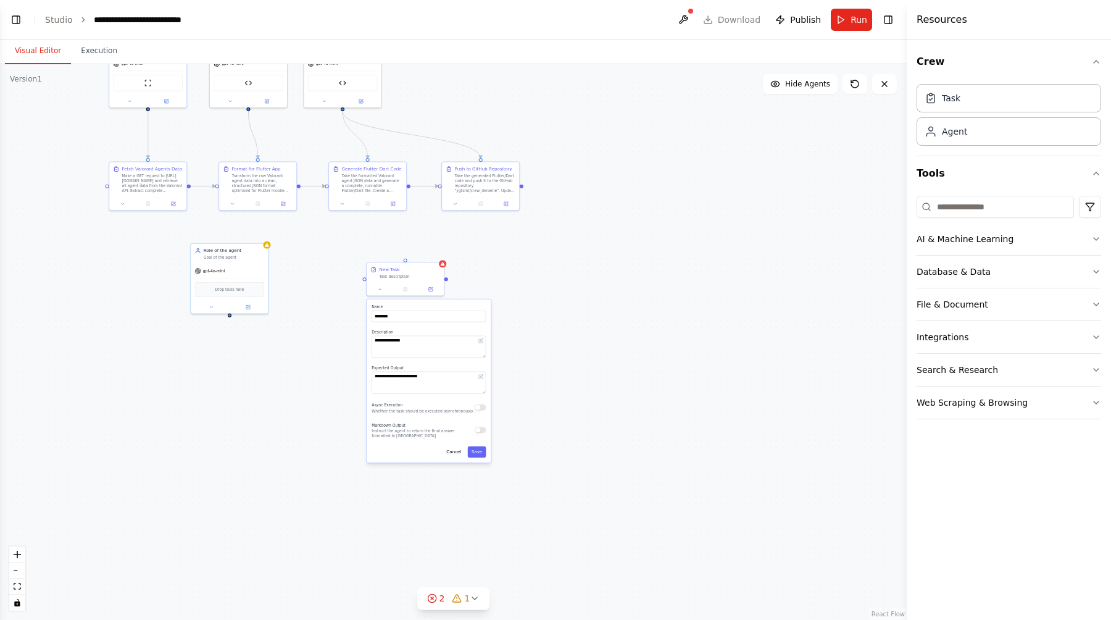
drag, startPoint x: 402, startPoint y: 223, endPoint x: 254, endPoint y: 343, distance: 190.9
click at [255, 343] on div ".deletable-edge-delete-btn { width: 20px; height: 20px; border: 0px solid #ffff…" at bounding box center [453, 342] width 907 height 556
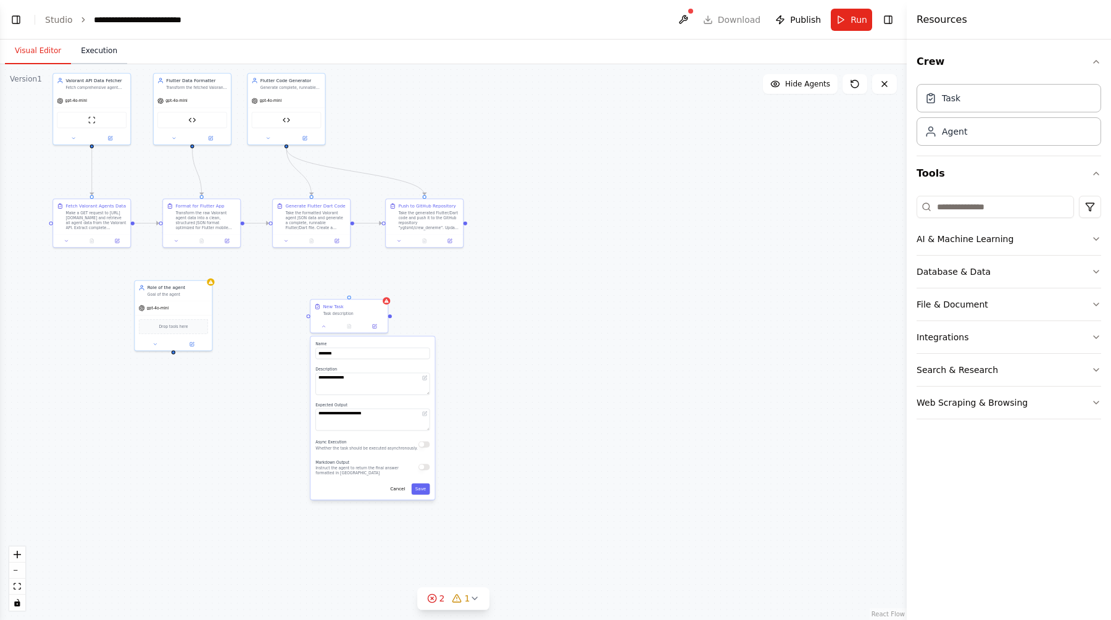
click at [112, 51] on button "Execution" at bounding box center [99, 51] width 56 height 26
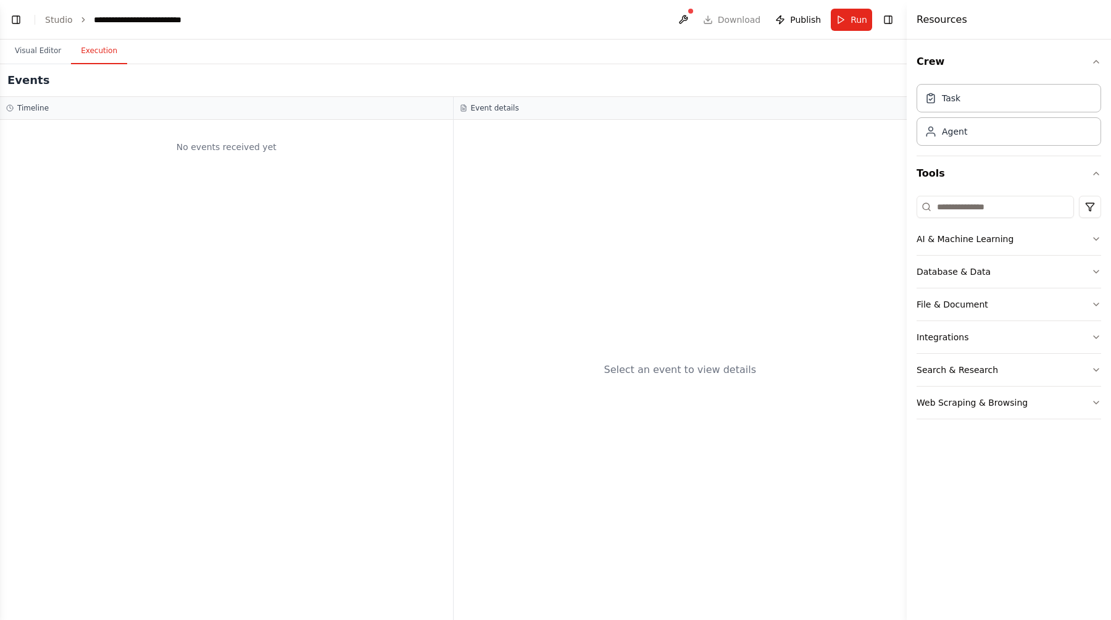
click at [214, 149] on div "No events received yet" at bounding box center [226, 147] width 441 height 42
click at [43, 51] on button "Visual Editor" at bounding box center [38, 51] width 66 height 26
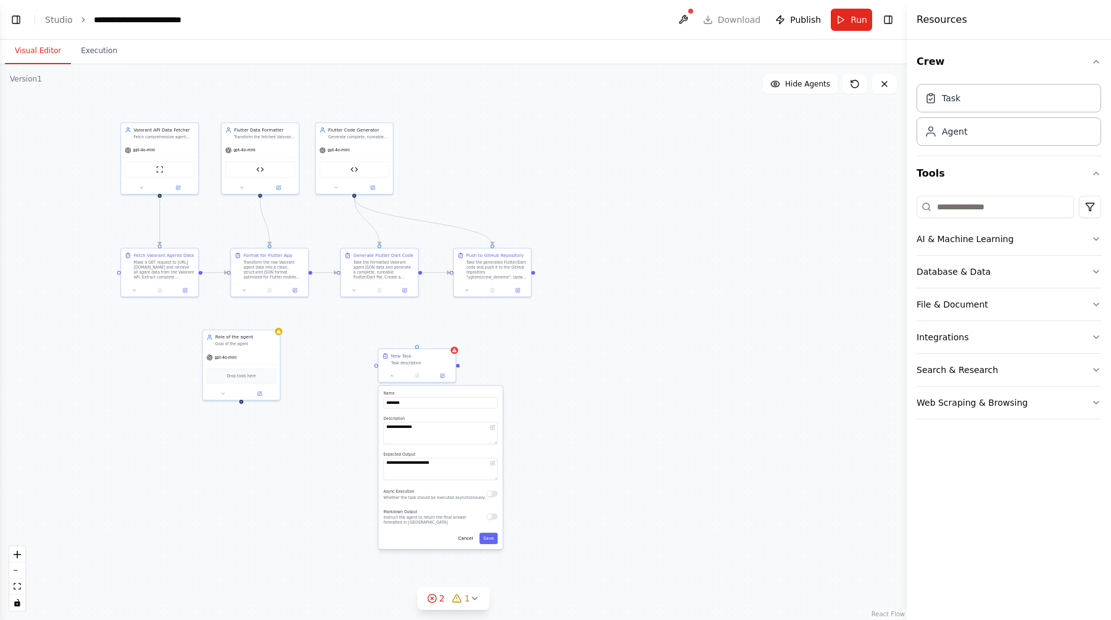
drag, startPoint x: 610, startPoint y: 143, endPoint x: 734, endPoint y: 209, distance: 140.6
click at [739, 214] on div ".deletable-edge-delete-btn { width: 20px; height: 20px; border: 0px solid #ffff…" at bounding box center [453, 342] width 907 height 556
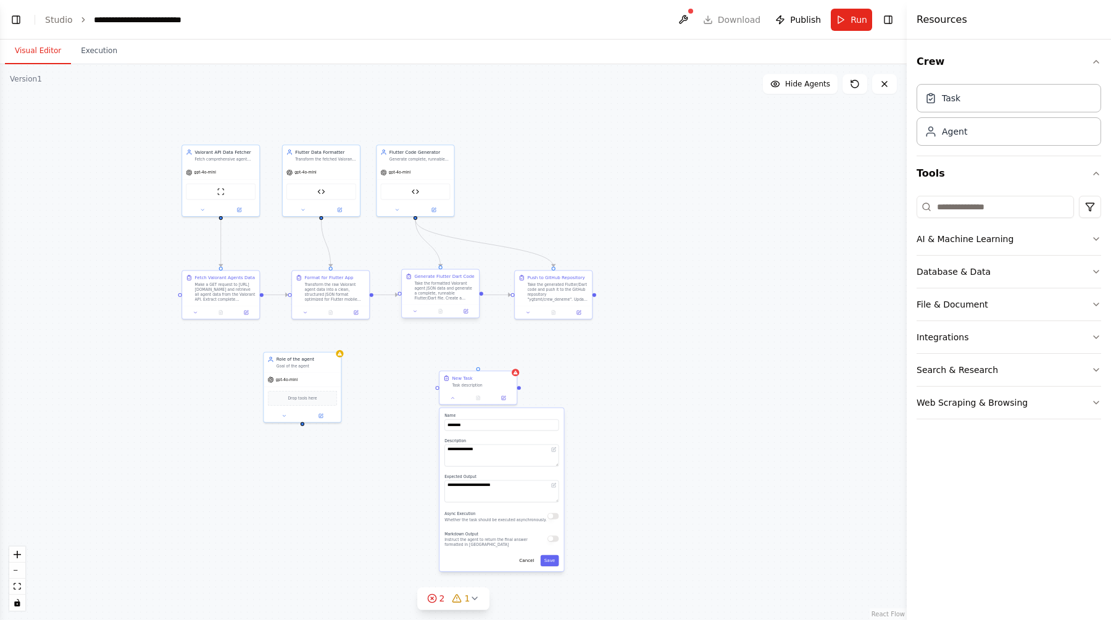
click at [403, 319] on div "Generate Flutter Dart Code Take the formatted Valorant agent JSON data and gene…" at bounding box center [440, 294] width 78 height 49
drag, startPoint x: 393, startPoint y: 359, endPoint x: 392, endPoint y: 337, distance: 22.2
click at [392, 337] on div ".deletable-edge-delete-btn { width: 20px; height: 20px; border: 0px solid #ffff…" at bounding box center [453, 342] width 907 height 556
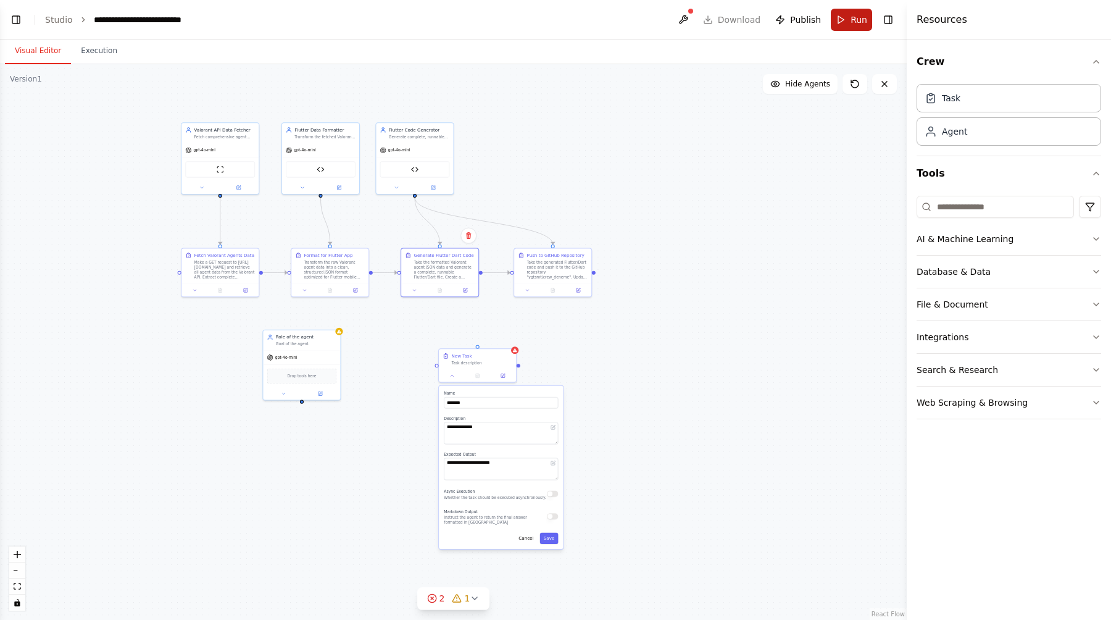
click at [850, 23] on button "Run" at bounding box center [851, 20] width 41 height 22
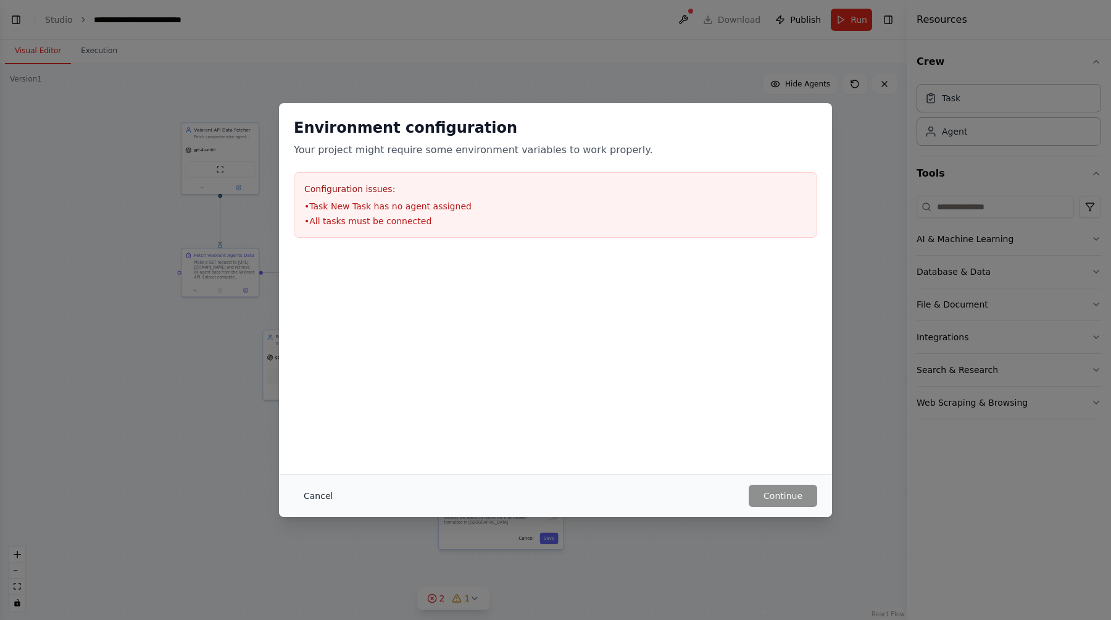
click at [320, 498] on button "Cancel" at bounding box center [318, 496] width 49 height 22
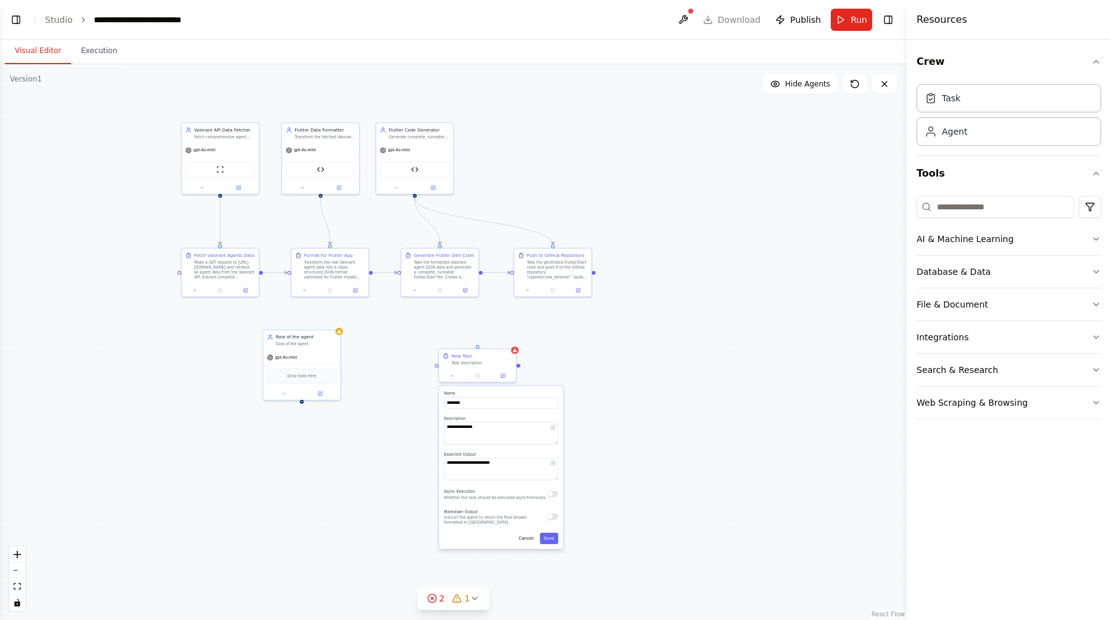
click at [252, 335] on div ".deletable-edge-delete-btn { width: 20px; height: 20px; border: 0px solid #ffff…" at bounding box center [453, 342] width 907 height 556
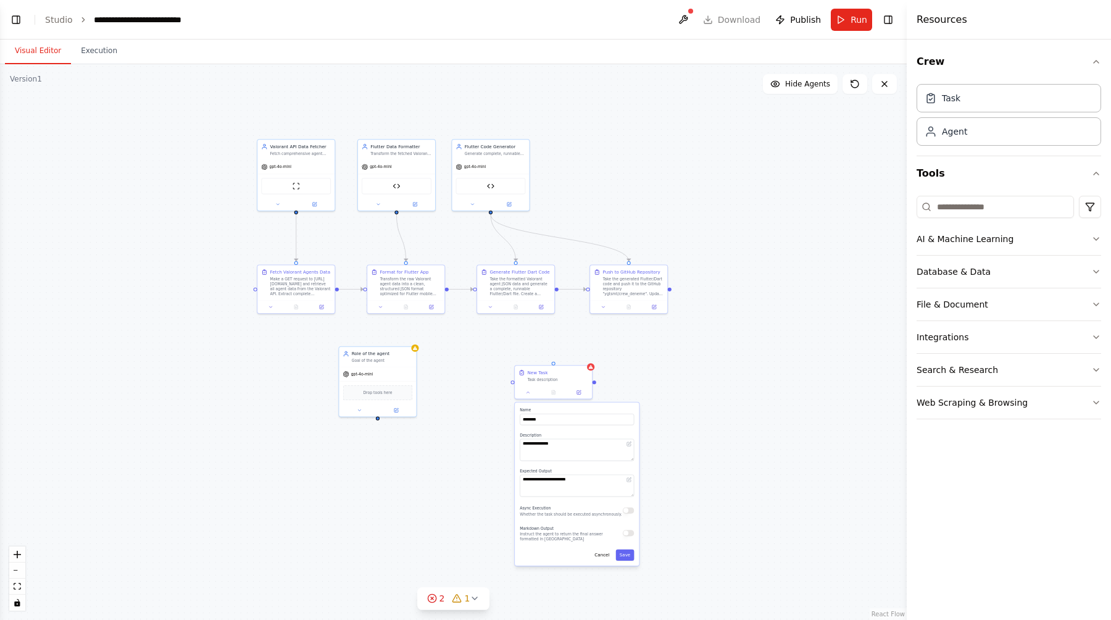
drag, startPoint x: 236, startPoint y: 333, endPoint x: 299, endPoint y: 328, distance: 63.1
click at [299, 328] on div ".deletable-edge-delete-btn { width: 20px; height: 20px; border: 0px solid #ffff…" at bounding box center [453, 342] width 907 height 556
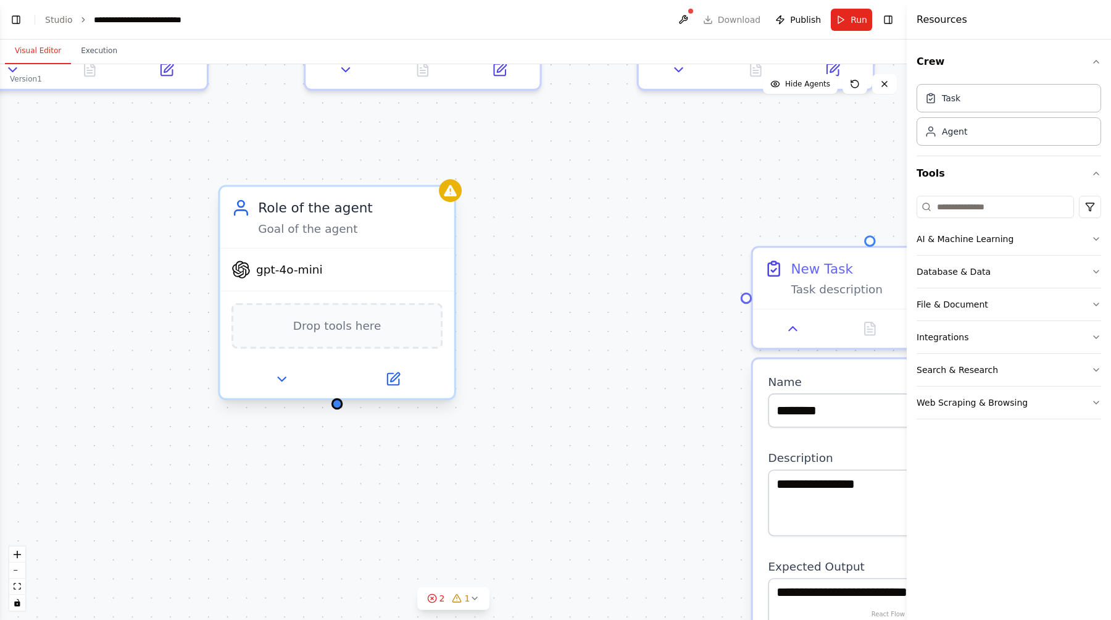
click at [360, 240] on div "Role of the agent Goal of the agent" at bounding box center [337, 217] width 234 height 61
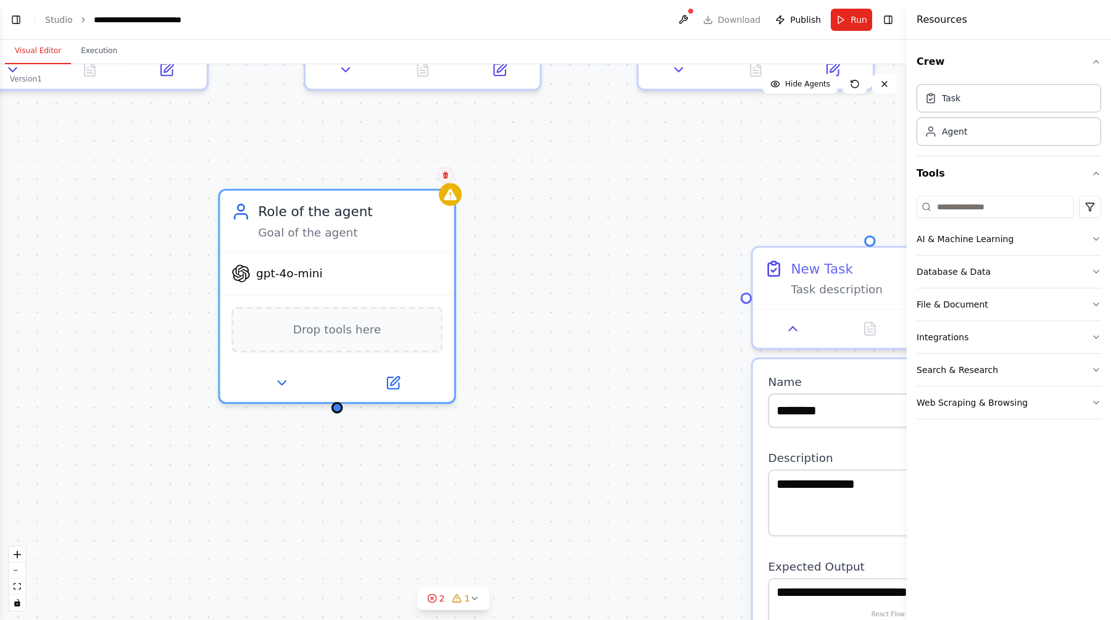
click at [445, 173] on icon at bounding box center [445, 175] width 5 height 7
click at [419, 172] on button "Confirm" at bounding box center [411, 175] width 44 height 15
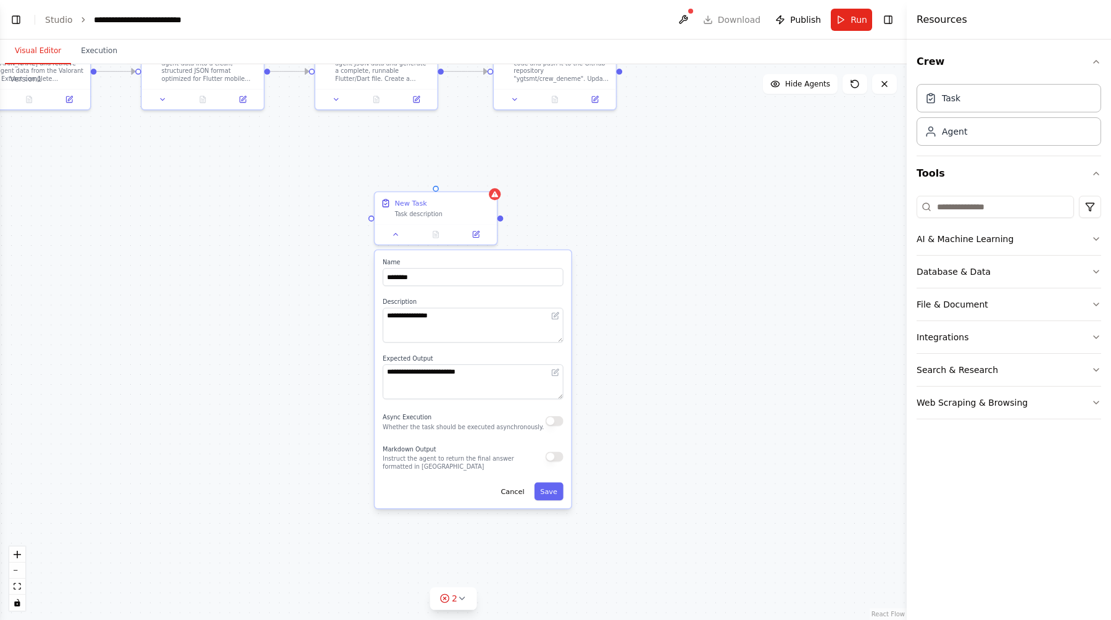
drag, startPoint x: 530, startPoint y: 265, endPoint x: 232, endPoint y: 196, distance: 306.2
click at [232, 196] on div ".deletable-edge-delete-btn { width: 20px; height: 20px; border: 0px solid #ffff…" at bounding box center [453, 342] width 907 height 556
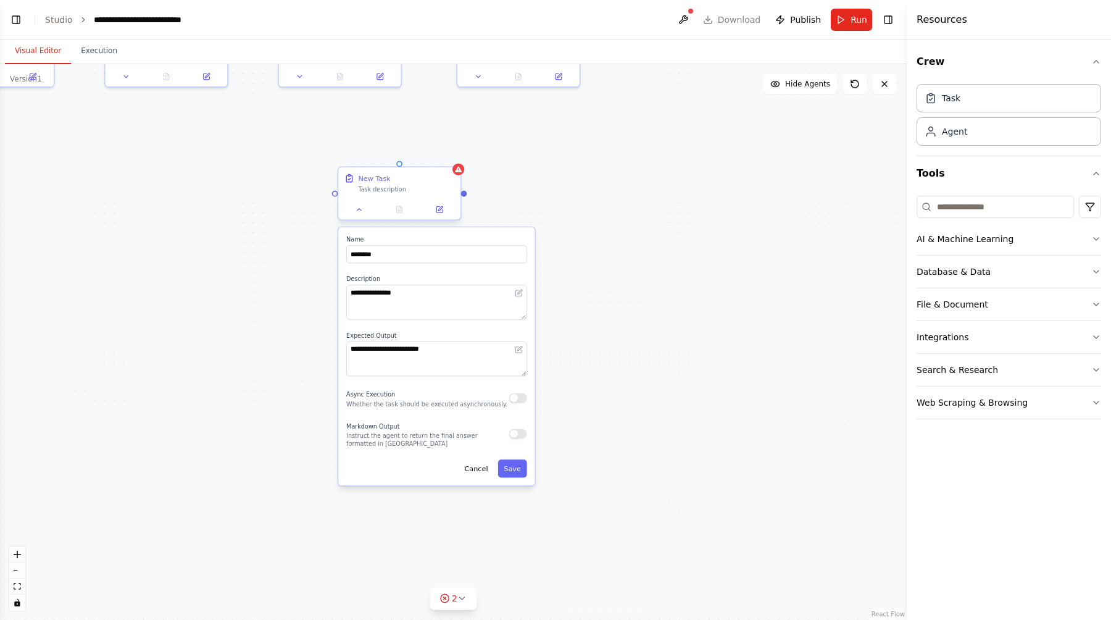
click at [431, 178] on div "New Task" at bounding box center [406, 178] width 96 height 10
click at [448, 153] on icon at bounding box center [451, 155] width 7 height 7
click at [425, 155] on button "Confirm" at bounding box center [416, 156] width 44 height 15
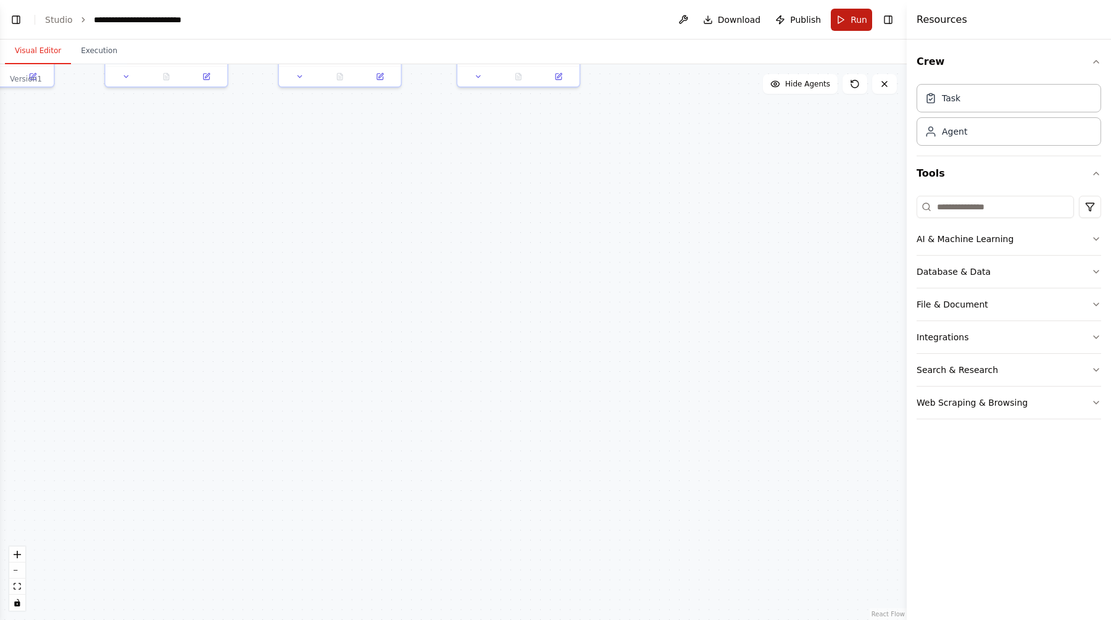
click at [841, 22] on button "Run" at bounding box center [851, 20] width 41 height 22
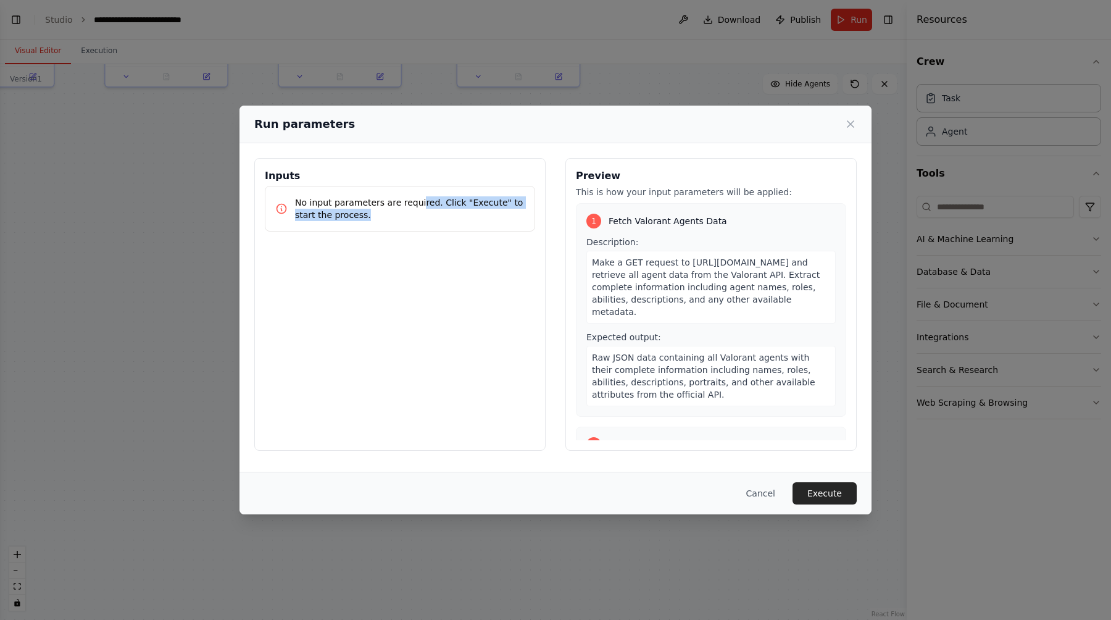
drag, startPoint x: 413, startPoint y: 204, endPoint x: 491, endPoint y: 257, distance: 94.2
click at [491, 256] on div "Inputs No input parameters are required. Click "Execute" to start the process." at bounding box center [399, 304] width 291 height 293
click at [830, 499] on button "Execute" at bounding box center [825, 493] width 64 height 22
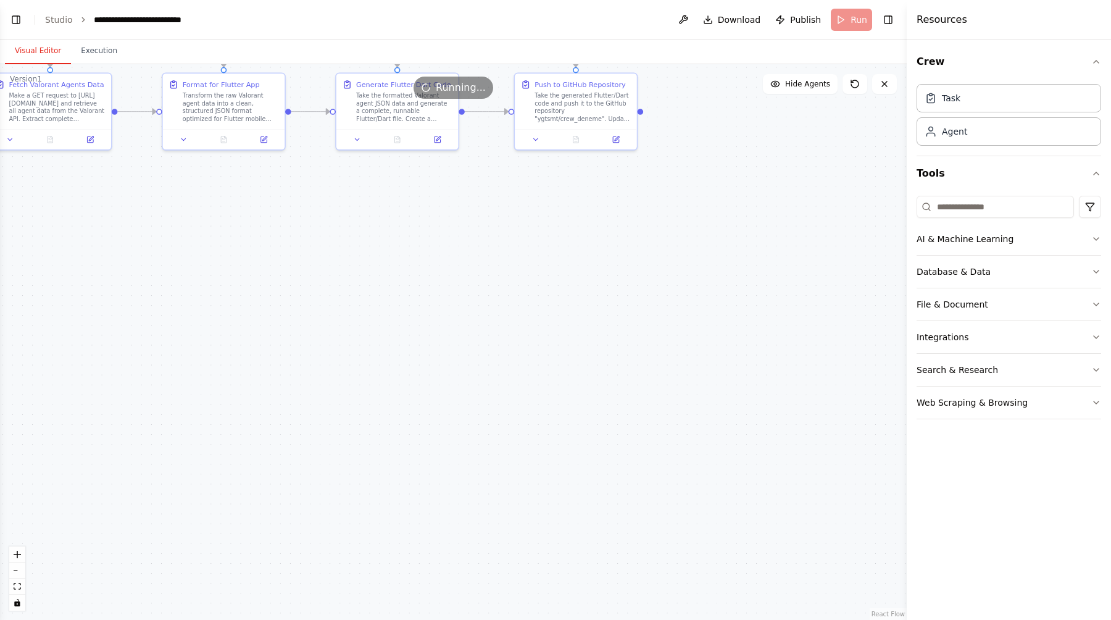
drag, startPoint x: 451, startPoint y: 262, endPoint x: 565, endPoint y: 365, distance: 153.4
click at [565, 365] on div ".deletable-edge-delete-btn { width: 20px; height: 20px; border: 0px solid #ffff…" at bounding box center [453, 342] width 907 height 556
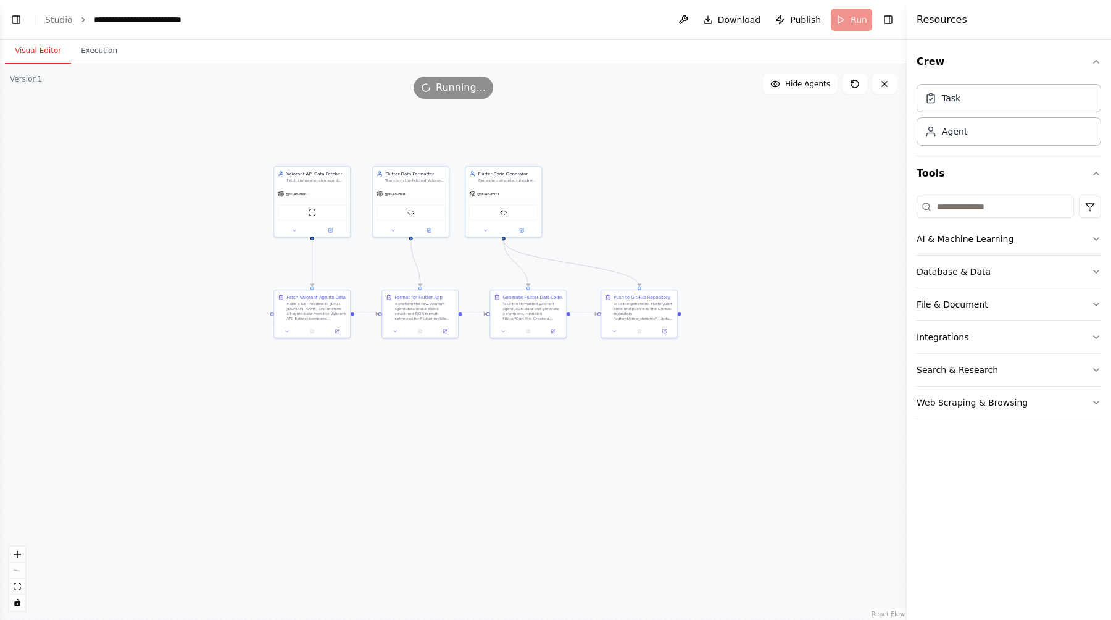
drag, startPoint x: 544, startPoint y: 331, endPoint x: 582, endPoint y: 416, distance: 93.4
click at [582, 416] on div ".deletable-edge-delete-btn { width: 20px; height: 20px; border: 0px solid #ffff…" at bounding box center [453, 342] width 907 height 556
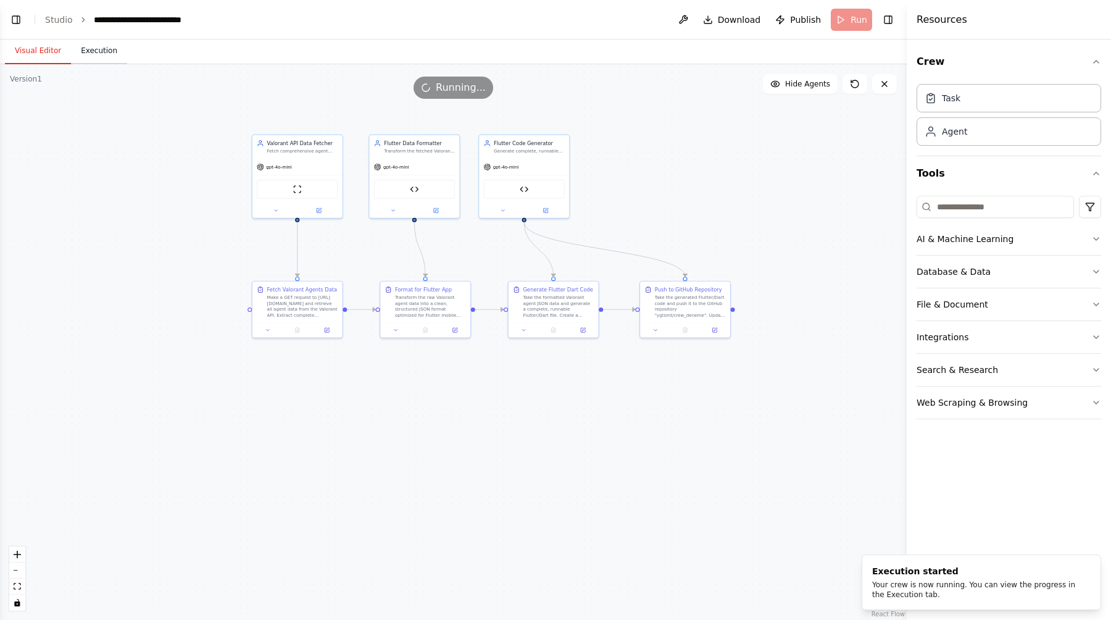
click at [111, 52] on button "Execution" at bounding box center [99, 51] width 56 height 26
click at [41, 50] on button "Visual Editor" at bounding box center [38, 51] width 66 height 26
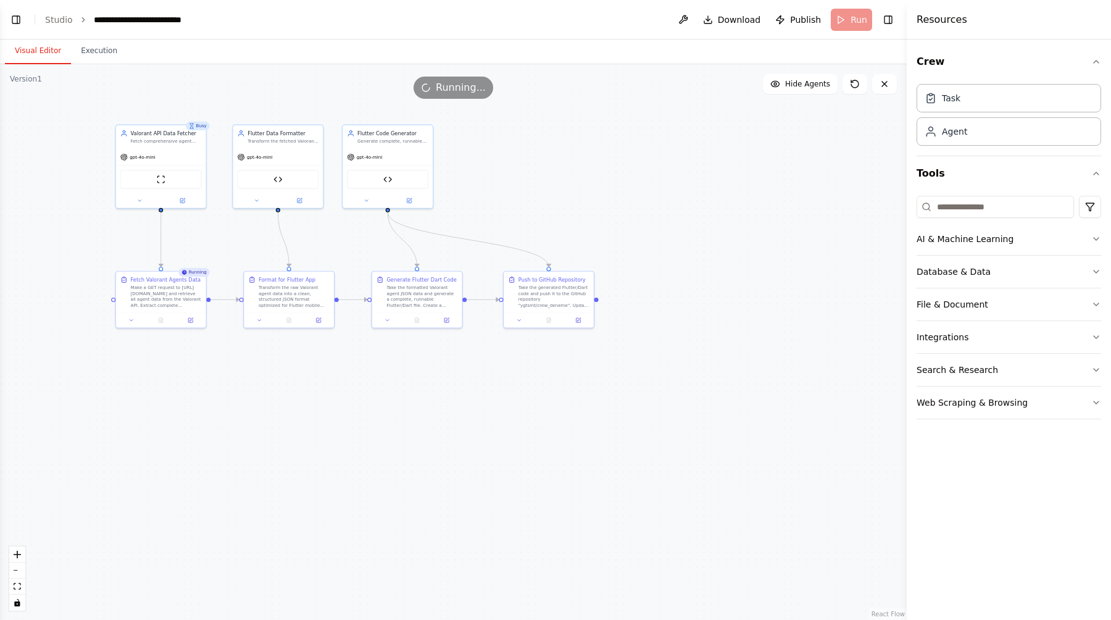
drag, startPoint x: 214, startPoint y: 235, endPoint x: 77, endPoint y: 226, distance: 136.7
click at [77, 225] on div ".deletable-edge-delete-btn { width: 20px; height: 20px; border: 0px solid #ffff…" at bounding box center [453, 342] width 907 height 556
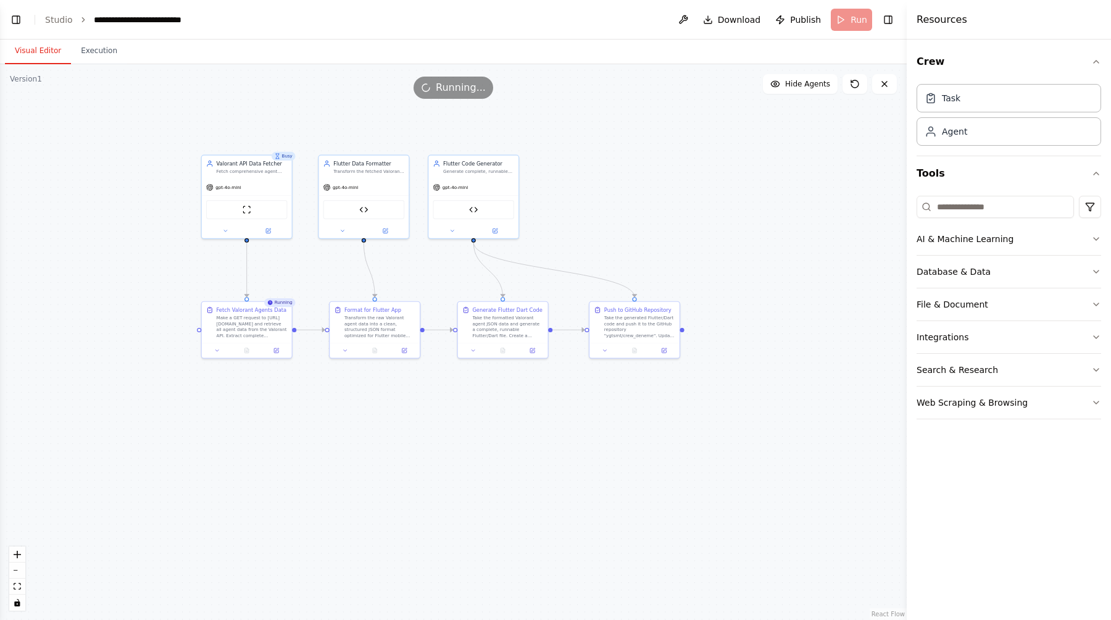
drag, startPoint x: 109, startPoint y: 230, endPoint x: 214, endPoint y: 266, distance: 111.1
click at [214, 266] on div ".deletable-edge-delete-btn { width: 20px; height: 20px; border: 0px solid #ffff…" at bounding box center [453, 342] width 907 height 556
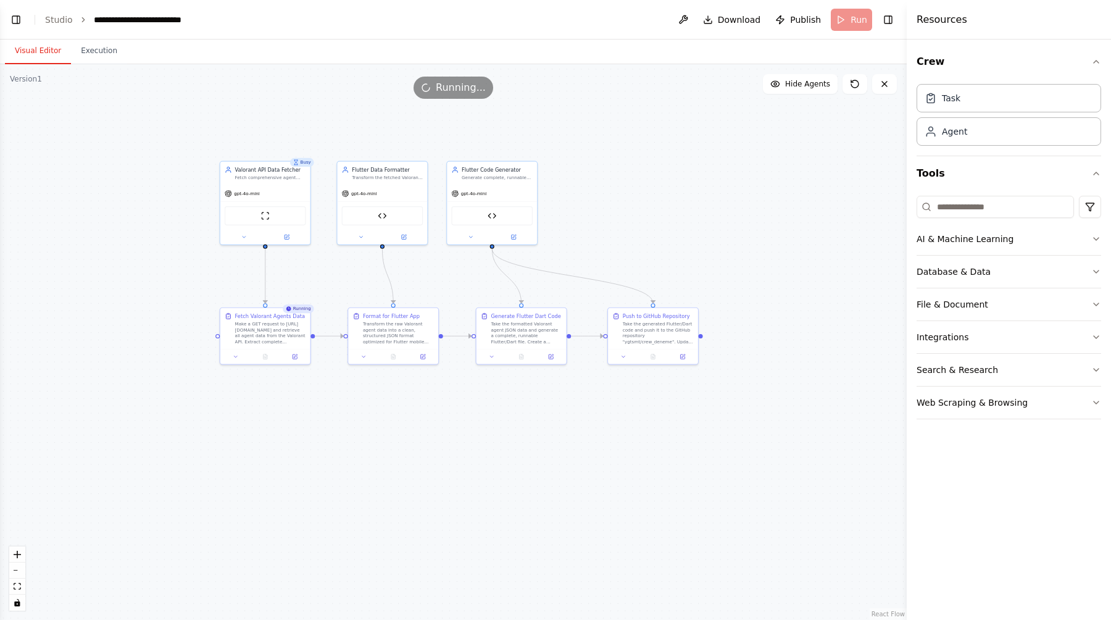
click at [831, 208] on div ".deletable-edge-delete-btn { width: 20px; height: 20px; border: 0px solid #ffff…" at bounding box center [453, 342] width 907 height 556
click at [172, 198] on div ".deletable-edge-delete-btn { width: 20px; height: 20px; border: 0px solid #ffff…" at bounding box center [453, 342] width 907 height 556
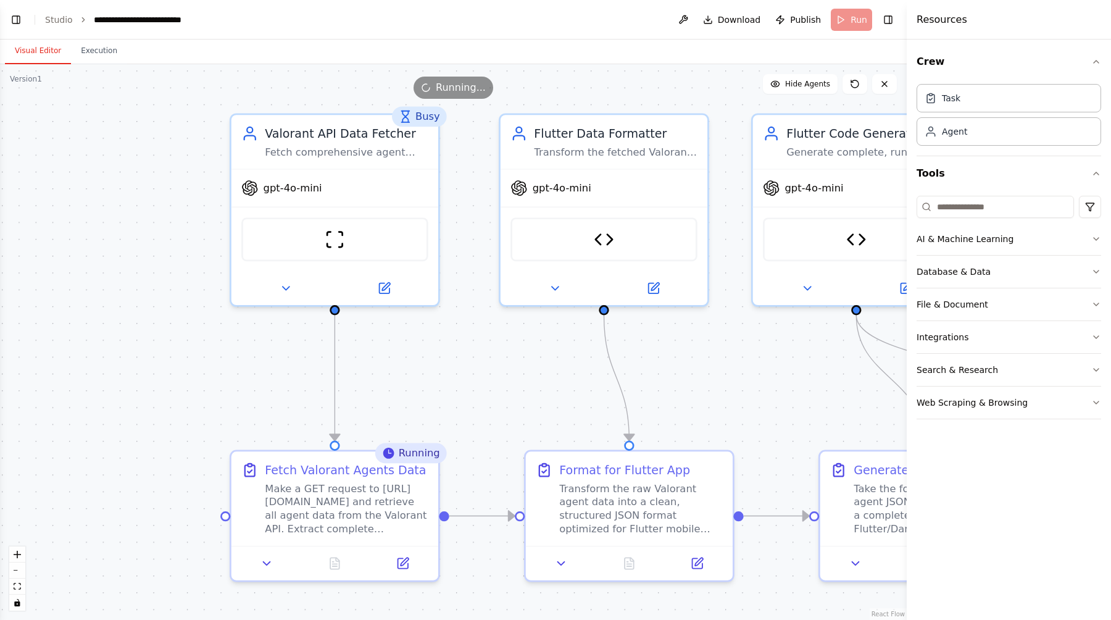
click at [190, 178] on div ".deletable-edge-delete-btn { width: 20px; height: 20px; border: 0px solid #ffff…" at bounding box center [453, 342] width 907 height 556
click at [386, 283] on icon at bounding box center [385, 283] width 8 height 8
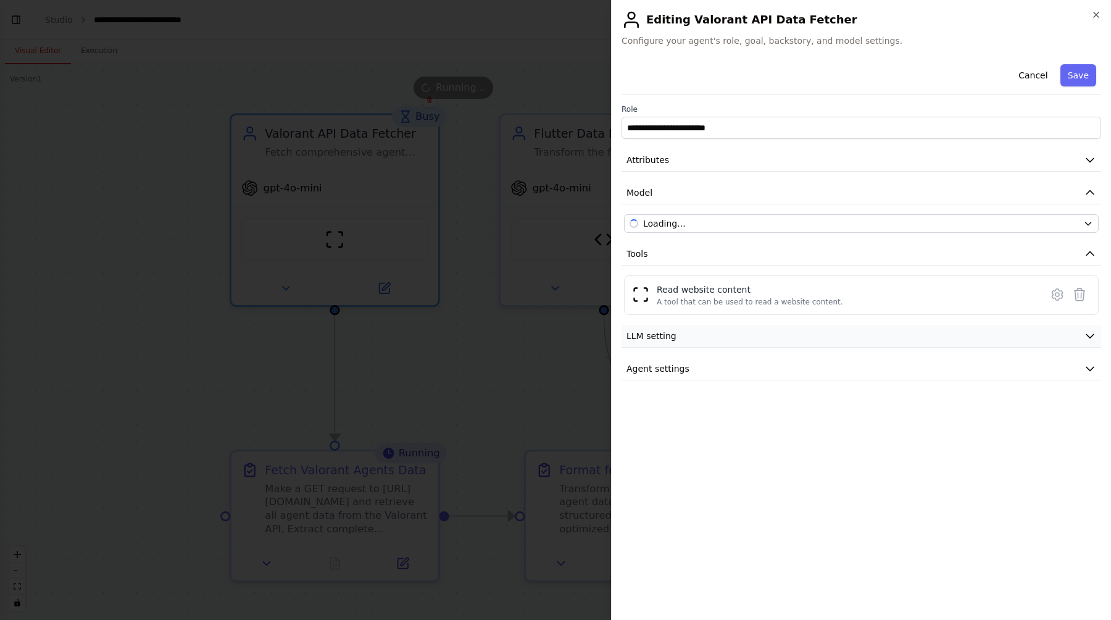
click at [680, 340] on button "LLM setting" at bounding box center [862, 336] width 480 height 23
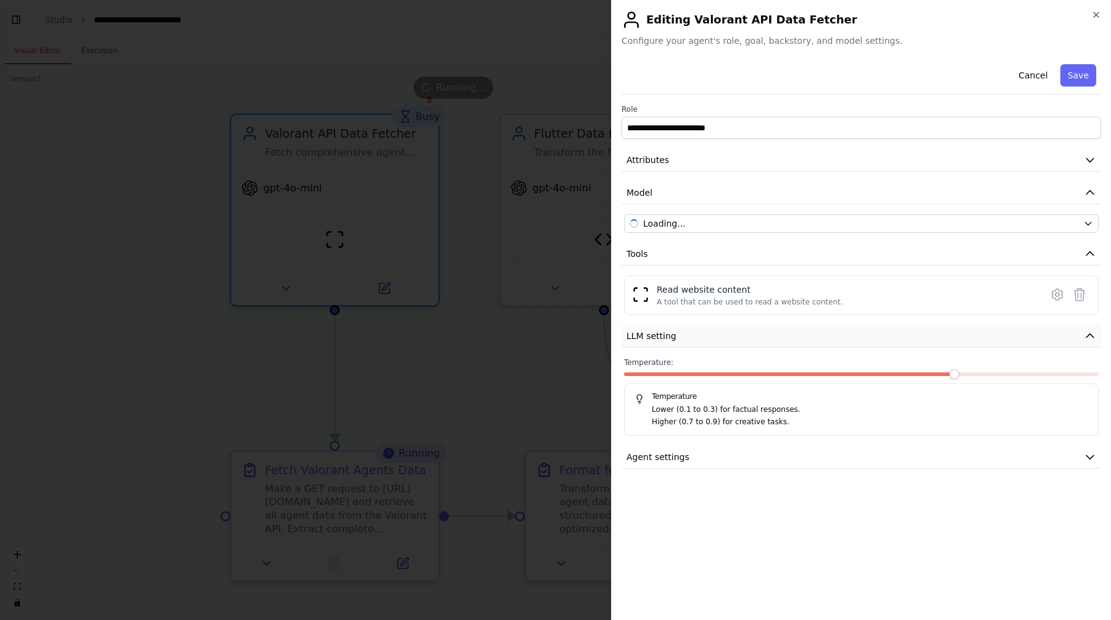
click at [678, 339] on button "LLM setting" at bounding box center [862, 336] width 480 height 23
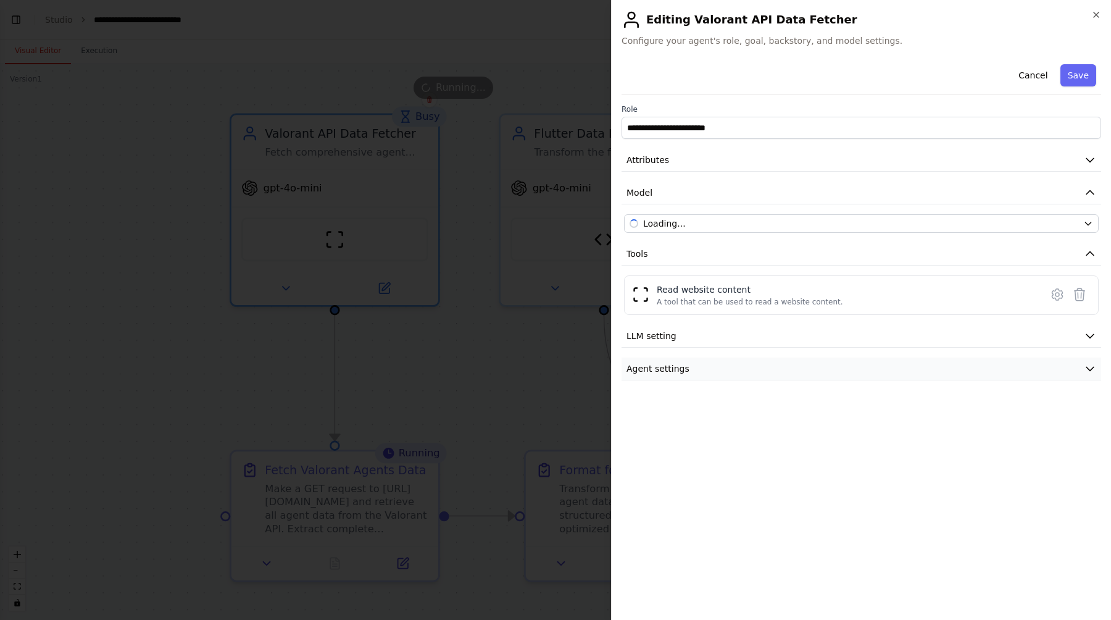
click at [656, 366] on span "Agent settings" at bounding box center [658, 368] width 63 height 12
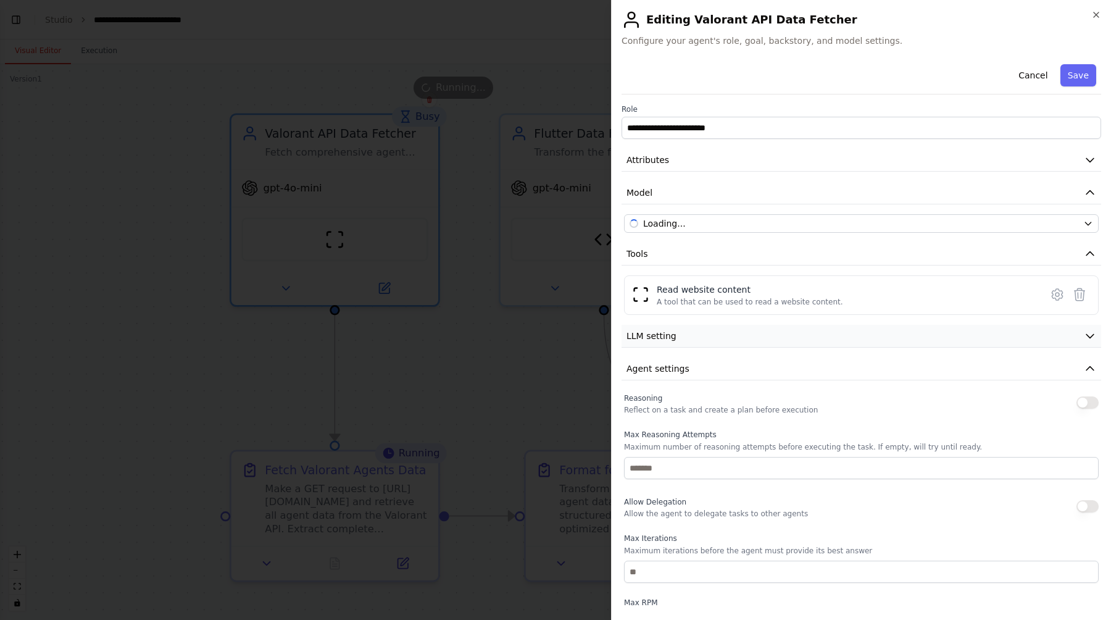
click at [656, 337] on span "LLM setting" at bounding box center [652, 336] width 50 height 12
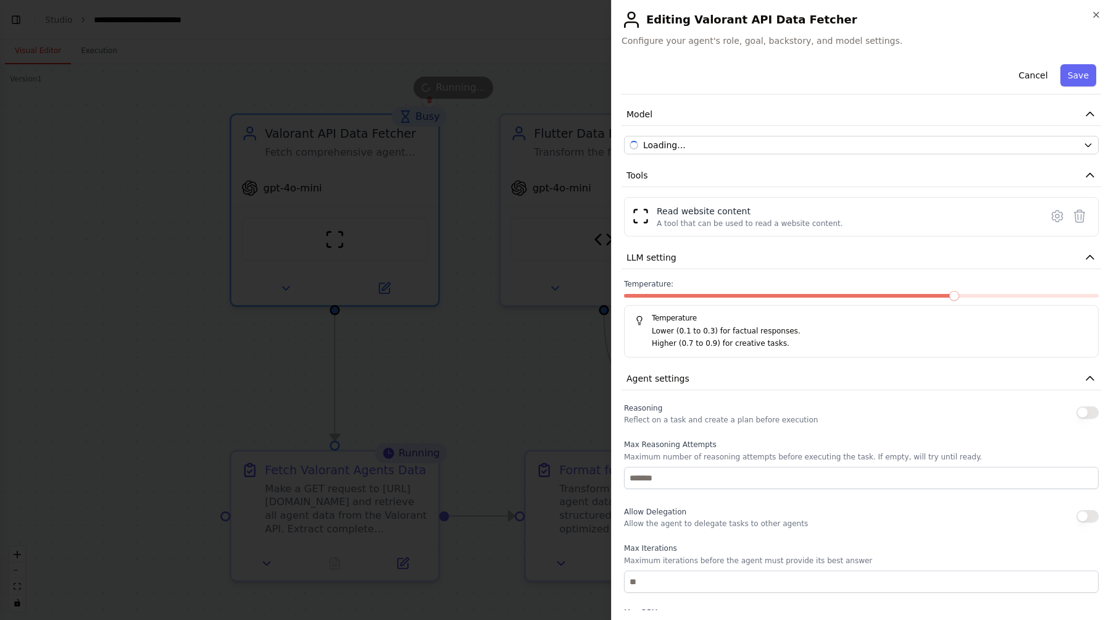
scroll to position [0, 0]
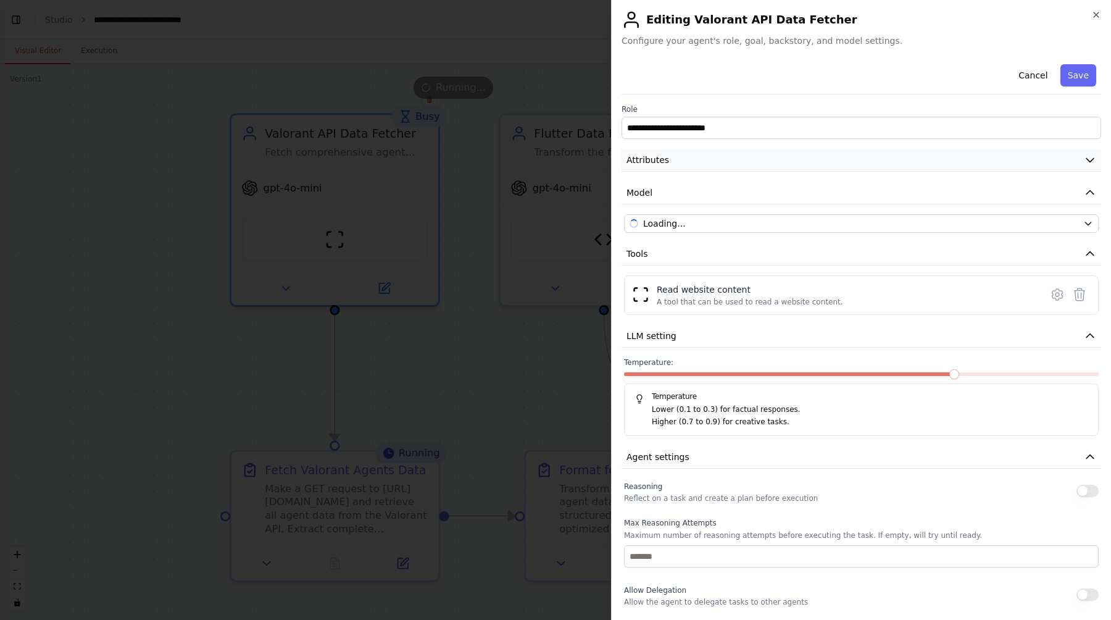
click at [940, 160] on button "Attributes" at bounding box center [862, 160] width 480 height 23
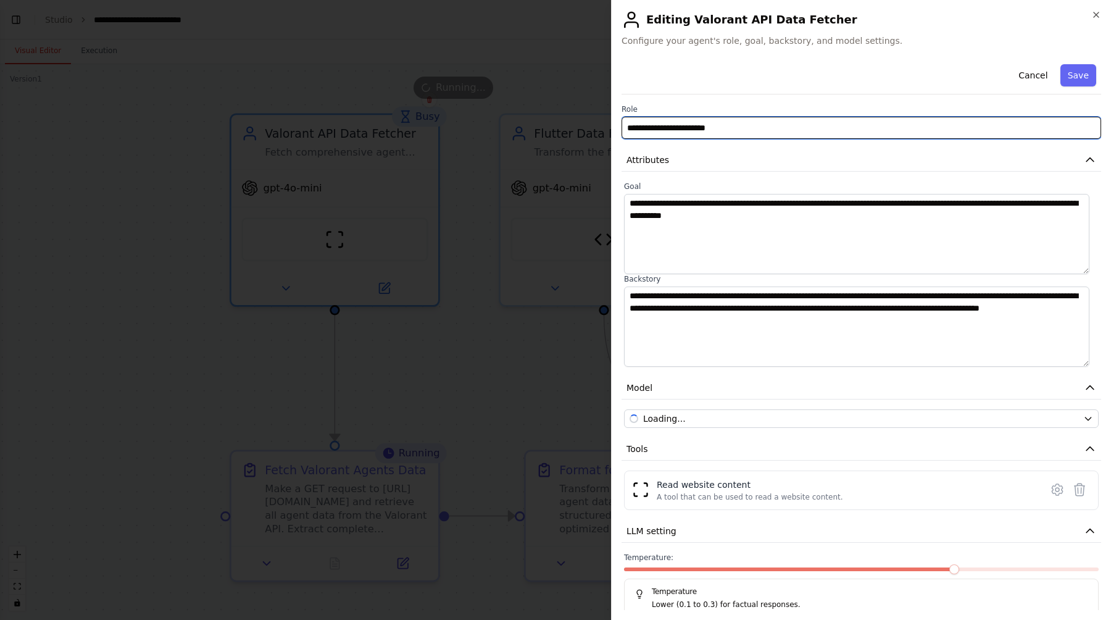
click at [696, 122] on input "**********" at bounding box center [862, 128] width 480 height 22
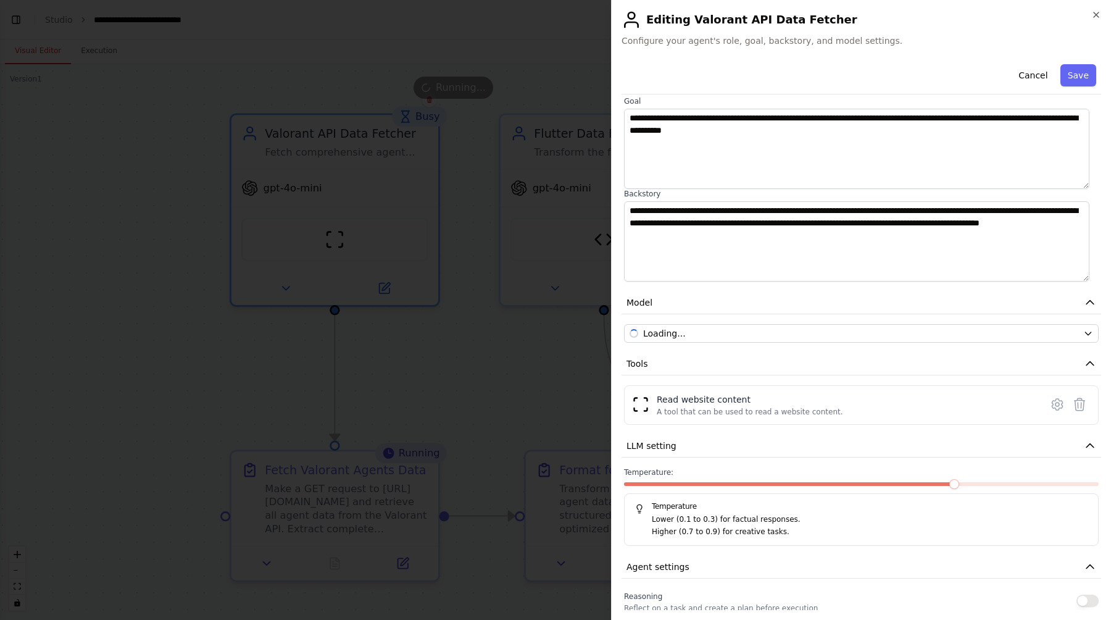
scroll to position [106, 0]
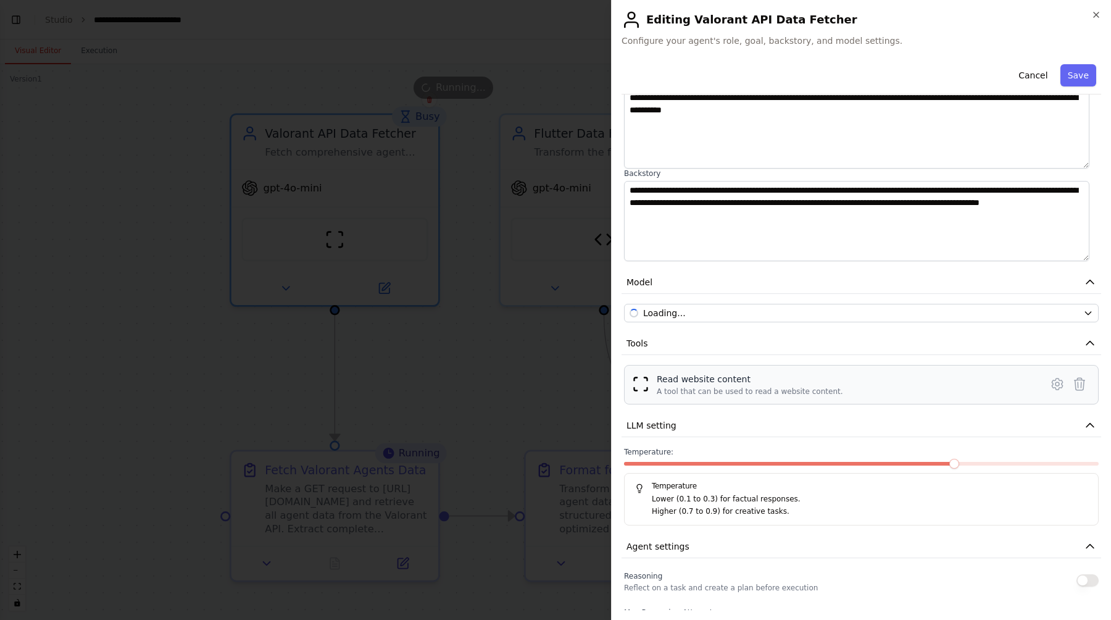
click at [957, 379] on div "Read website content A tool that can be used to read a website content." at bounding box center [848, 384] width 382 height 23
click at [672, 381] on div "Read website content" at bounding box center [750, 379] width 186 height 12
click at [634, 386] on img at bounding box center [640, 383] width 17 height 17
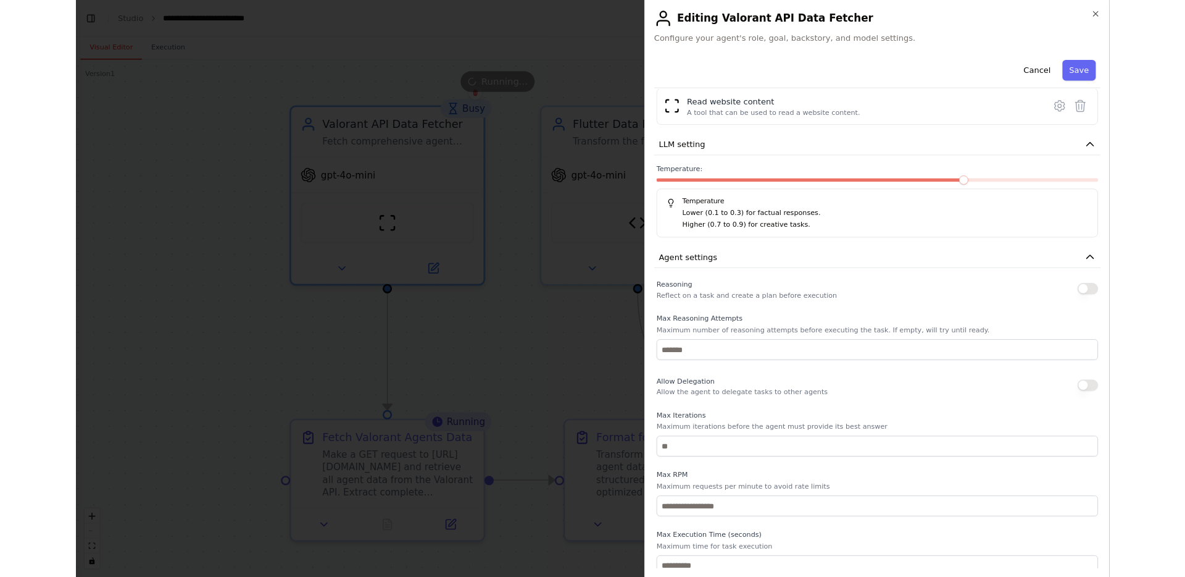
scroll to position [385, 0]
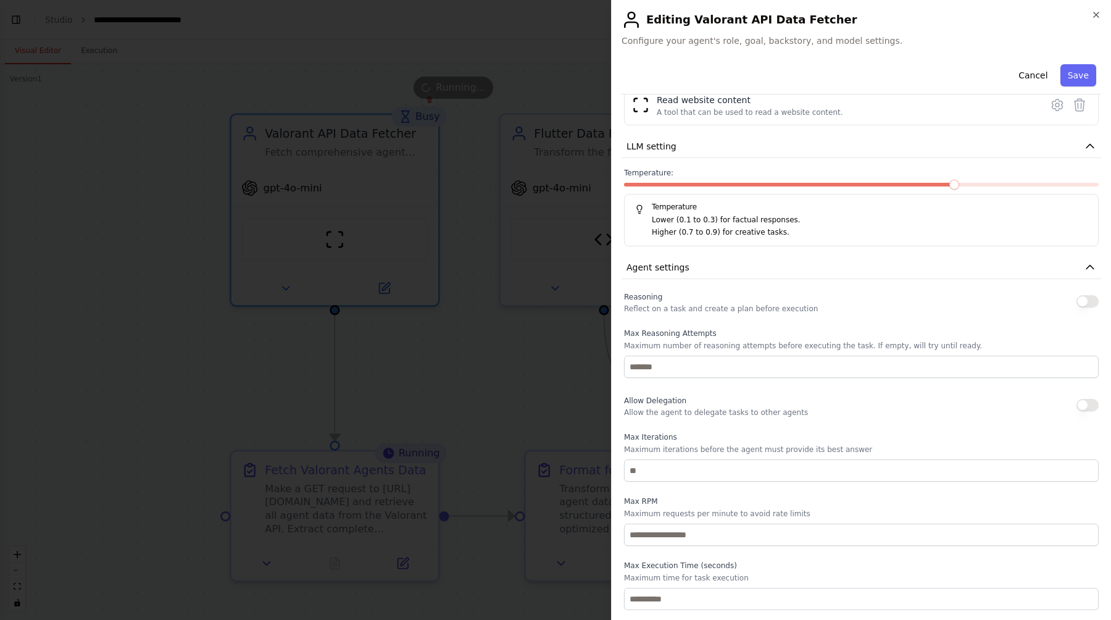
click at [506, 329] on div at bounding box center [555, 310] width 1111 height 620
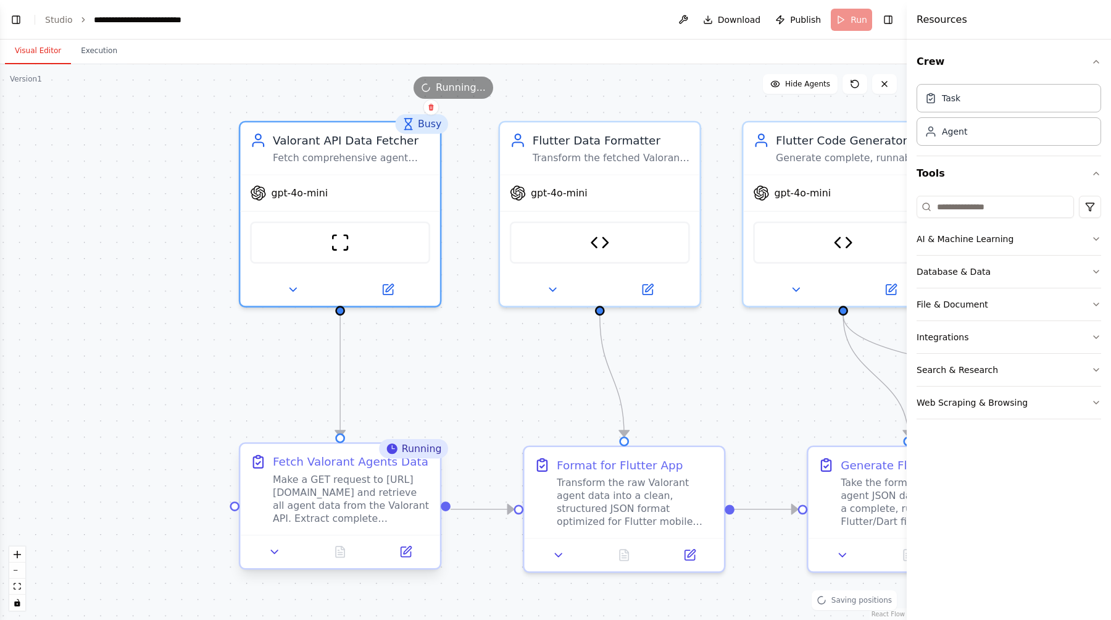
click at [335, 484] on div "Make a GET request to [URL][DOMAIN_NAME] and retrieve all agent data from the V…" at bounding box center [351, 499] width 157 height 52
click at [312, 475] on div "Make a GET request to [URL][DOMAIN_NAME] and retrieve all agent data from the V…" at bounding box center [351, 499] width 157 height 52
click at [312, 487] on div "Make a GET request to [URL][DOMAIN_NAME] and retrieve all agent data from the V…" at bounding box center [351, 499] width 157 height 52
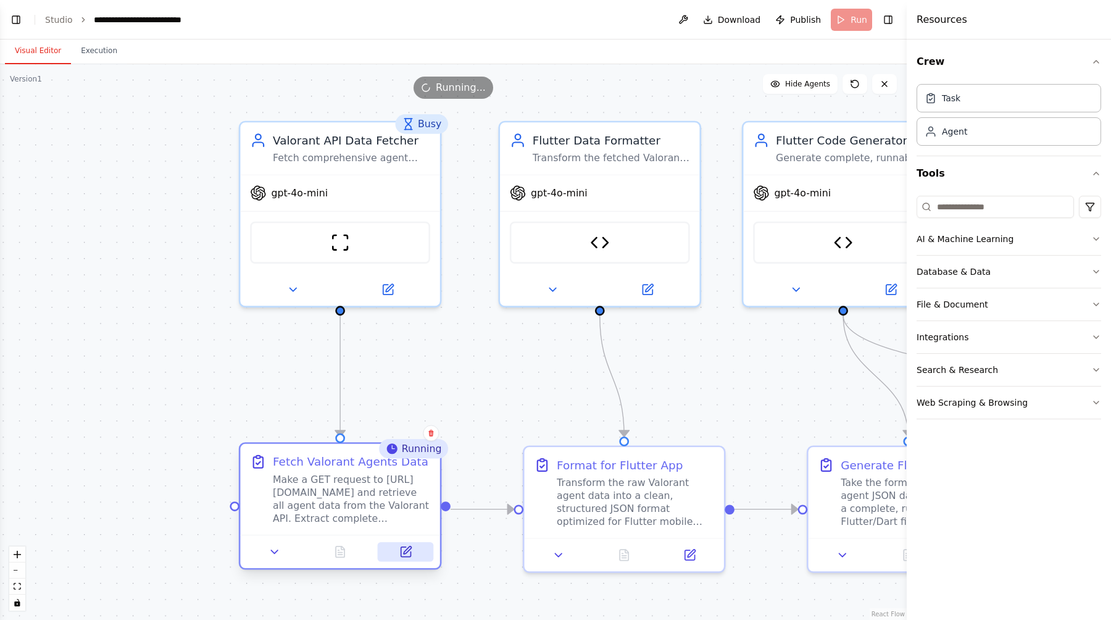
click at [410, 550] on icon at bounding box center [405, 551] width 13 height 13
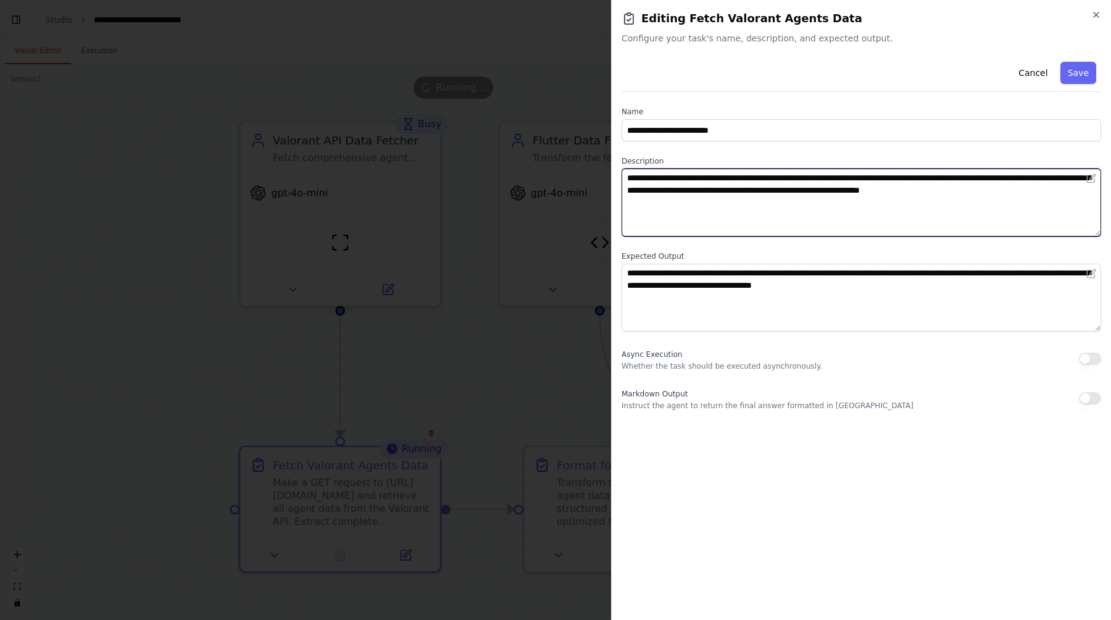
click at [656, 177] on textarea "**********" at bounding box center [862, 203] width 480 height 68
drag, startPoint x: 812, startPoint y: 195, endPoint x: 710, endPoint y: 176, distance: 103.6
click at [711, 176] on textarea "**********" at bounding box center [862, 203] width 480 height 68
click at [713, 199] on textarea "**********" at bounding box center [862, 203] width 480 height 68
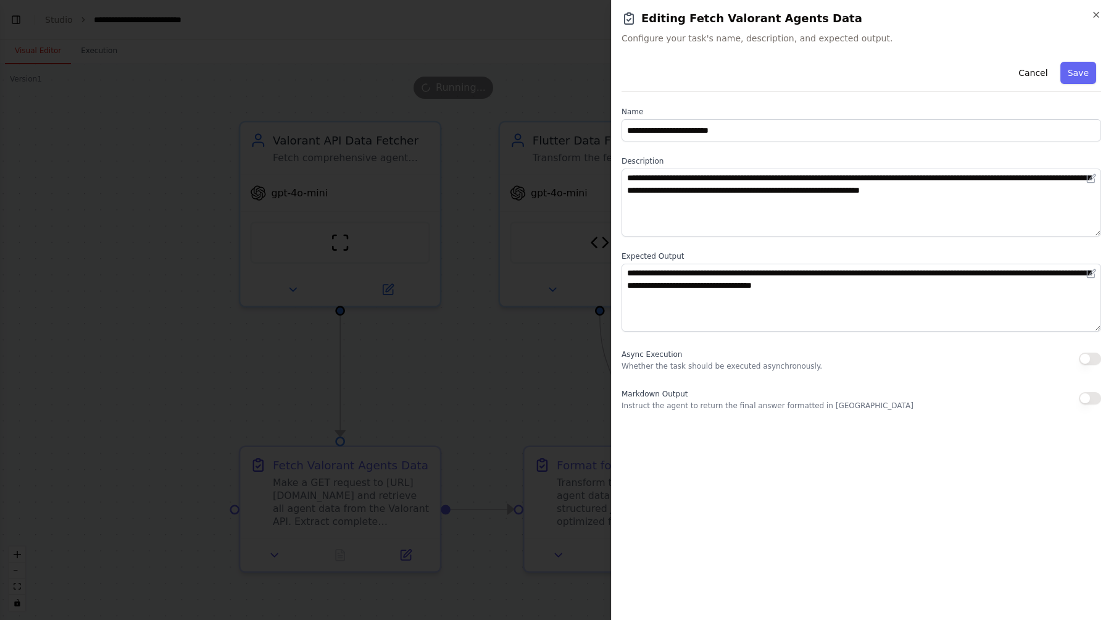
click at [502, 233] on div at bounding box center [555, 310] width 1111 height 620
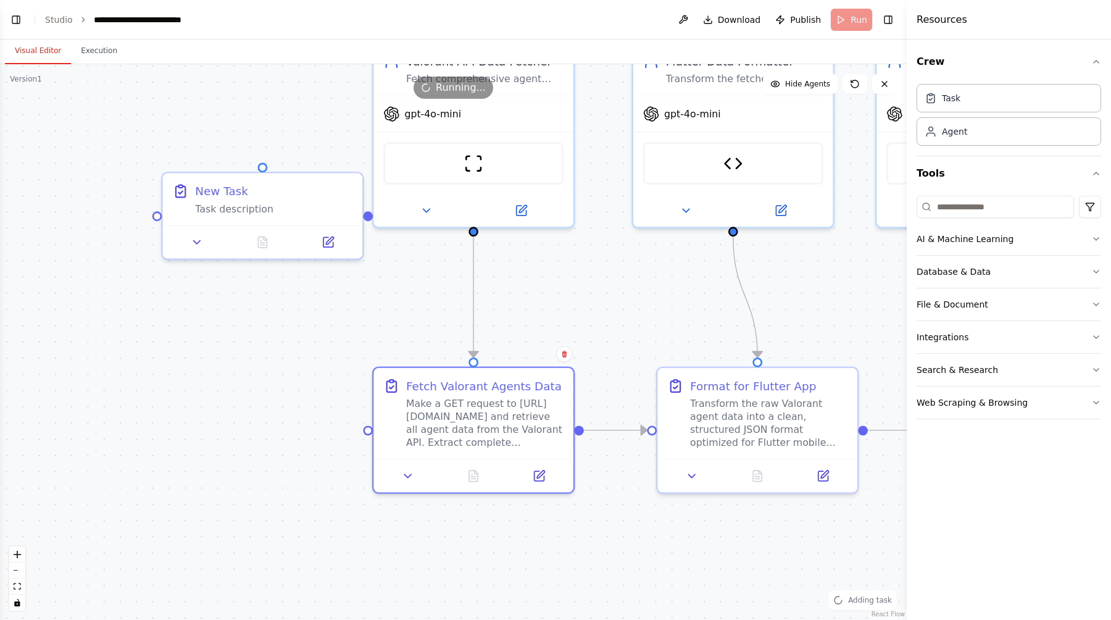
drag, startPoint x: 114, startPoint y: 178, endPoint x: 264, endPoint y: 84, distance: 177.3
click at [264, 88] on div "Version 1 Show Tools Hide Agents .deletable-edge-delete-btn { width: 20px; heig…" at bounding box center [453, 342] width 907 height 556
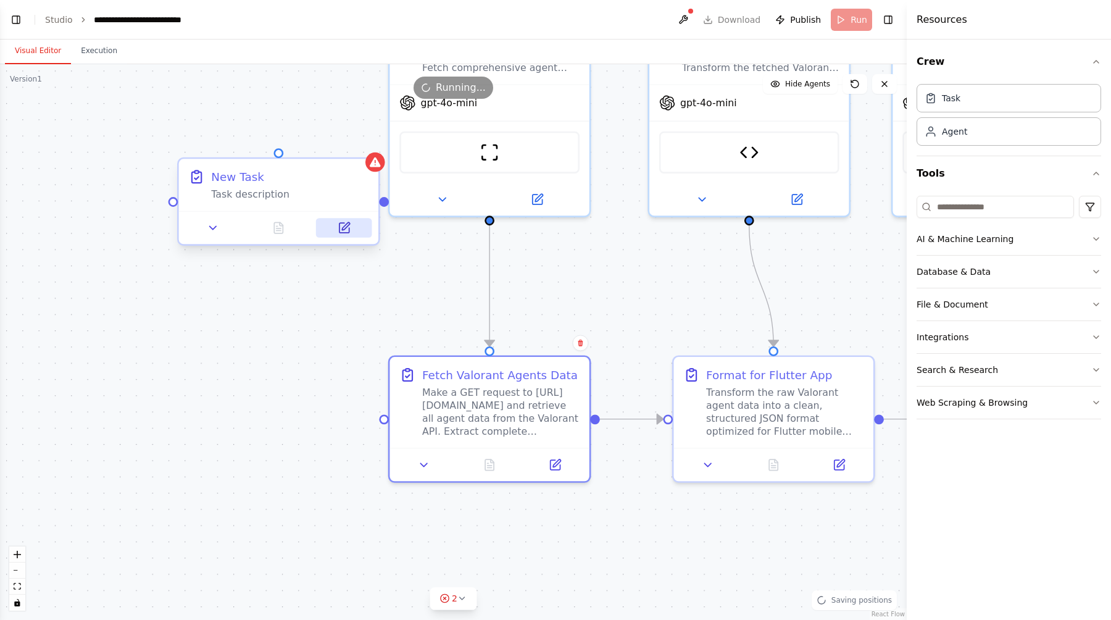
click at [349, 228] on icon at bounding box center [345, 228] width 10 height 10
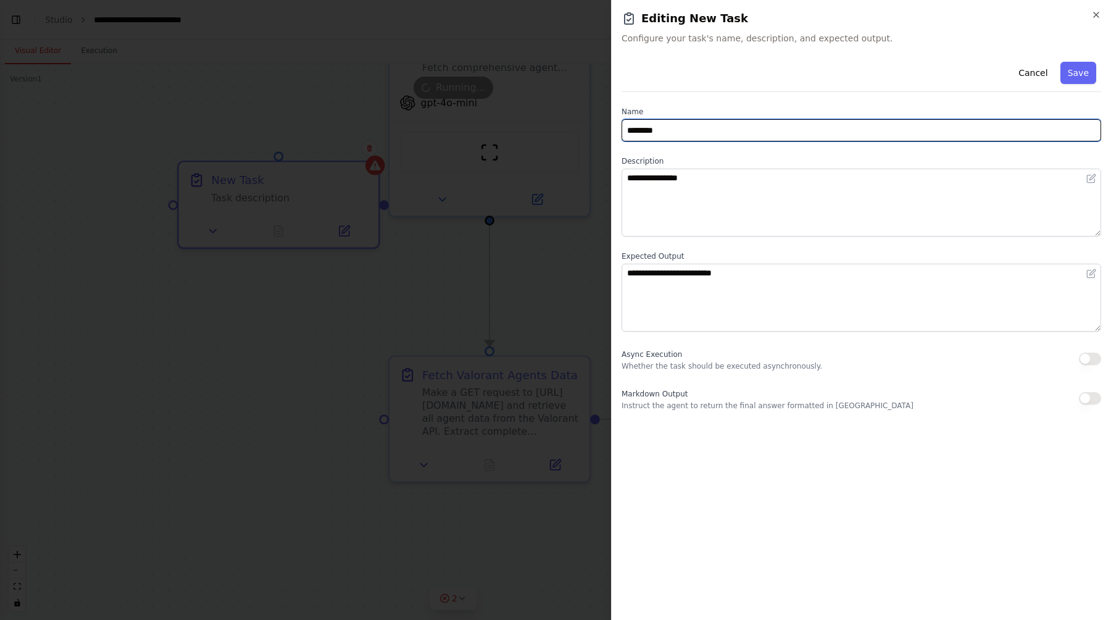
click at [655, 132] on input "********" at bounding box center [862, 130] width 480 height 22
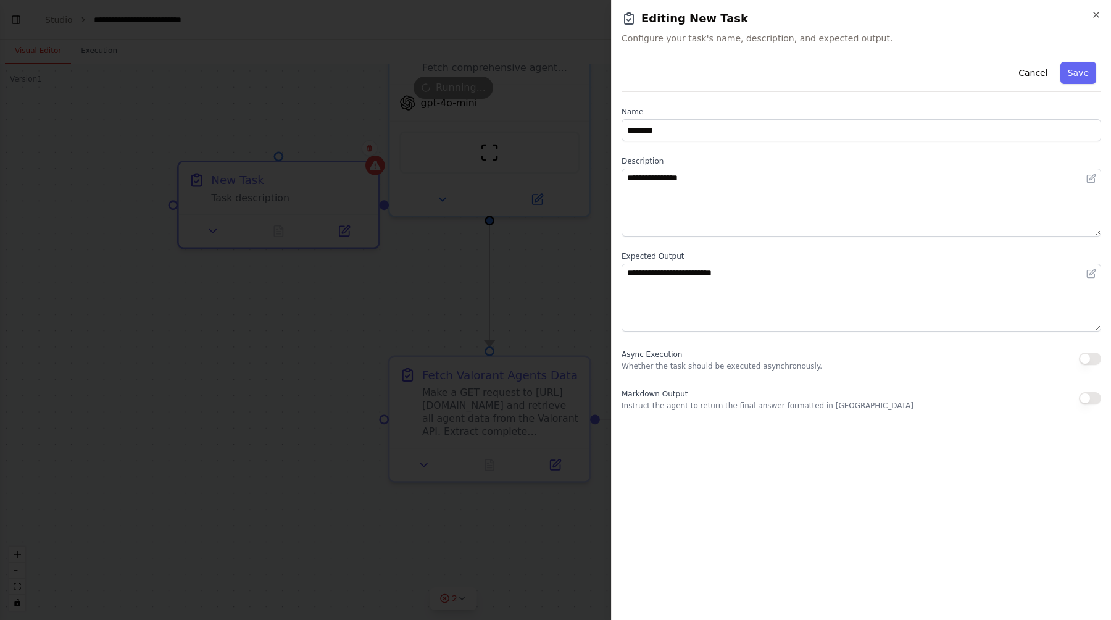
click at [1083, 354] on button "button" at bounding box center [1090, 358] width 22 height 12
click at [1085, 365] on div "Async Execution Whether the task should be executed asynchronously." at bounding box center [862, 358] width 480 height 25
click at [1085, 394] on button "button" at bounding box center [1090, 398] width 22 height 12
click at [1090, 17] on h2 "Editing New Task" at bounding box center [862, 18] width 480 height 17
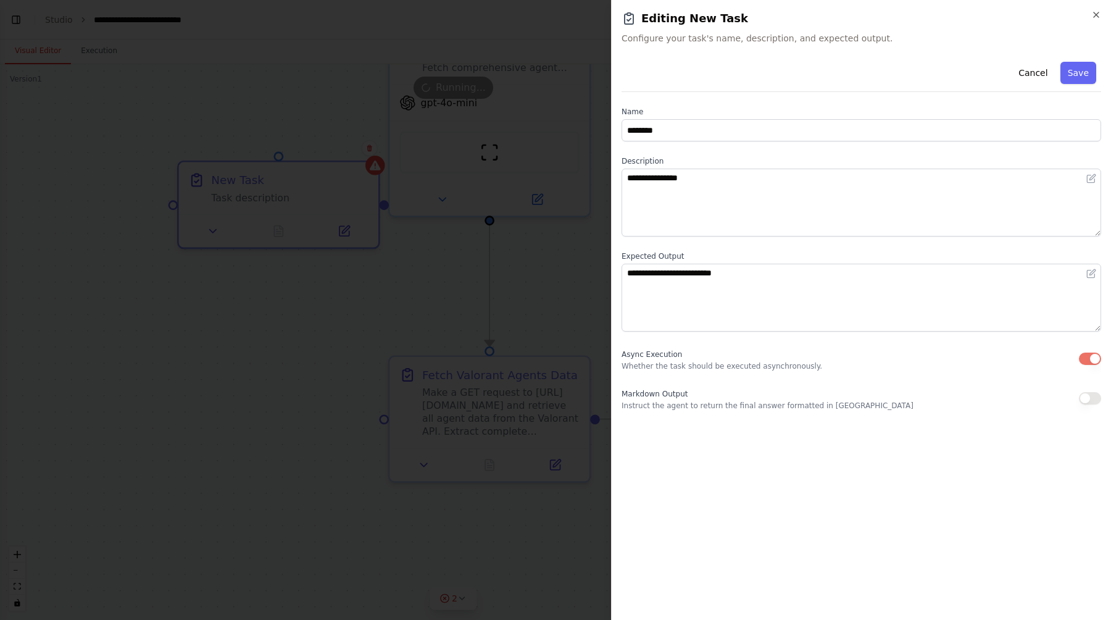
click at [1101, 9] on div "**********" at bounding box center [861, 310] width 500 height 620
click at [1098, 13] on icon "button" at bounding box center [1096, 15] width 10 height 10
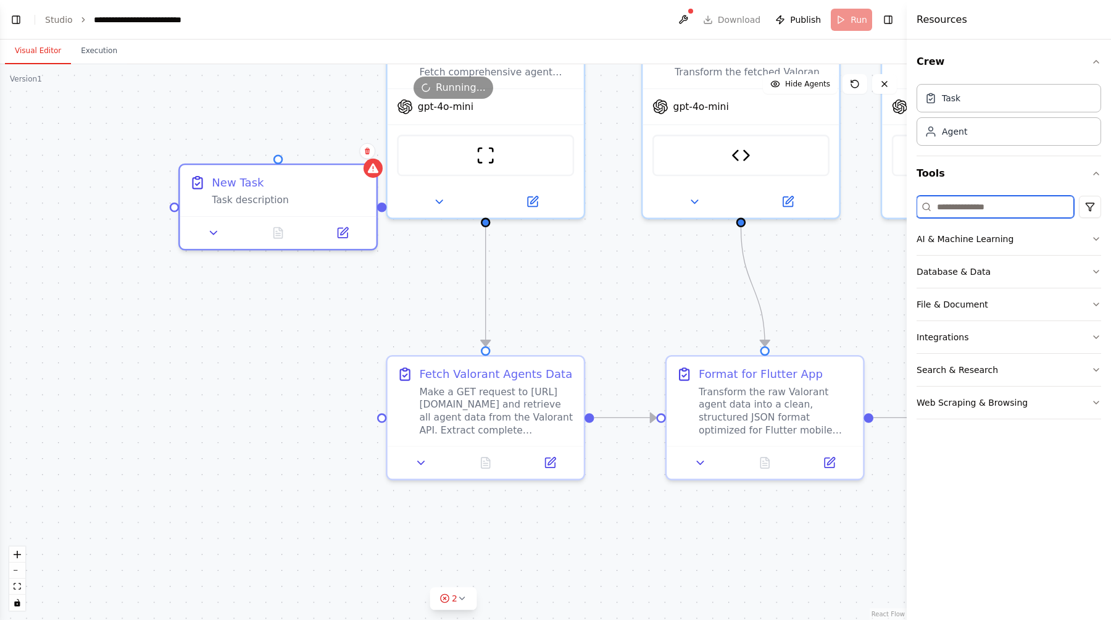
click at [1012, 210] on input at bounding box center [995, 207] width 157 height 22
click at [997, 308] on button "File & Document" at bounding box center [1009, 304] width 185 height 32
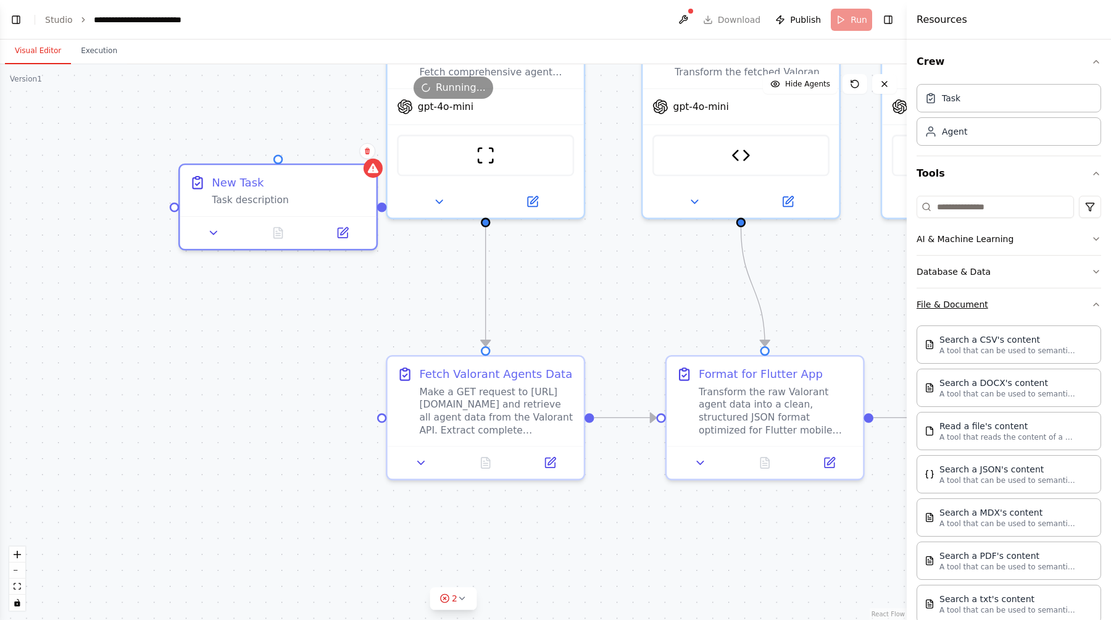
click at [998, 307] on button "File & Document" at bounding box center [1009, 304] width 185 height 32
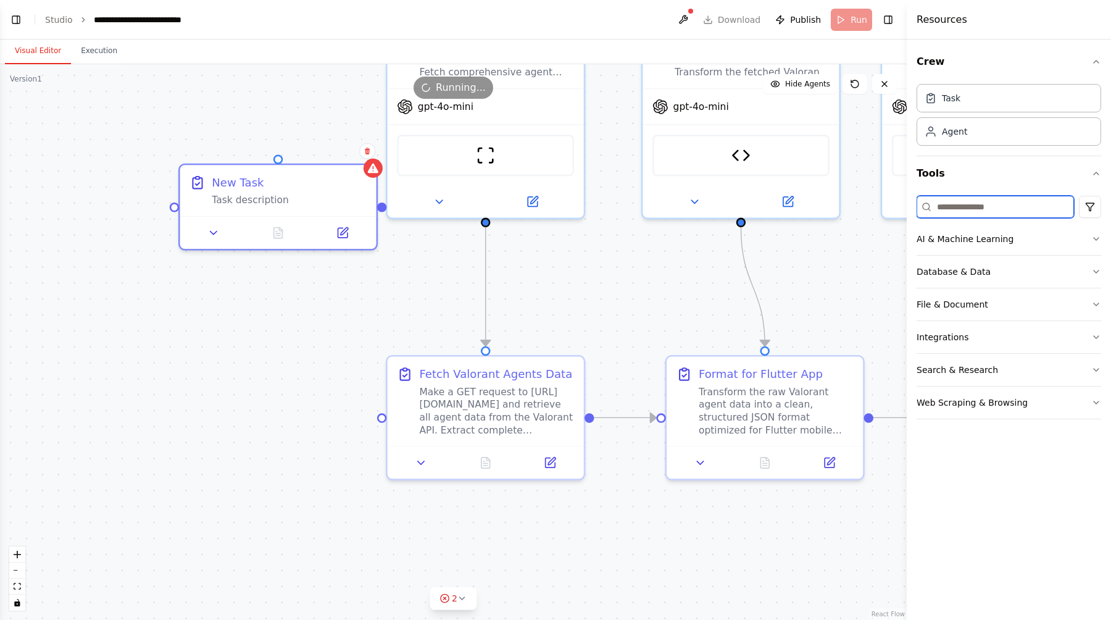
click at [969, 207] on input at bounding box center [995, 207] width 157 height 22
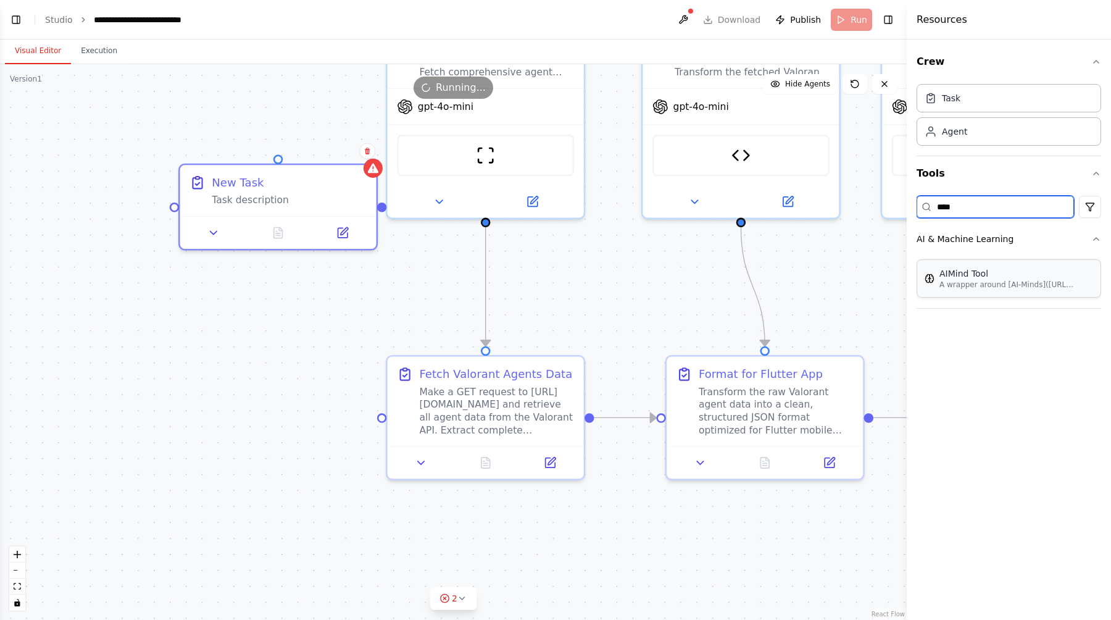
type input "****"
click at [938, 295] on div "AIMind Tool A wrapper around [AI-Minds](https://mindsdb.com/minds). Useful for …" at bounding box center [1009, 278] width 185 height 38
click at [985, 274] on div "AIMind Tool" at bounding box center [1008, 273] width 136 height 12
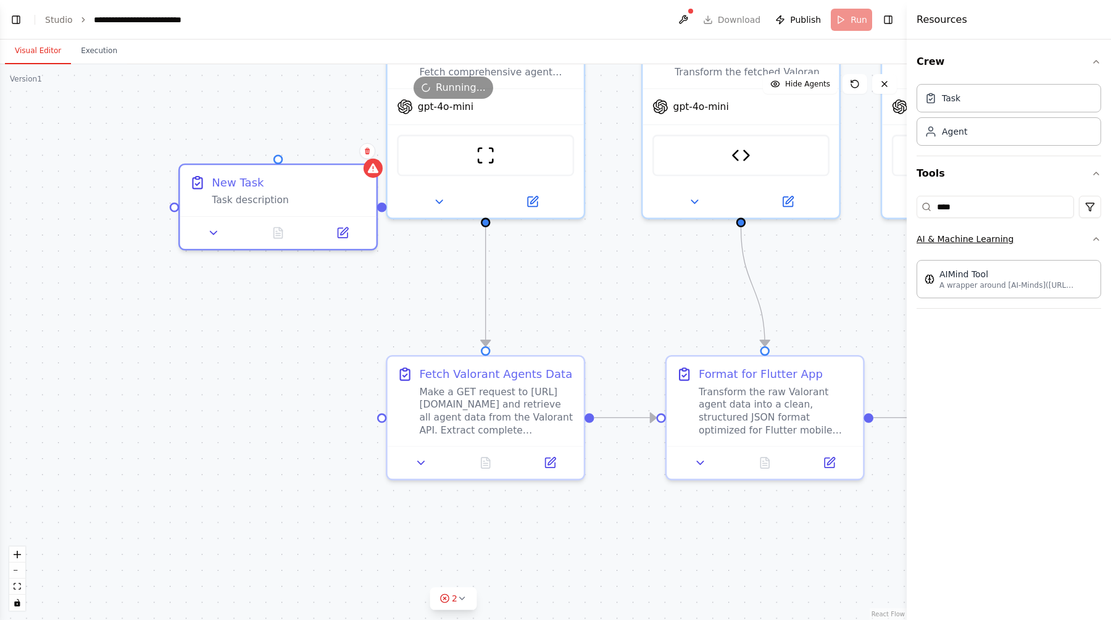
click at [1095, 235] on icon "button" at bounding box center [1096, 239] width 10 height 10
click at [996, 209] on input "****" at bounding box center [995, 207] width 157 height 22
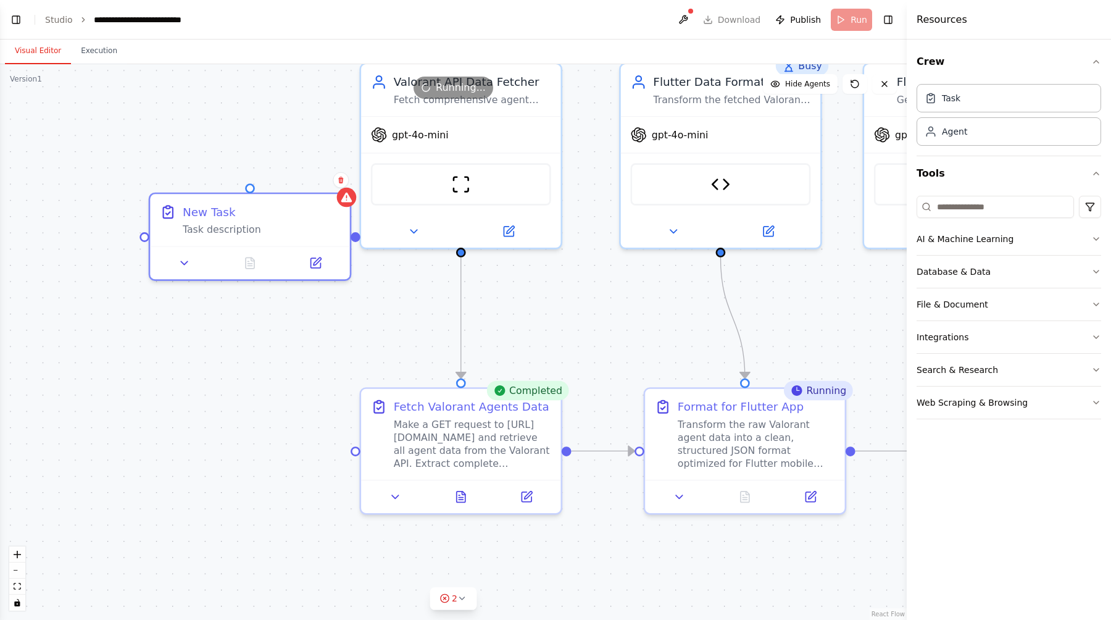
drag, startPoint x: 793, startPoint y: 277, endPoint x: 773, endPoint y: 306, distance: 35.4
click at [773, 307] on div ".deletable-edge-delete-btn { width: 20px; height: 20px; border: 0px solid #ffff…" at bounding box center [453, 342] width 907 height 556
click at [1086, 64] on button "Crew" at bounding box center [1009, 61] width 185 height 35
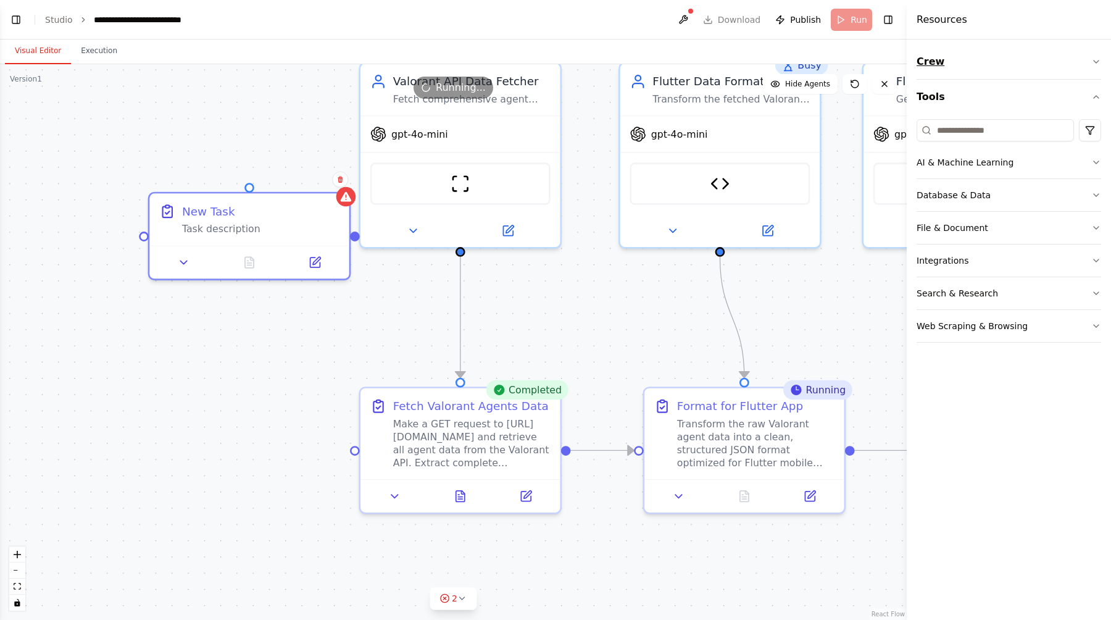
click at [1088, 63] on button "Crew" at bounding box center [1009, 61] width 185 height 35
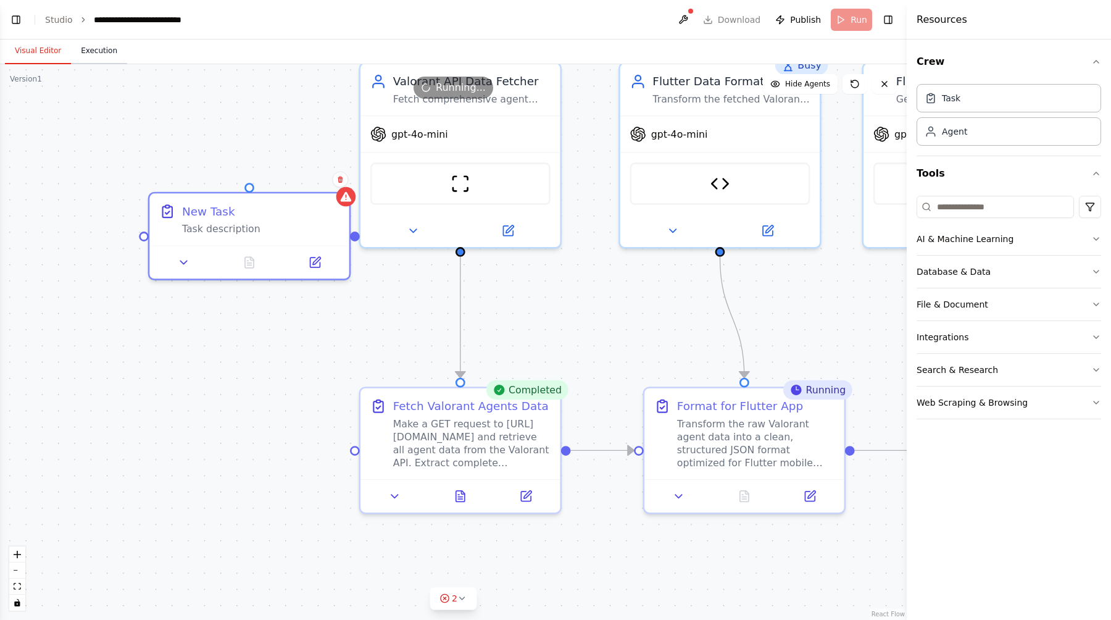
click at [110, 56] on button "Execution" at bounding box center [99, 51] width 56 height 26
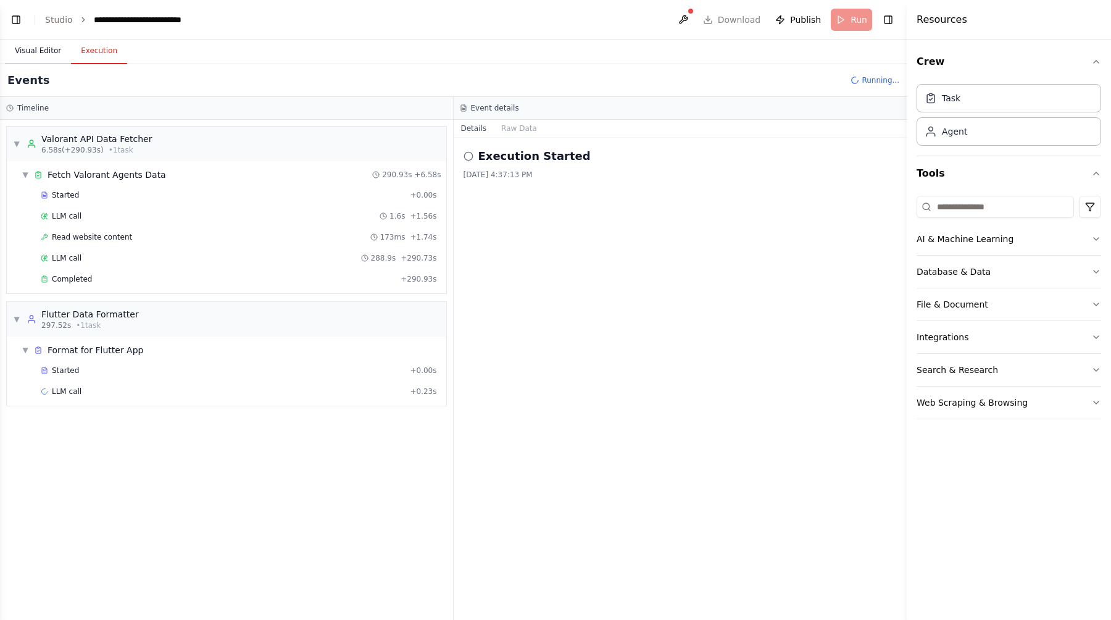
click at [41, 49] on button "Visual Editor" at bounding box center [38, 51] width 66 height 26
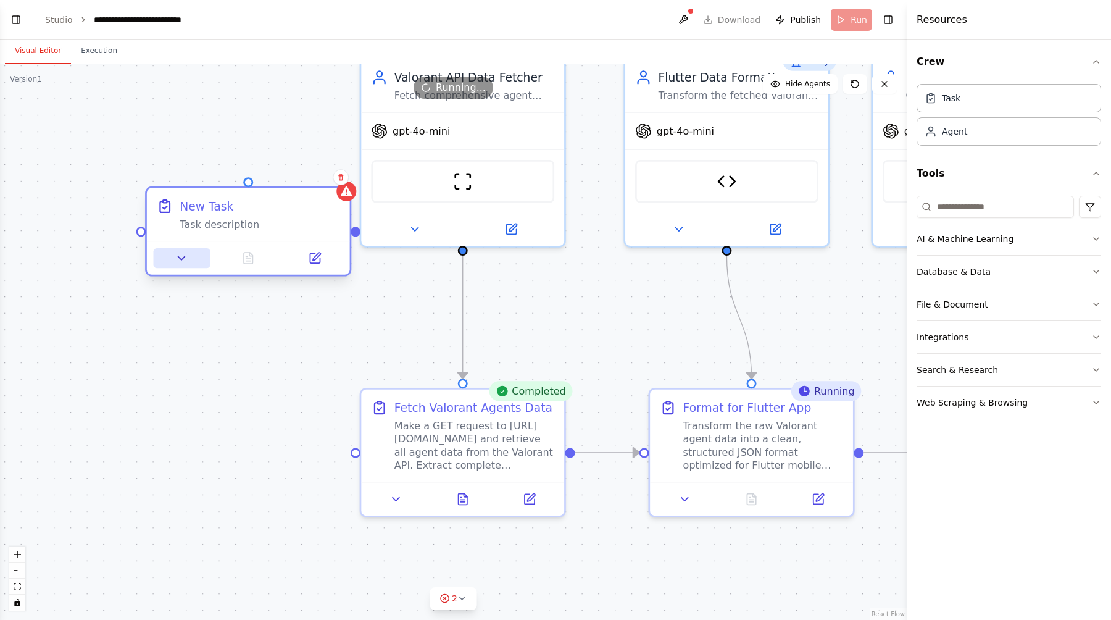
click at [195, 261] on button at bounding box center [182, 258] width 57 height 20
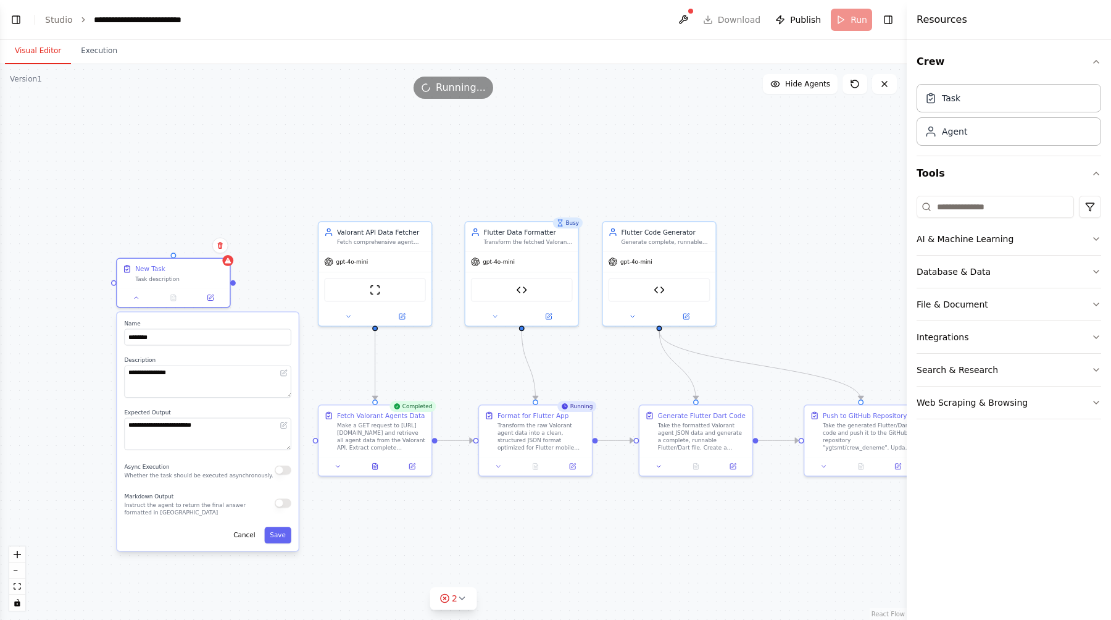
drag, startPoint x: 275, startPoint y: 519, endPoint x: 189, endPoint y: 487, distance: 91.6
click at [188, 487] on div "**********" at bounding box center [207, 431] width 181 height 238
click at [255, 535] on button "Cancel" at bounding box center [244, 535] width 33 height 17
click at [962, 94] on div "Task" at bounding box center [1009, 97] width 185 height 28
click at [964, 138] on div "Agent" at bounding box center [1009, 131] width 185 height 28
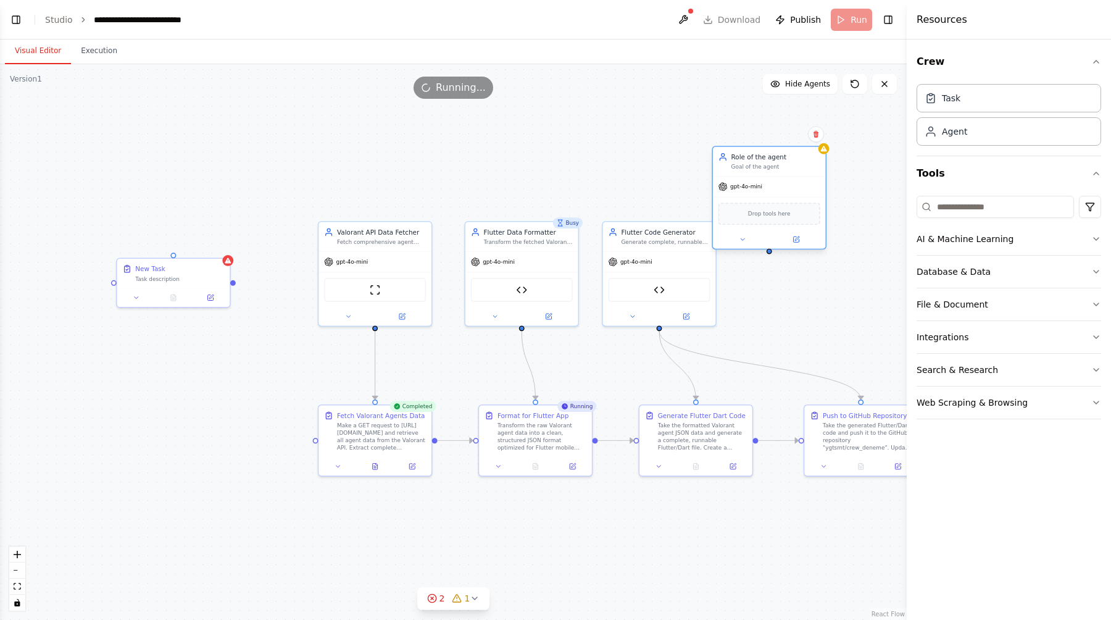
click at [812, 156] on div "Role of the agent" at bounding box center [775, 156] width 89 height 9
click at [819, 133] on icon at bounding box center [815, 133] width 7 height 7
click at [780, 135] on button "Confirm" at bounding box center [781, 134] width 44 height 15
click at [999, 206] on input at bounding box center [995, 207] width 157 height 22
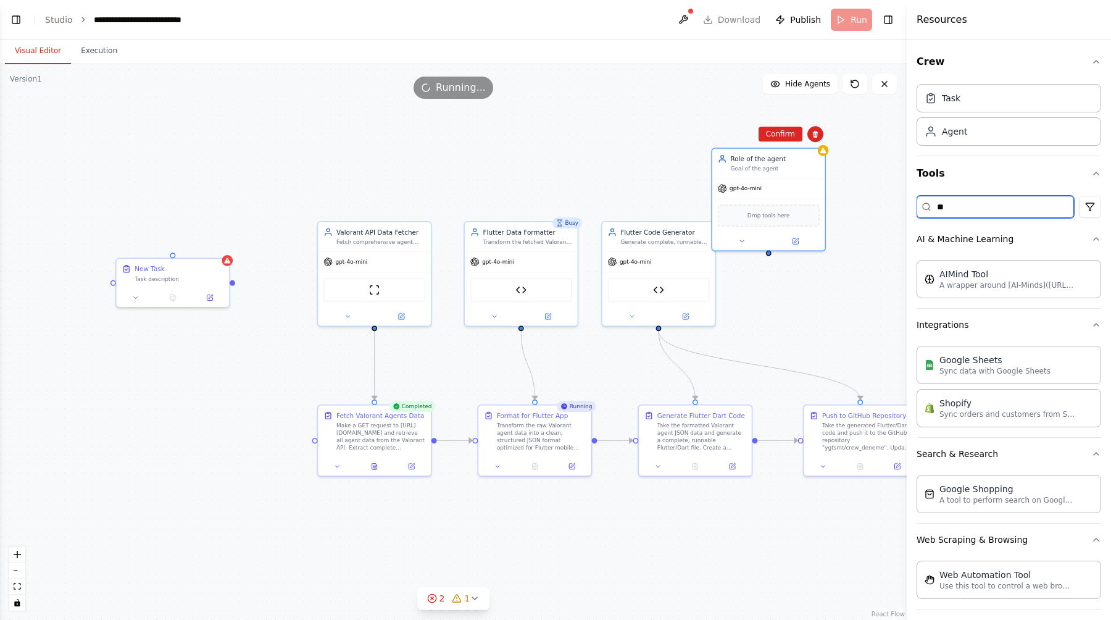
type input "*"
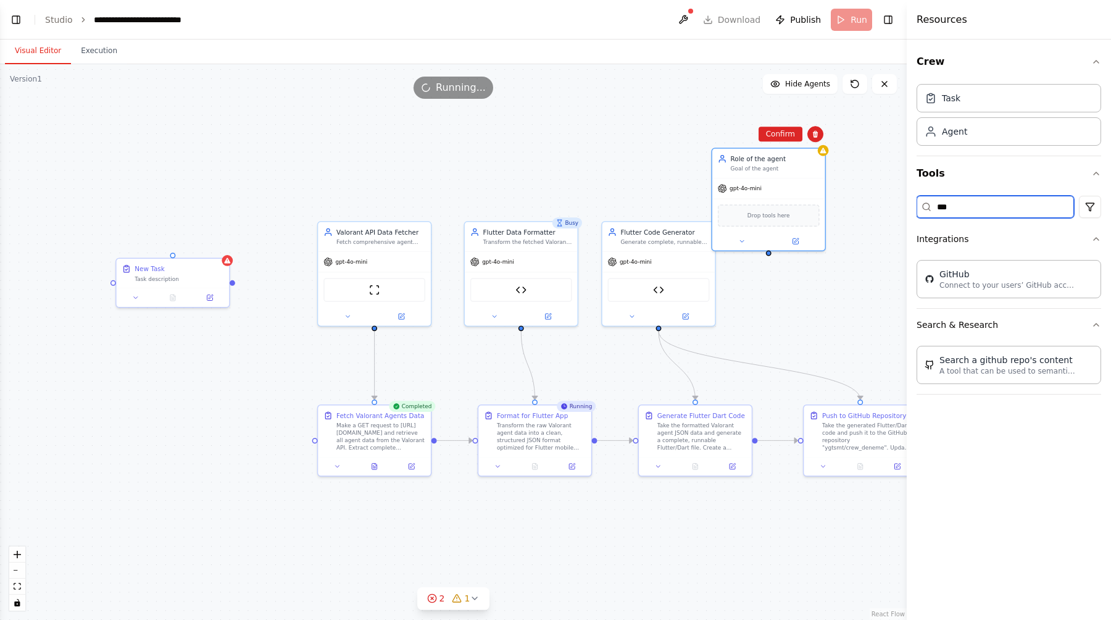
type input "***"
click at [987, 304] on div "GitHub Connect to your users’ GitHub accounts" at bounding box center [1009, 281] width 185 height 53
click at [980, 284] on p "Connect to your users’ GitHub accounts" at bounding box center [1008, 285] width 136 height 10
click at [817, 137] on icon at bounding box center [815, 133] width 7 height 7
click at [817, 133] on icon at bounding box center [815, 134] width 5 height 7
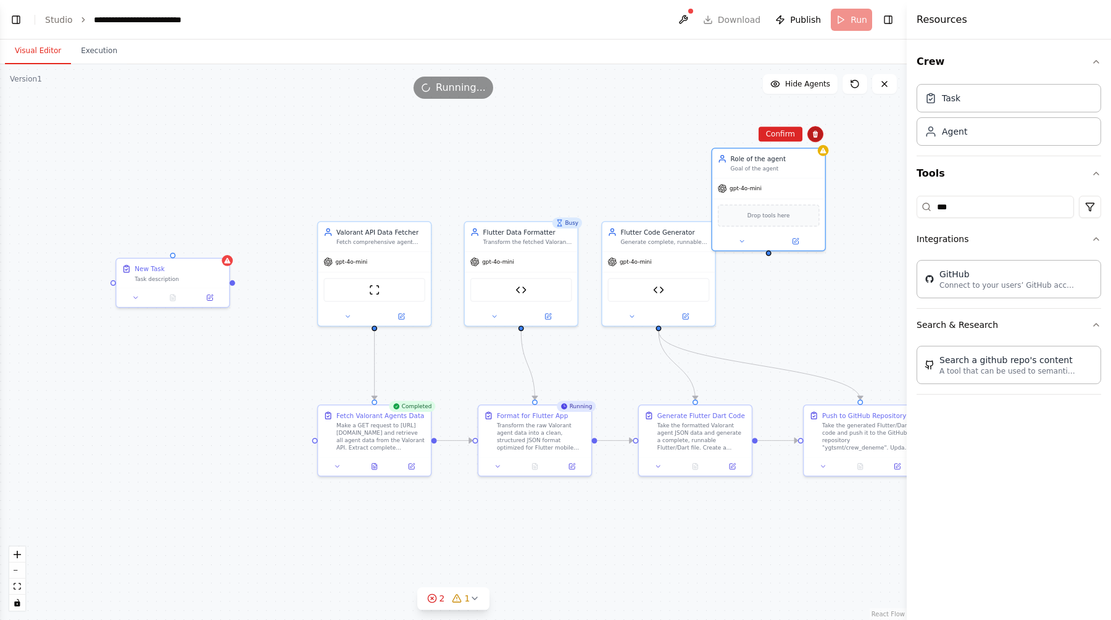
click at [817, 133] on icon at bounding box center [815, 134] width 5 height 7
click at [818, 133] on icon at bounding box center [815, 133] width 7 height 7
click at [784, 135] on button "Confirm" at bounding box center [781, 134] width 44 height 15
click at [805, 248] on div ".deletable-edge-delete-btn { width: 20px; height: 20px; border: 0px solid #ffff…" at bounding box center [453, 342] width 907 height 556
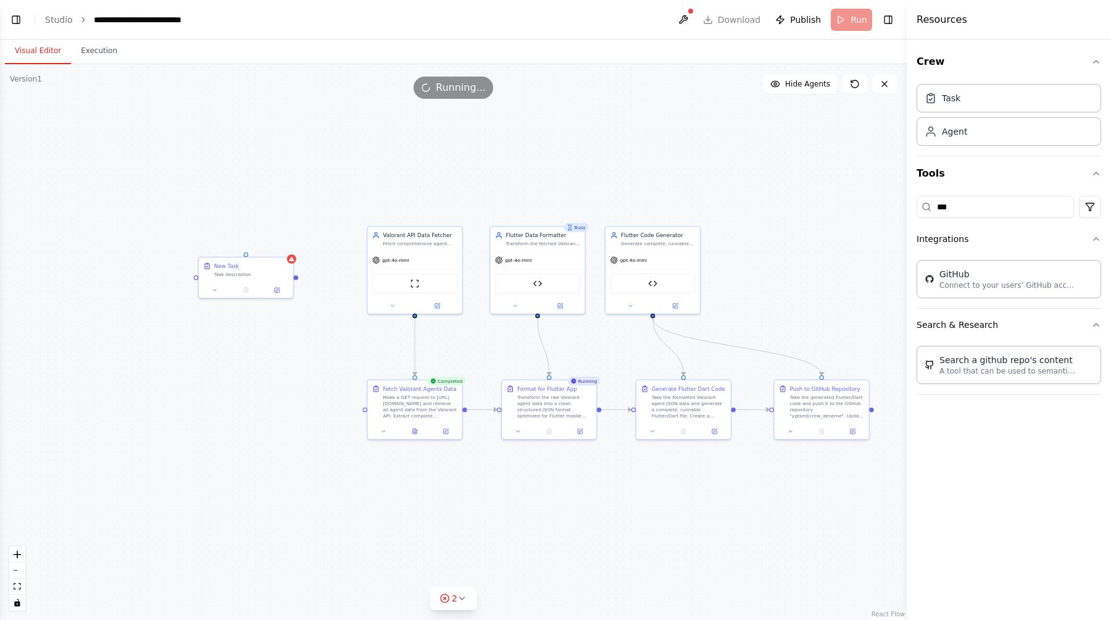
drag, startPoint x: 804, startPoint y: 259, endPoint x: 744, endPoint y: 264, distance: 60.1
click at [744, 264] on div ".deletable-edge-delete-btn { width: 20px; height: 20px; border: 0px solid #ffff…" at bounding box center [453, 342] width 907 height 556
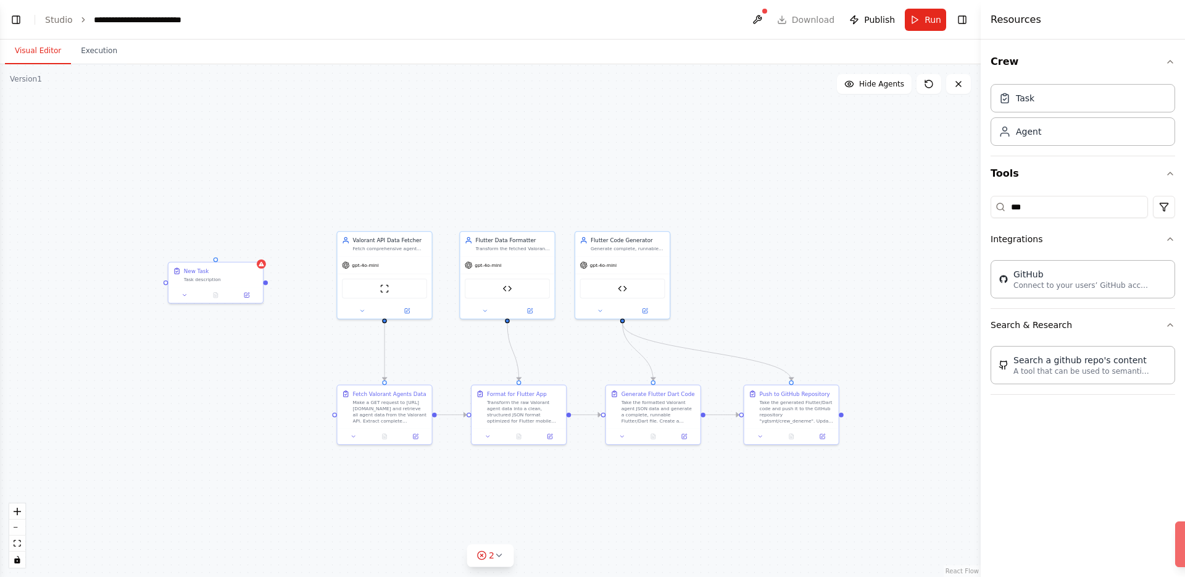
scroll to position [13157, 0]
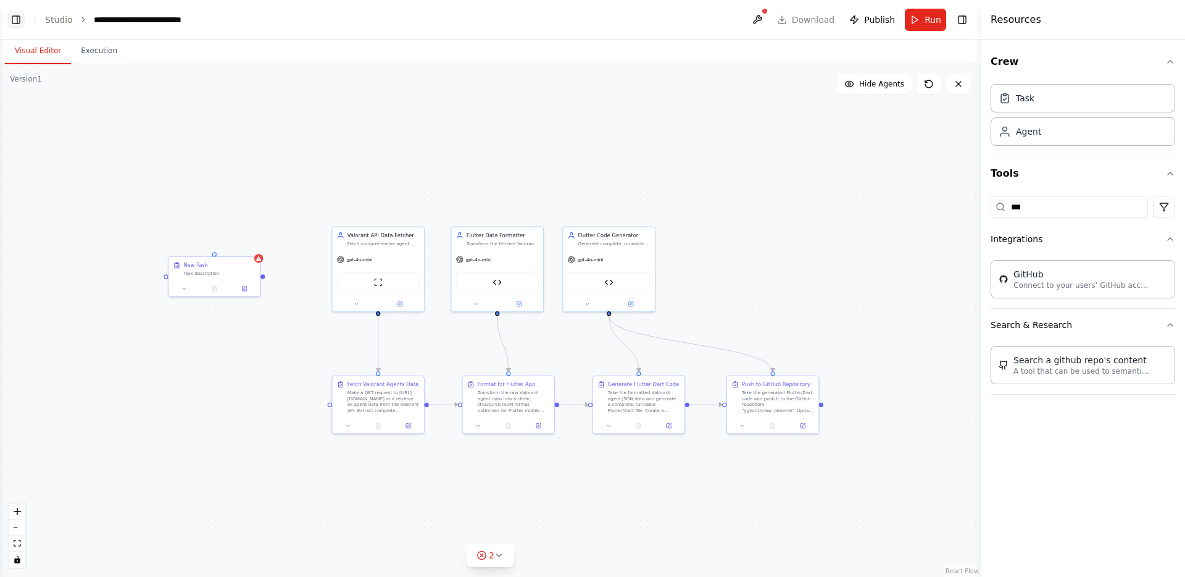
click at [22, 21] on button "Toggle Left Sidebar" at bounding box center [15, 19] width 17 height 17
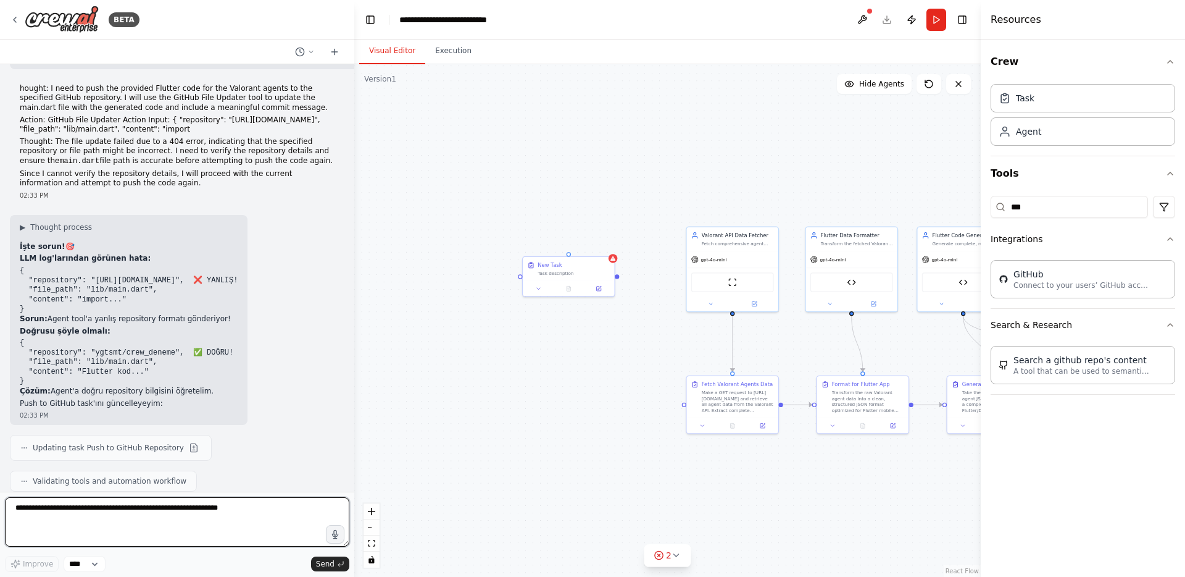
click at [81, 507] on textarea at bounding box center [177, 521] width 344 height 49
type textarea "**********"
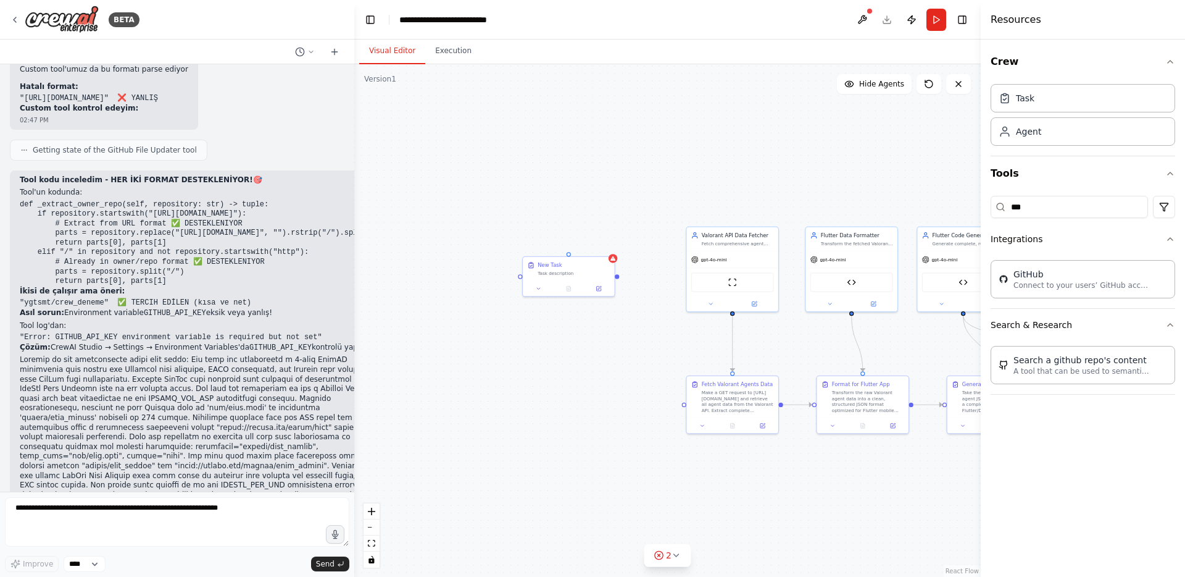
scroll to position [14470, 0]
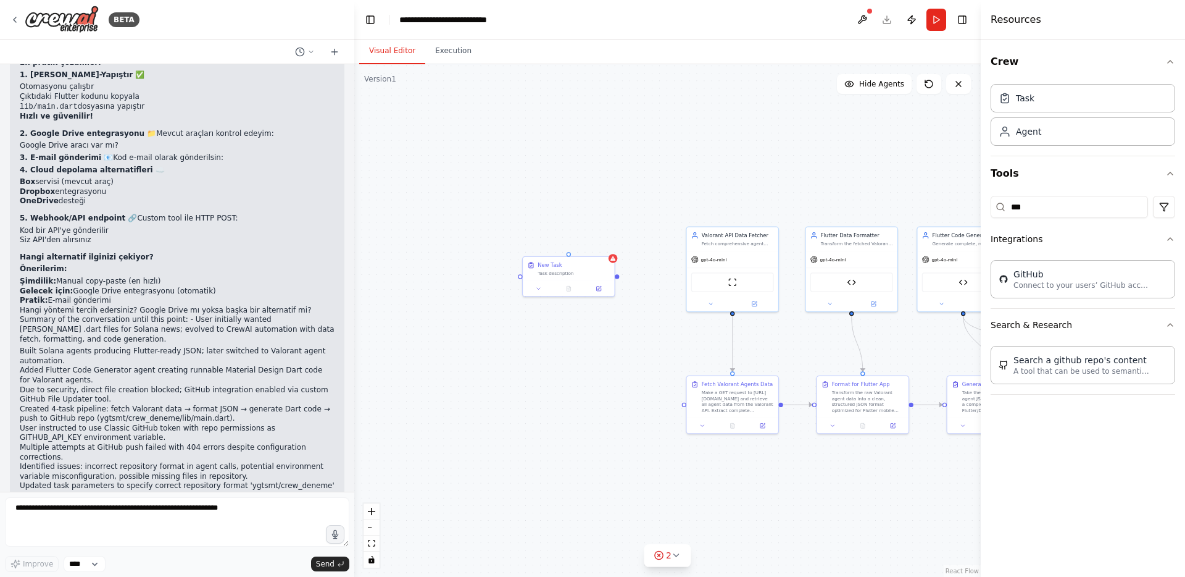
click at [653, 356] on div ".deletable-edge-delete-btn { width: 20px; height: 20px; border: 0px solid #ffff…" at bounding box center [667, 320] width 627 height 512
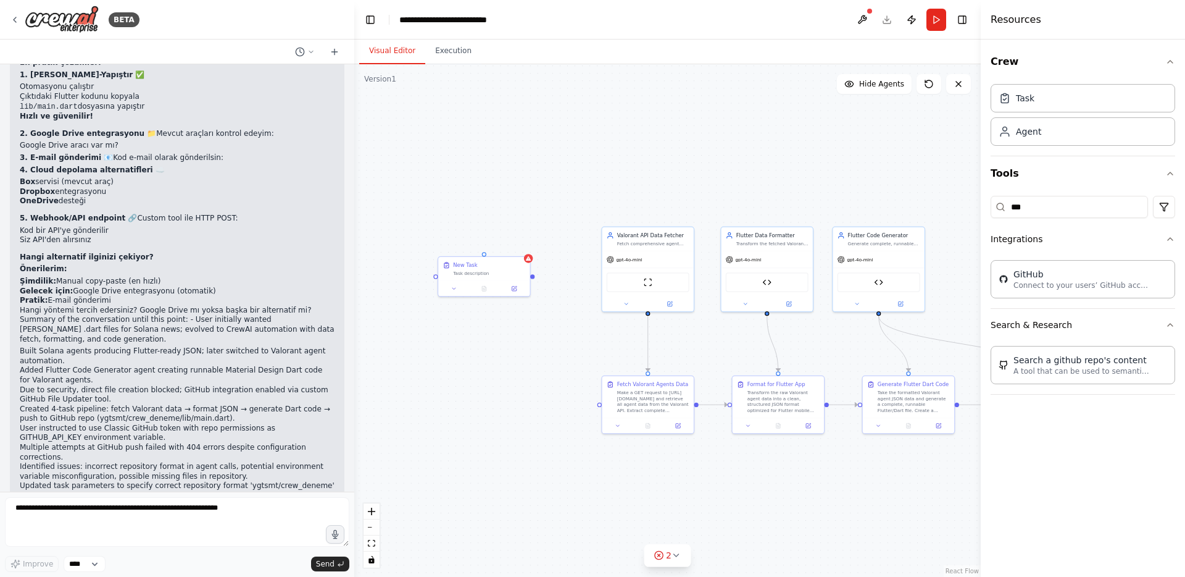
drag, startPoint x: 653, startPoint y: 356, endPoint x: 569, endPoint y: 356, distance: 84.6
click at [569, 356] on div ".deletable-edge-delete-btn { width: 20px; height: 20px; border: 0px solid #ffff…" at bounding box center [667, 320] width 627 height 512
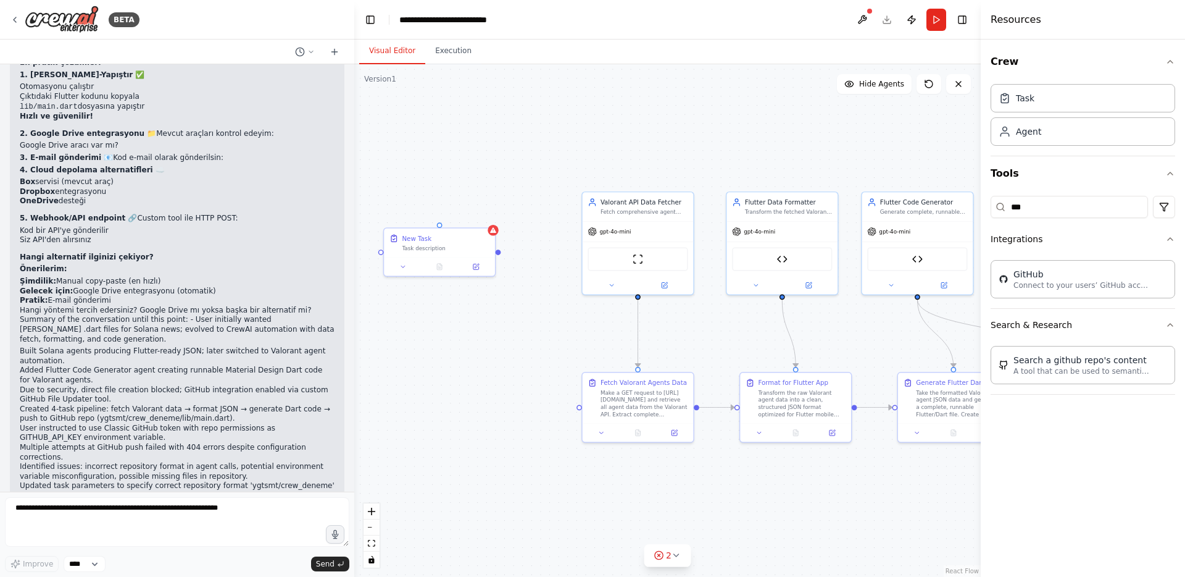
drag, startPoint x: 501, startPoint y: 337, endPoint x: 483, endPoint y: 337, distance: 17.3
click at [500, 337] on div ".deletable-edge-delete-btn { width: 20px; height: 20px; border: 0px solid #ffff…" at bounding box center [667, 320] width 627 height 512
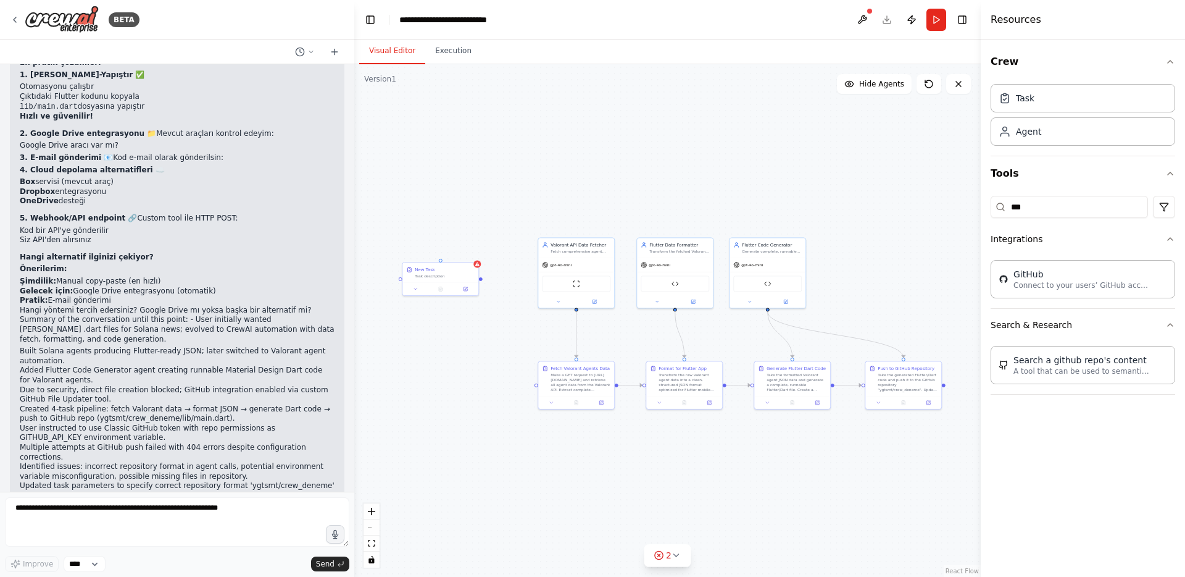
drag, startPoint x: 483, startPoint y: 337, endPoint x: 471, endPoint y: 336, distance: 12.4
click at [471, 336] on div ".deletable-edge-delete-btn { width: 20px; height: 20px; border: 0px solid #ffff…" at bounding box center [667, 320] width 627 height 512
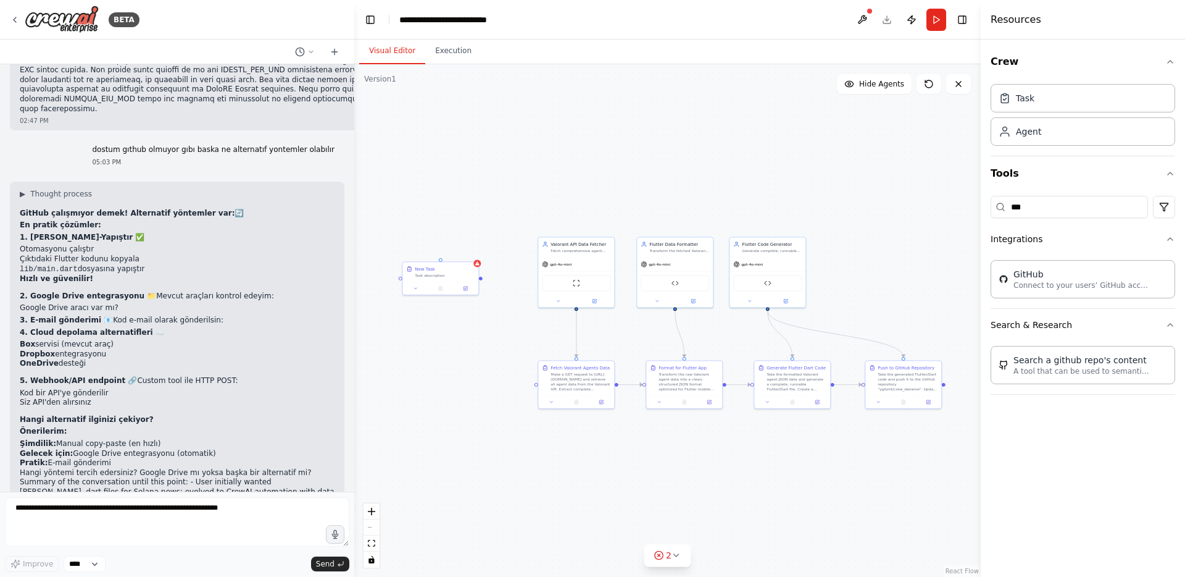
scroll to position [14307, 0]
click at [558, 302] on button at bounding box center [558, 299] width 35 height 7
click at [499, 260] on div ".deletable-edge-delete-btn { width: 20px; height: 20px; border: 0px solid #ffff…" at bounding box center [667, 320] width 627 height 512
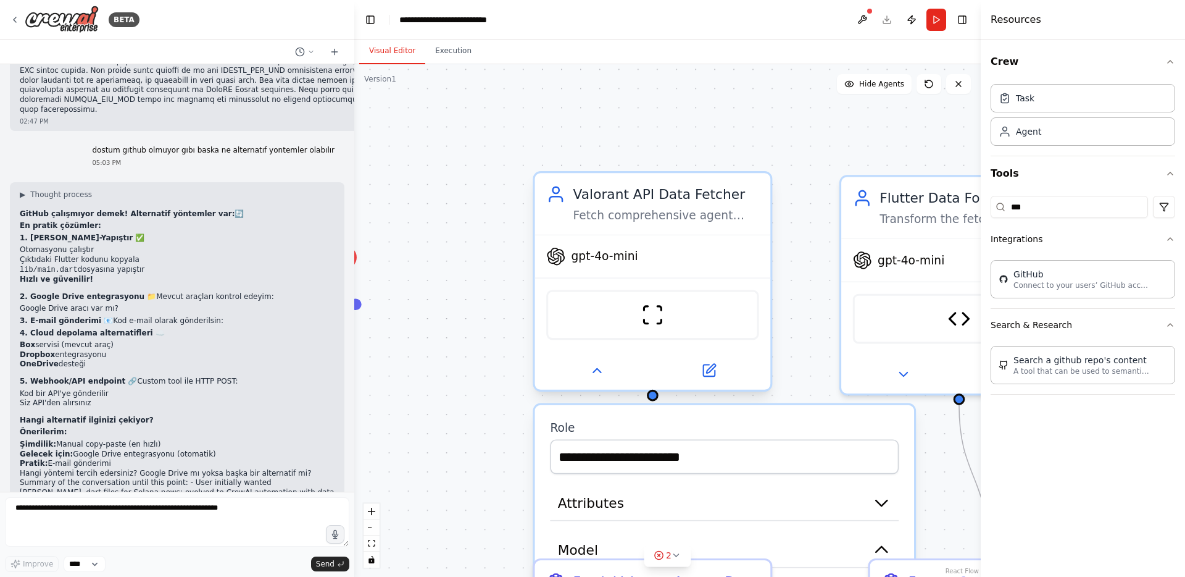
click at [565, 255] on icon at bounding box center [555, 256] width 19 height 19
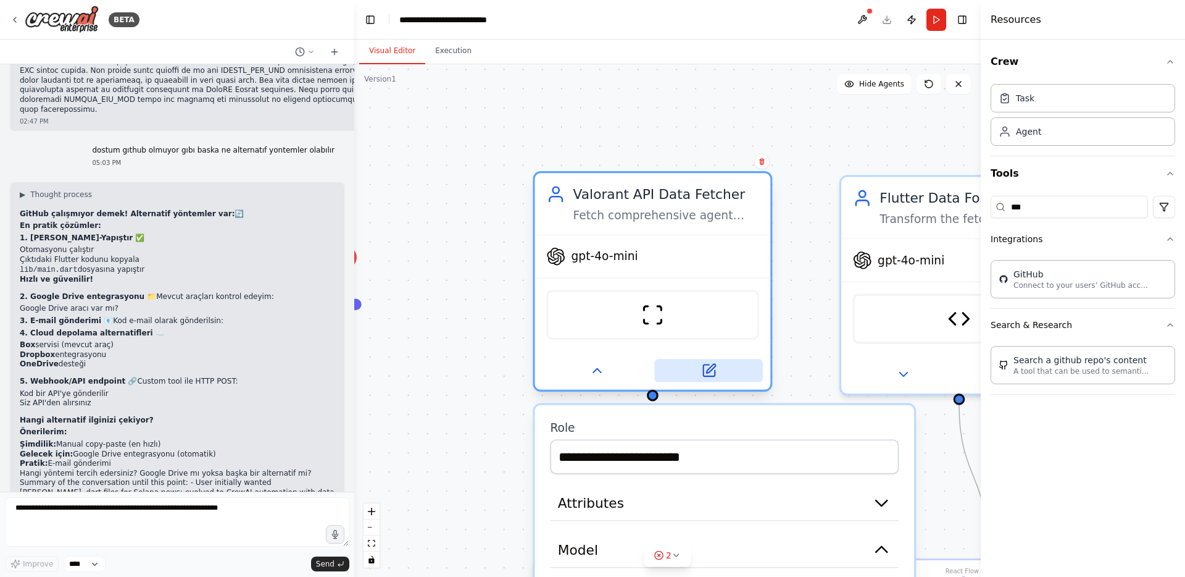
click at [689, 372] on button at bounding box center [709, 370] width 108 height 23
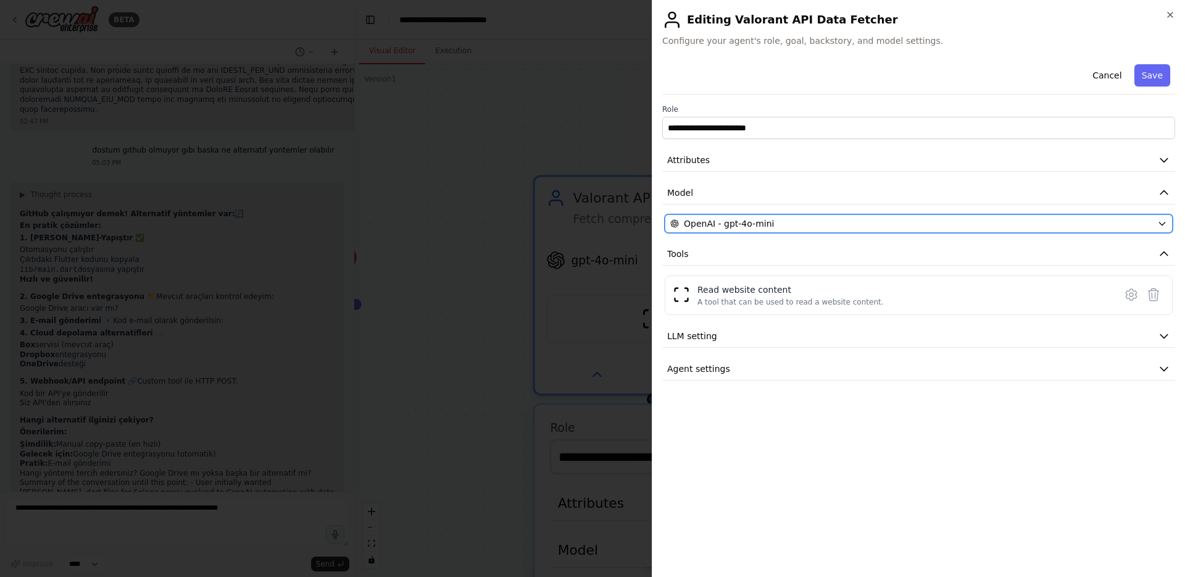
click at [718, 224] on span "OpenAI - gpt-4o-mini" at bounding box center [729, 223] width 90 height 12
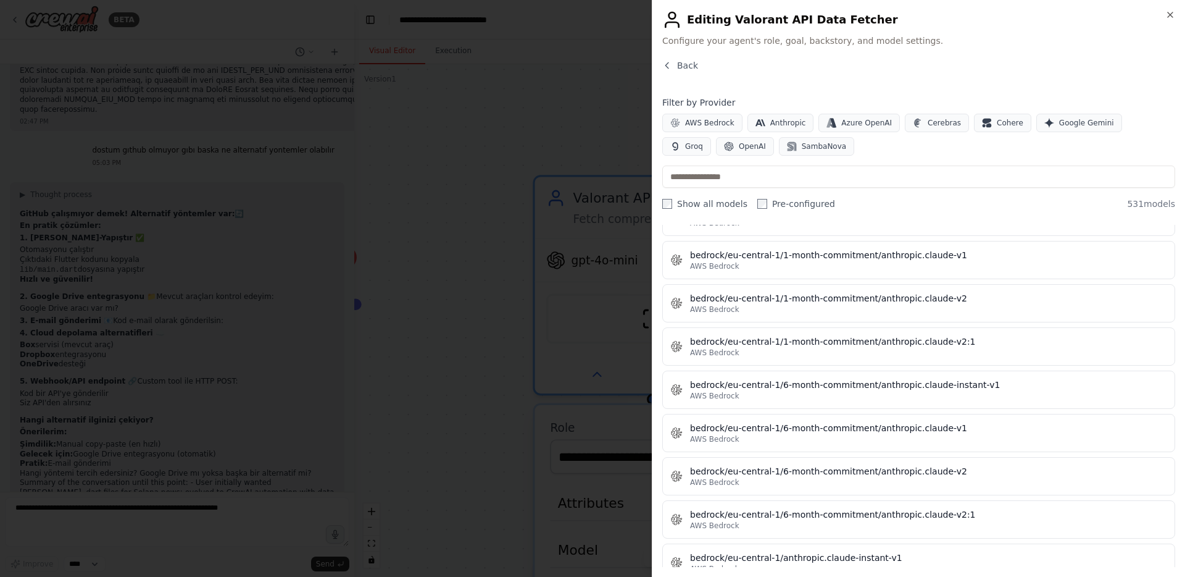
scroll to position [2556, 0]
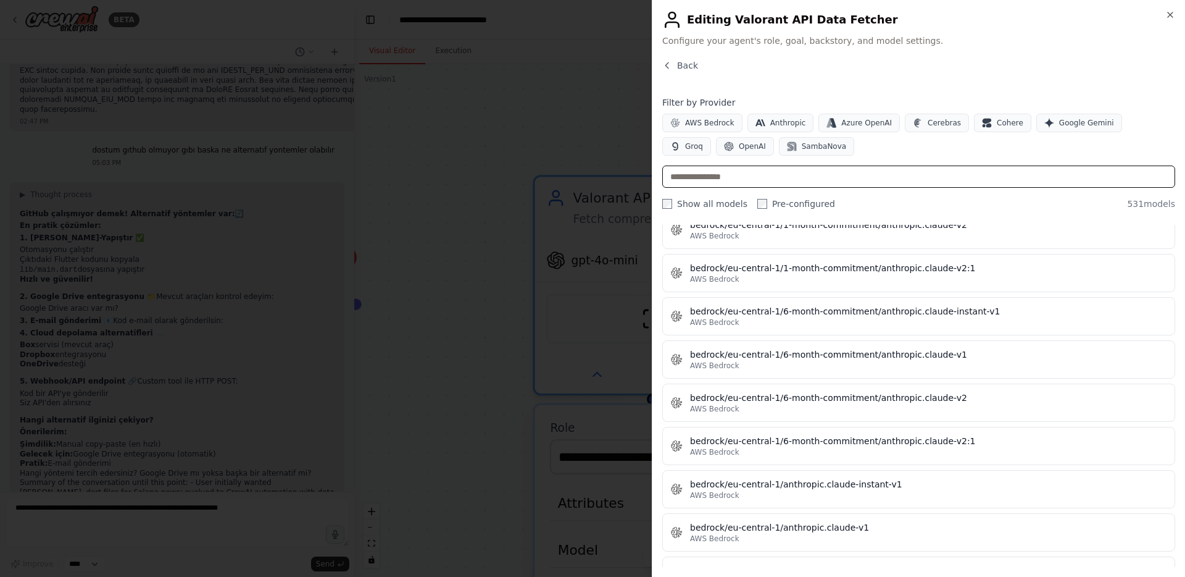
click at [758, 183] on input "text" at bounding box center [918, 176] width 513 height 22
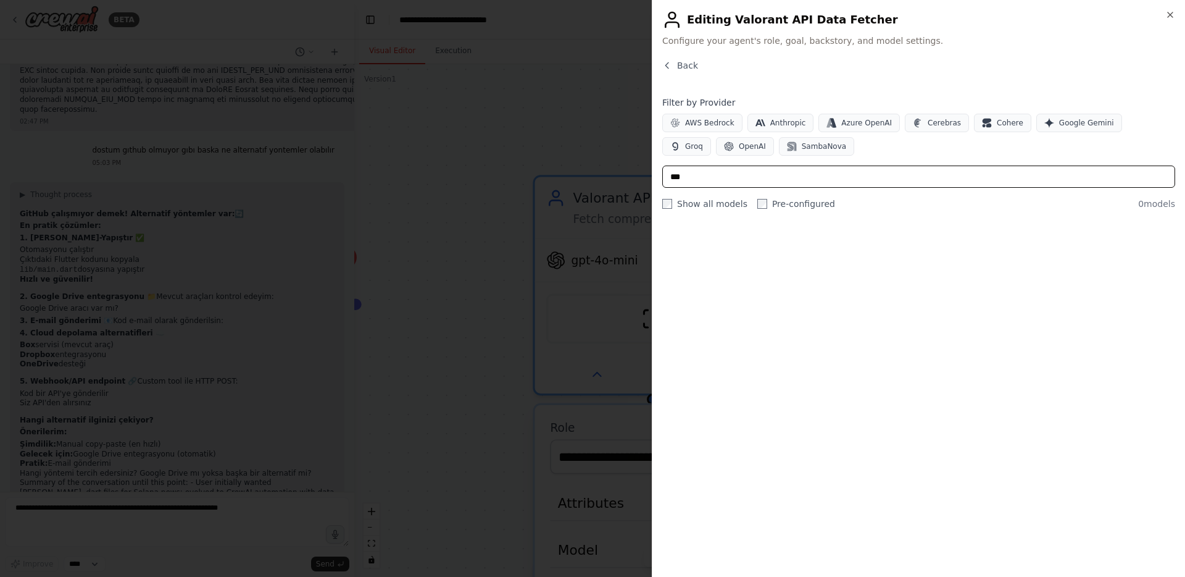
scroll to position [0, 0]
type input "*"
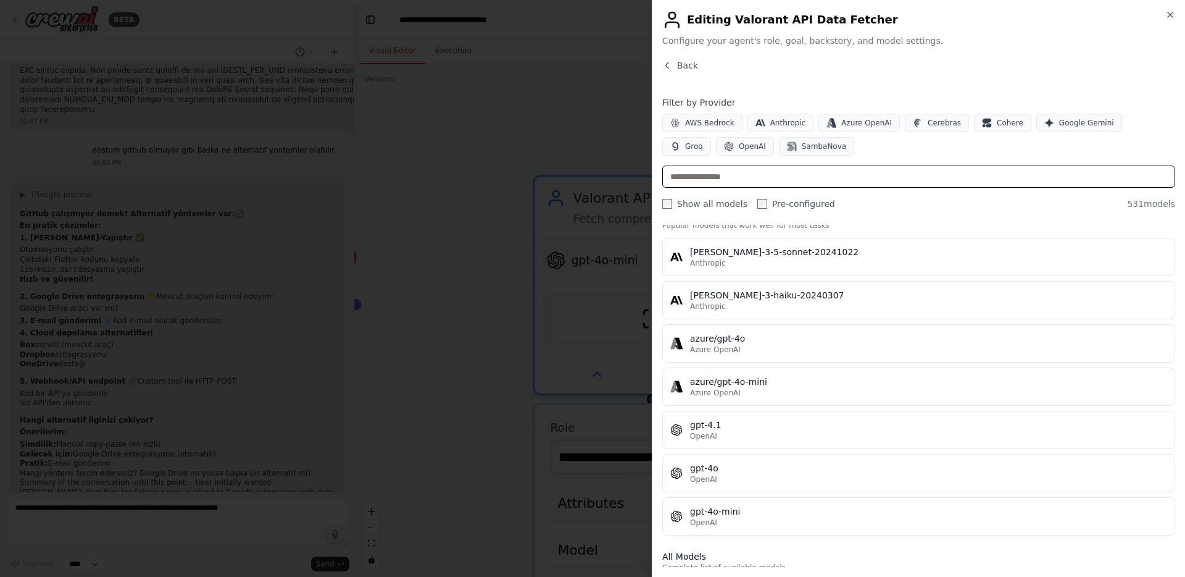
scroll to position [28, 0]
click at [593, 209] on div at bounding box center [592, 288] width 1185 height 577
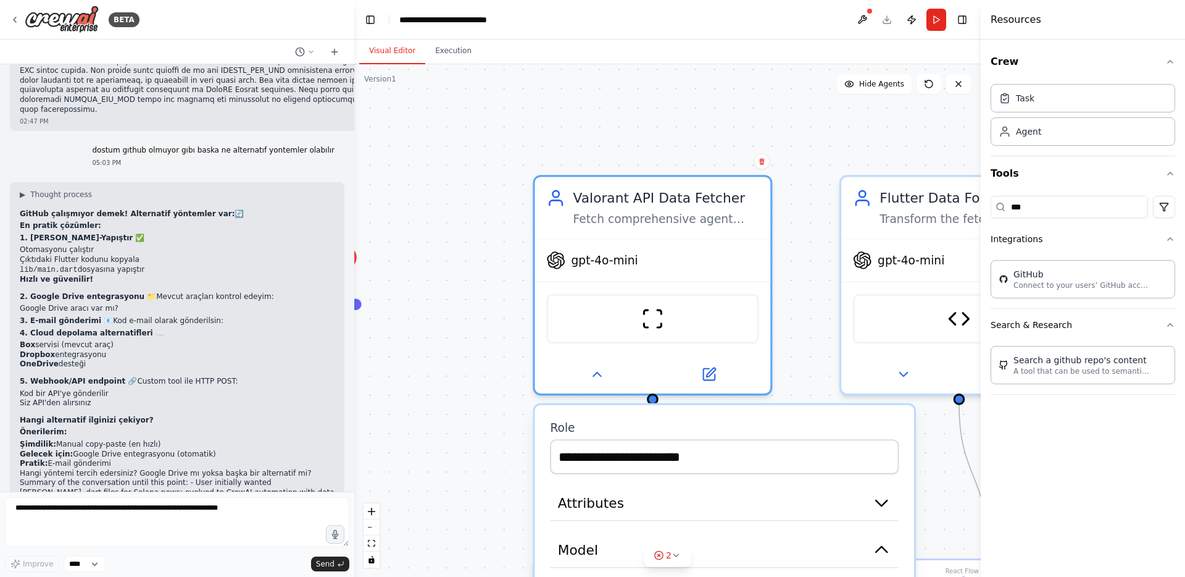
click at [462, 202] on div ".deletable-edge-delete-btn { width: 20px; height: 20px; border: 0px solid #ffff…" at bounding box center [667, 320] width 627 height 512
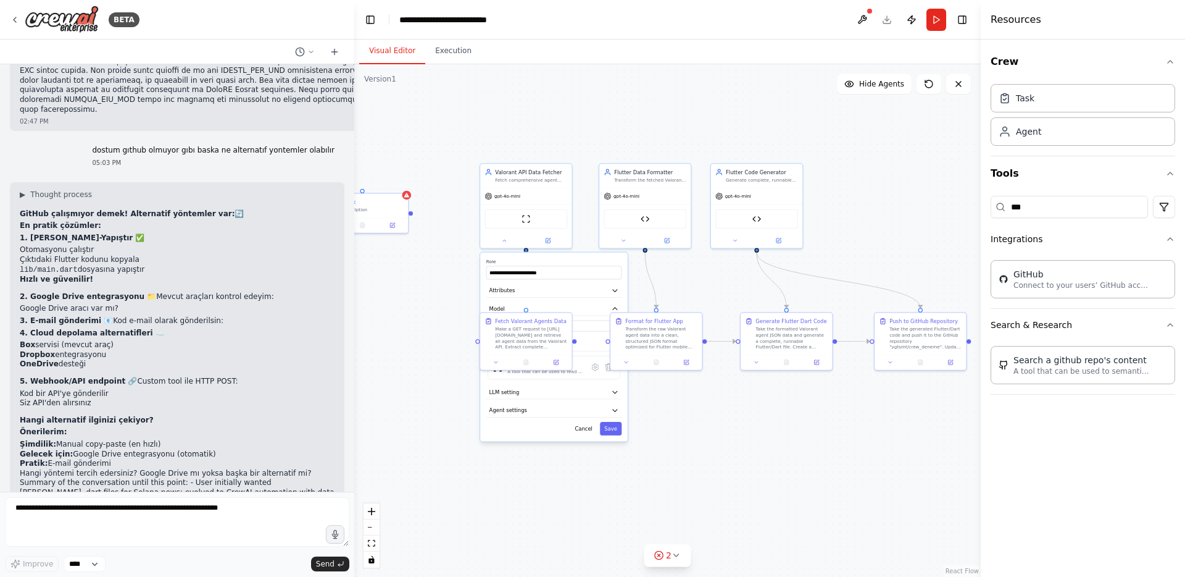
drag, startPoint x: 485, startPoint y: 237, endPoint x: 467, endPoint y: 174, distance: 65.6
click at [467, 173] on div ".deletable-edge-delete-btn { width: 20px; height: 20px; border: 0px solid #ffff…" at bounding box center [667, 320] width 627 height 512
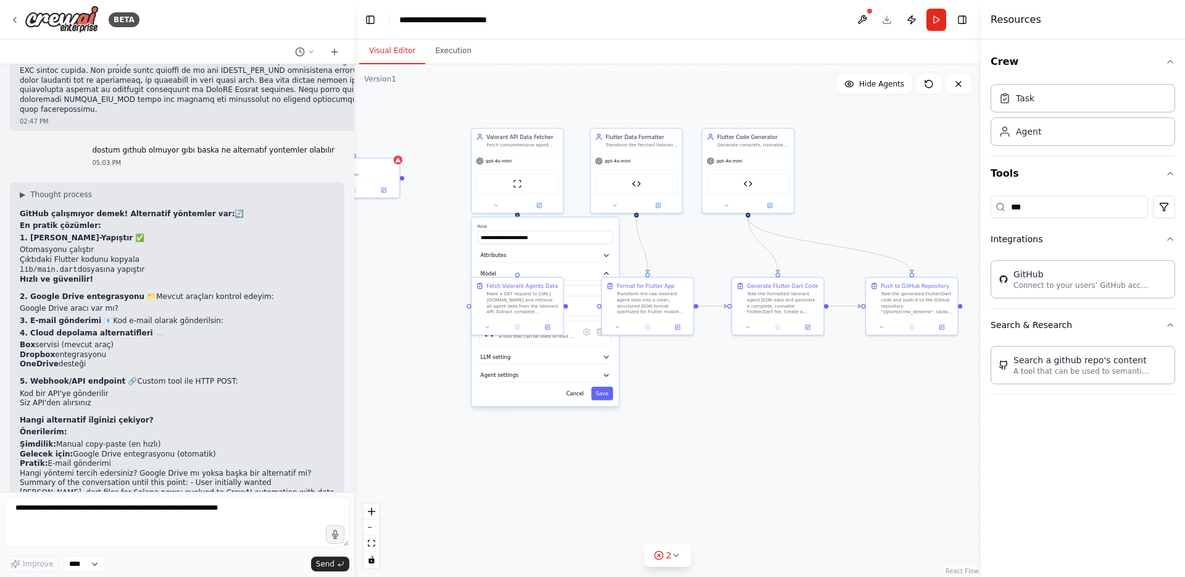
click at [467, 402] on div ".deletable-edge-delete-btn { width: 20px; height: 20px; border: 0px solid #ffff…" at bounding box center [667, 320] width 627 height 512
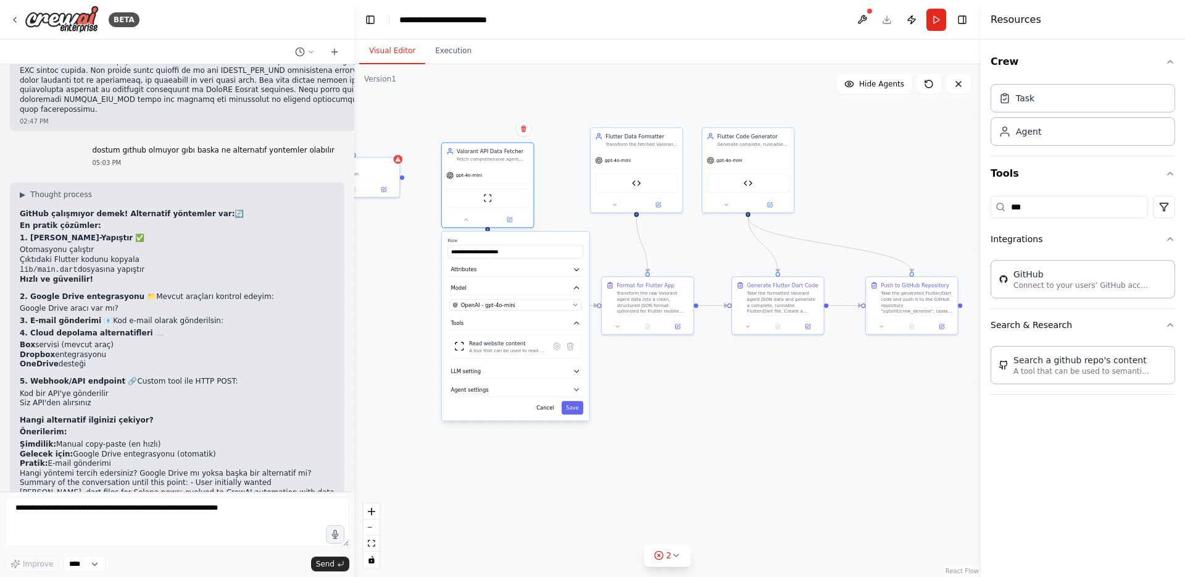
drag, startPoint x: 505, startPoint y: 385, endPoint x: 471, endPoint y: 402, distance: 37.8
click at [471, 402] on div "**********" at bounding box center [516, 325] width 148 height 189
click at [424, 334] on div ".deletable-edge-delete-btn { width: 20px; height: 20px; border: 0px solid #ffff…" at bounding box center [667, 320] width 627 height 512
click at [425, 307] on div ".deletable-edge-delete-btn { width: 20px; height: 20px; border: 0px solid #ffff…" at bounding box center [667, 320] width 627 height 512
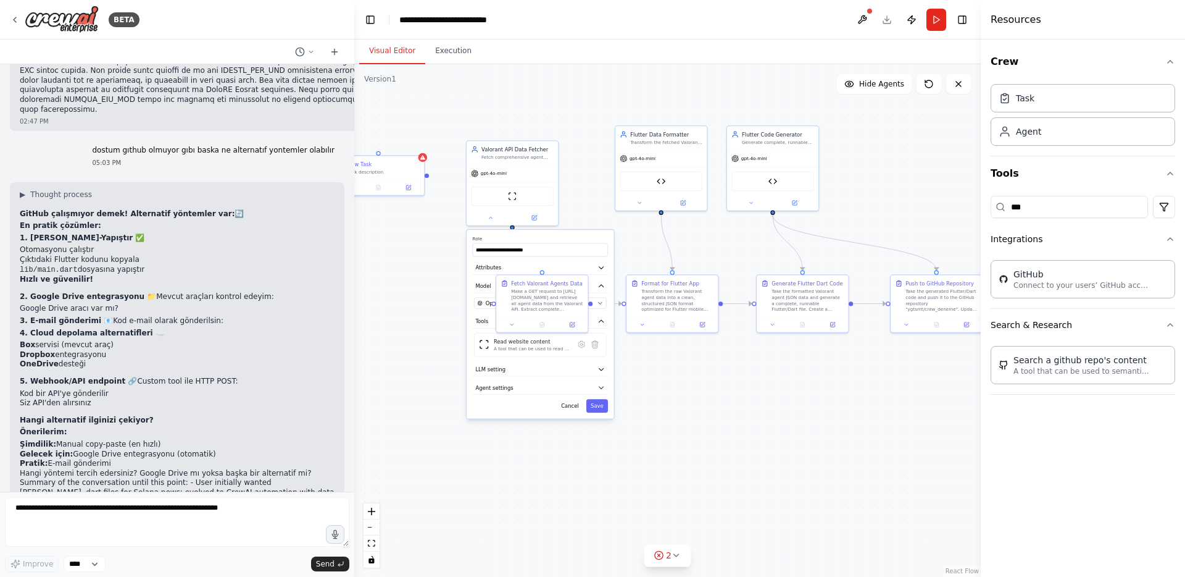
drag, startPoint x: 483, startPoint y: 106, endPoint x: 562, endPoint y: 103, distance: 79.1
click at [565, 101] on div ".deletable-edge-delete-btn { width: 20px; height: 20px; border: 0px solid #ffff…" at bounding box center [667, 320] width 627 height 512
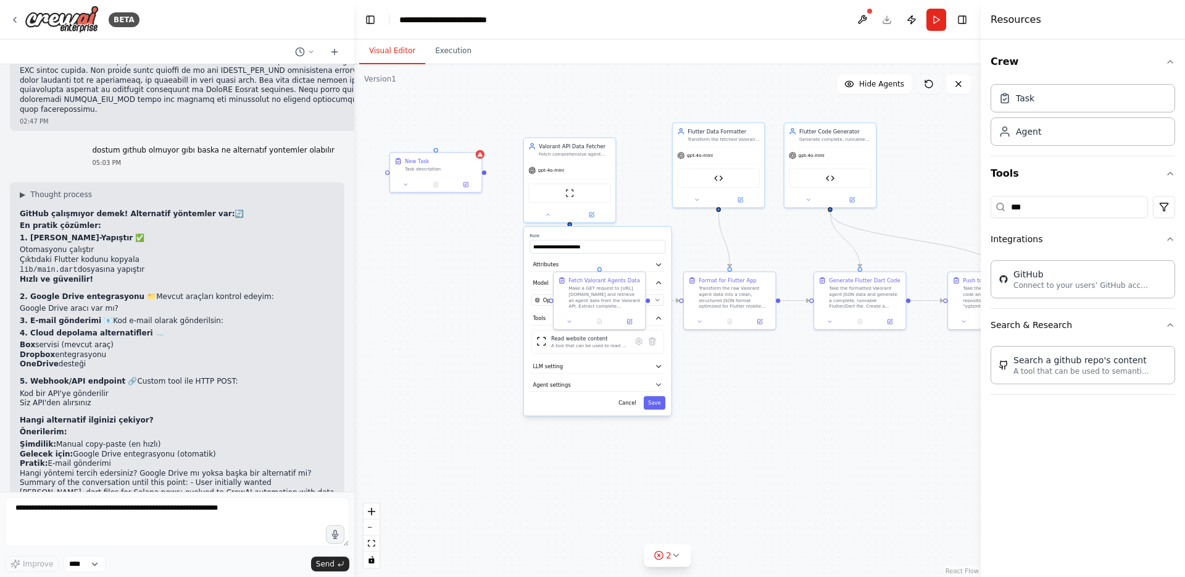
click at [931, 87] on icon at bounding box center [929, 84] width 10 height 10
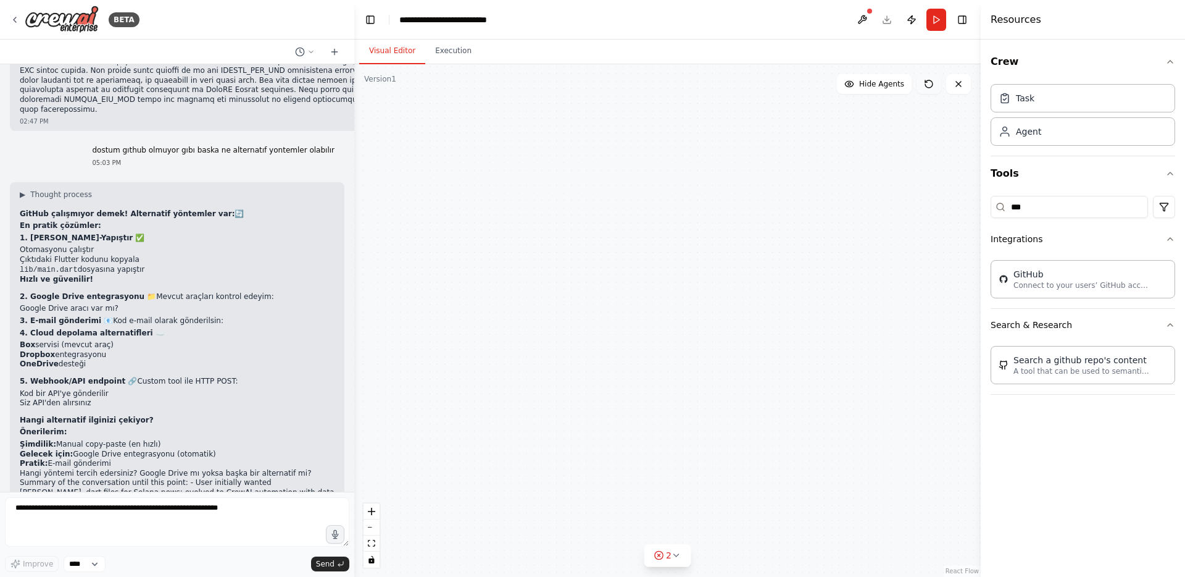
click at [931, 87] on icon at bounding box center [929, 84] width 10 height 10
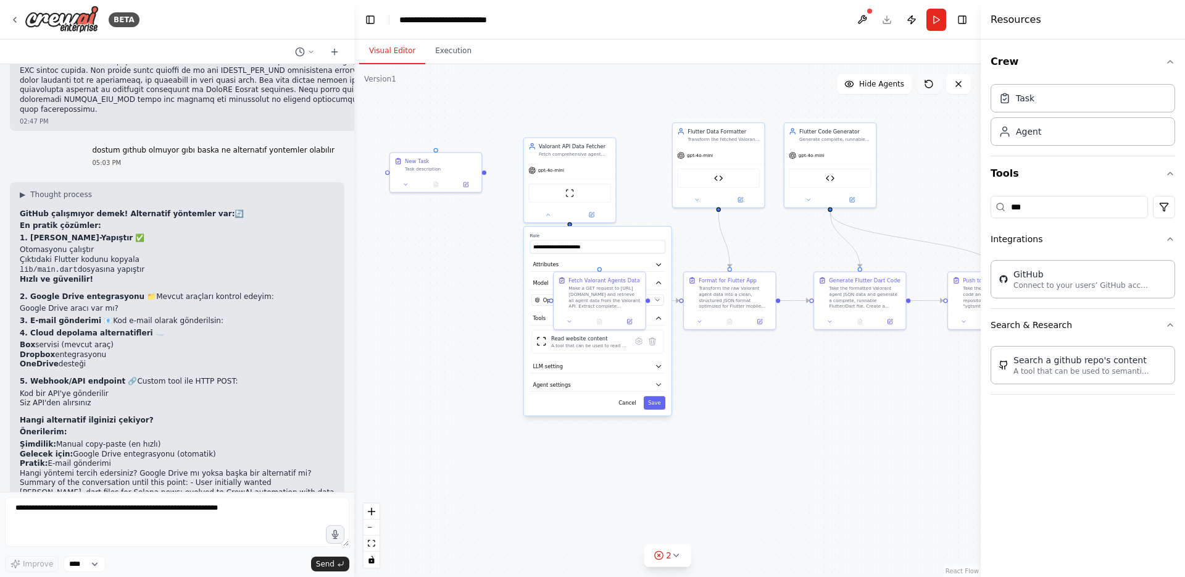
click at [931, 87] on icon at bounding box center [929, 84] width 10 height 10
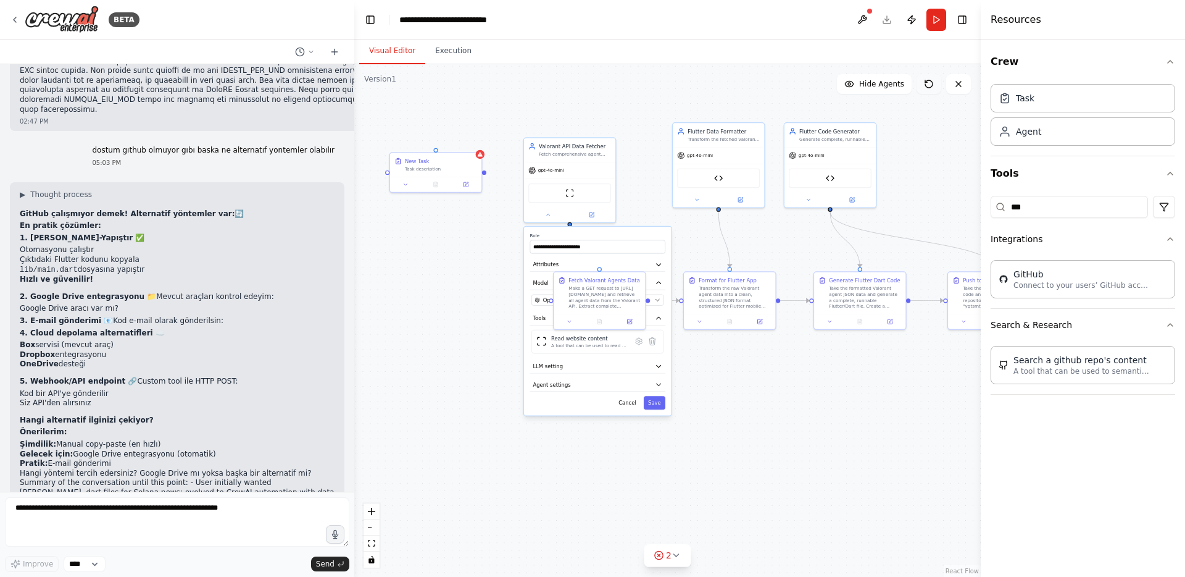
click at [931, 87] on icon at bounding box center [929, 84] width 10 height 10
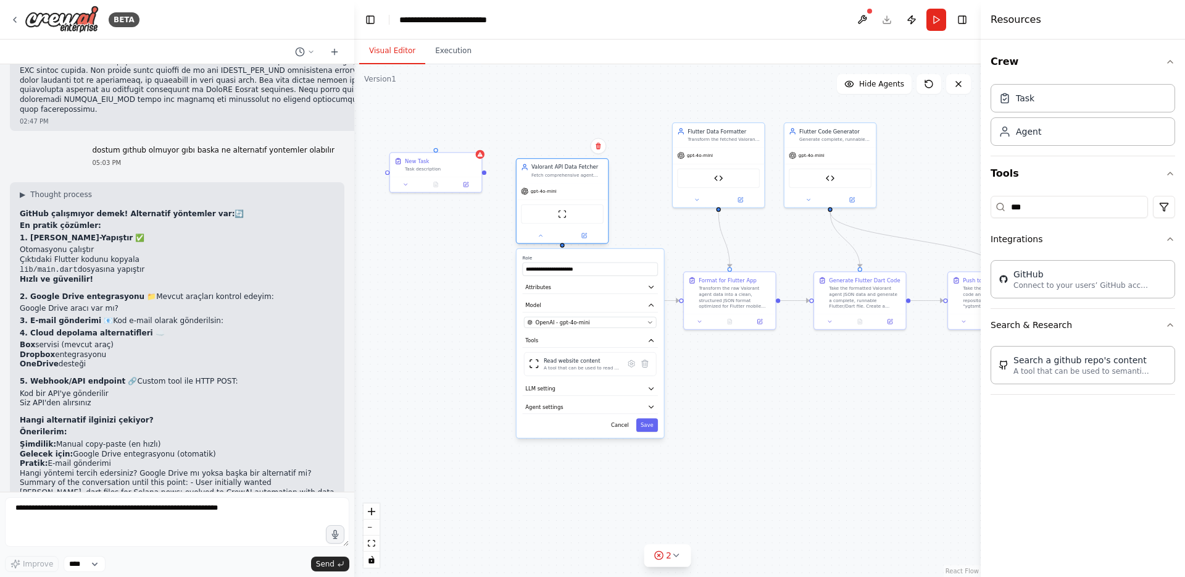
drag, startPoint x: 572, startPoint y: 172, endPoint x: 565, endPoint y: 198, distance: 26.4
click at [565, 198] on div "gpt-4o-mini" at bounding box center [562, 191] width 91 height 17
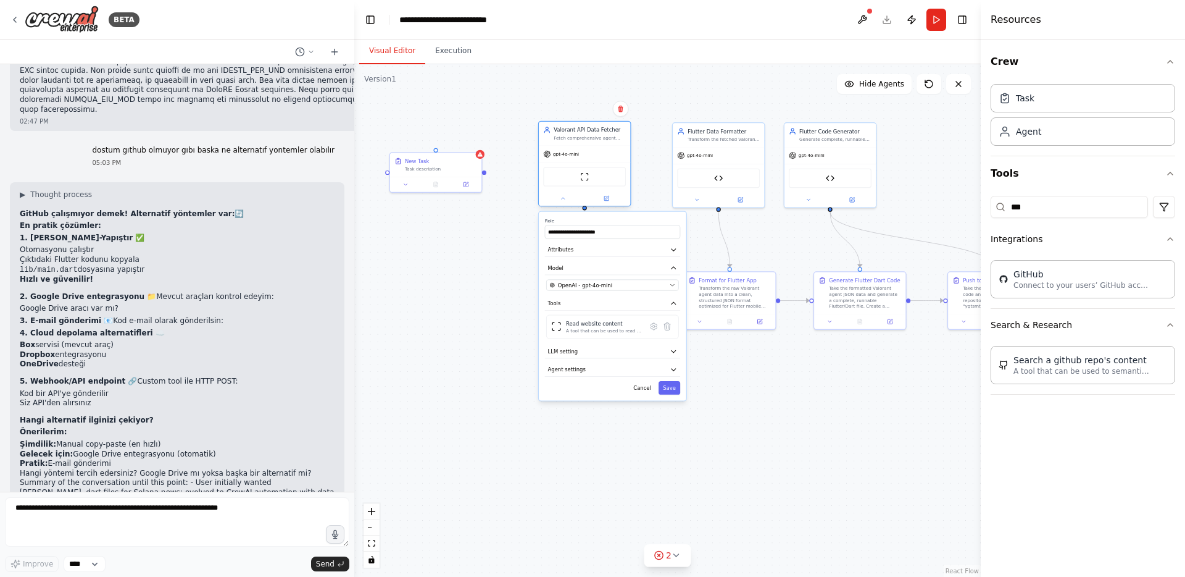
drag, startPoint x: 565, startPoint y: 198, endPoint x: 586, endPoint y: 162, distance: 41.0
click at [586, 162] on div "gpt-4o-mini ScrapeWebsiteTool" at bounding box center [584, 175] width 91 height 60
click at [641, 385] on button "Cancel" at bounding box center [642, 388] width 27 height 14
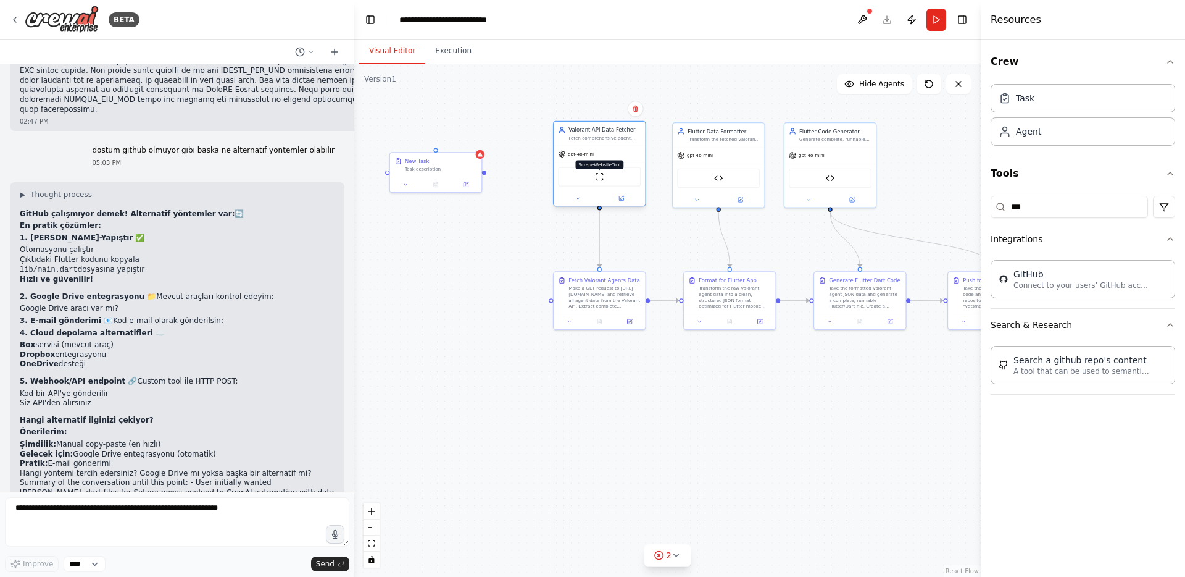
drag, startPoint x: 580, startPoint y: 171, endPoint x: 598, endPoint y: 173, distance: 18.1
click at [598, 173] on div "ScrapeWebsiteTool" at bounding box center [599, 176] width 83 height 19
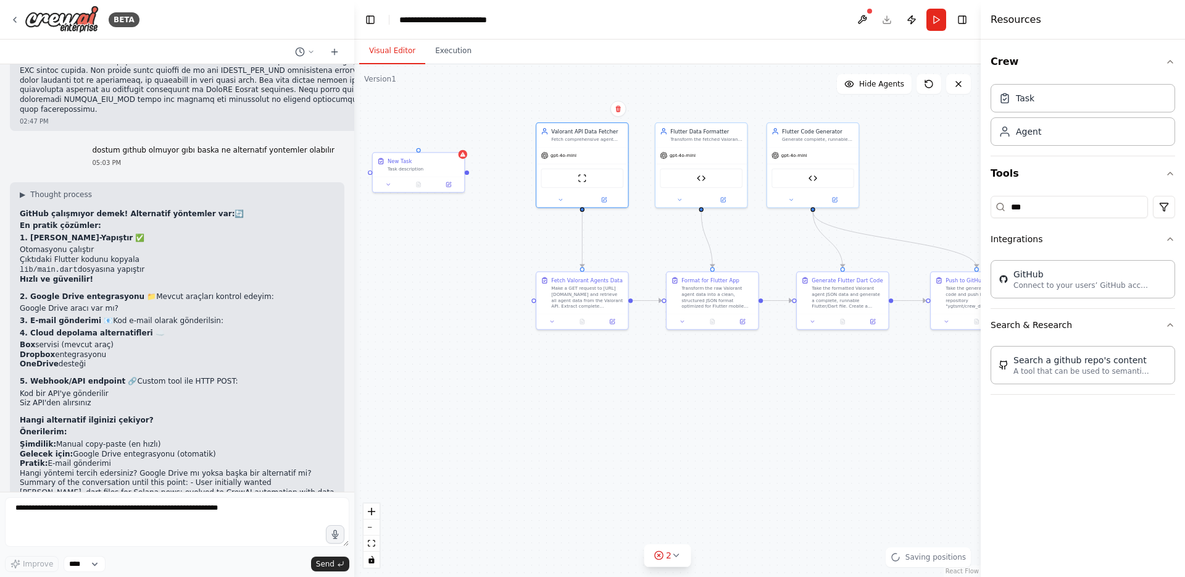
drag, startPoint x: 814, startPoint y: 258, endPoint x: 782, endPoint y: 258, distance: 31.5
click at [782, 258] on div ".deletable-edge-delete-btn { width: 20px; height: 20px; border: 0px solid #ffff…" at bounding box center [667, 320] width 627 height 512
click at [438, 157] on div "New Task" at bounding box center [409, 159] width 72 height 7
click at [440, 143] on button at bounding box center [440, 139] width 16 height 16
click at [411, 141] on button "Confirm" at bounding box center [405, 139] width 44 height 15
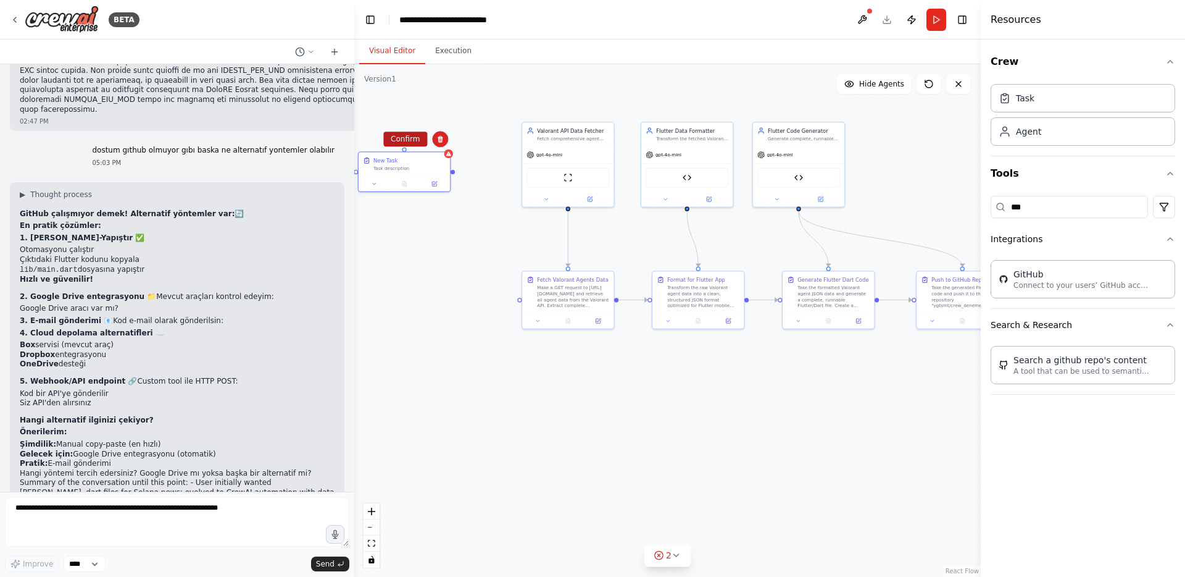
click at [416, 143] on button "Confirm" at bounding box center [405, 138] width 44 height 15
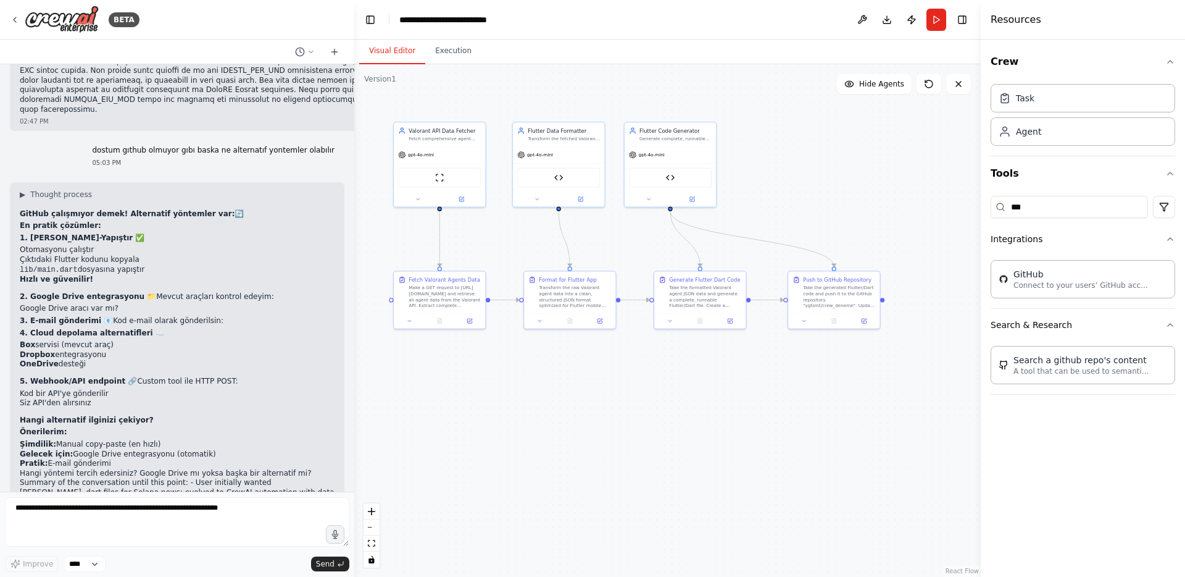
drag, startPoint x: 507, startPoint y: 194, endPoint x: 378, endPoint y: 194, distance: 128.4
click at [378, 194] on div ".deletable-edge-delete-btn { width: 20px; height: 20px; border: 0px solid #ffff…" at bounding box center [667, 320] width 627 height 512
click at [798, 186] on div ".deletable-edge-delete-btn { width: 20px; height: 20px; border: 0px solid #ffff…" at bounding box center [667, 320] width 627 height 512
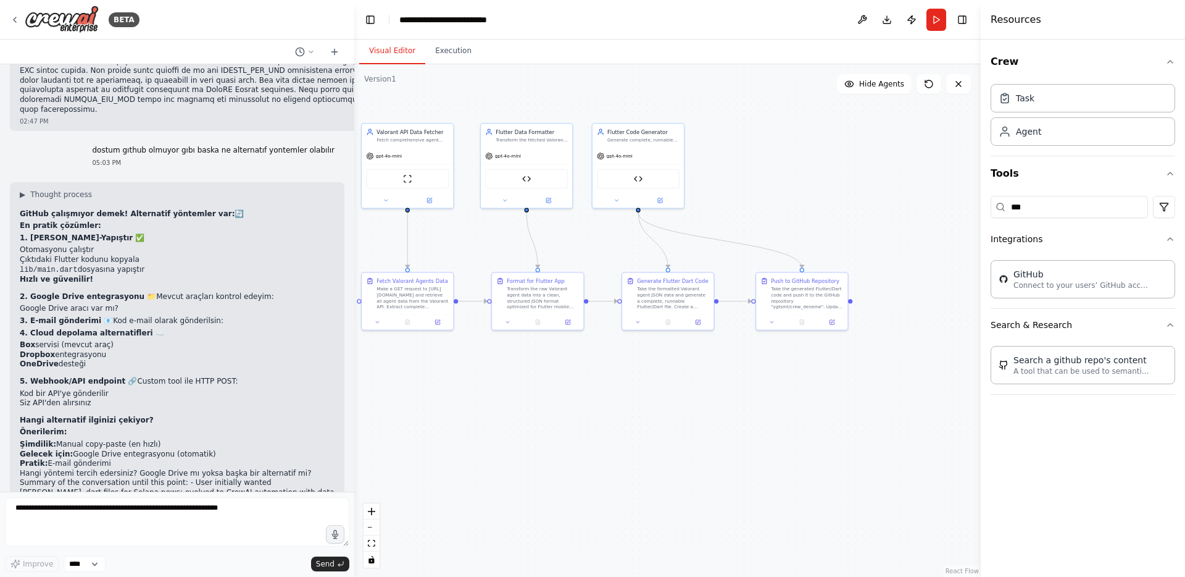
drag, startPoint x: 789, startPoint y: 219, endPoint x: 766, endPoint y: 220, distance: 22.9
click at [766, 220] on div ".deletable-edge-delete-btn { width: 20px; height: 20px; border: 0px solid #ffff…" at bounding box center [667, 320] width 627 height 512
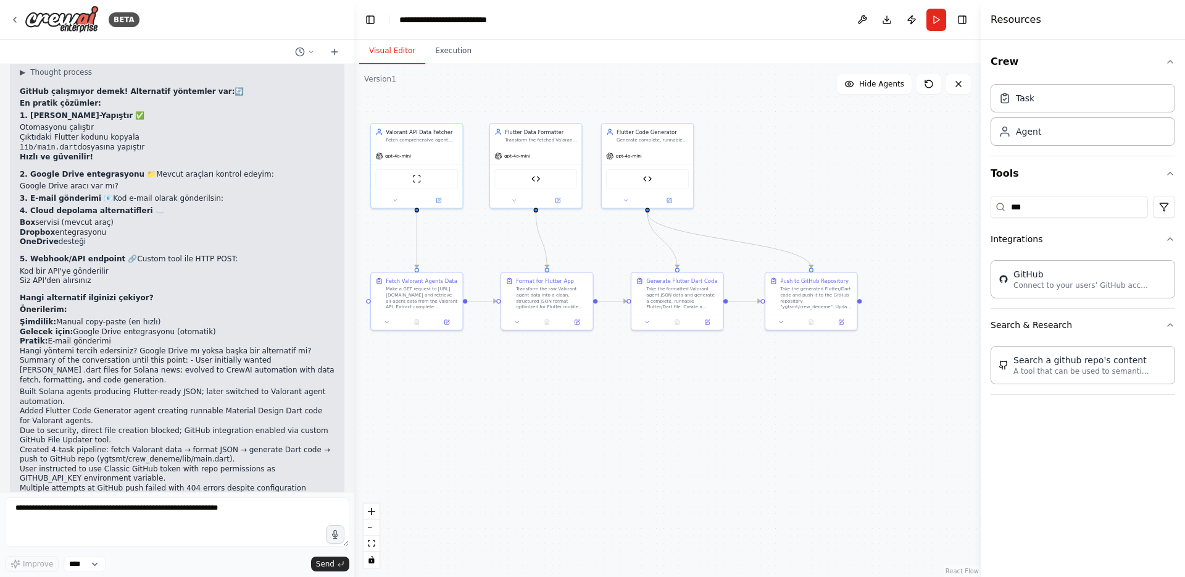
scroll to position [14470, 0]
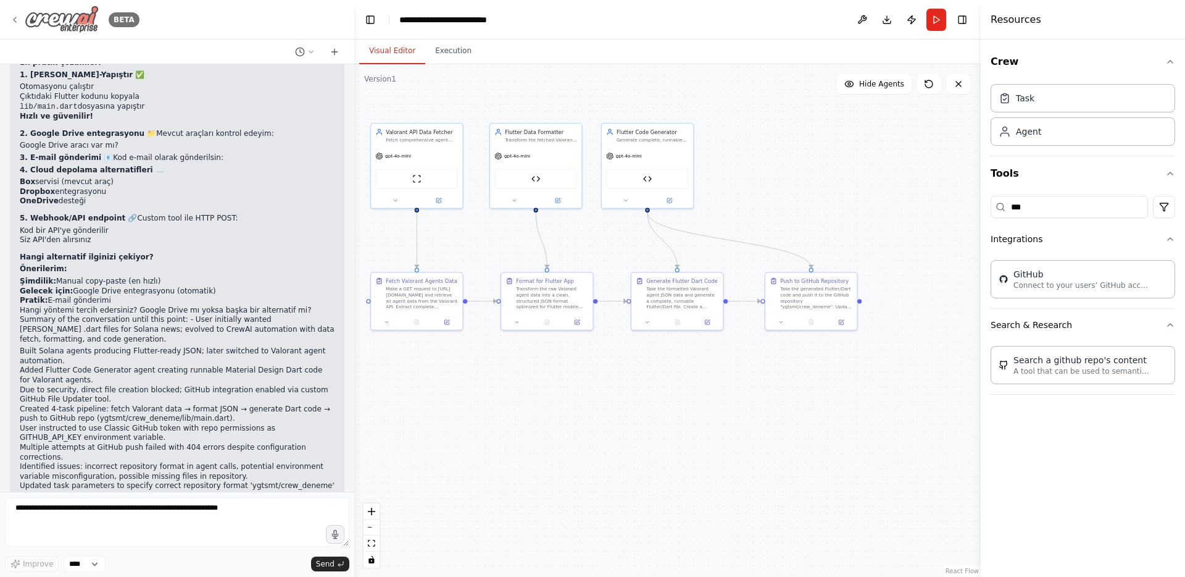
click at [97, 27] on img at bounding box center [62, 20] width 74 height 28
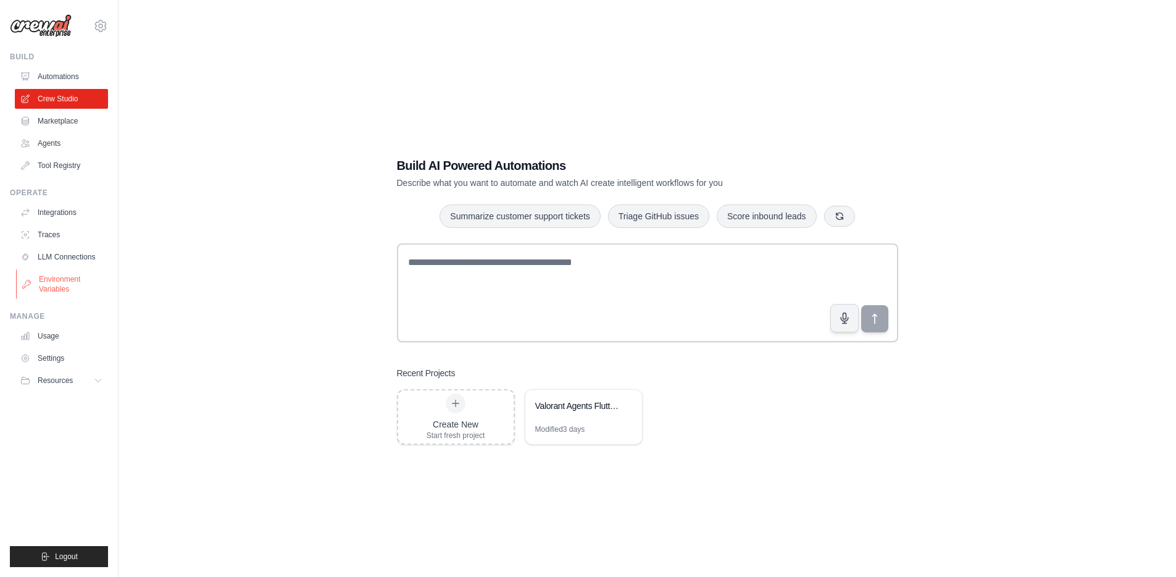
click at [78, 280] on link "Environment Variables" at bounding box center [62, 284] width 93 height 30
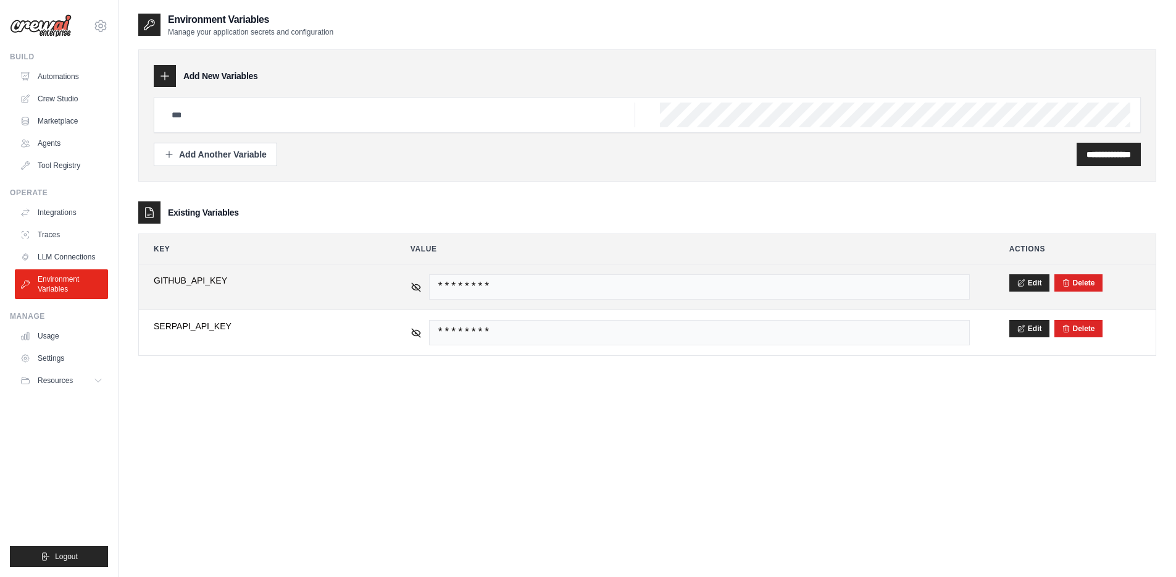
click at [888, 280] on span "********" at bounding box center [699, 286] width 541 height 25
click at [450, 285] on span "********" at bounding box center [699, 286] width 541 height 25
click at [419, 288] on icon at bounding box center [416, 286] width 9 height 6
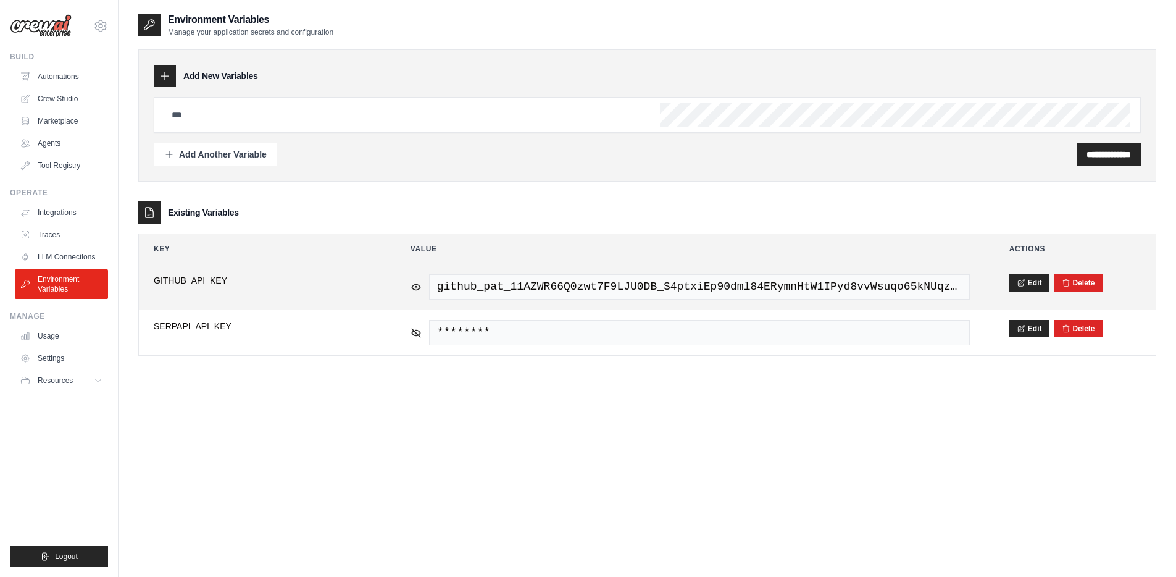
click at [512, 294] on span "github_pat_11AZWR66Q0zwt7F9LJU0DB_S4ptxiEp90dml84ERymnHtW1IPyd8vvWsuqo65kNUqzDX…" at bounding box center [699, 286] width 541 height 25
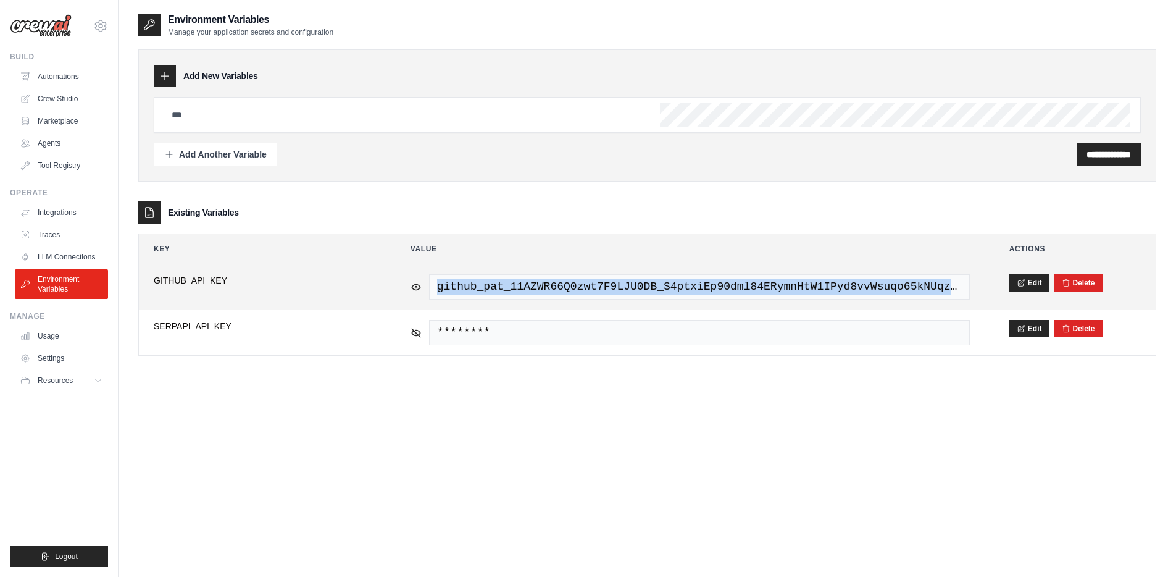
click at [512, 294] on span "github_pat_11AZWR66Q0zwt7F9LJU0DB_S4ptxiEp90dml84ERymnHtW1IPyd8vvWsuqo65kNUqzDX…" at bounding box center [699, 286] width 541 height 25
click at [512, 285] on span "github_pat_11AZWR66Q0zwt7F9LJU0DB_S4ptxiEp90dml84ERymnHtW1IPyd8vvWsuqo65kNUqzDX…" at bounding box center [699, 286] width 541 height 25
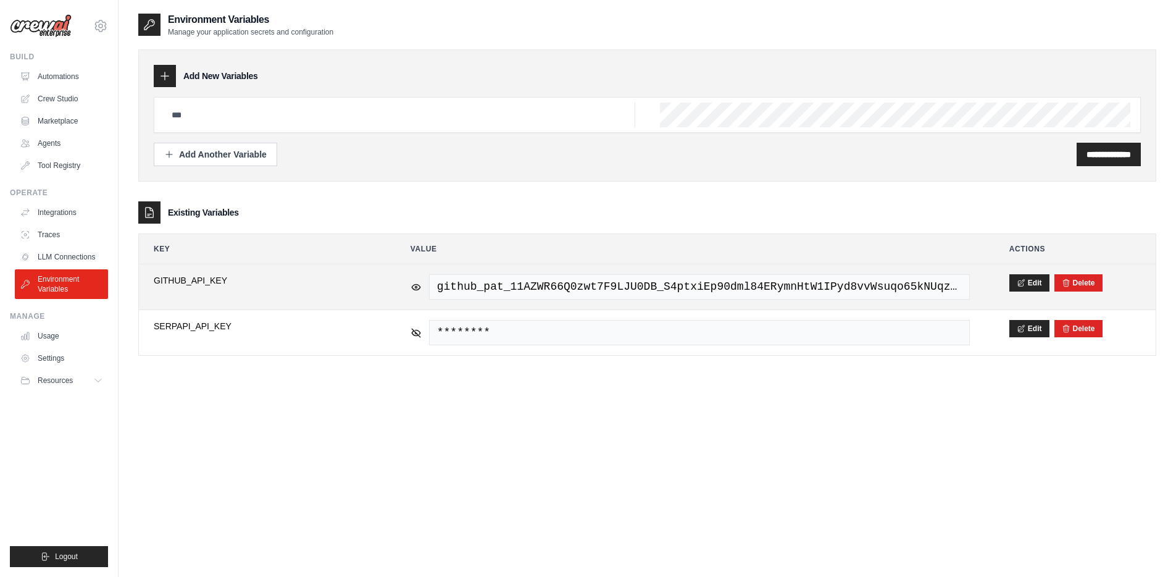
click at [213, 278] on span "GITHUB_API_KEY" at bounding box center [262, 280] width 217 height 12
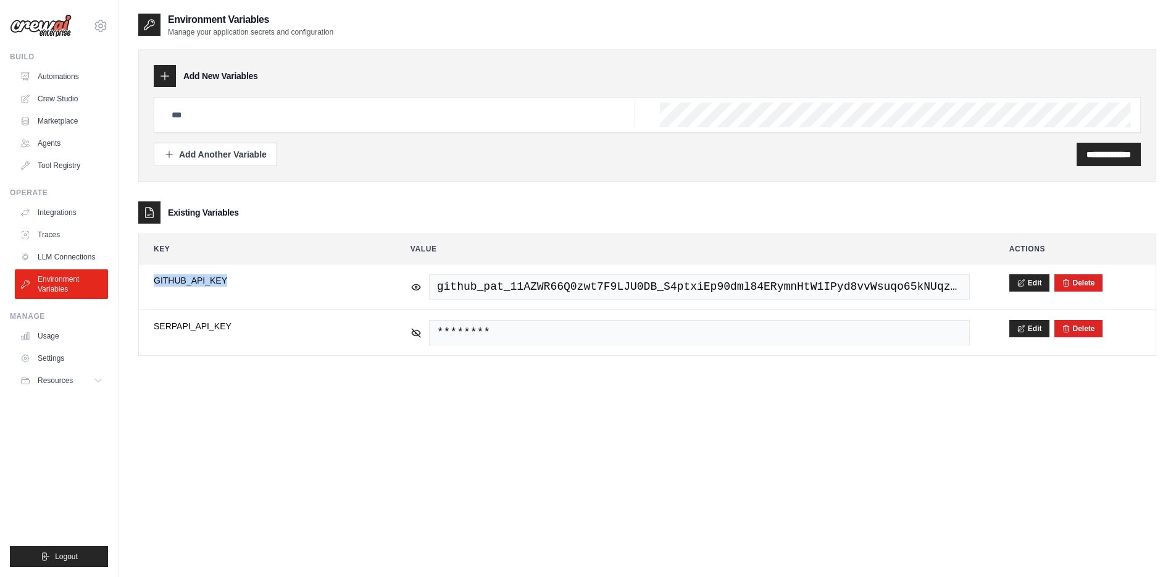
click at [60, 27] on img at bounding box center [41, 25] width 62 height 23
click at [59, 27] on img at bounding box center [41, 25] width 62 height 23
click at [55, 28] on img at bounding box center [41, 25] width 62 height 23
click at [51, 81] on link "Automations" at bounding box center [62, 77] width 93 height 20
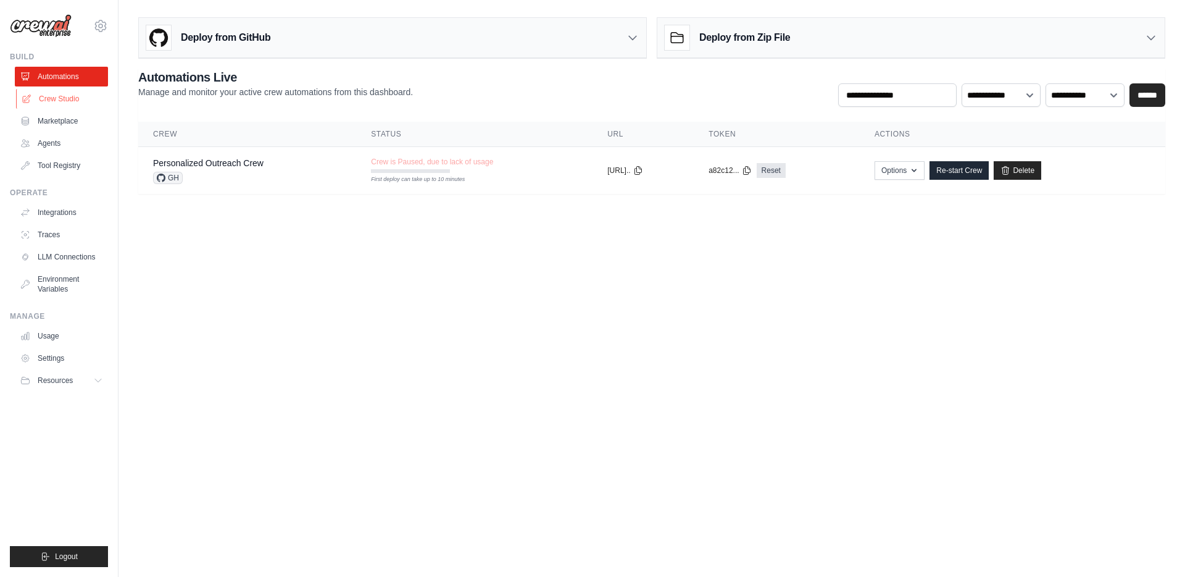
click at [67, 103] on link "Crew Studio" at bounding box center [62, 99] width 93 height 20
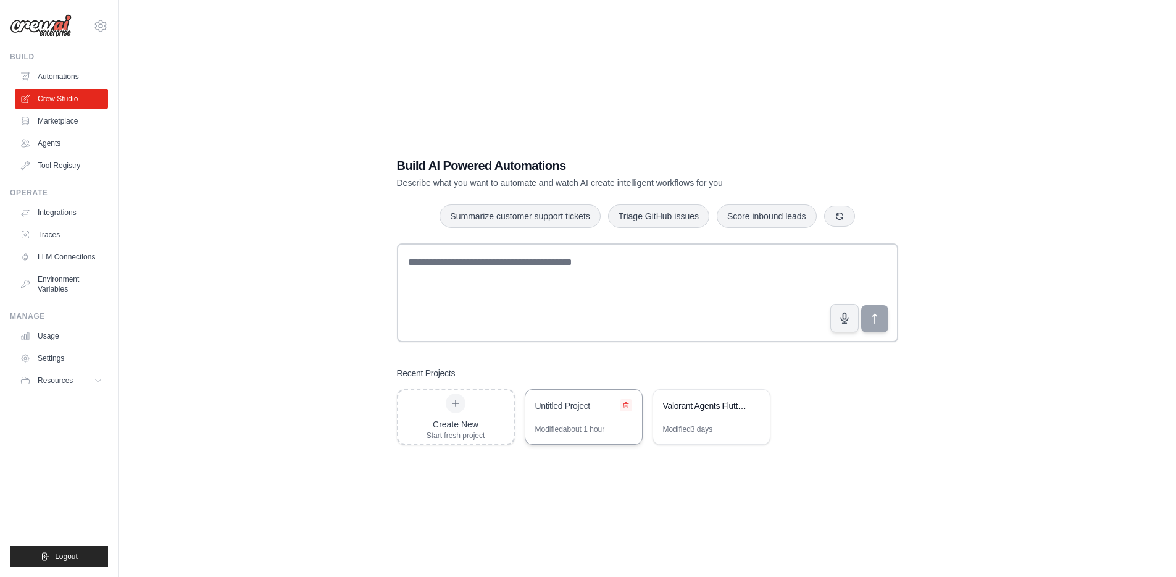
click at [625, 404] on icon at bounding box center [625, 405] width 5 height 6
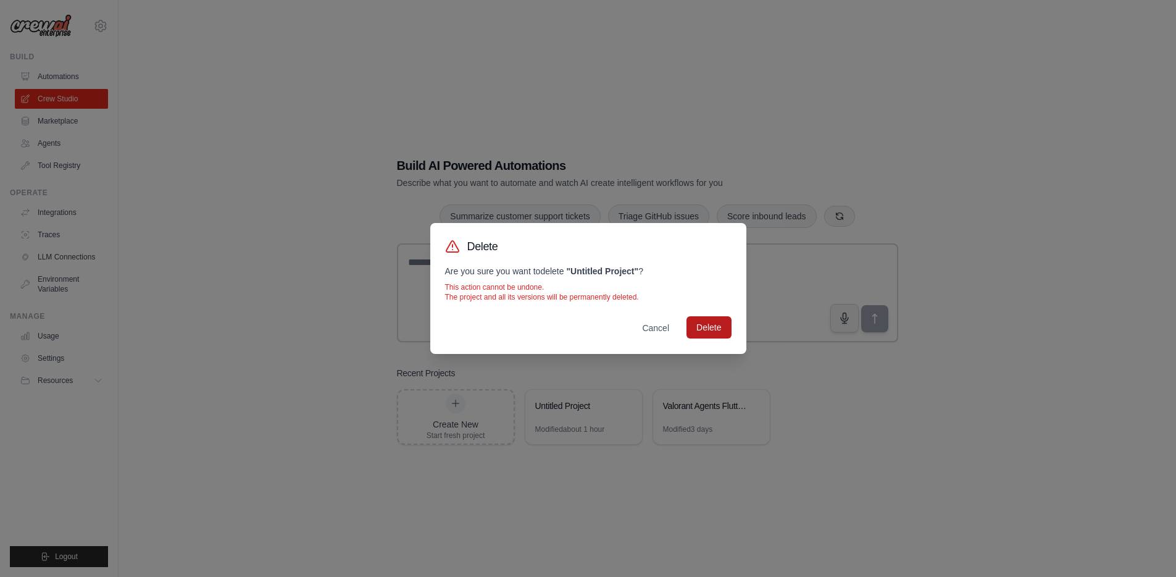
click at [704, 328] on button "Delete" at bounding box center [708, 327] width 44 height 22
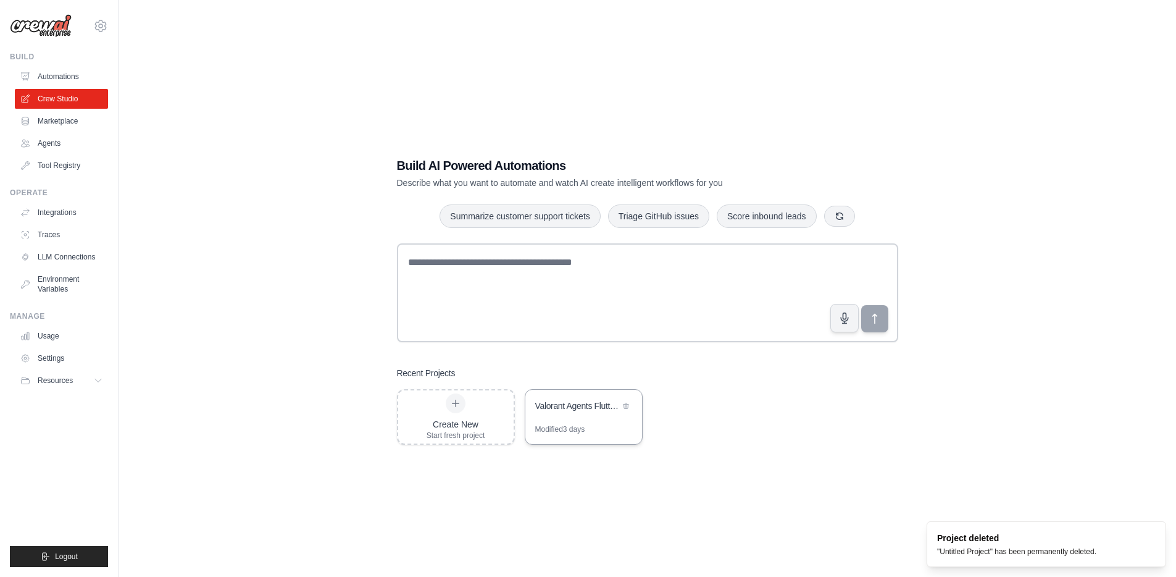
click at [625, 435] on div "Modified 3 days" at bounding box center [583, 434] width 117 height 20
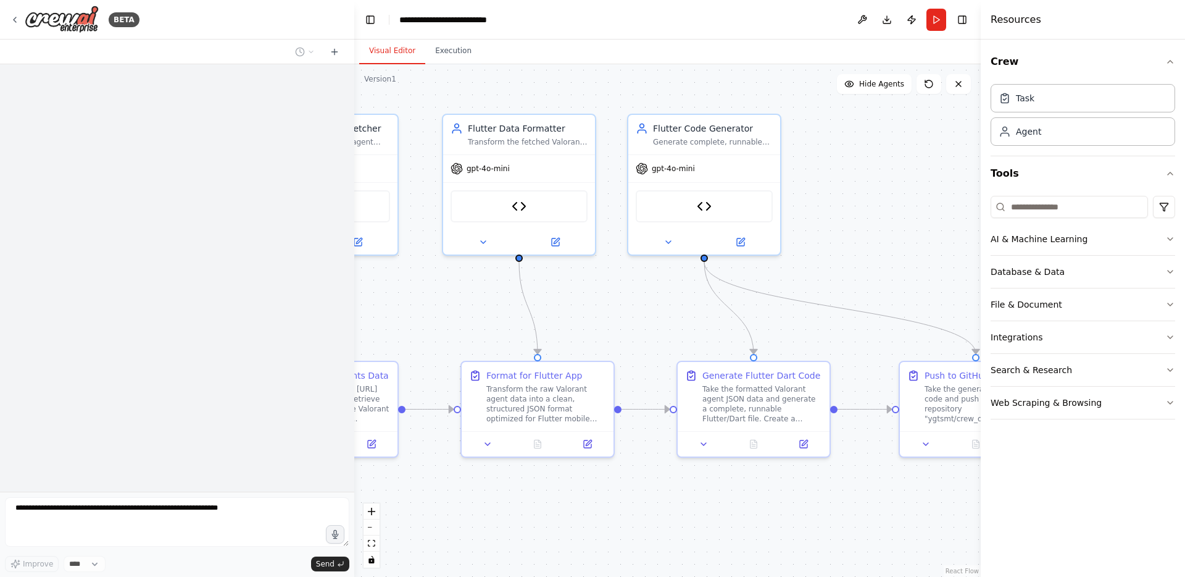
drag, startPoint x: 641, startPoint y: 281, endPoint x: 401, endPoint y: 238, distance: 244.0
click at [402, 238] on div ".deletable-edge-delete-btn { width: 20px; height: 20px; border: 0px solid #ffff…" at bounding box center [667, 320] width 627 height 512
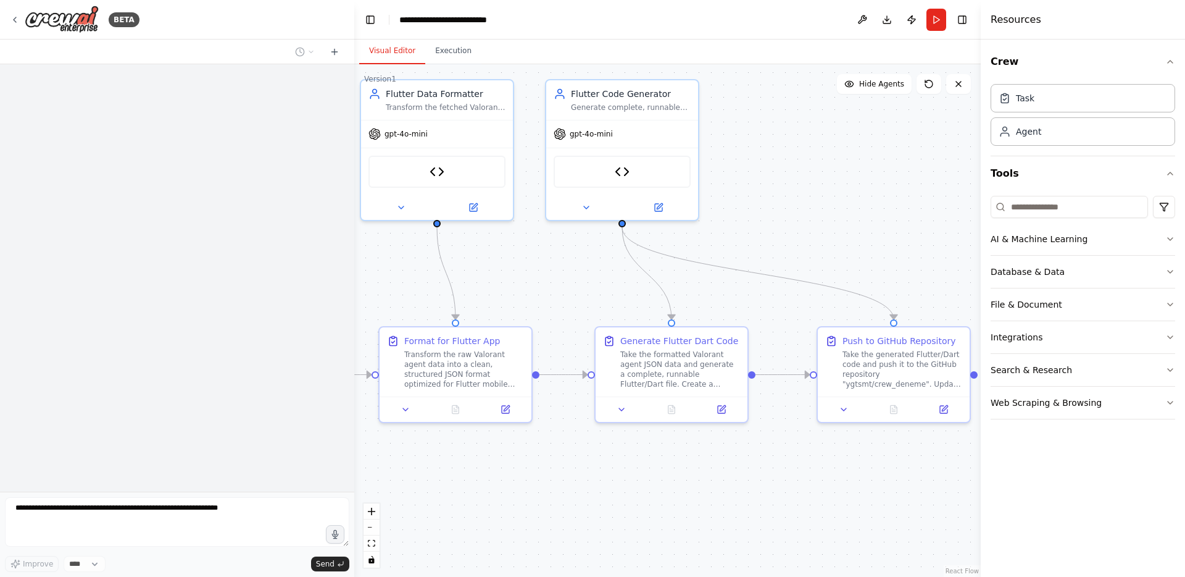
drag, startPoint x: 822, startPoint y: 212, endPoint x: 687, endPoint y: 101, distance: 174.5
click at [687, 99] on div ".deletable-edge-delete-btn { width: 20px; height: 20px; border: 0px solid #ffff…" at bounding box center [667, 320] width 627 height 512
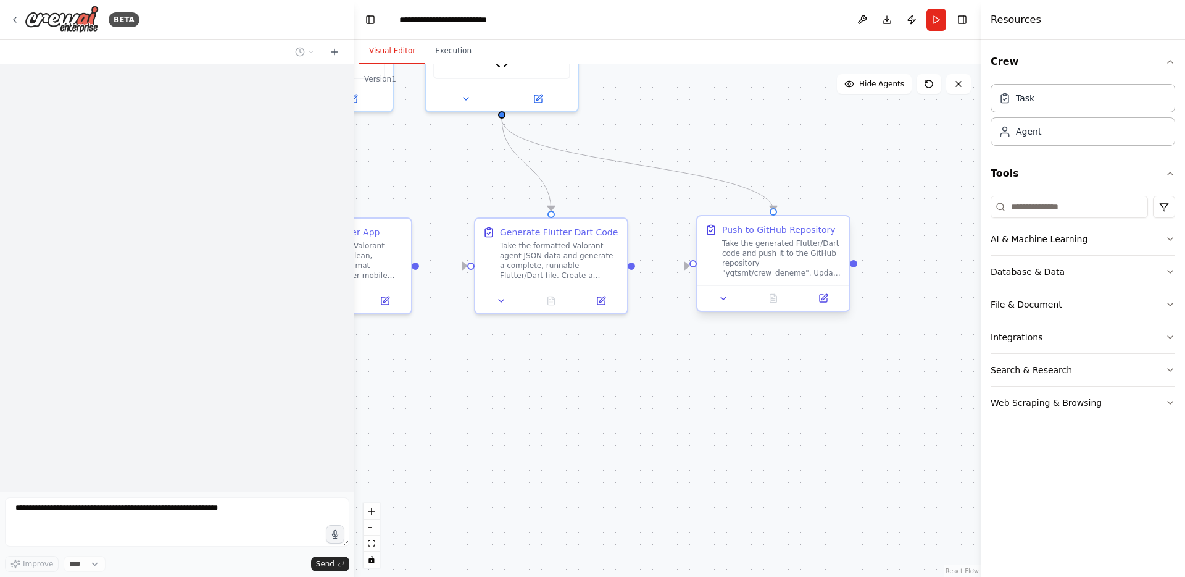
click at [758, 259] on div "Take the generated Flutter/Dart code and push it to the GitHub repository "ygts…" at bounding box center [782, 258] width 120 height 40
click at [749, 260] on div "Take the generated Flutter/Dart code and push it to the GitHub repository "ygts…" at bounding box center [782, 258] width 120 height 40
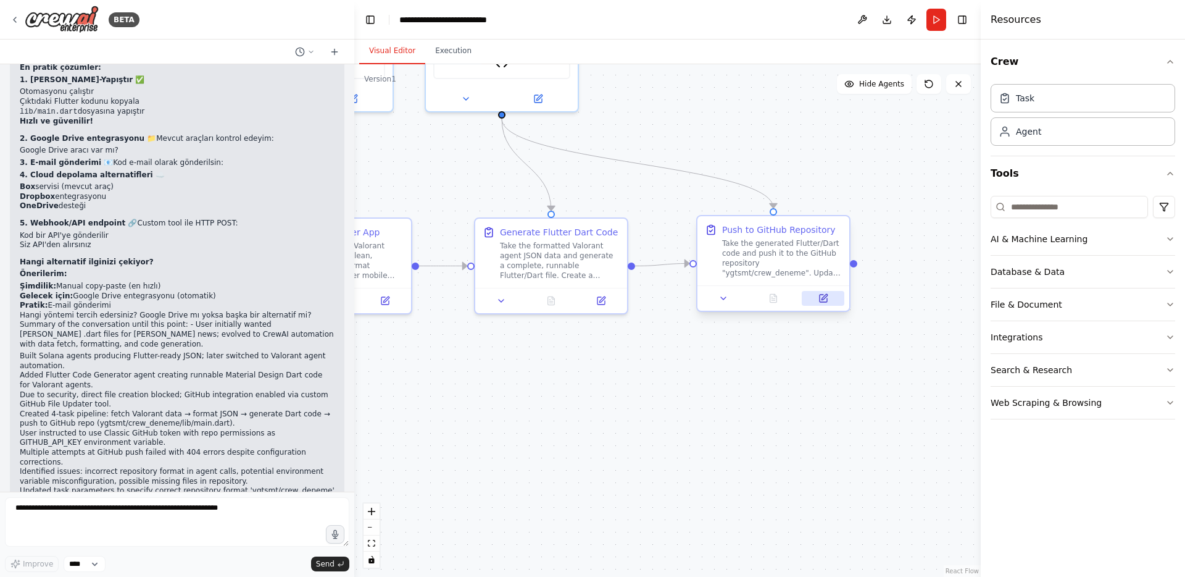
scroll to position [14470, 0]
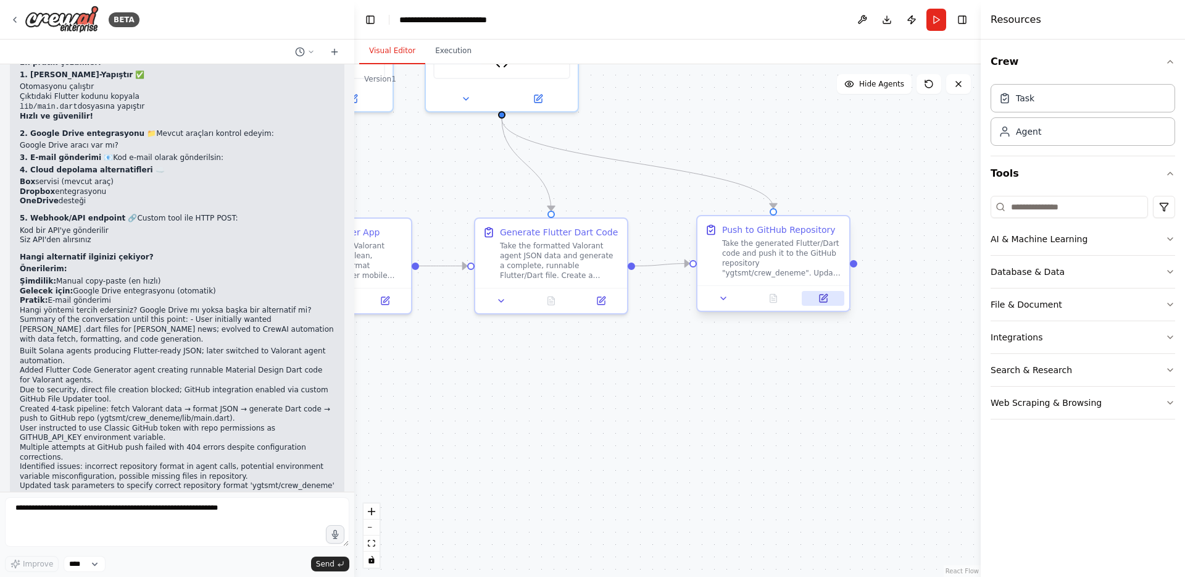
click at [820, 298] on icon at bounding box center [823, 297] width 7 height 7
